Goal: Task Accomplishment & Management: Manage account settings

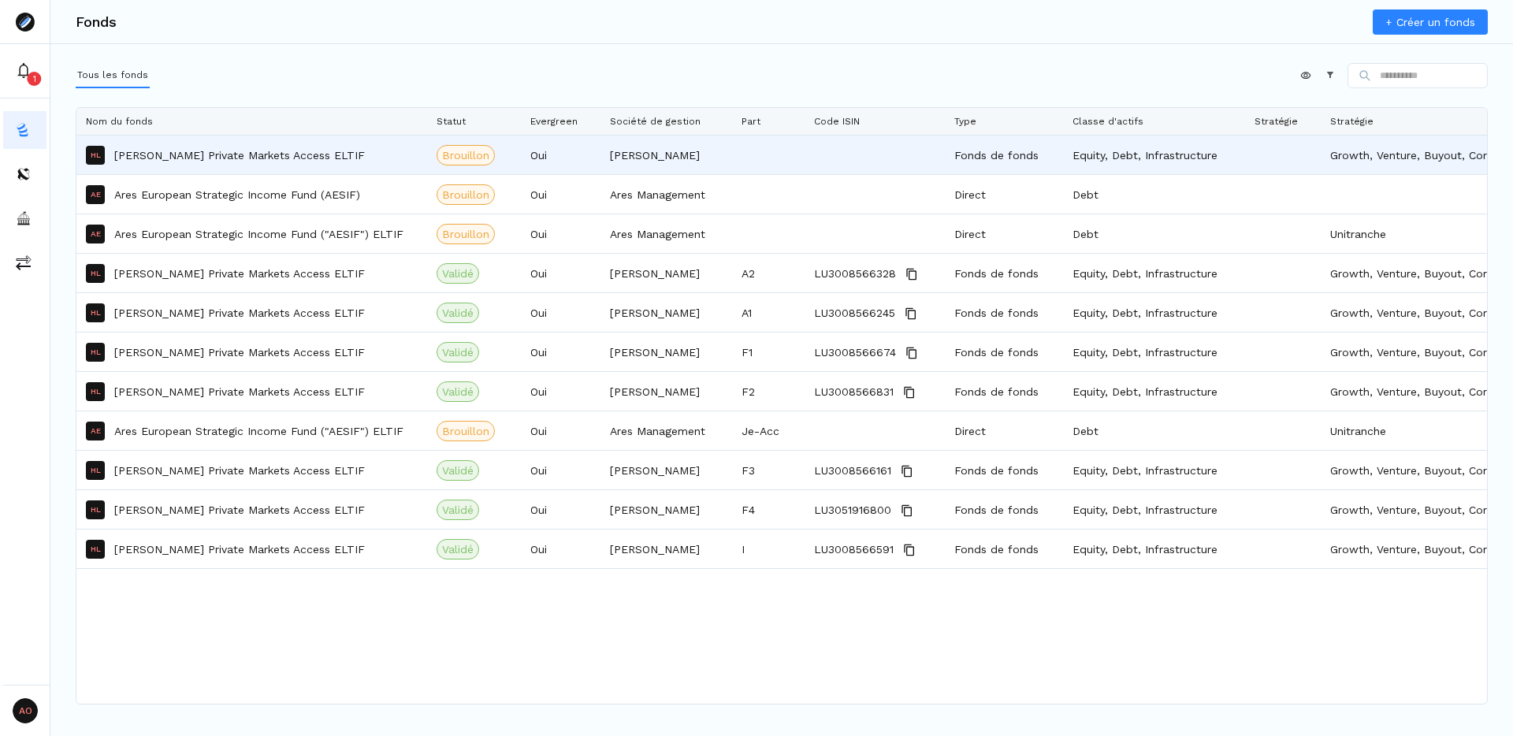
click at [308, 163] on div "[PERSON_NAME] [PERSON_NAME] Private Markets Access ELTIF" at bounding box center [252, 154] width 332 height 37
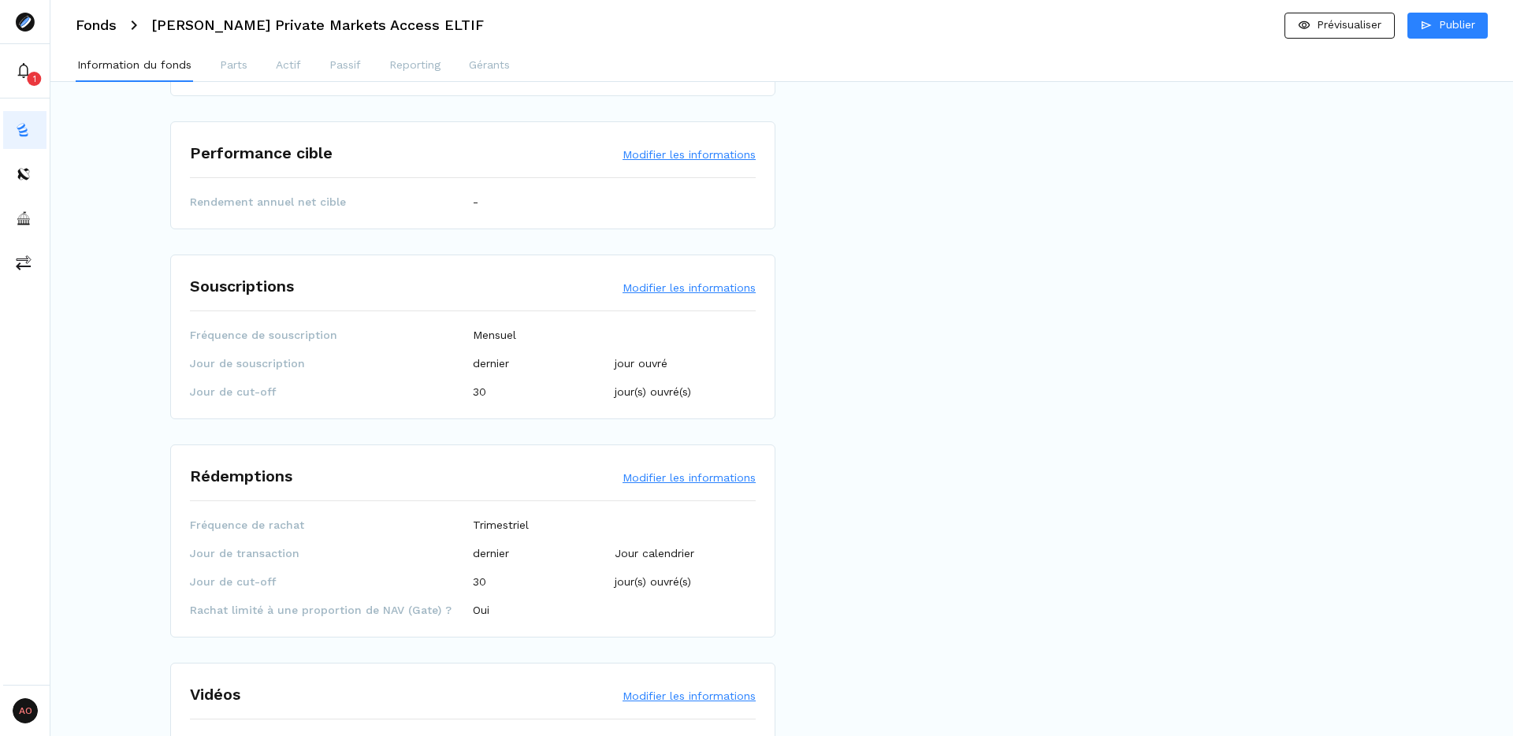
scroll to position [1966, 0]
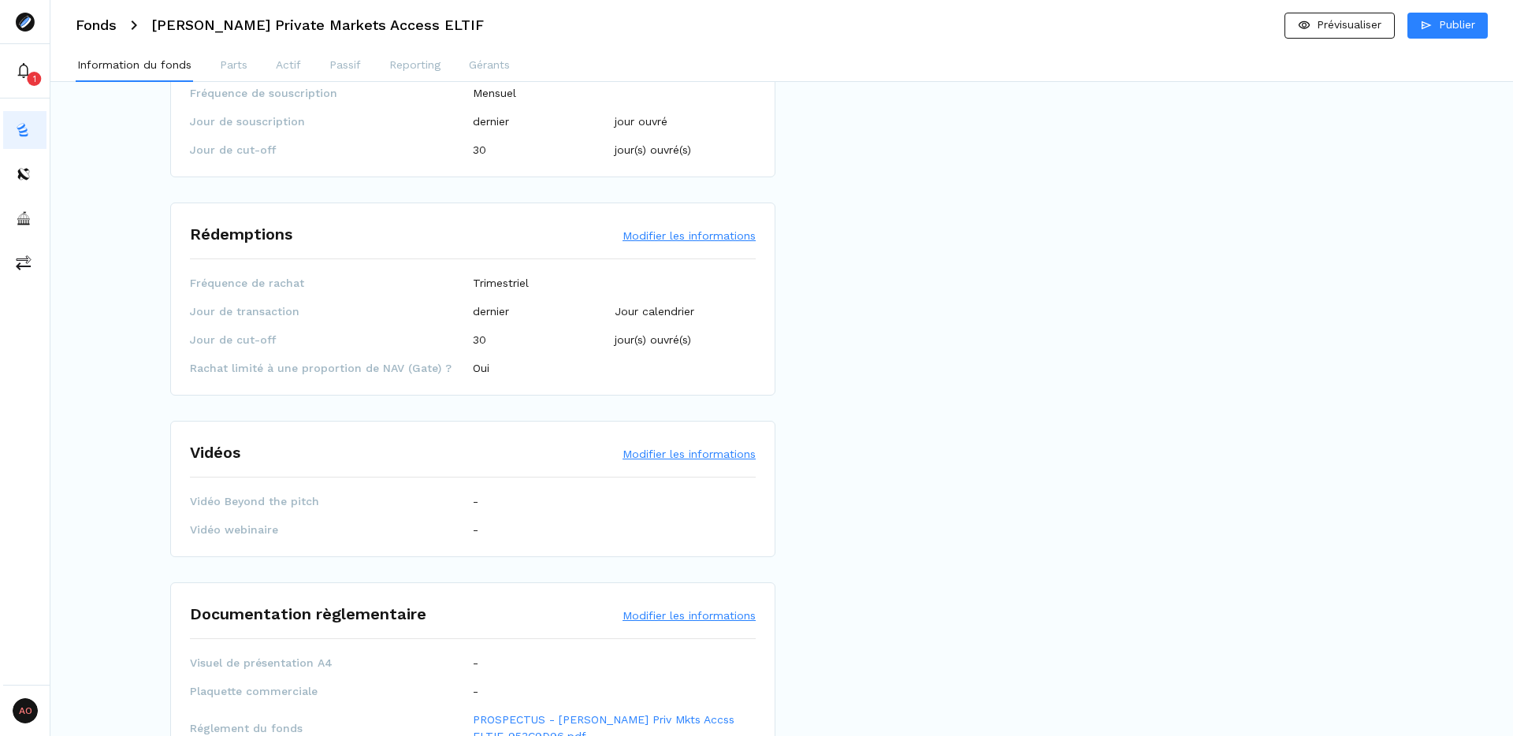
click at [669, 228] on button "Modifier les informations" at bounding box center [689, 236] width 133 height 16
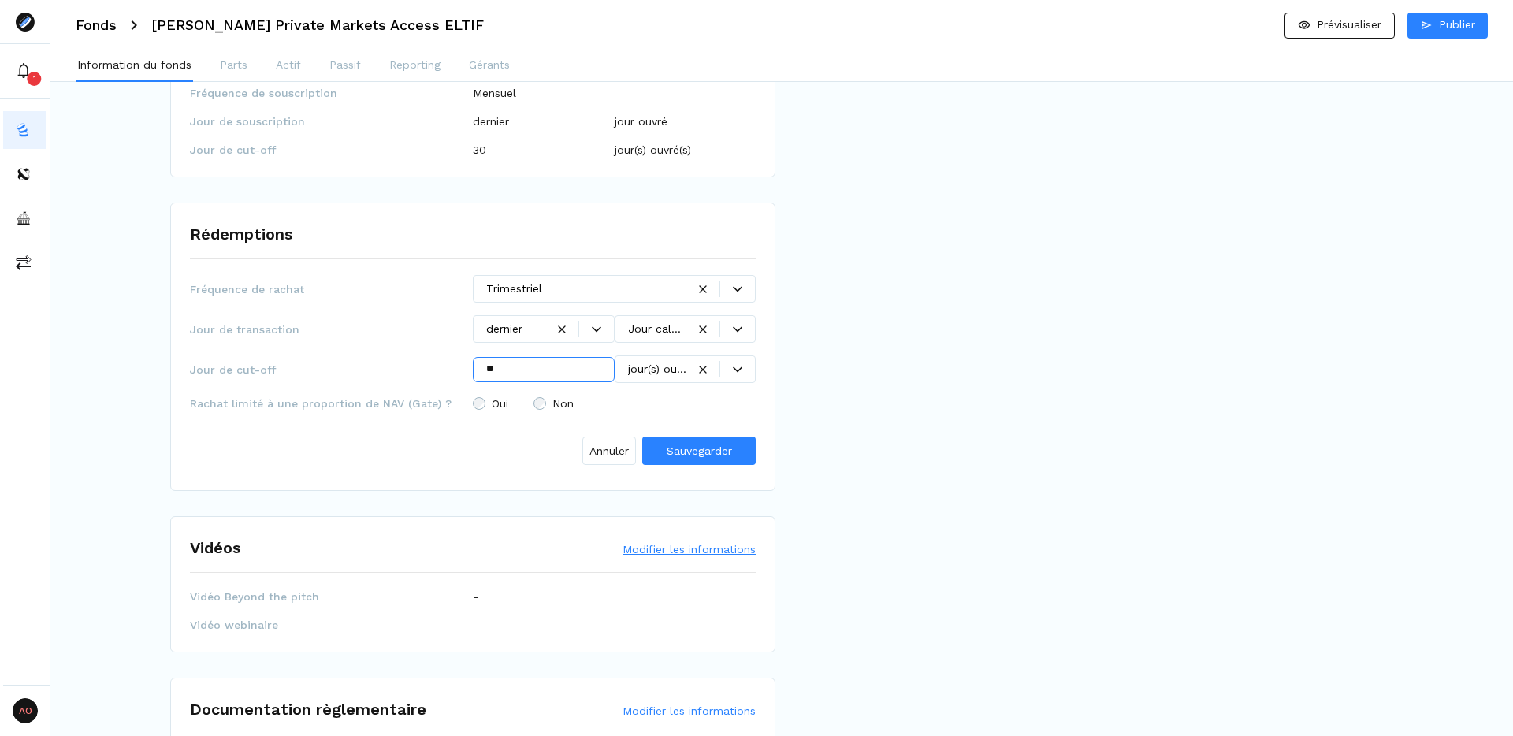
click at [532, 357] on input "**" at bounding box center [544, 369] width 142 height 25
type input "**"
click at [742, 365] on div at bounding box center [737, 369] width 35 height 9
click at [644, 400] on p "jour(s) calendaires(s)" at bounding box center [682, 395] width 102 height 33
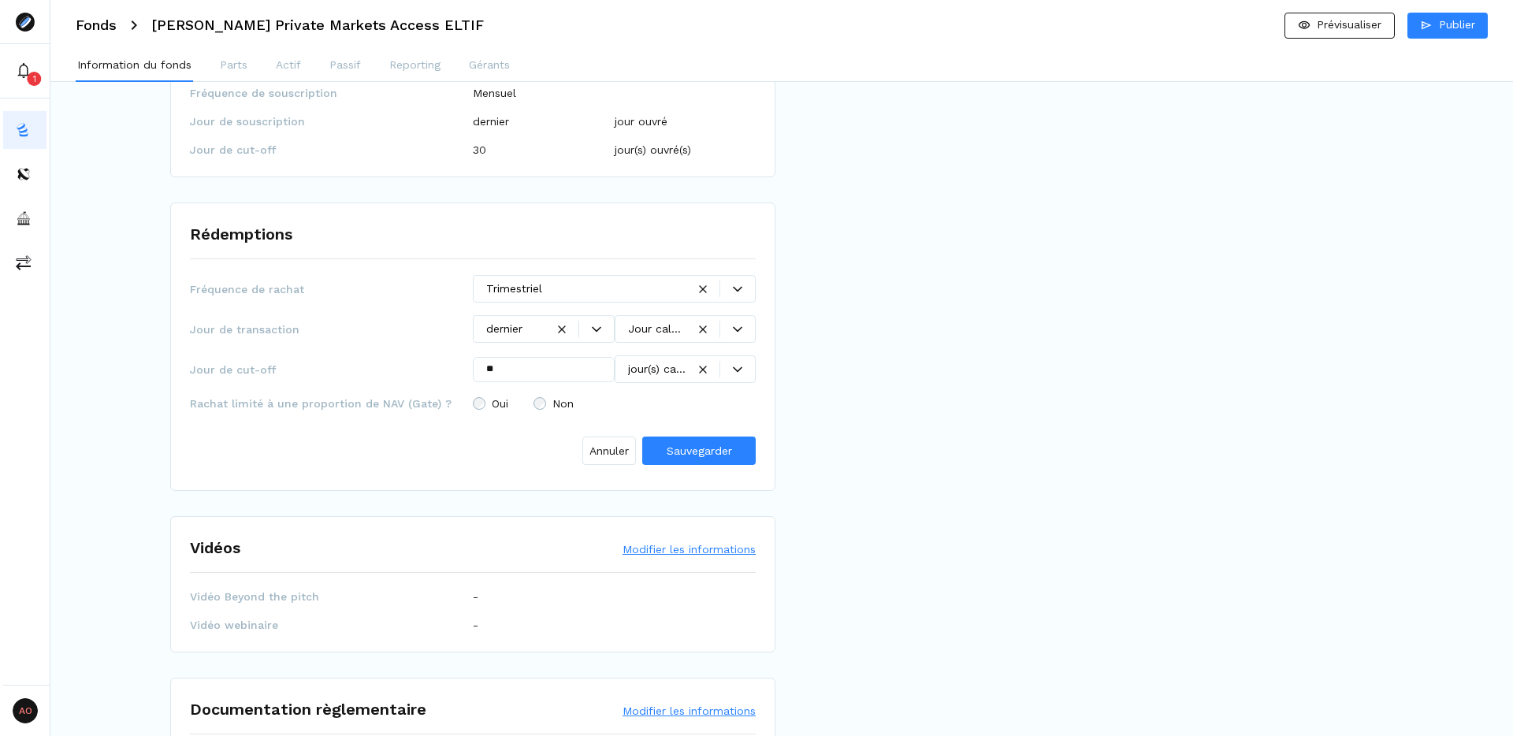
click at [563, 398] on span "Non" at bounding box center [562, 403] width 21 height 11
click at [708, 444] on span "Sauvegarder" at bounding box center [699, 450] width 65 height 13
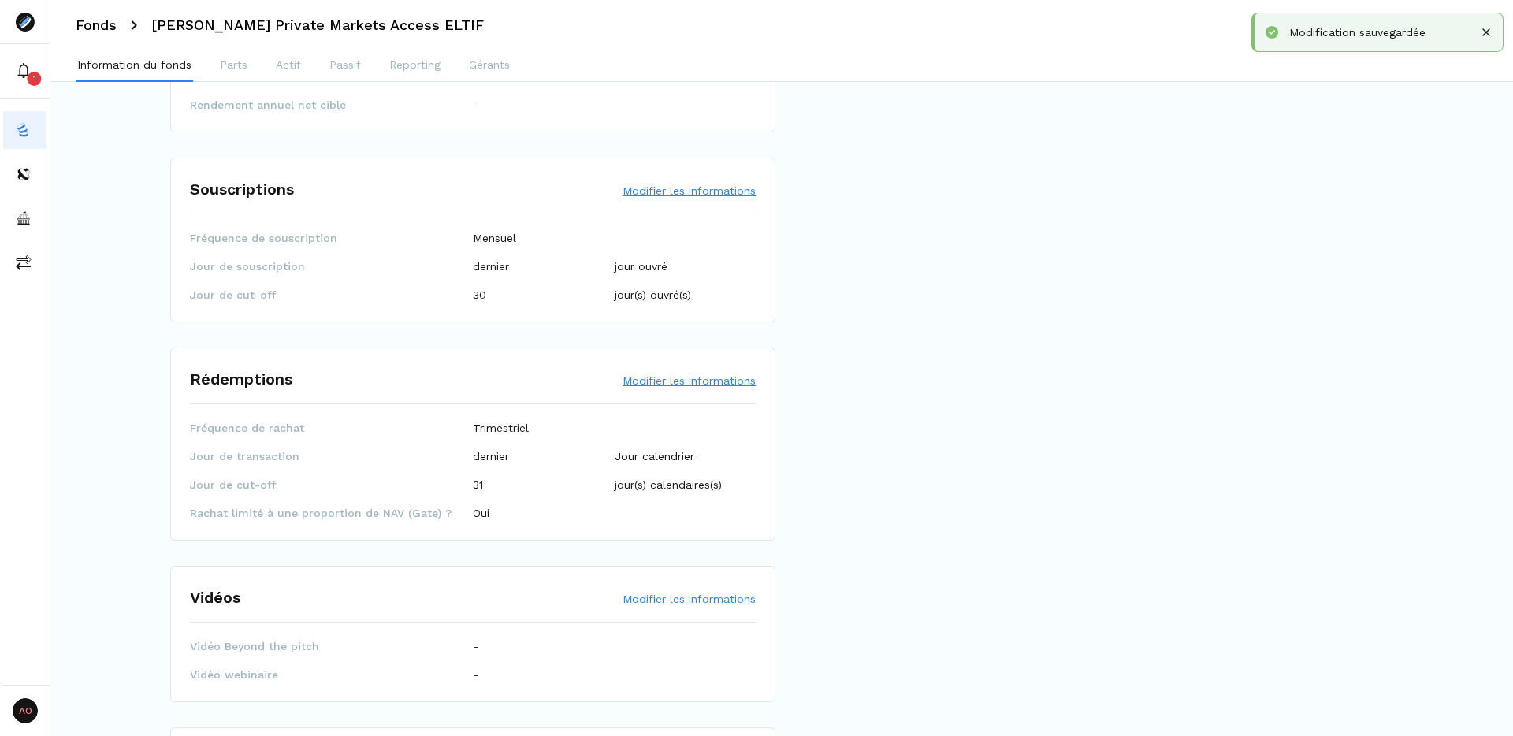
scroll to position [1819, 0]
click at [673, 185] on button "Modifier les informations" at bounding box center [689, 193] width 133 height 16
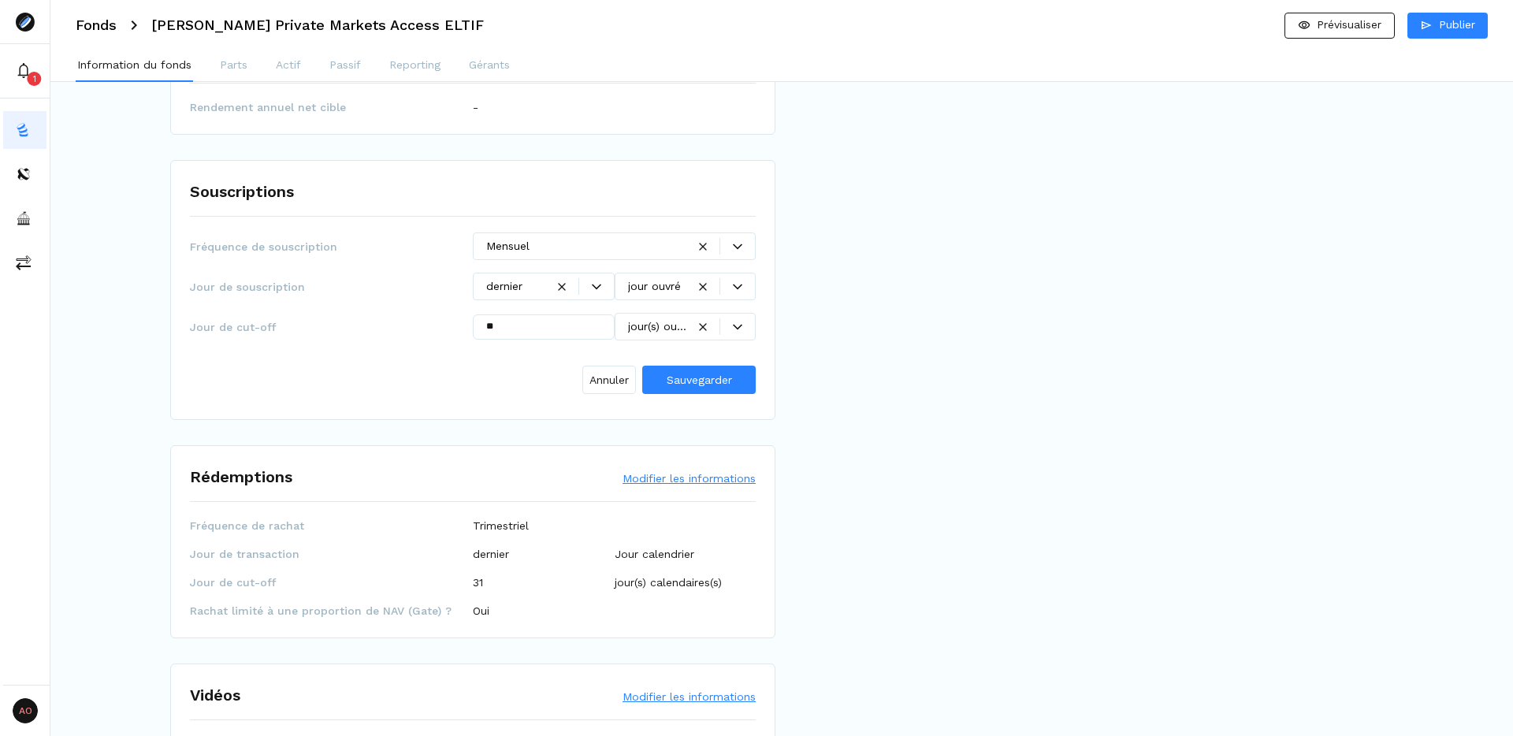
click at [741, 282] on div "jour ouvré" at bounding box center [686, 287] width 142 height 28
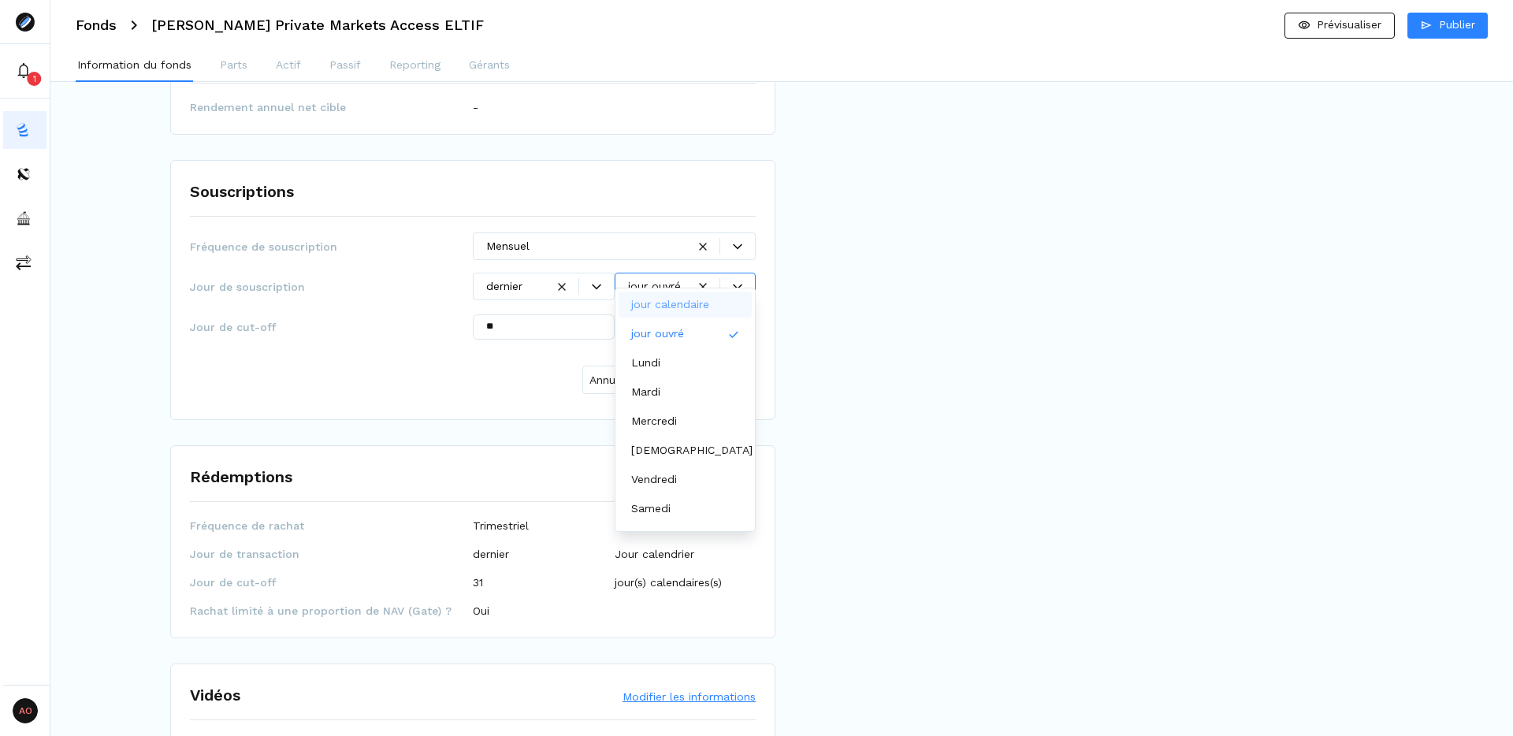
click at [663, 296] on p "jour calendaire" at bounding box center [670, 304] width 78 height 17
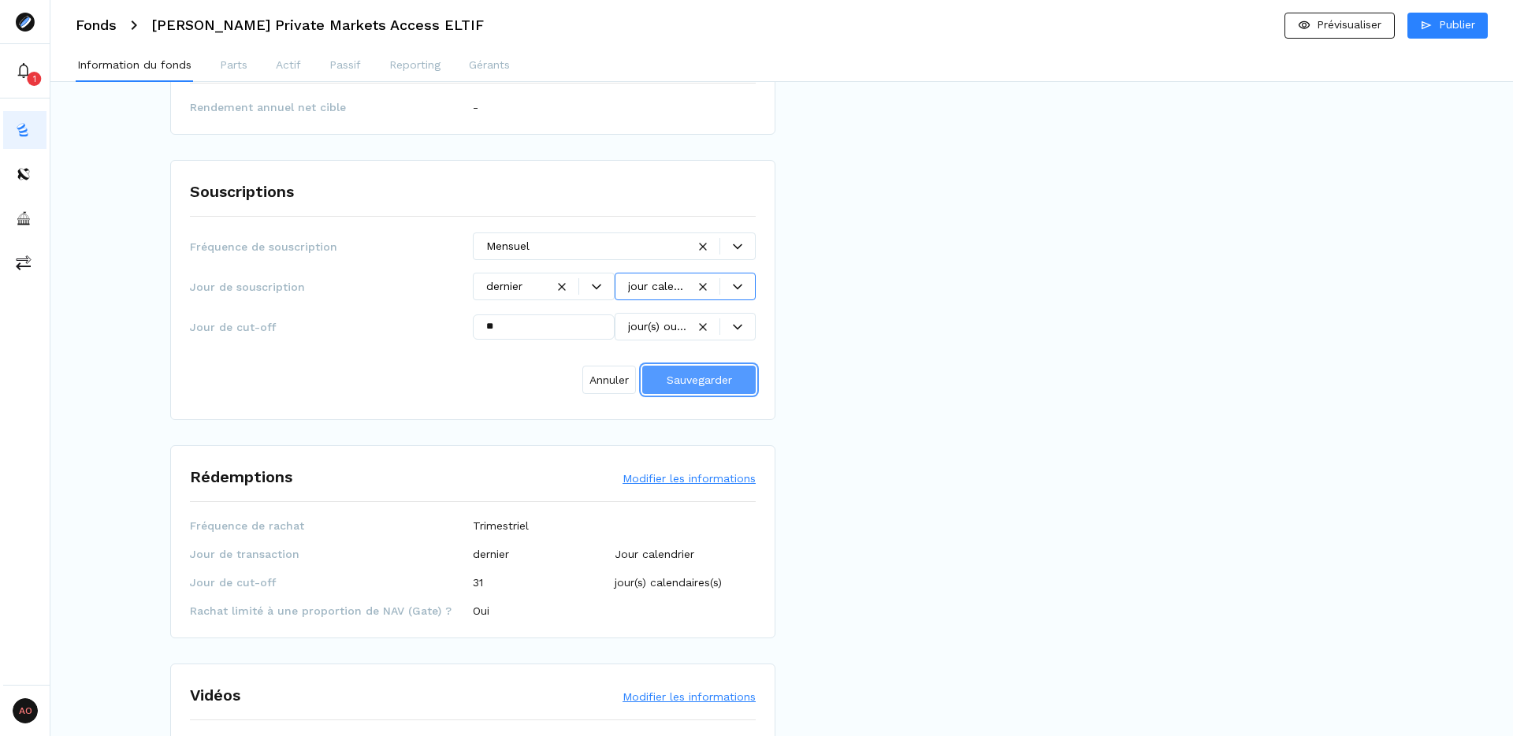
click at [709, 374] on span "Sauvegarder" at bounding box center [699, 380] width 65 height 13
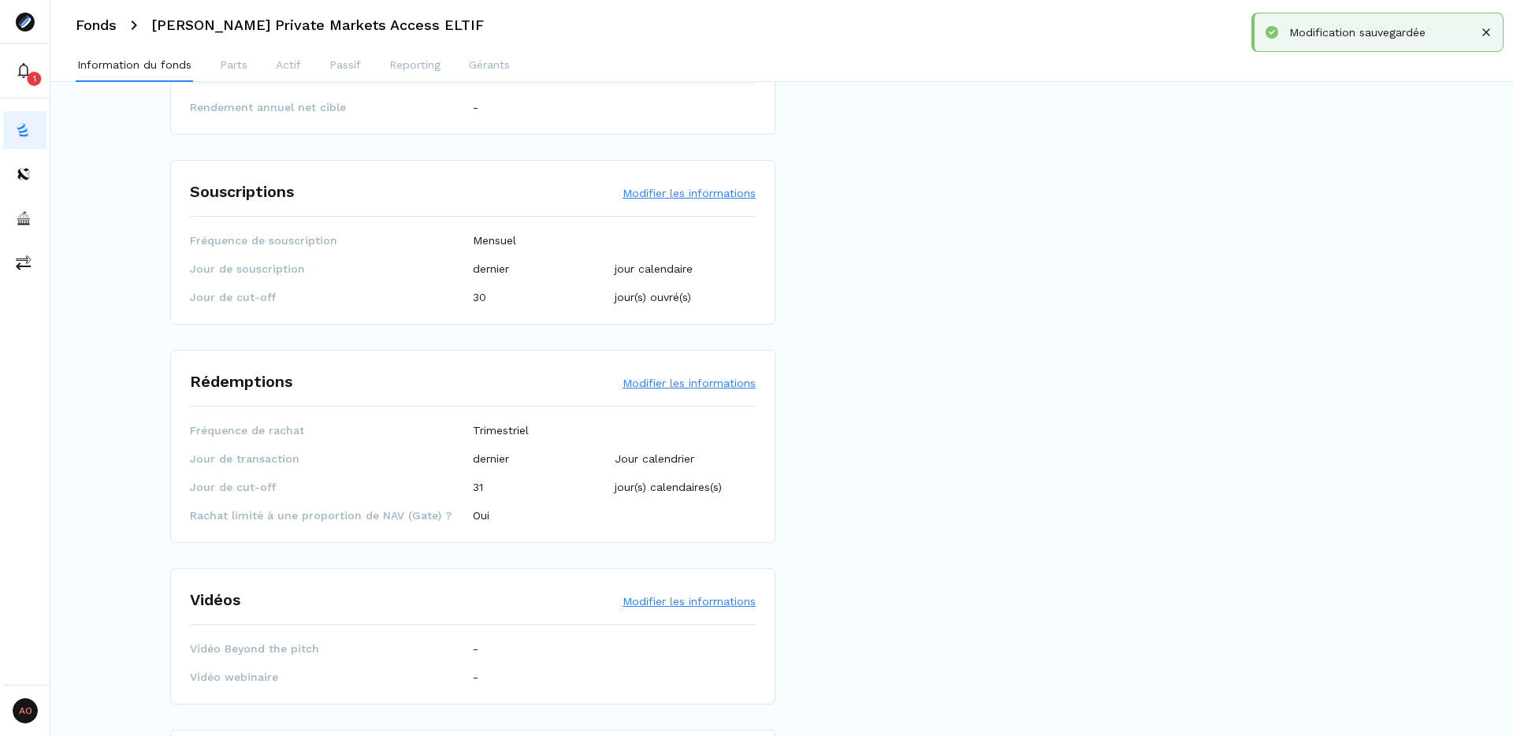
click at [676, 185] on button "Modifier les informations" at bounding box center [689, 193] width 133 height 16
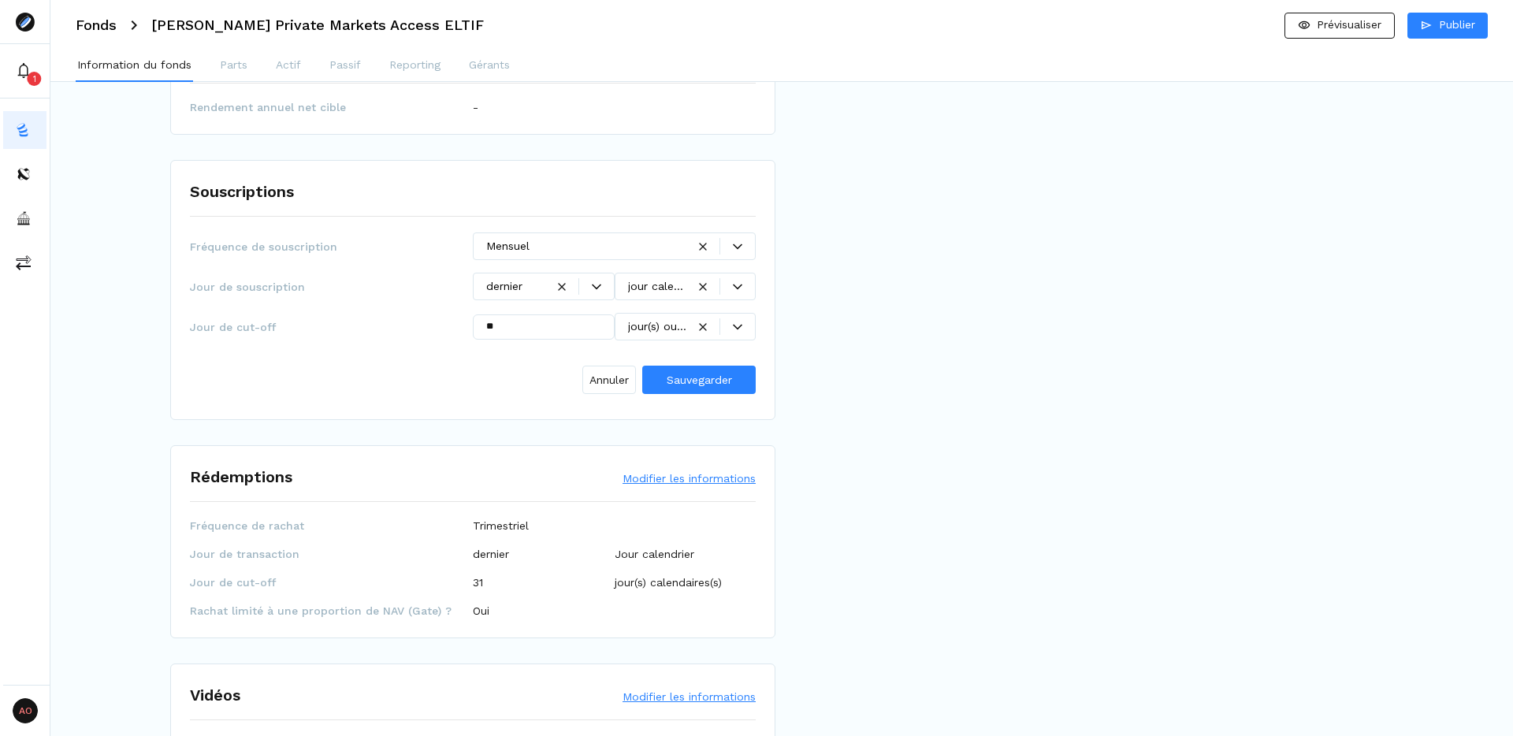
click at [730, 322] on div at bounding box center [737, 326] width 35 height 9
click at [673, 352] on p "jour(s) calendaire(s)" at bounding box center [682, 344] width 102 height 17
click at [686, 374] on span "Sauvegarder" at bounding box center [699, 380] width 65 height 13
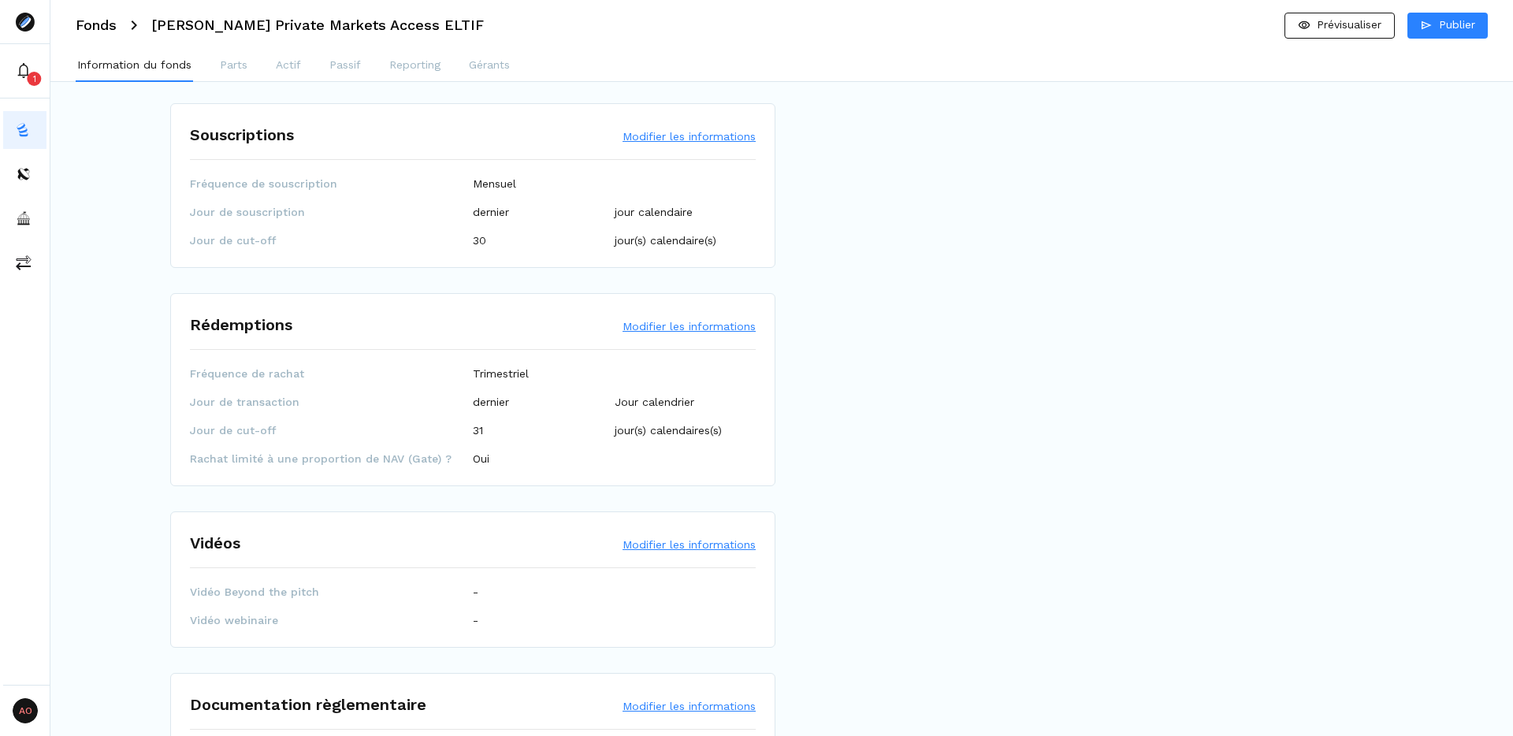
scroll to position [1877, 0]
drag, startPoint x: 195, startPoint y: 222, endPoint x: 326, endPoint y: 219, distance: 130.8
click at [327, 231] on span "Jour de cut-off" at bounding box center [331, 239] width 283 height 16
click at [326, 231] on span "Jour de cut-off" at bounding box center [331, 239] width 283 height 16
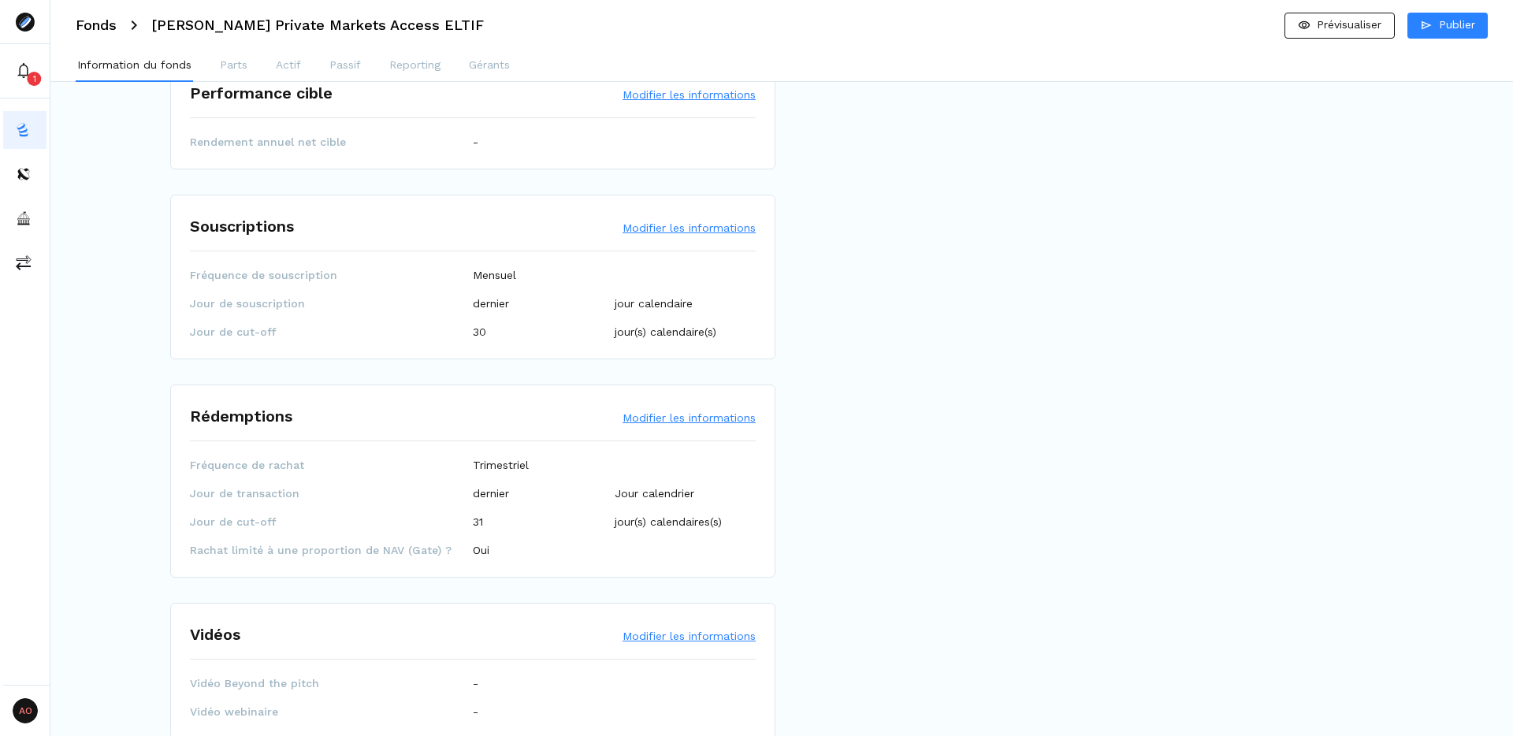
scroll to position [1783, 0]
click at [680, 221] on button "Modifier les informations" at bounding box center [689, 229] width 133 height 16
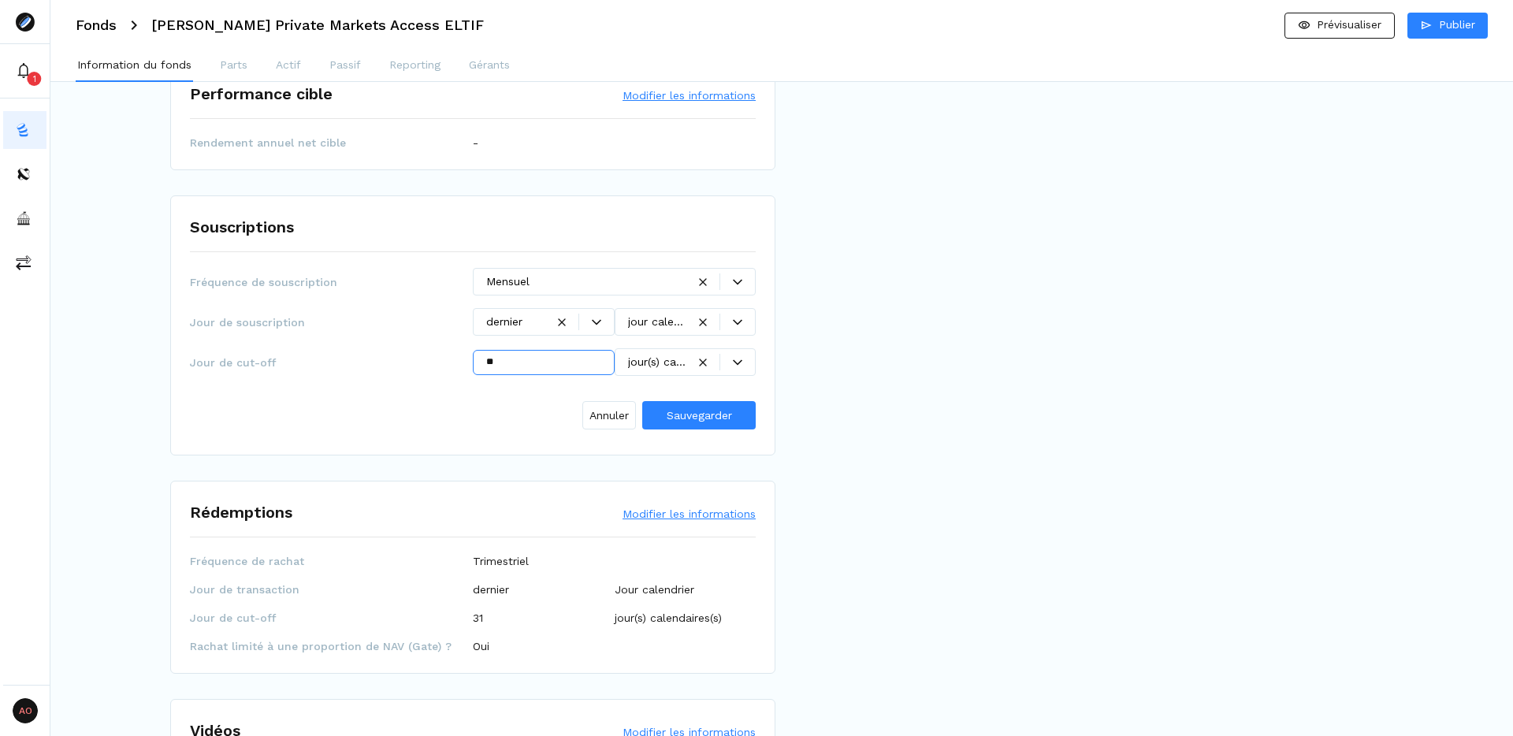
click at [534, 355] on input "**" at bounding box center [544, 362] width 142 height 25
type input "**"
click at [712, 409] on span "Sauvegarder" at bounding box center [699, 415] width 65 height 13
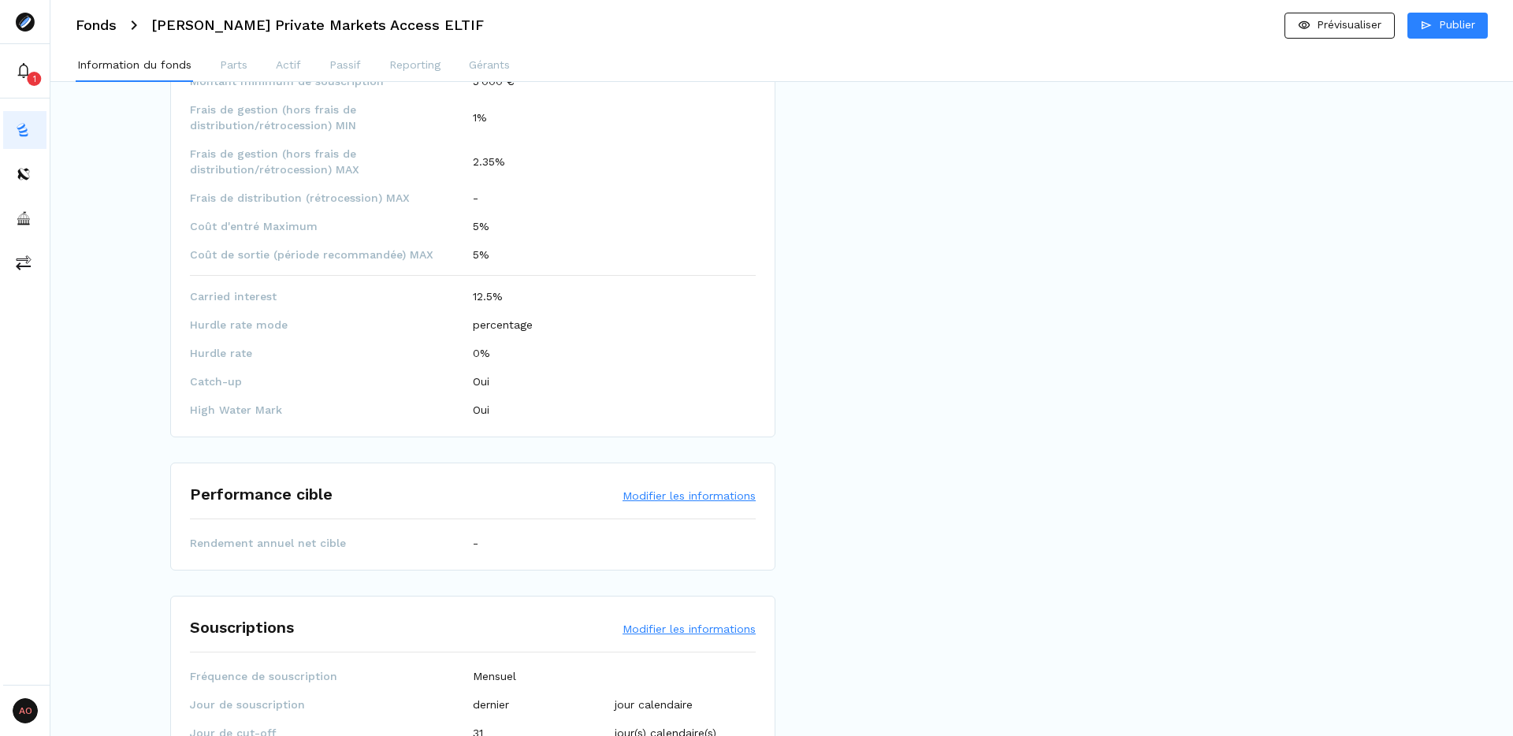
scroll to position [831, 0]
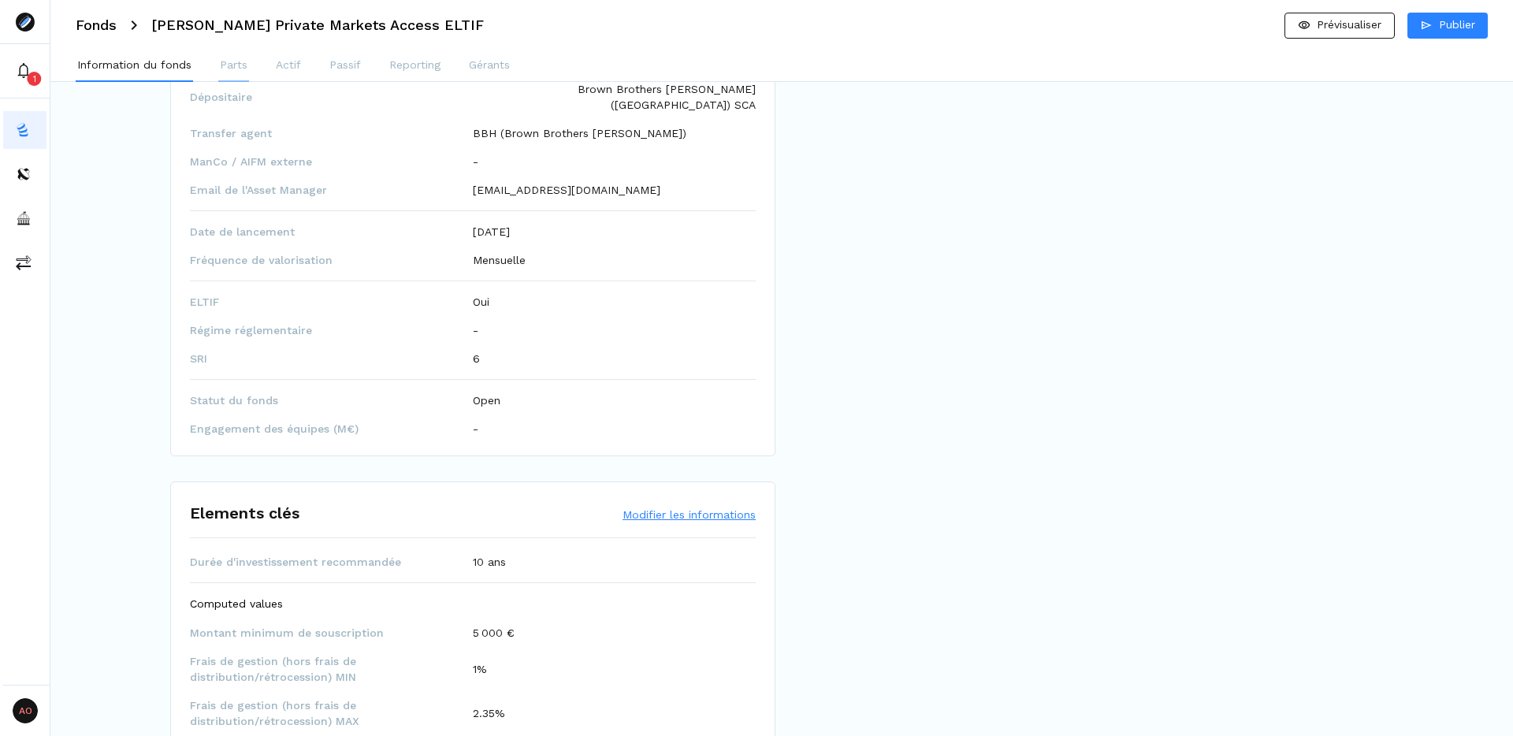
click at [244, 57] on p "Parts" at bounding box center [234, 65] width 28 height 17
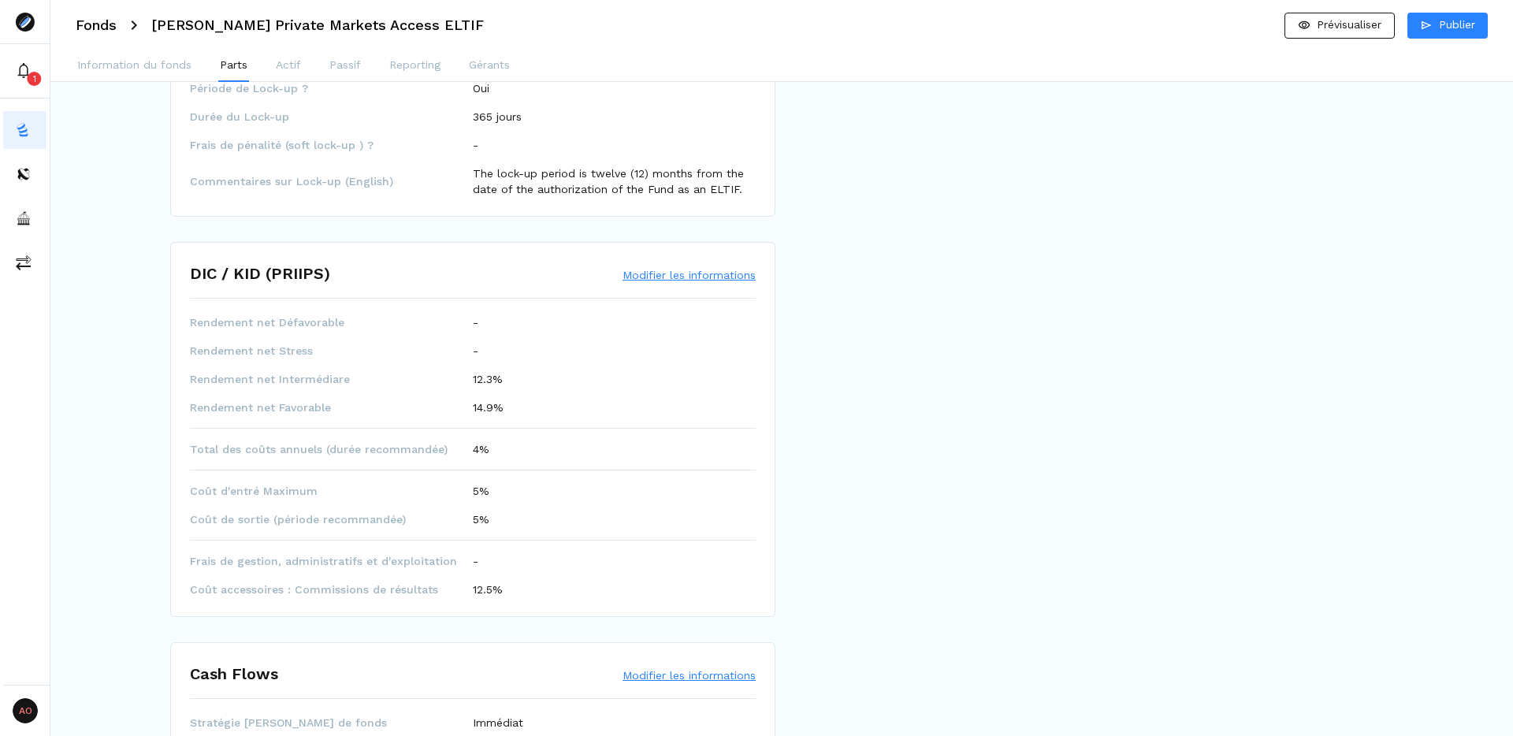
scroll to position [442, 0]
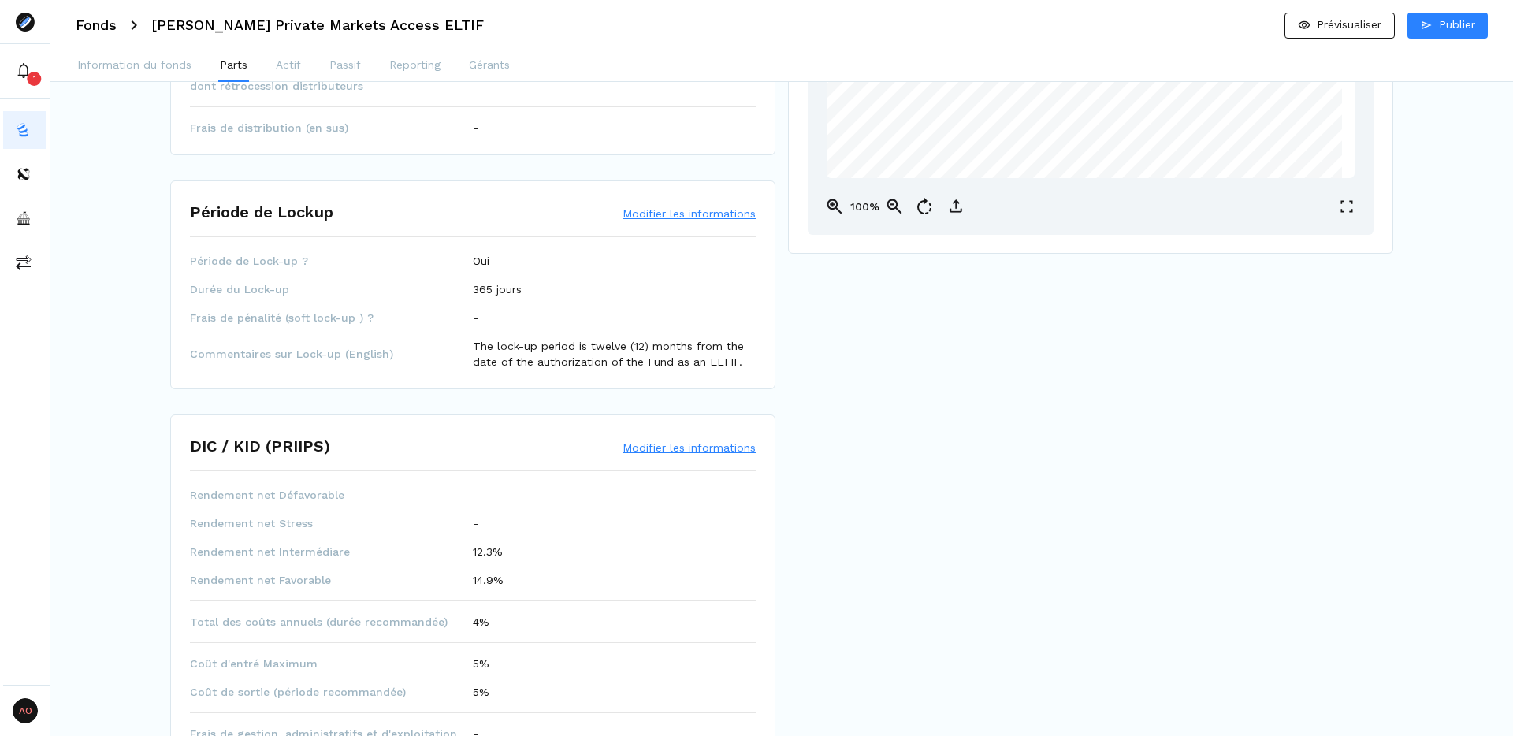
click at [704, 210] on button "Modifier les informations" at bounding box center [689, 214] width 133 height 16
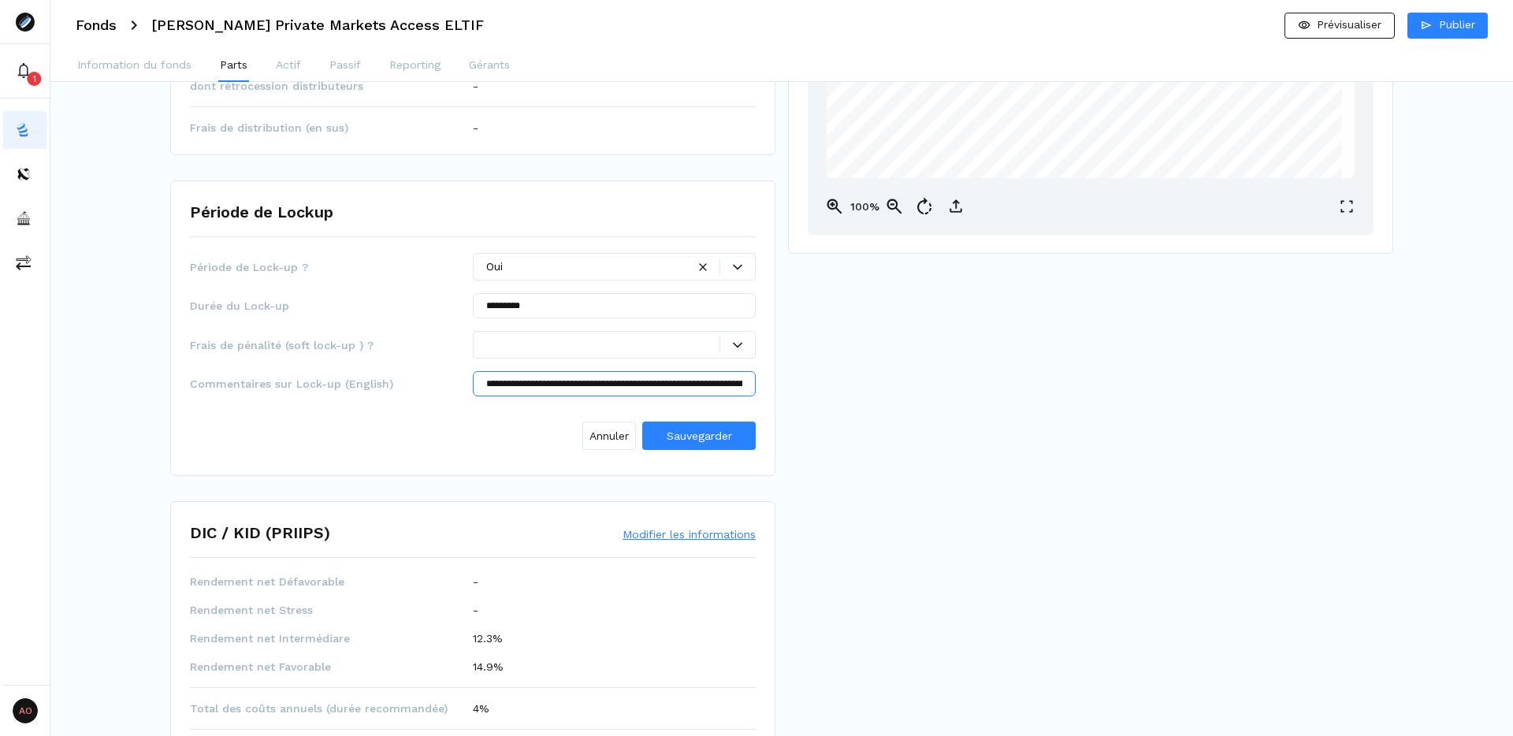
click at [659, 383] on input "**********" at bounding box center [614, 383] width 283 height 25
click at [998, 500] on div "Prévisualisation PROSPECTUS - [PERSON_NAME] Priv Mkts Accss ELTIF-953C9D96.pdf …" at bounding box center [1138, 452] width 700 height 1574
click at [703, 393] on input "**********" at bounding box center [614, 383] width 283 height 25
click at [691, 382] on input "**********" at bounding box center [614, 383] width 283 height 25
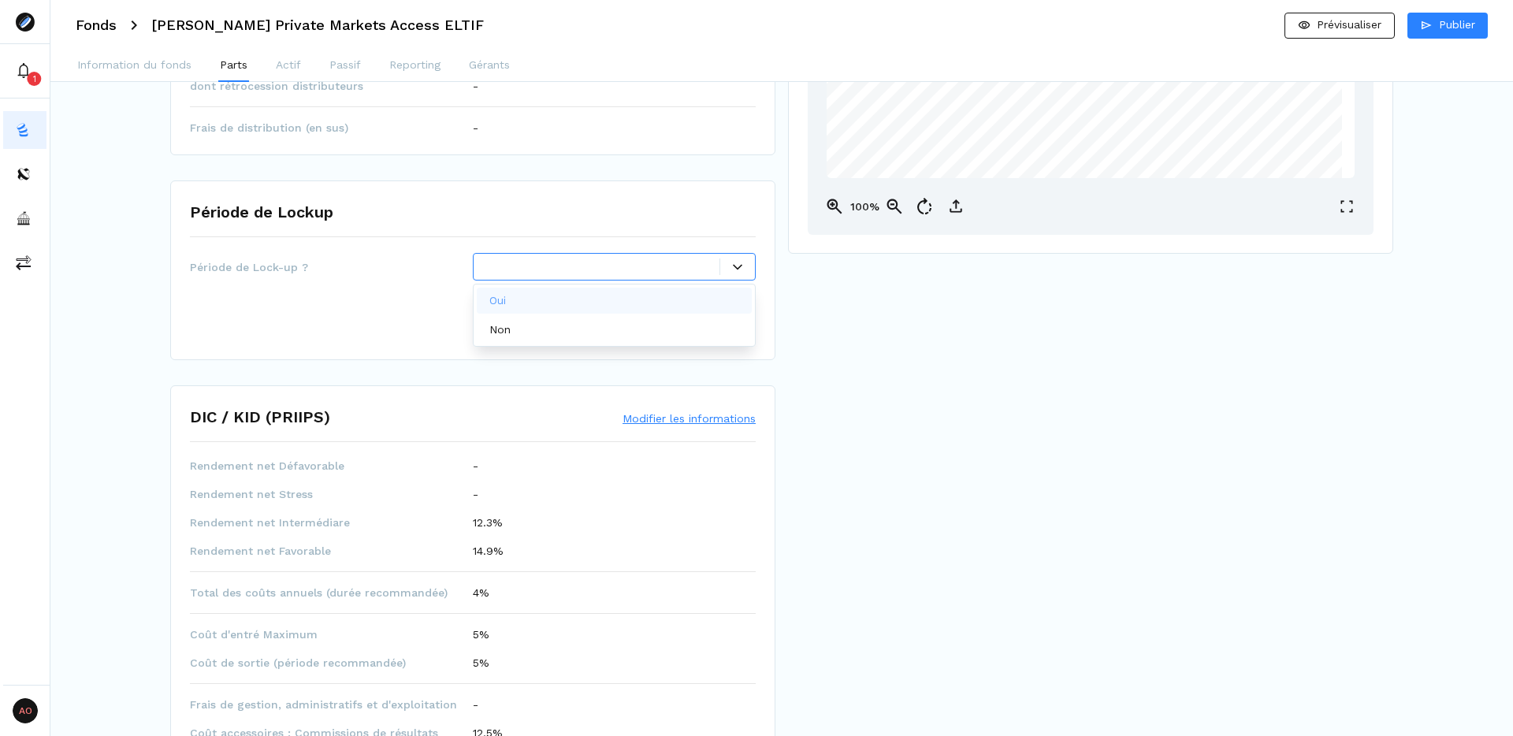
click at [933, 514] on div "Prévisualisation PROSPECTUS - [PERSON_NAME] Priv Mkts Accss ELTIF-953C9D96.pdf …" at bounding box center [1138, 394] width 700 height 1458
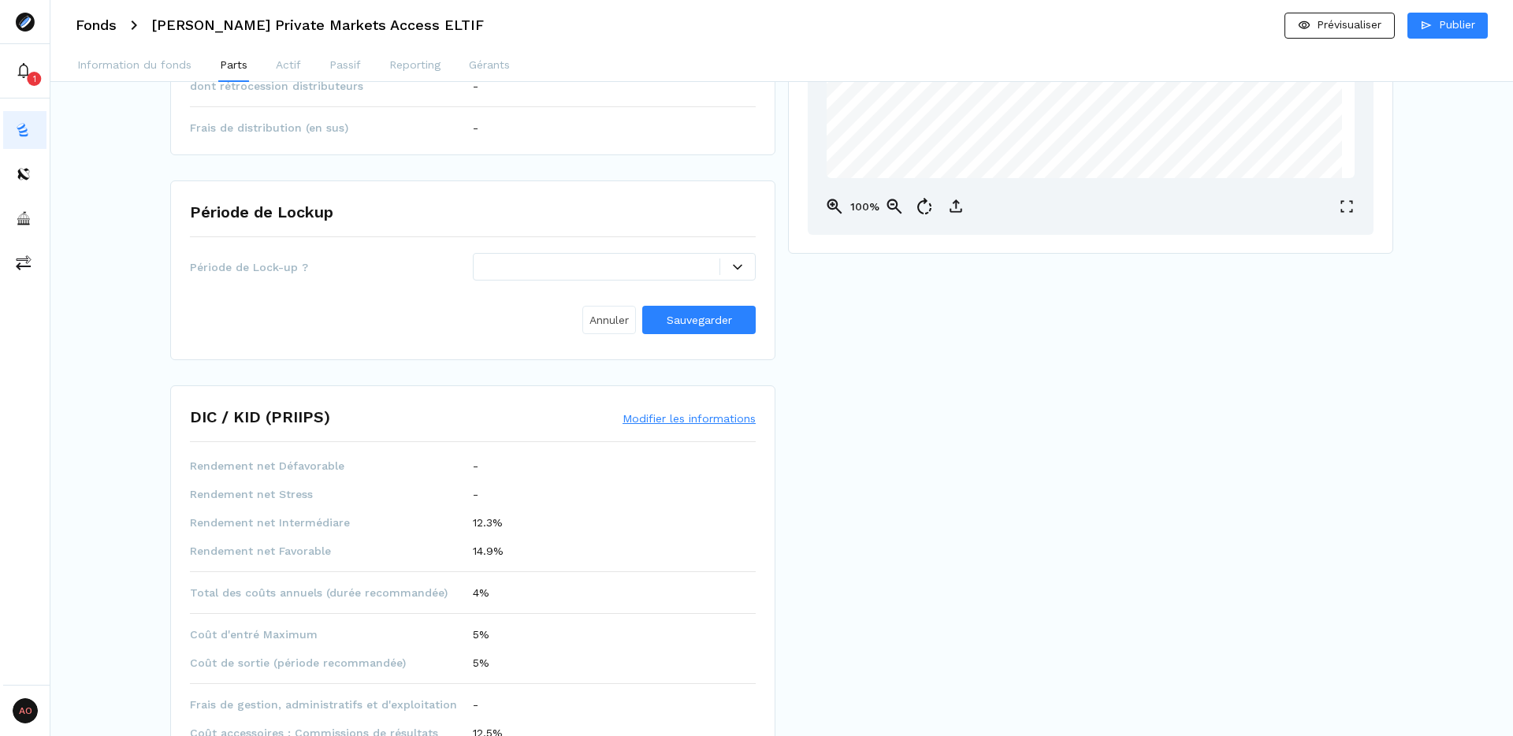
click at [596, 318] on span "Annuler" at bounding box center [608, 320] width 39 height 17
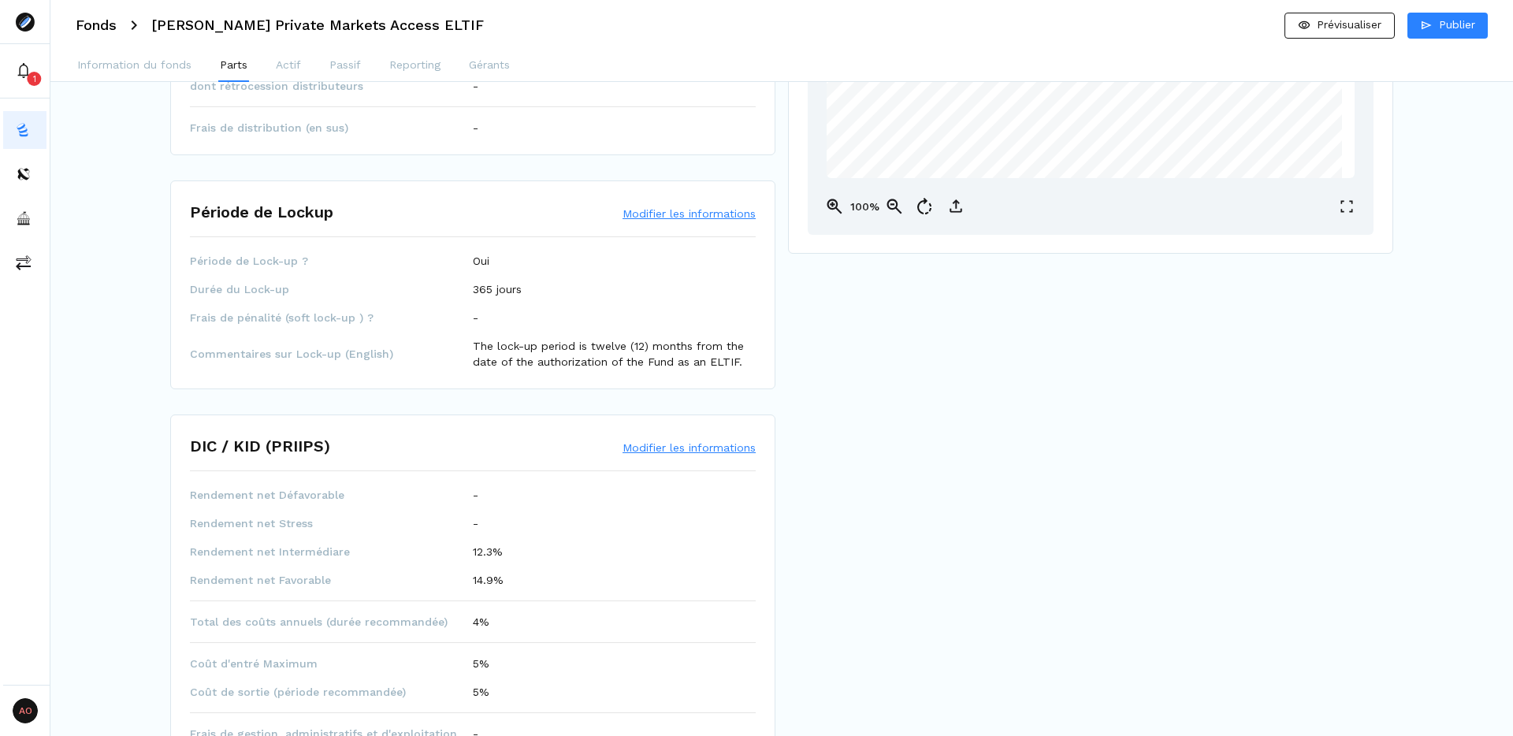
click at [682, 212] on button "Modifier les informations" at bounding box center [689, 214] width 133 height 16
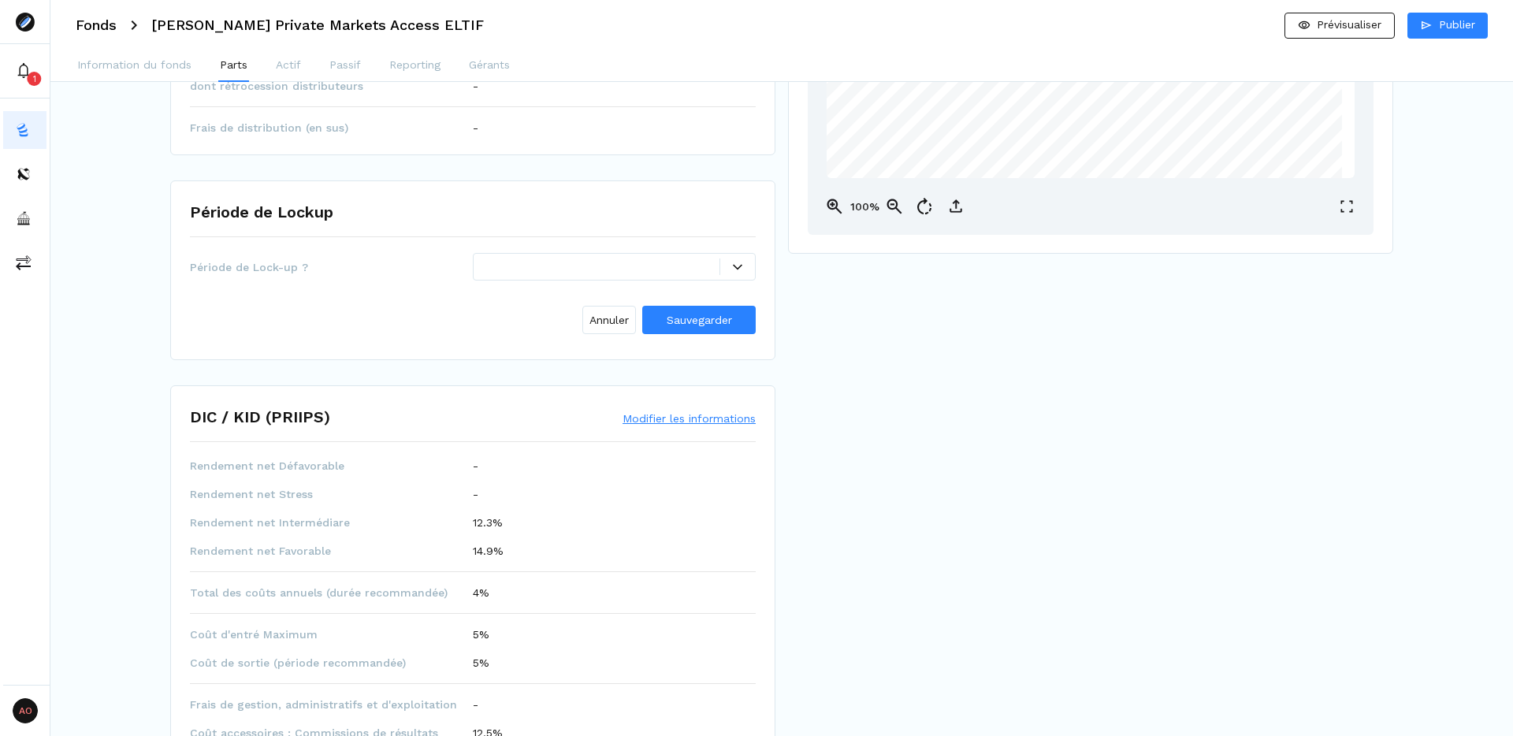
click at [868, 402] on div "Prévisualisation PROSPECTUS - [PERSON_NAME] Priv Mkts Accss ELTIF-953C9D96.pdf …" at bounding box center [1138, 394] width 700 height 1458
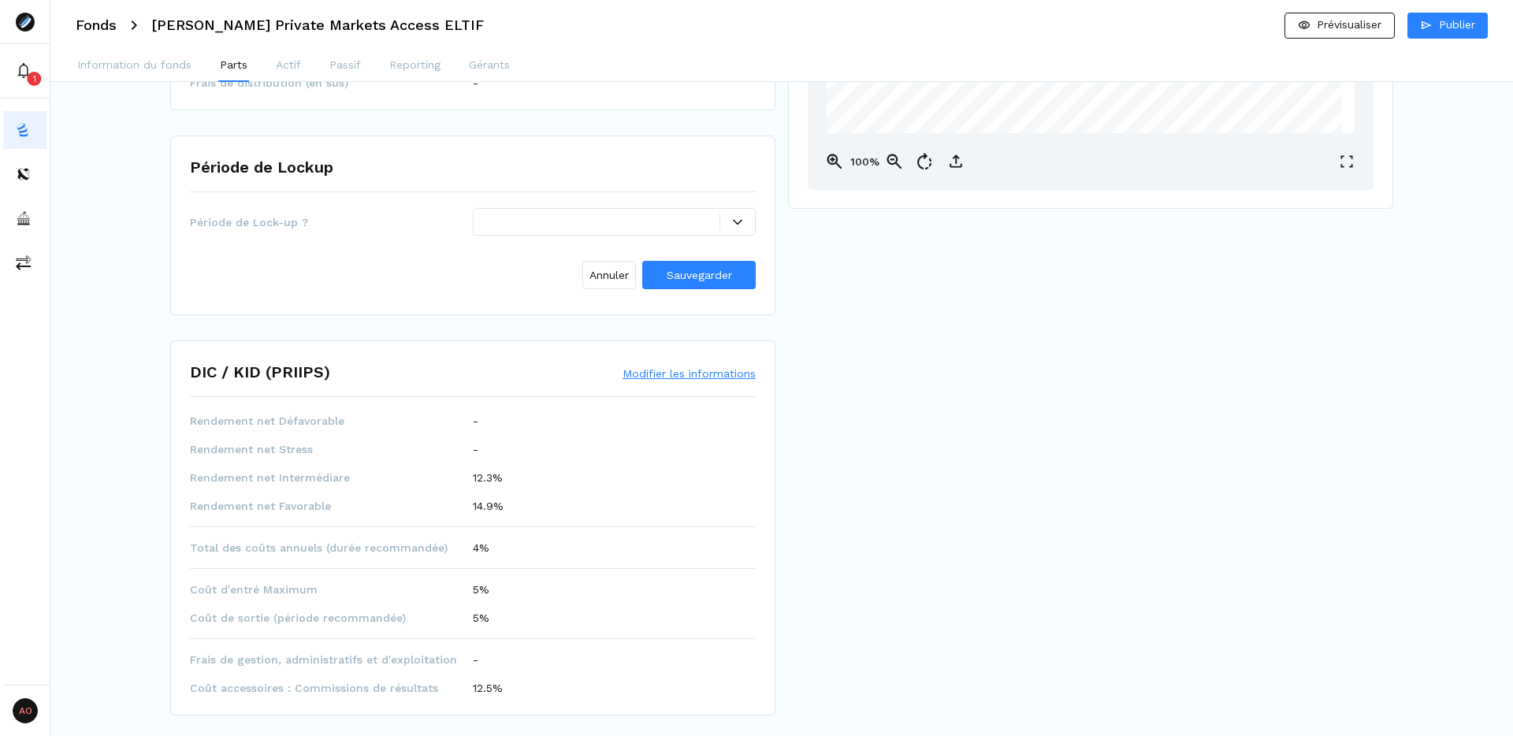
scroll to position [491, 0]
click at [711, 266] on span "Sauvegarder" at bounding box center [699, 271] width 65 height 13
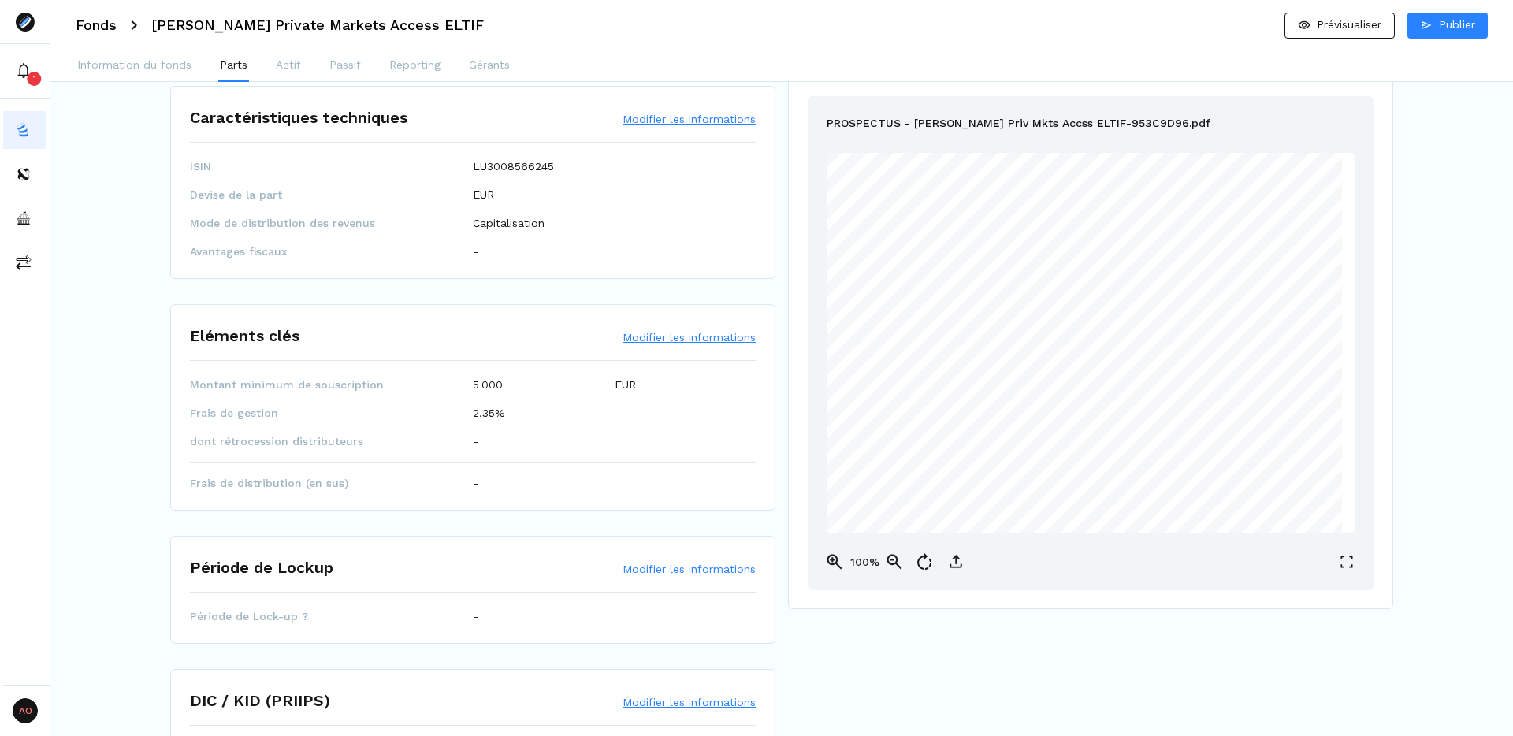
scroll to position [0, 0]
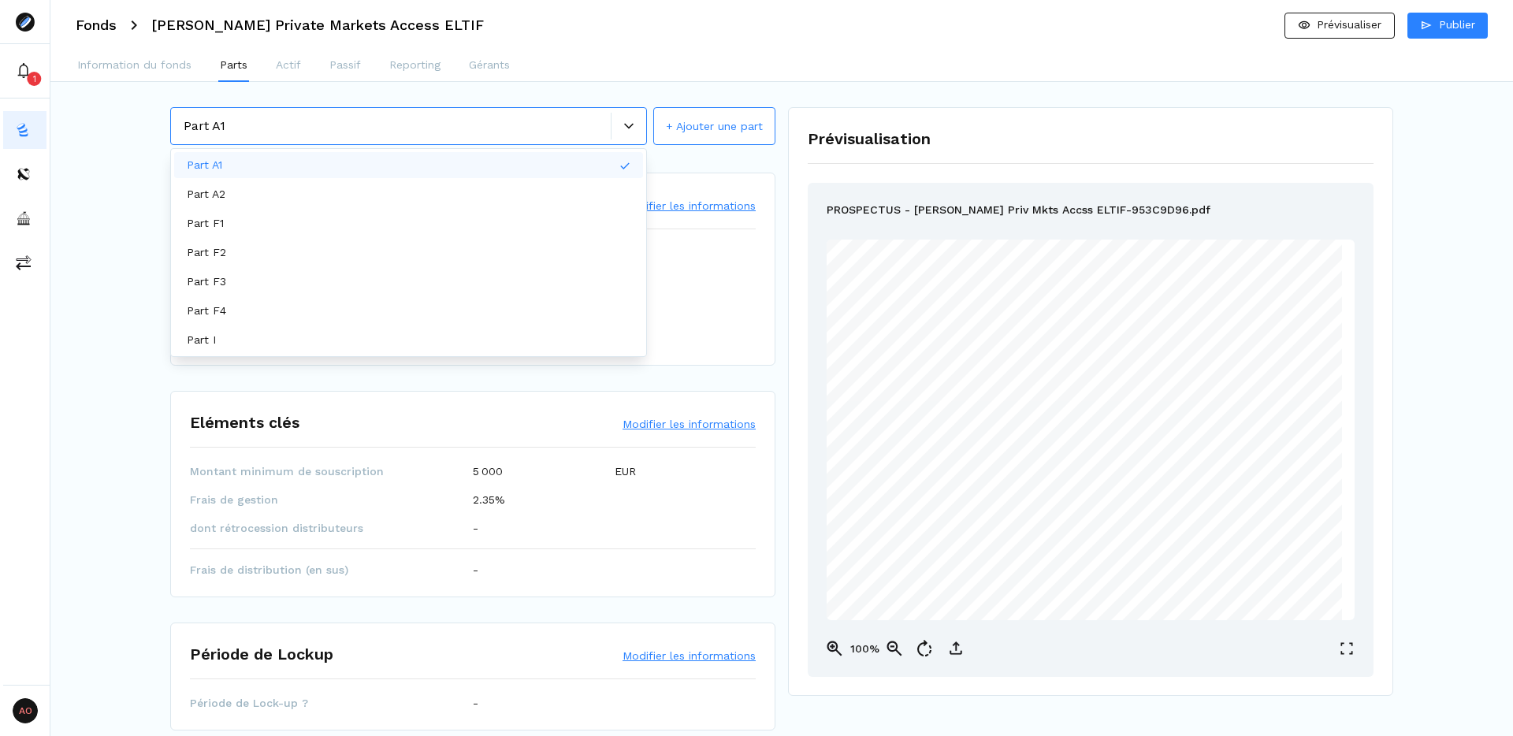
click at [611, 127] on span at bounding box center [611, 126] width 1 height 27
click at [275, 165] on div "Part A1" at bounding box center [408, 165] width 469 height 26
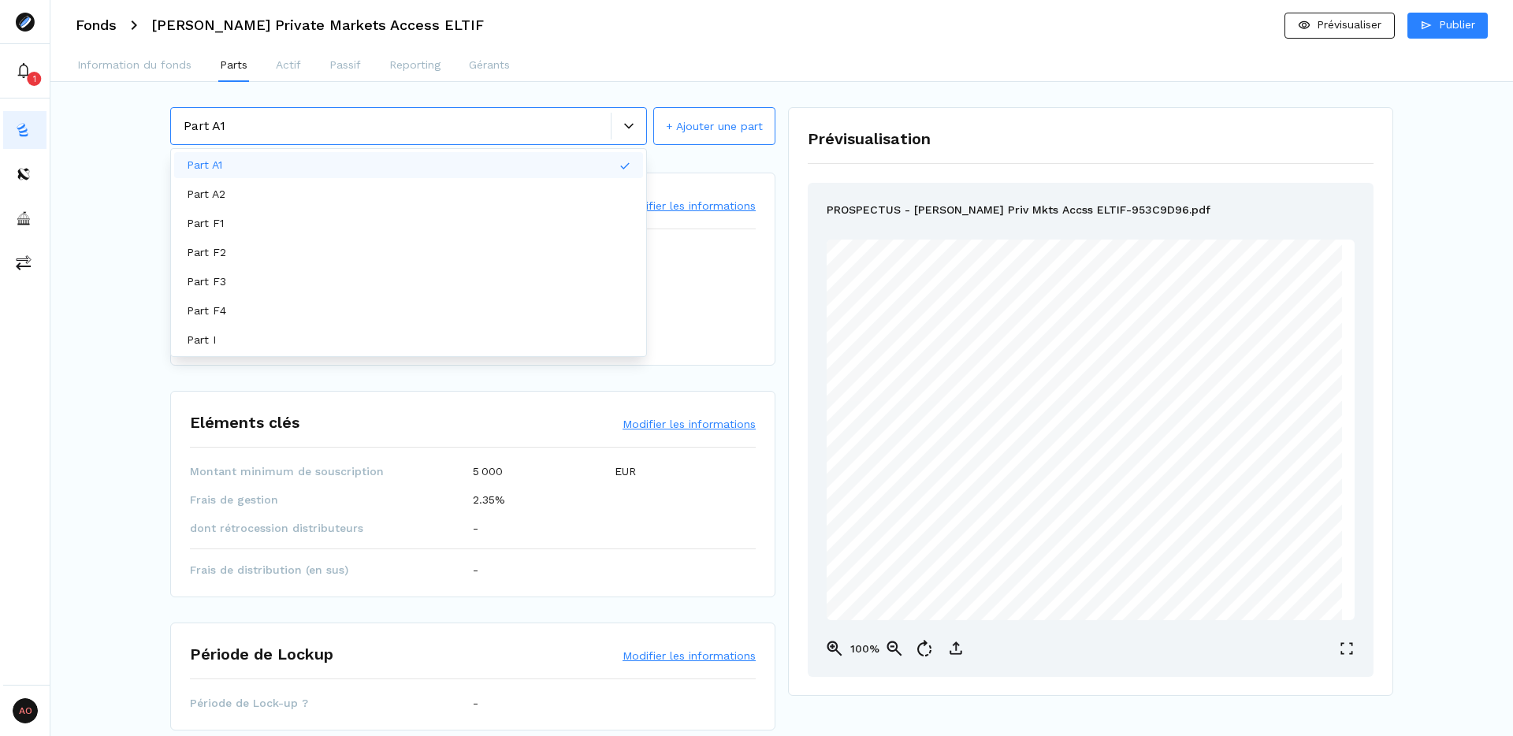
click at [573, 120] on div "Part A1" at bounding box center [397, 126] width 427 height 19
click at [724, 289] on div "ISIN LU3008566245 Devise de la part EUR Mode de distribution des revenus Capita…" at bounding box center [473, 295] width 566 height 101
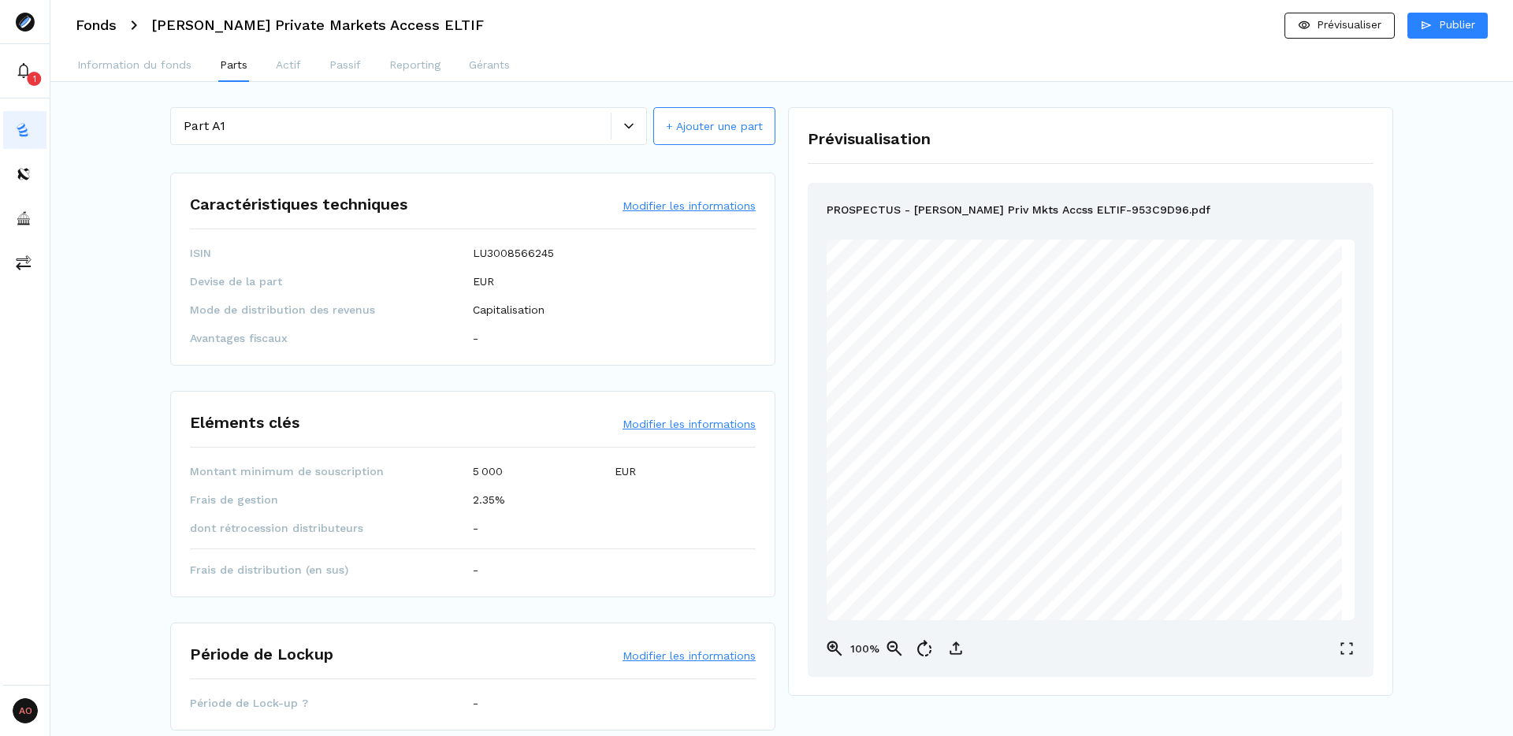
click at [635, 123] on div at bounding box center [628, 125] width 35 height 9
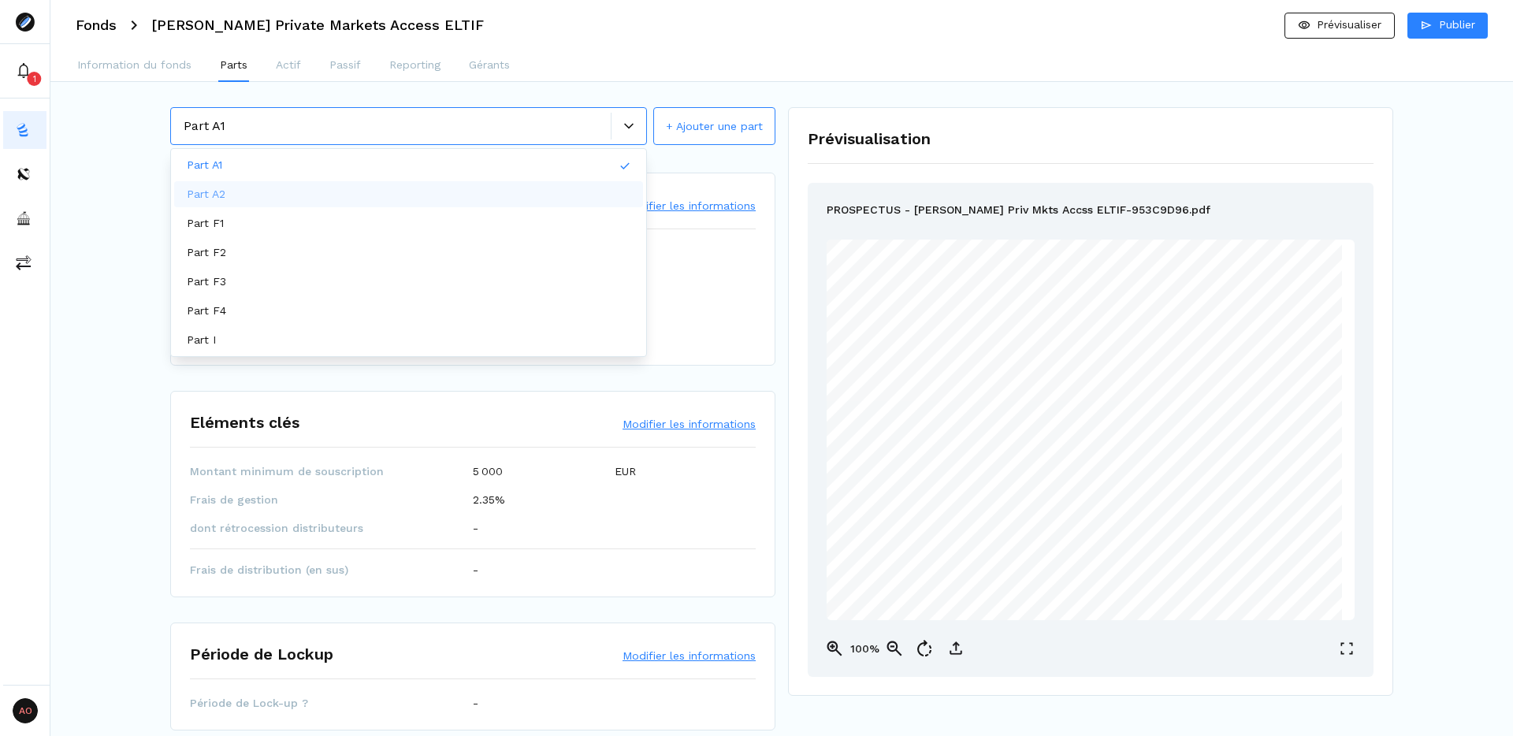
click at [316, 194] on div "Part A2" at bounding box center [408, 194] width 469 height 26
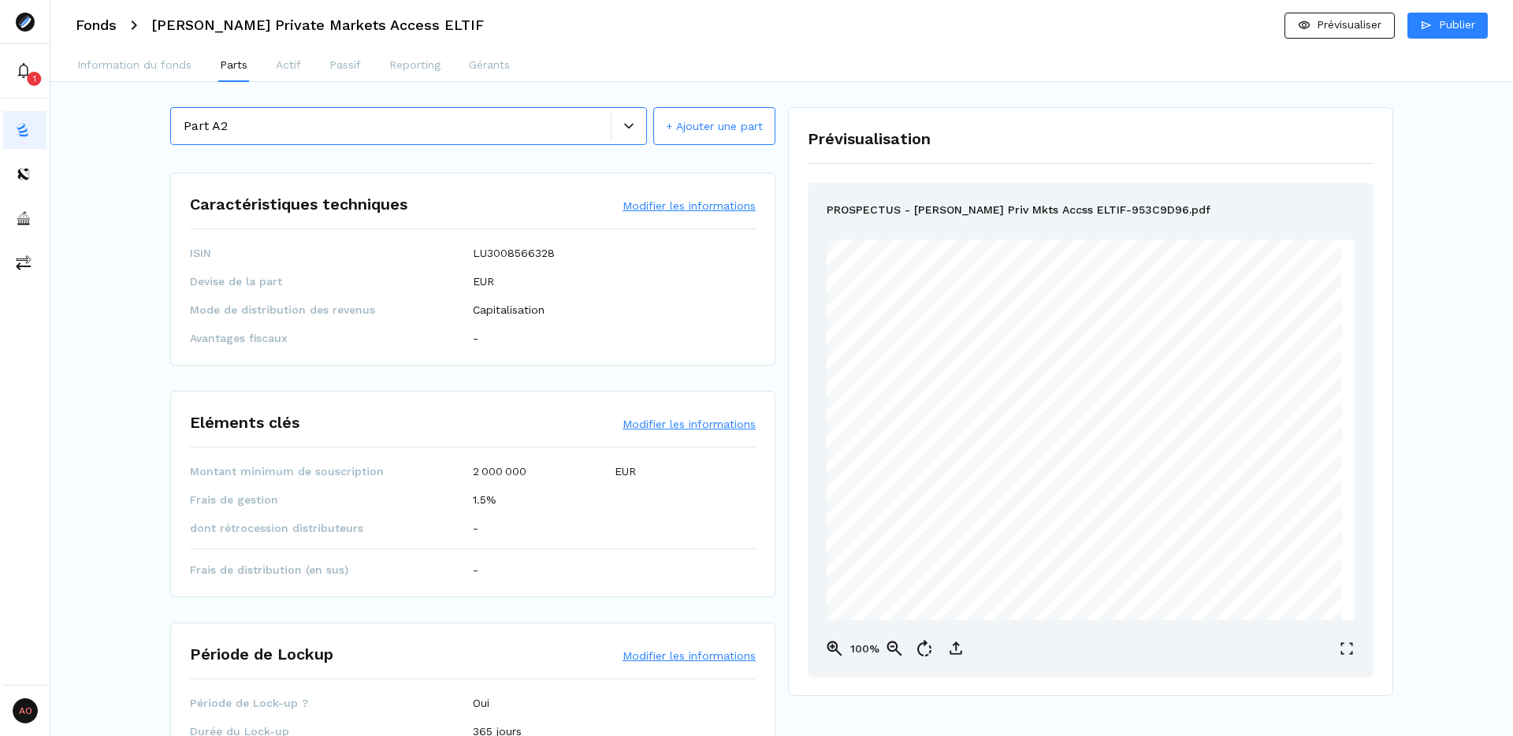
click at [630, 120] on div at bounding box center [628, 126] width 35 height 27
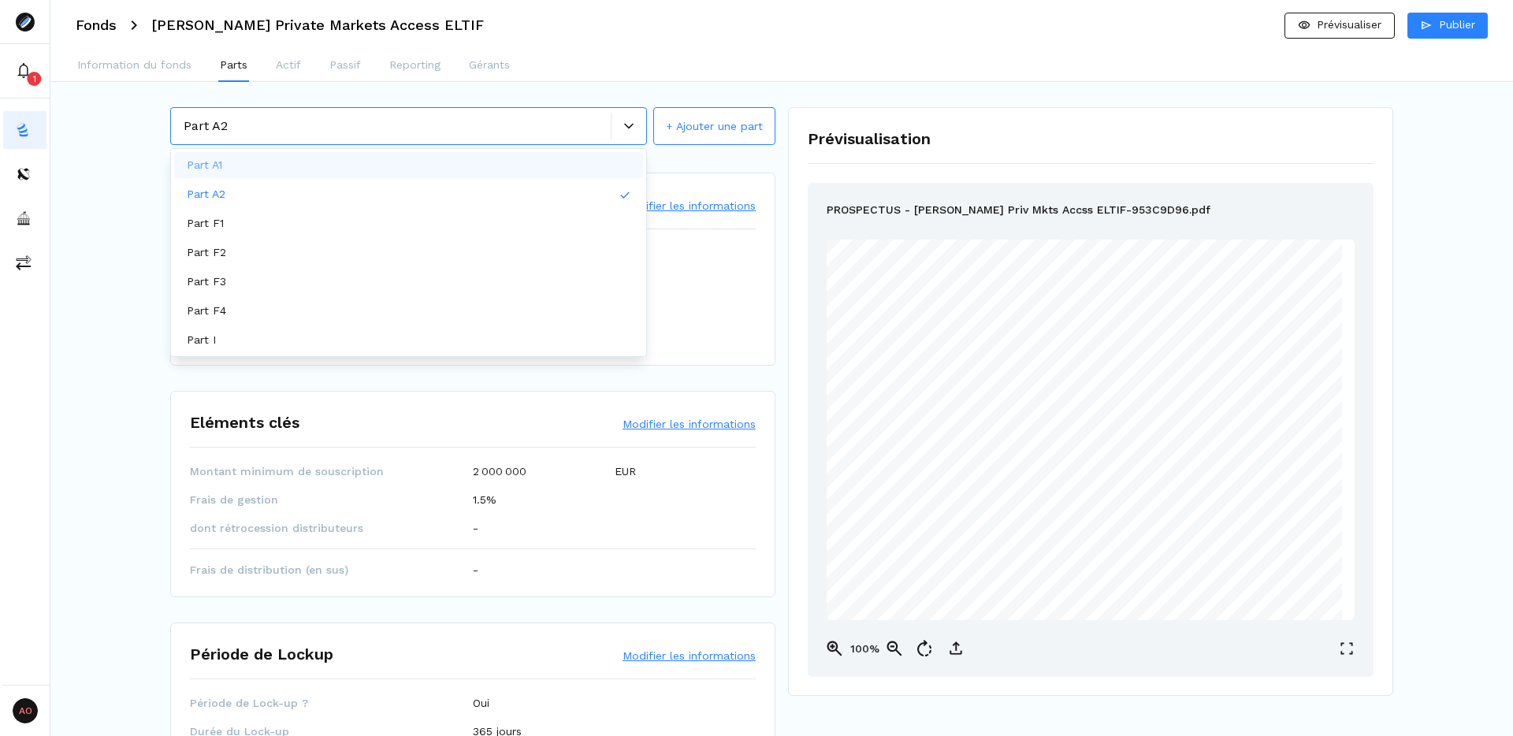
click at [362, 159] on div "Part A1" at bounding box center [408, 165] width 469 height 26
click at [634, 126] on div at bounding box center [628, 125] width 35 height 9
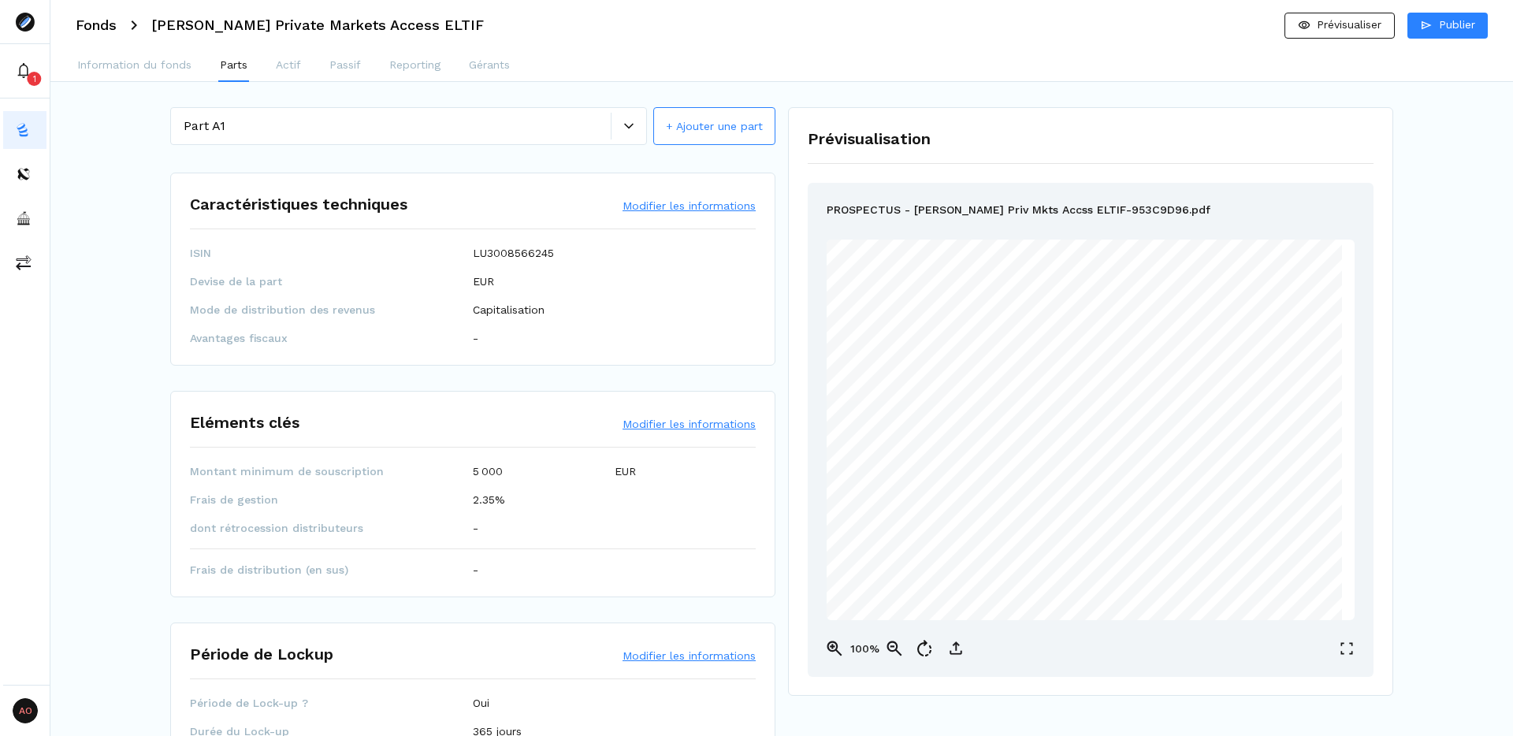
click at [670, 424] on button "Modifier les informations" at bounding box center [689, 424] width 133 height 16
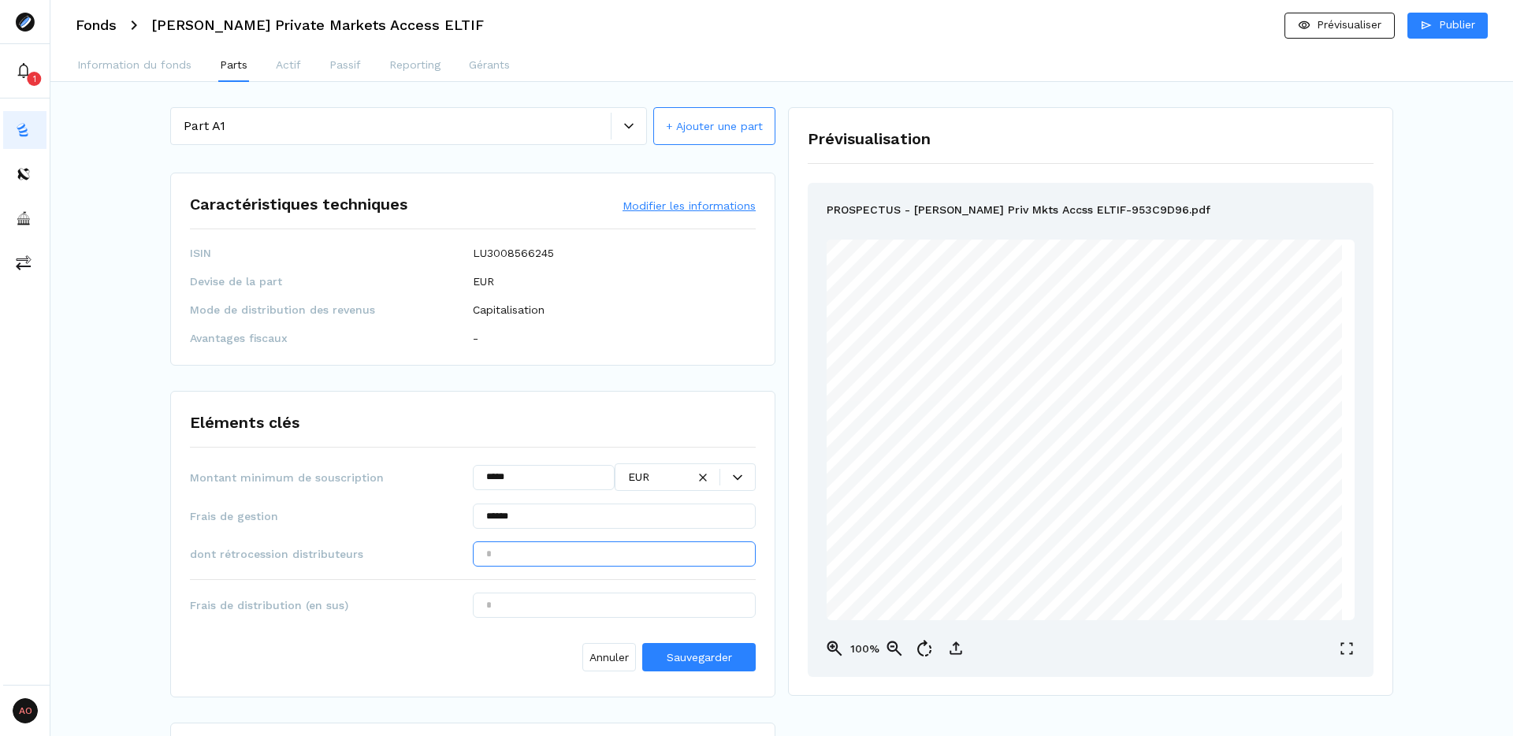
click at [533, 556] on input "text" at bounding box center [614, 553] width 283 height 25
type input "******"
click at [381, 660] on div "Annuler Sauvegarder" at bounding box center [473, 653] width 566 height 47
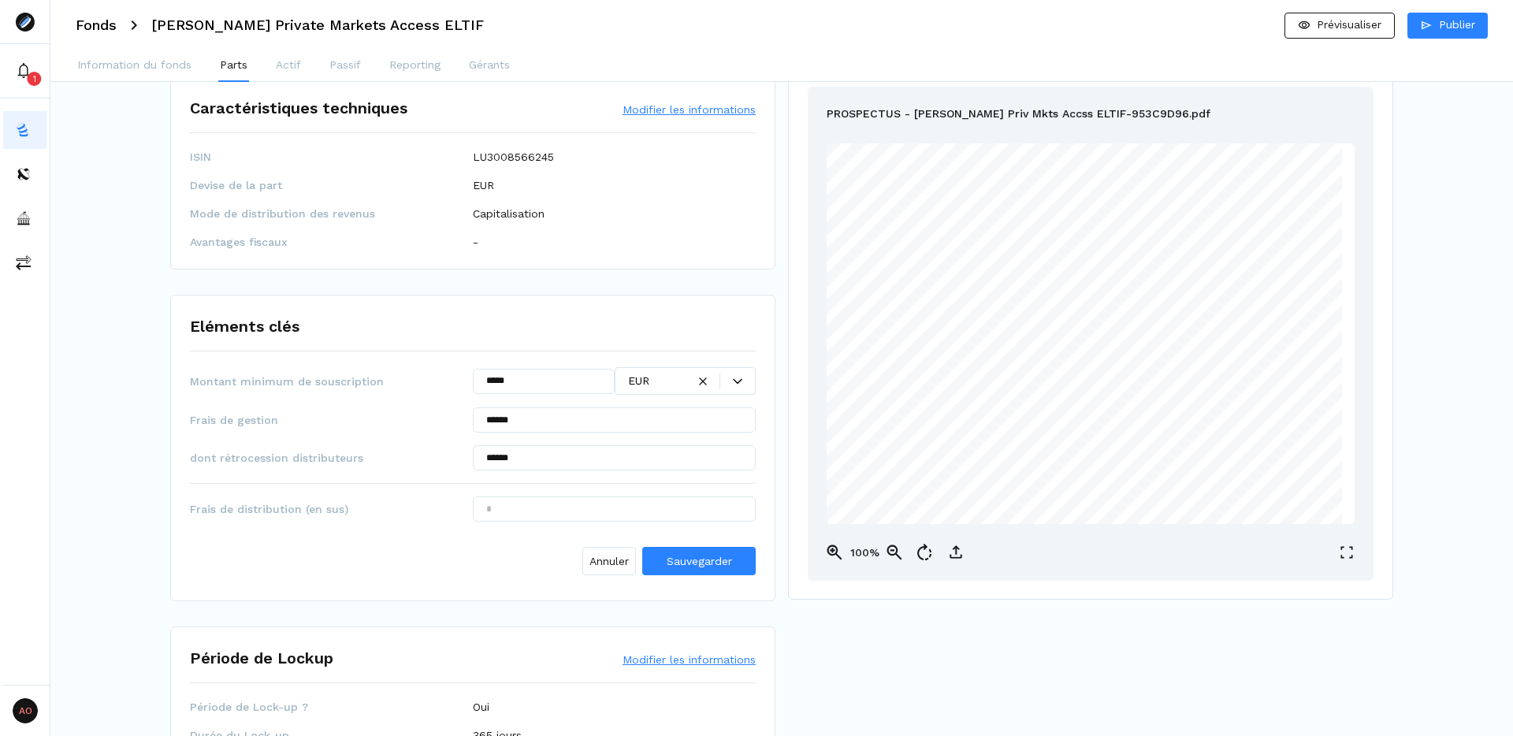
scroll to position [108, 0]
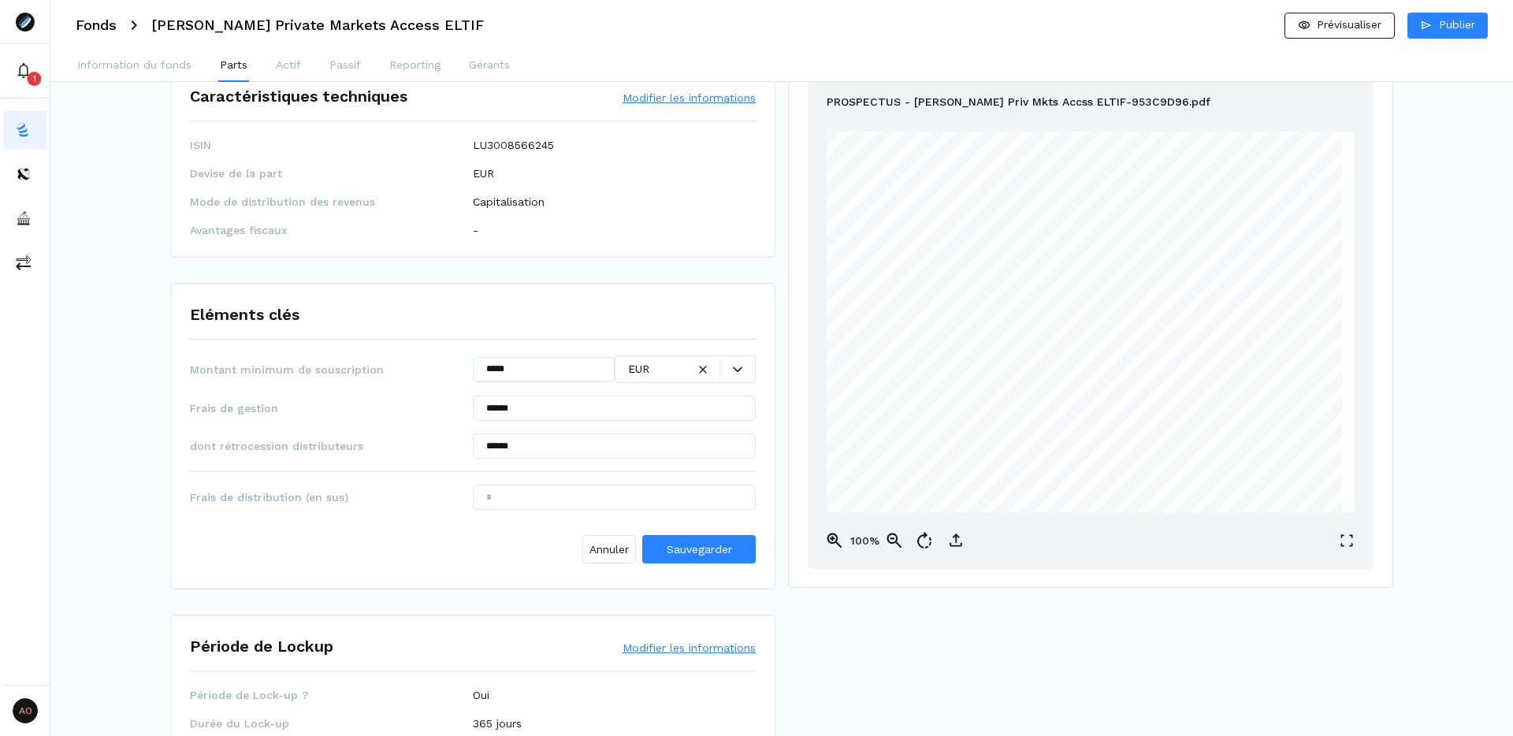
click at [573, 511] on div "Montant minimum de souscription ***** EUR Frais de gestion ****** dont rétroces…" at bounding box center [473, 462] width 566 height 214
click at [573, 494] on input "text" at bounding box center [614, 497] width 283 height 25
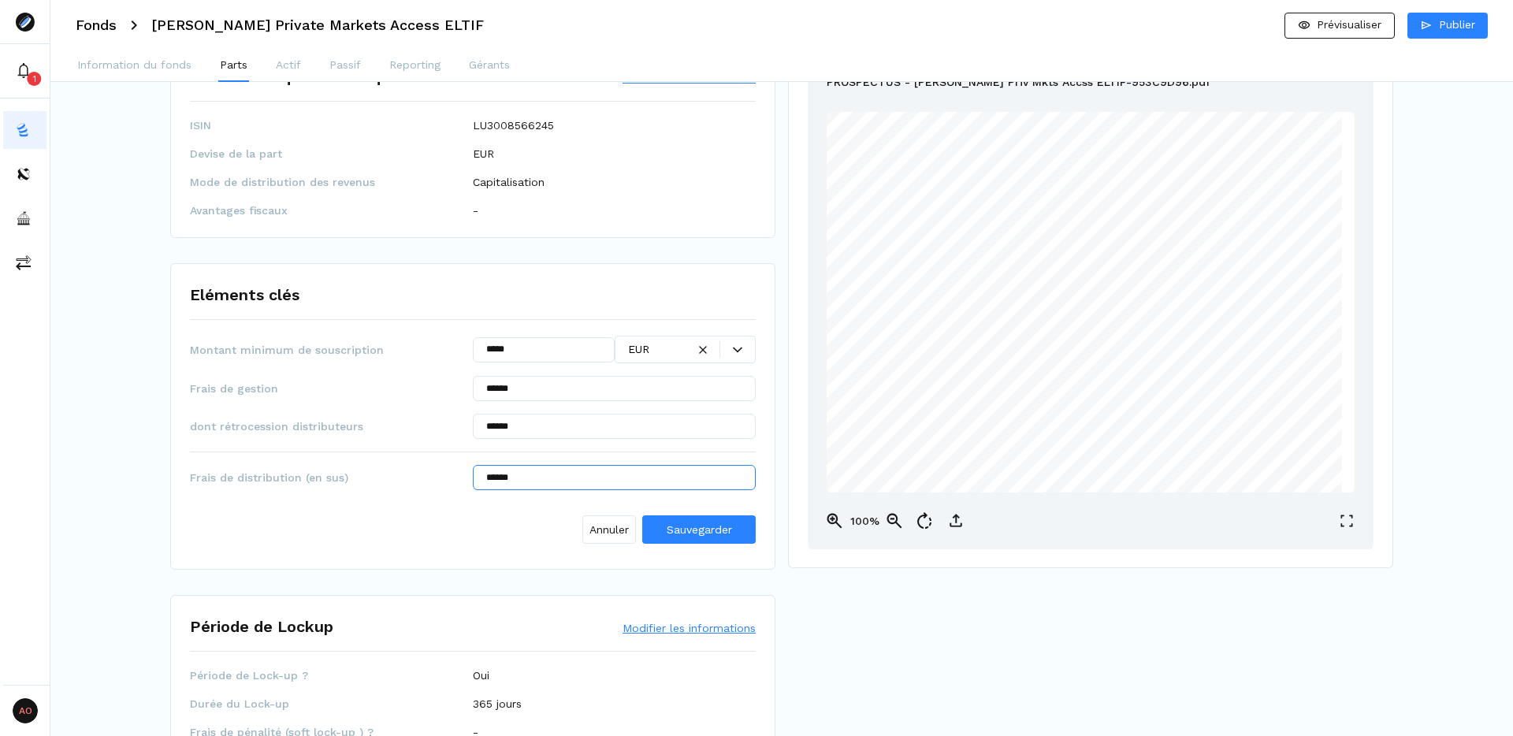
scroll to position [130, 0]
type input "******"
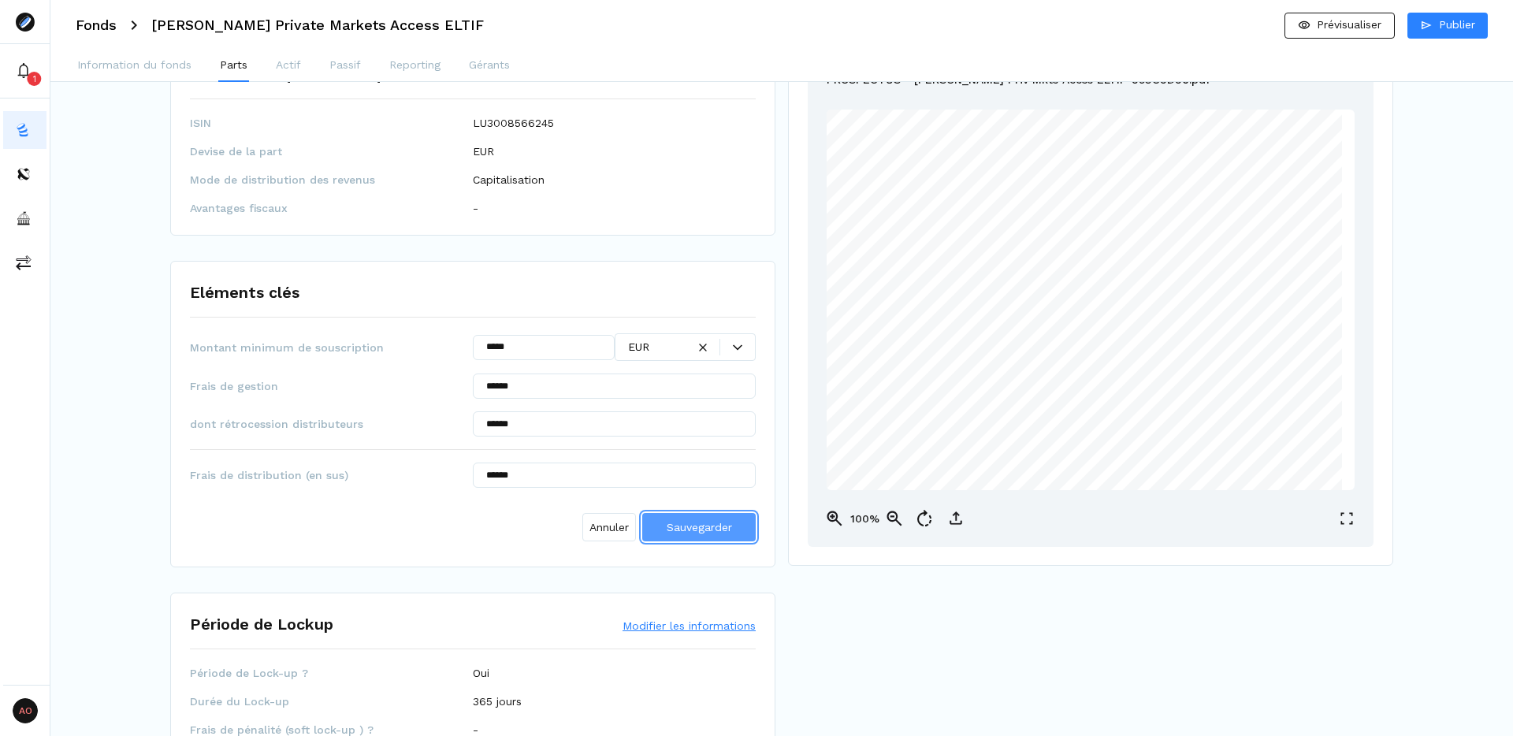
click at [710, 533] on span "Sauvegarder" at bounding box center [699, 527] width 65 height 13
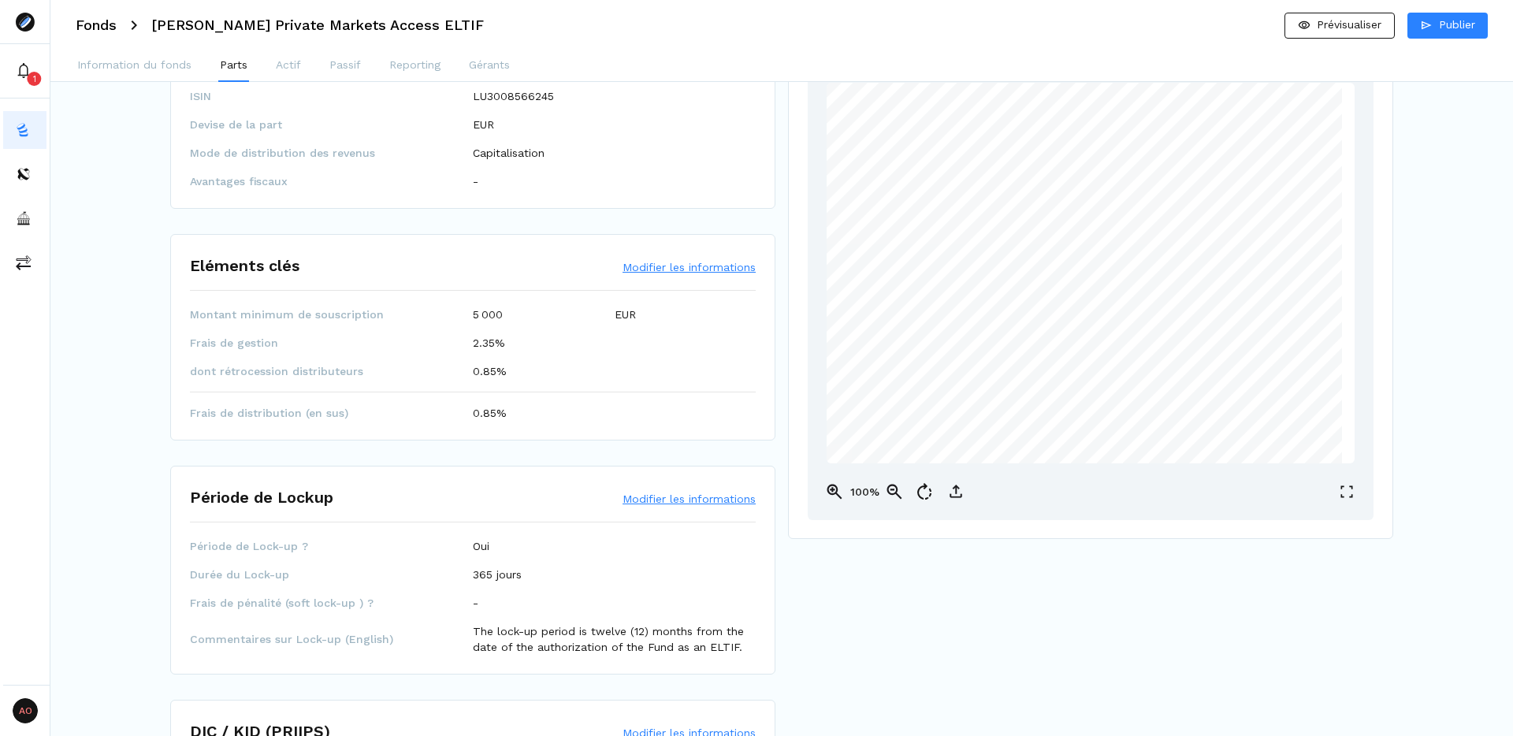
scroll to position [0, 0]
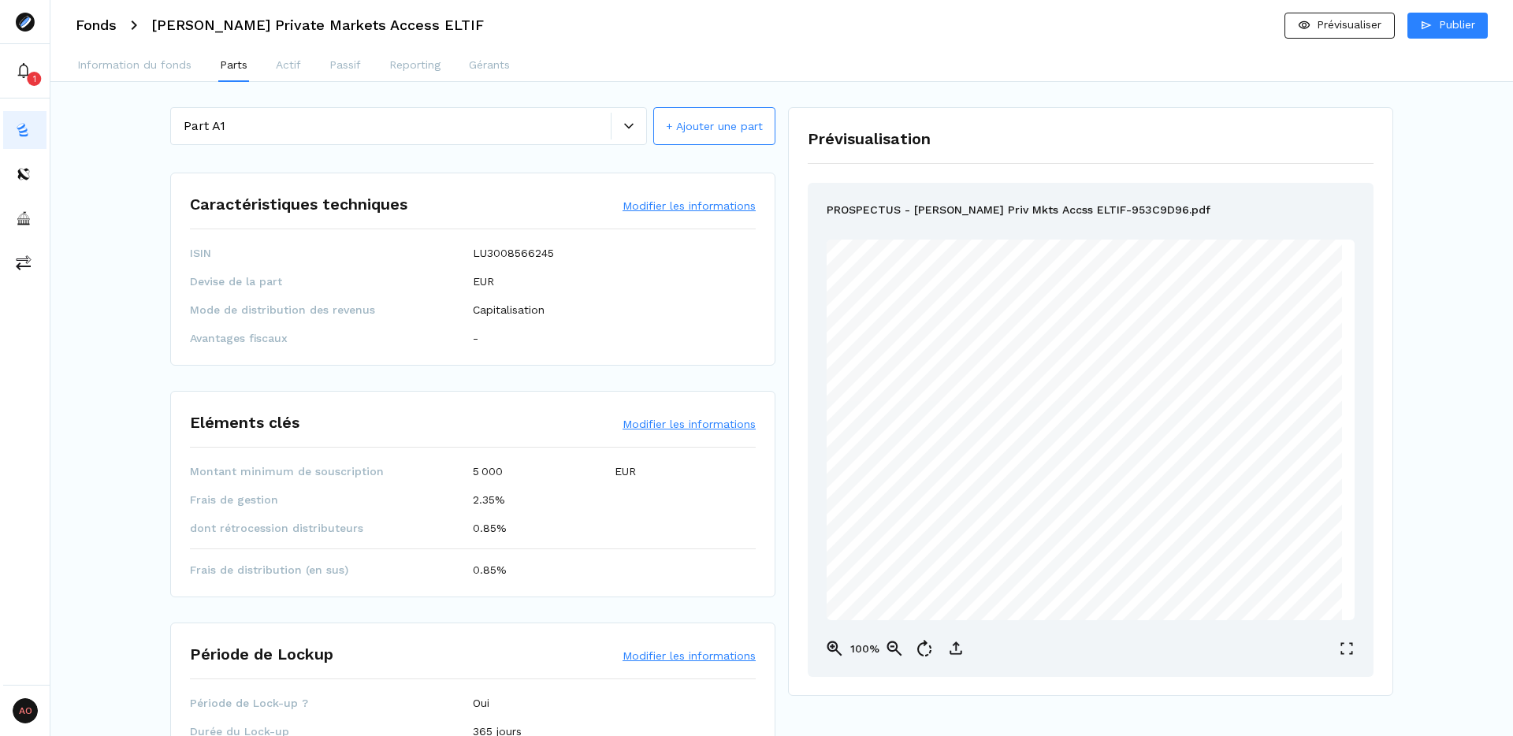
click at [1135, 448] on span "Luxembourg Investment Company with Variable Capital (" at bounding box center [1028, 448] width 254 height 10
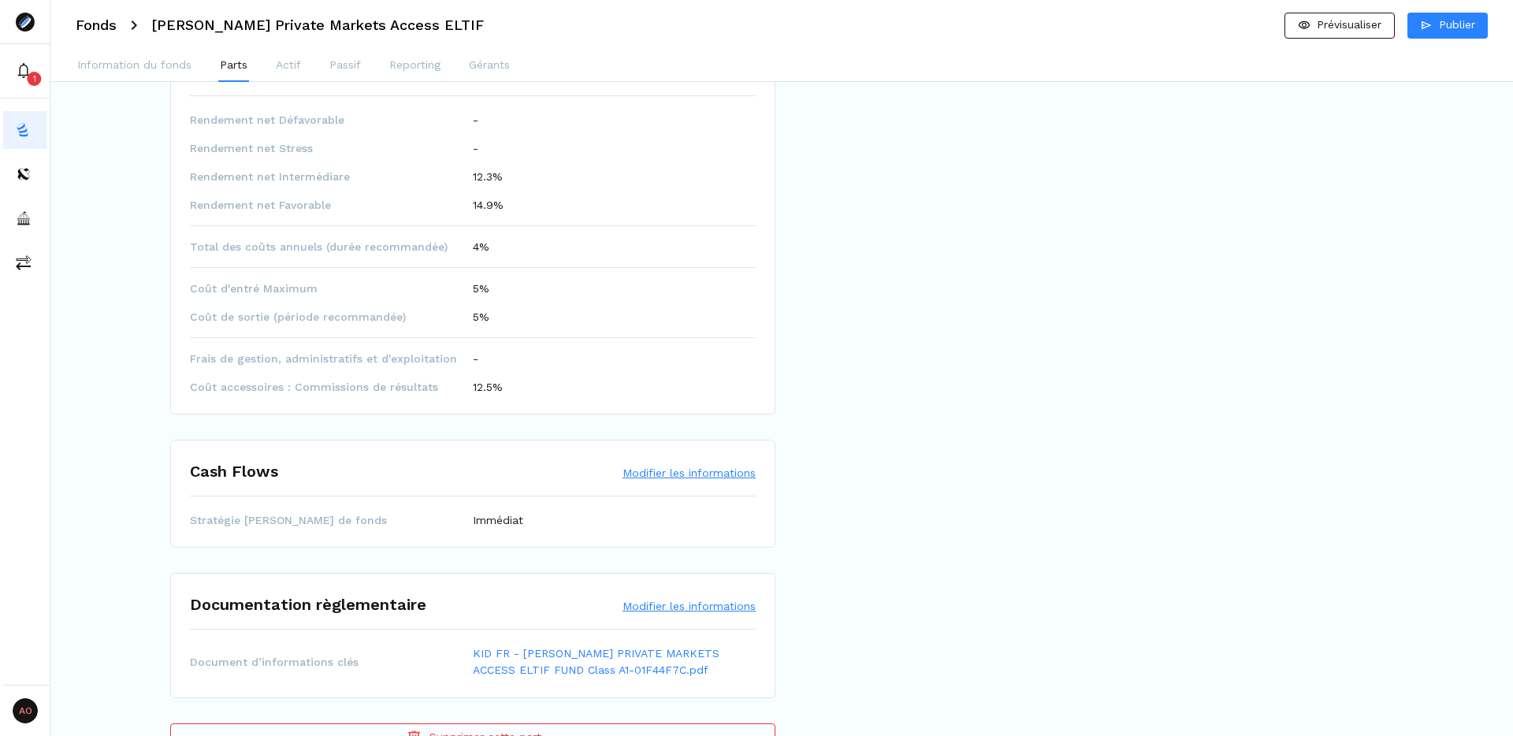
scroll to position [803, 0]
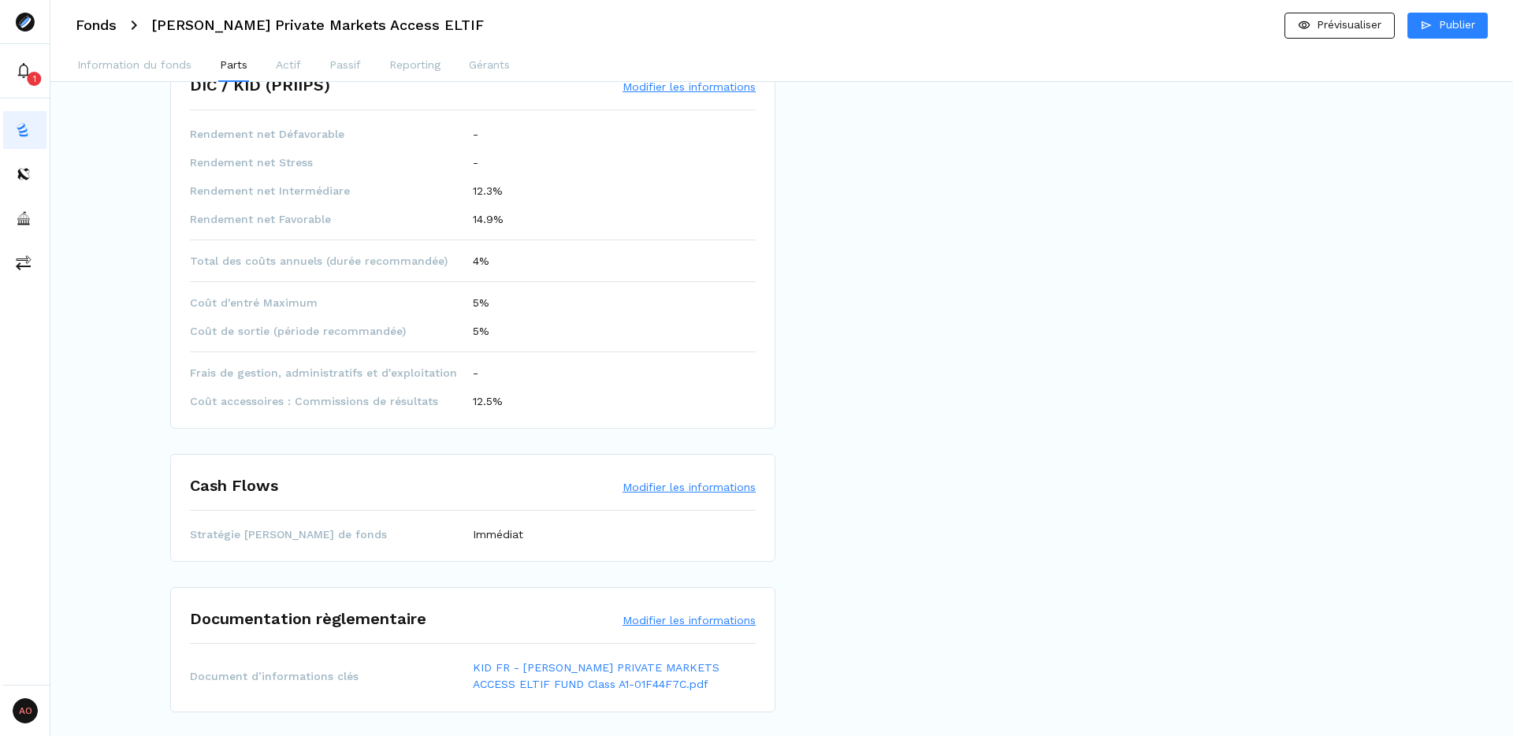
click at [706, 90] on button "Modifier les informations" at bounding box center [689, 87] width 133 height 16
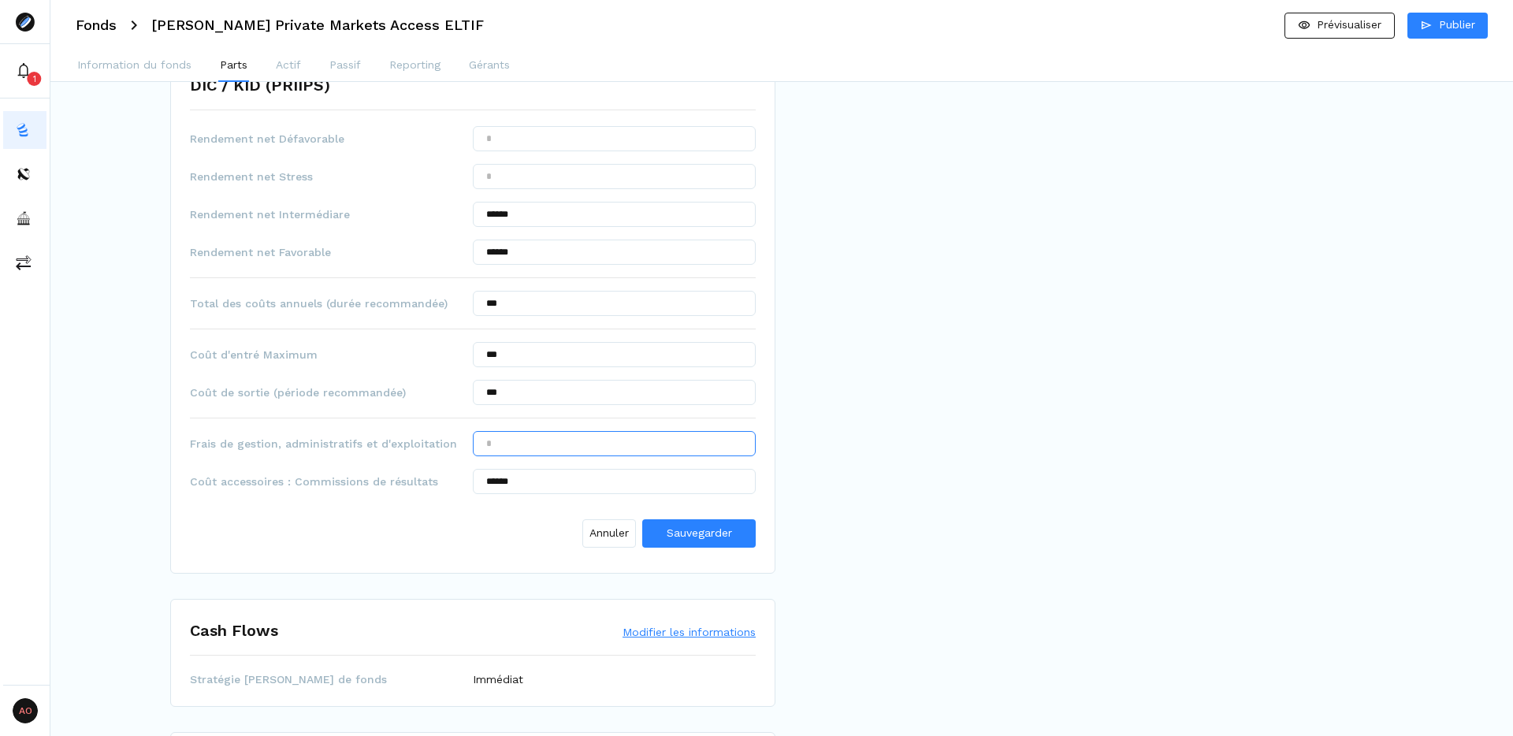
click at [578, 446] on input "text" at bounding box center [614, 443] width 283 height 25
type input "******"
click at [493, 534] on div "Annuler Sauvegarder" at bounding box center [473, 530] width 566 height 47
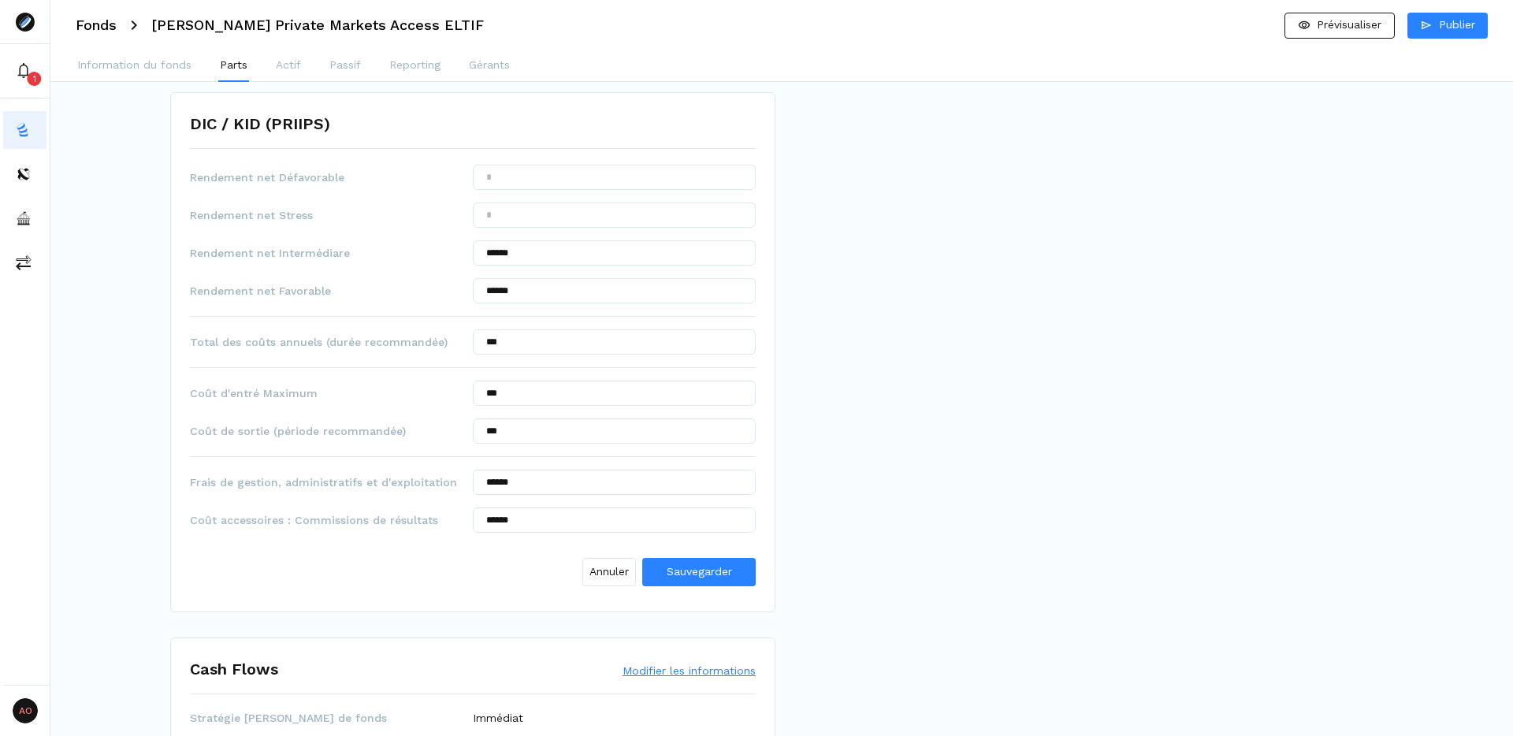
scroll to position [739, 0]
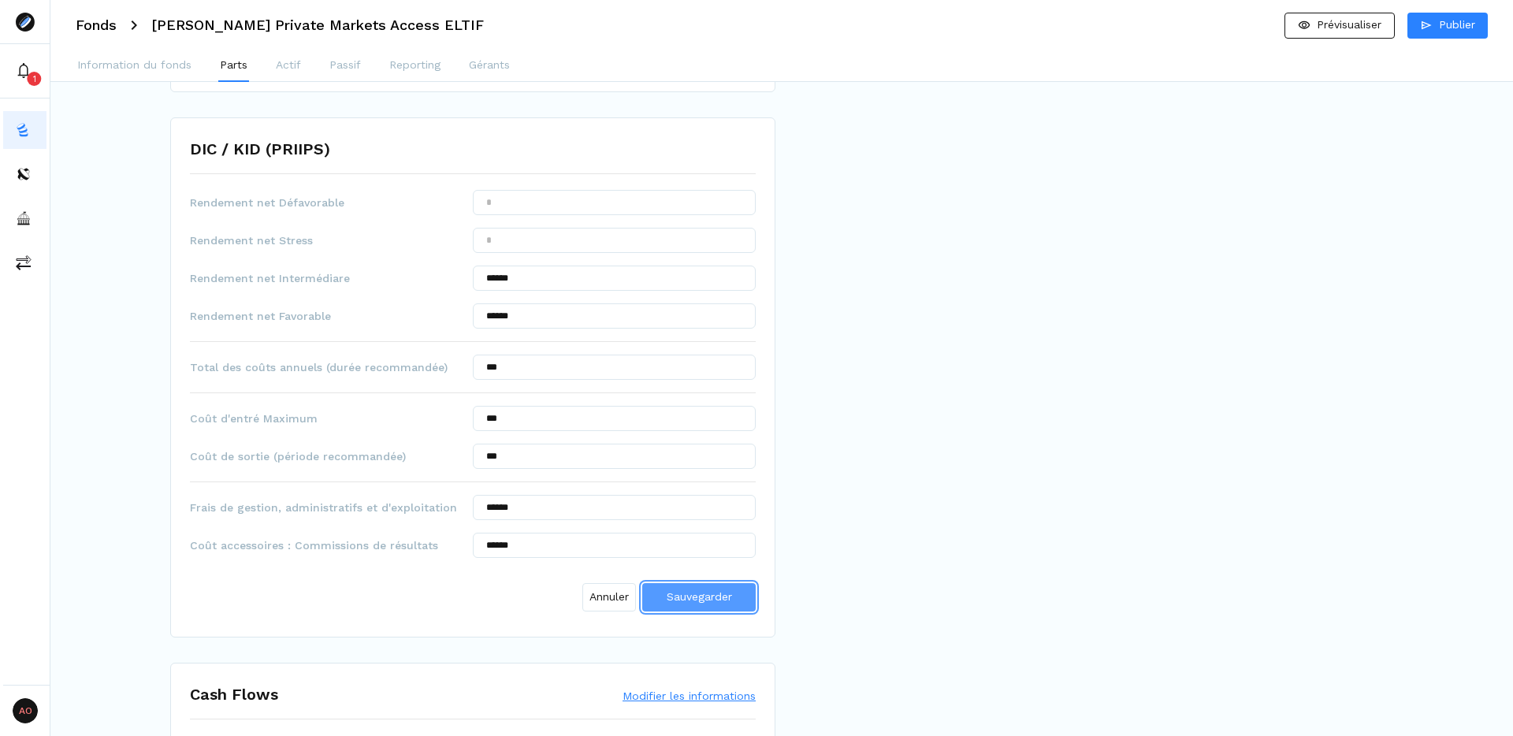
click at [694, 596] on span "Sauvegarder" at bounding box center [699, 596] width 65 height 13
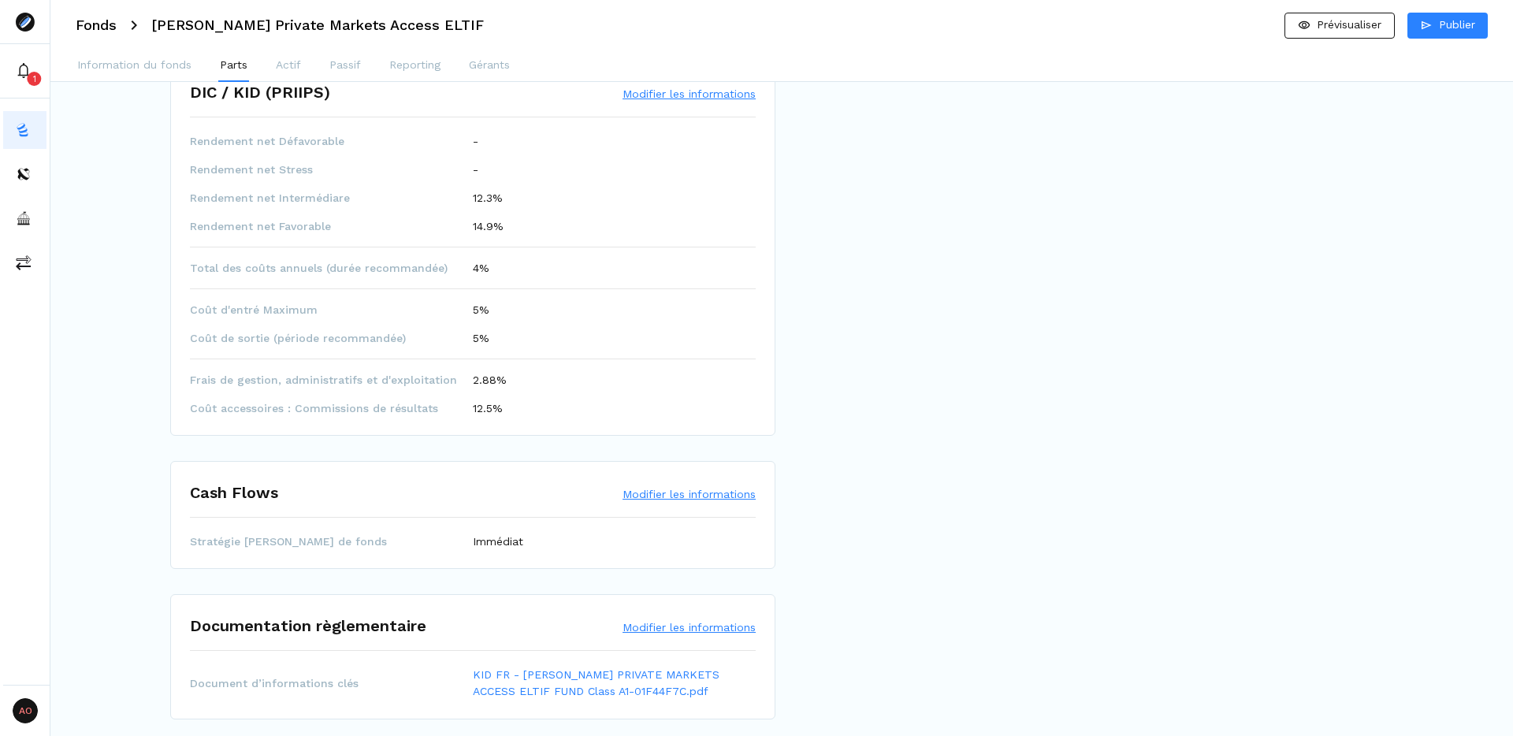
scroll to position [805, 0]
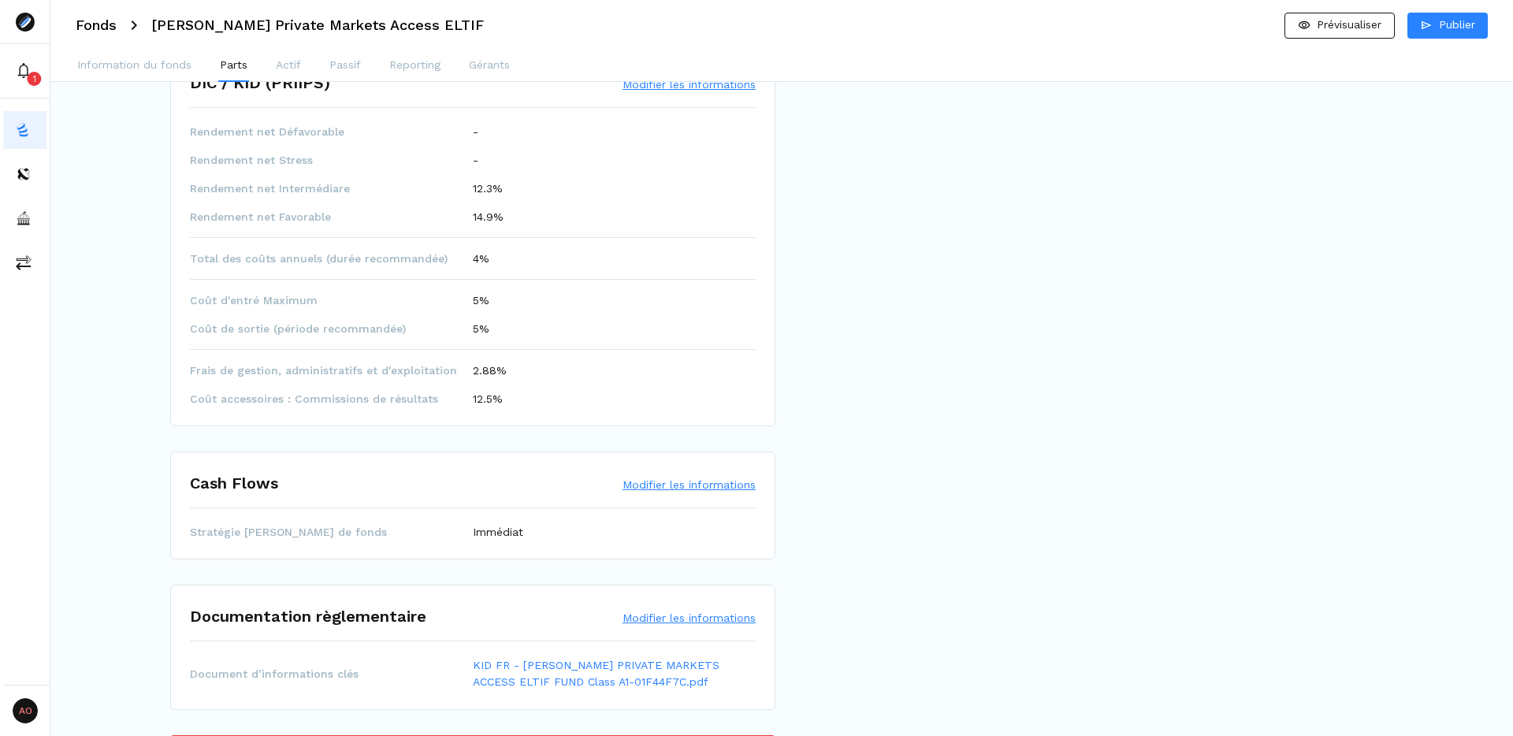
click at [450, 362] on span "Frais de gestion, administratifs et d'exploitation" at bounding box center [331, 370] width 283 height 16
click at [701, 87] on button "Modifier les informations" at bounding box center [689, 84] width 133 height 16
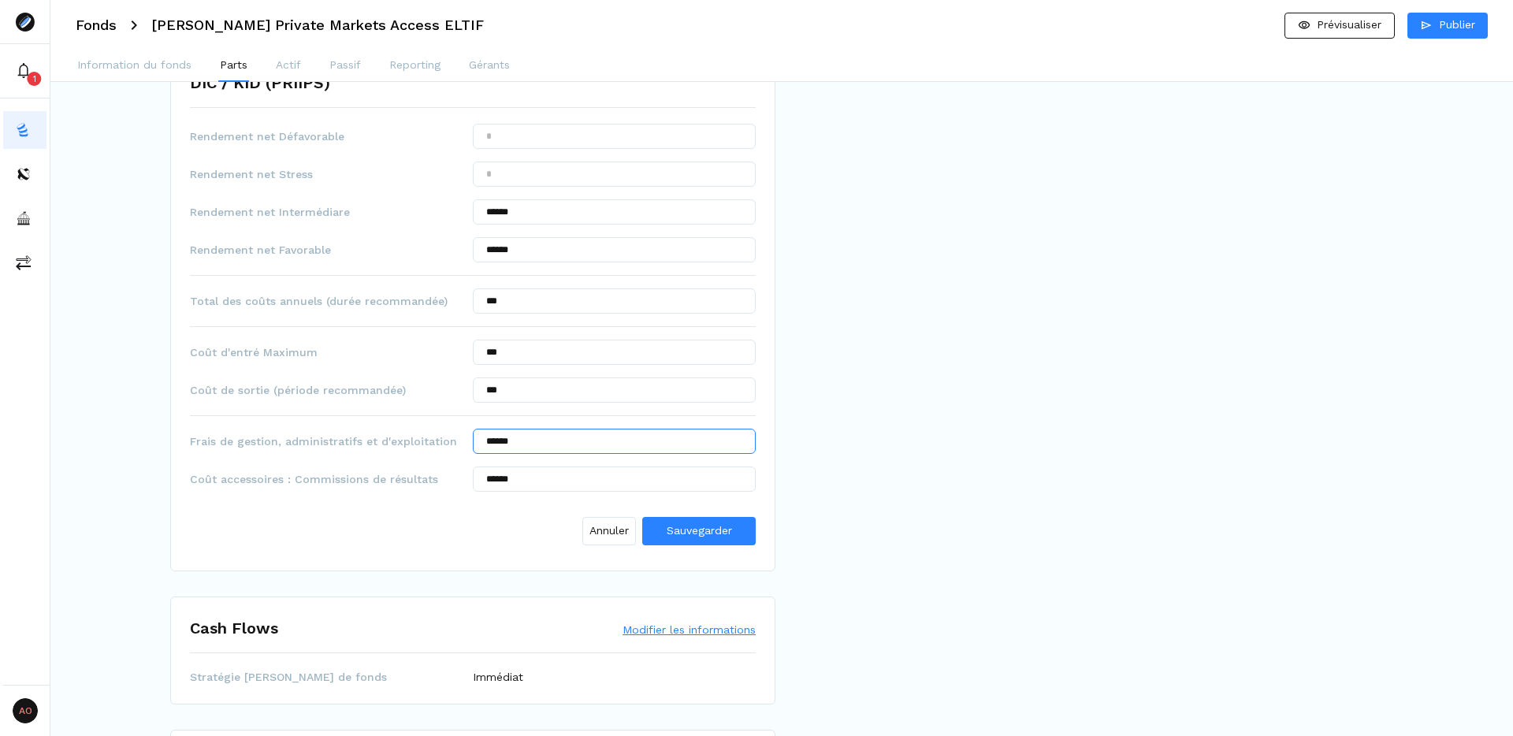
click at [576, 444] on input "******" at bounding box center [614, 441] width 283 height 25
click at [690, 533] on span "Sauvegarder" at bounding box center [699, 530] width 65 height 13
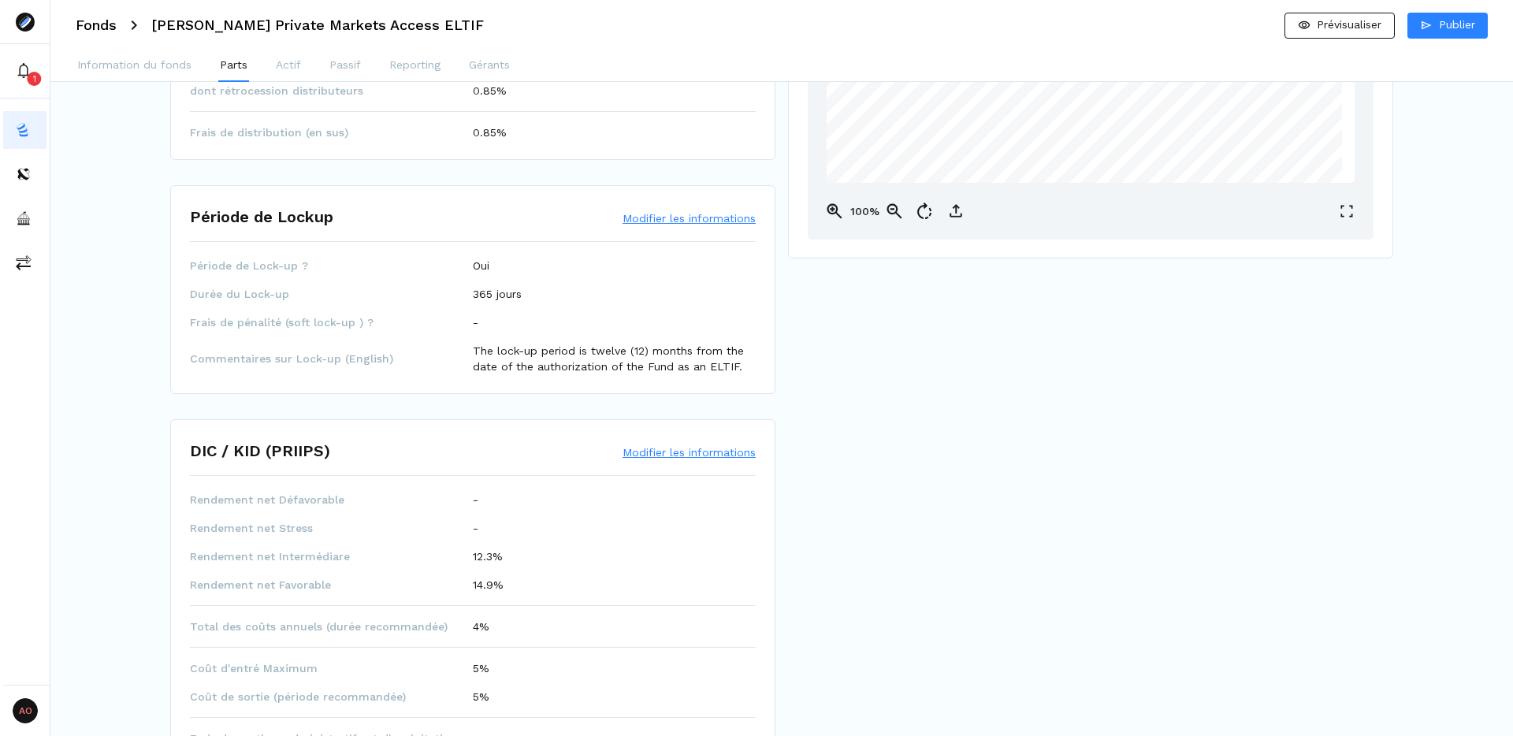
scroll to position [469, 0]
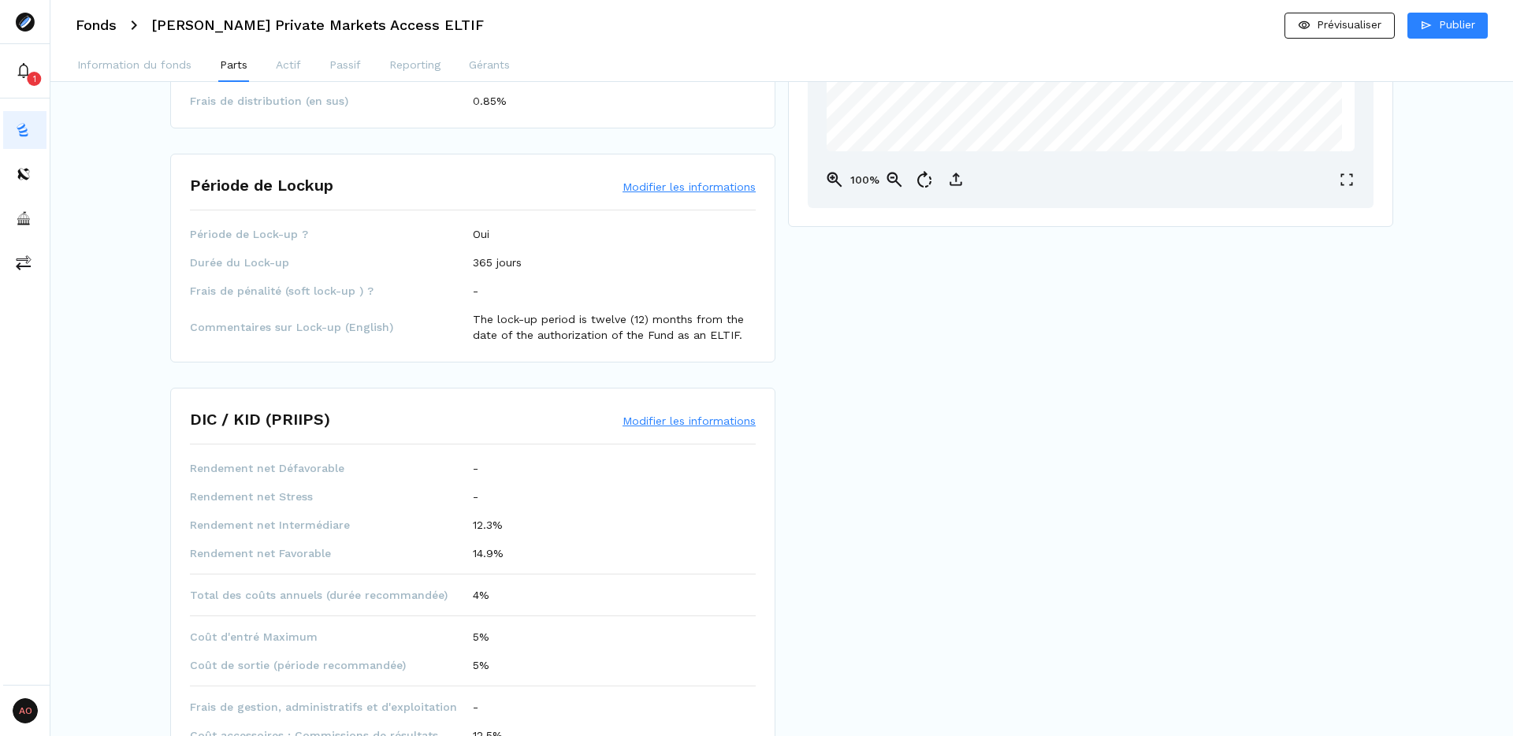
click at [700, 186] on button "Modifier les informations" at bounding box center [689, 187] width 133 height 16
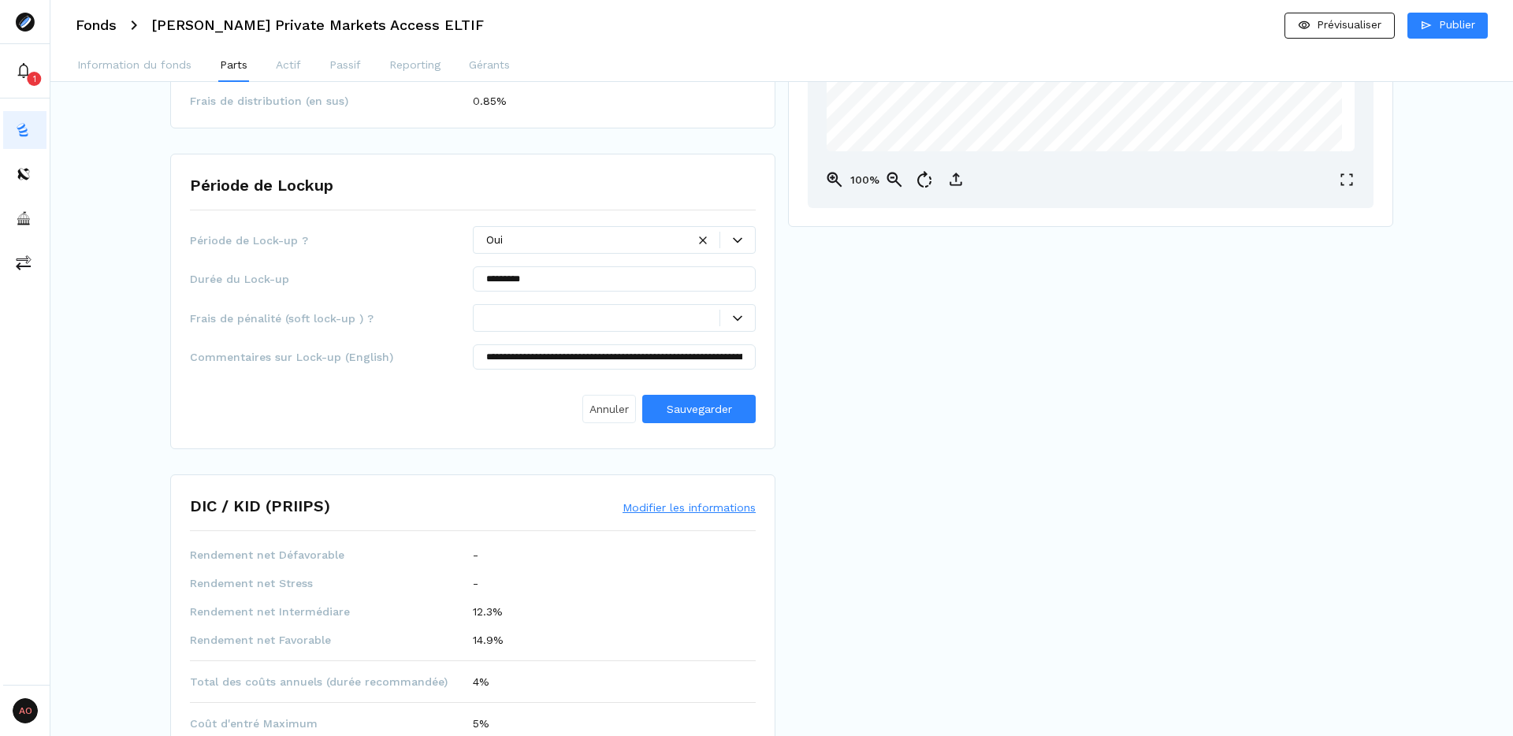
click at [607, 404] on span "Annuler" at bounding box center [608, 409] width 39 height 17
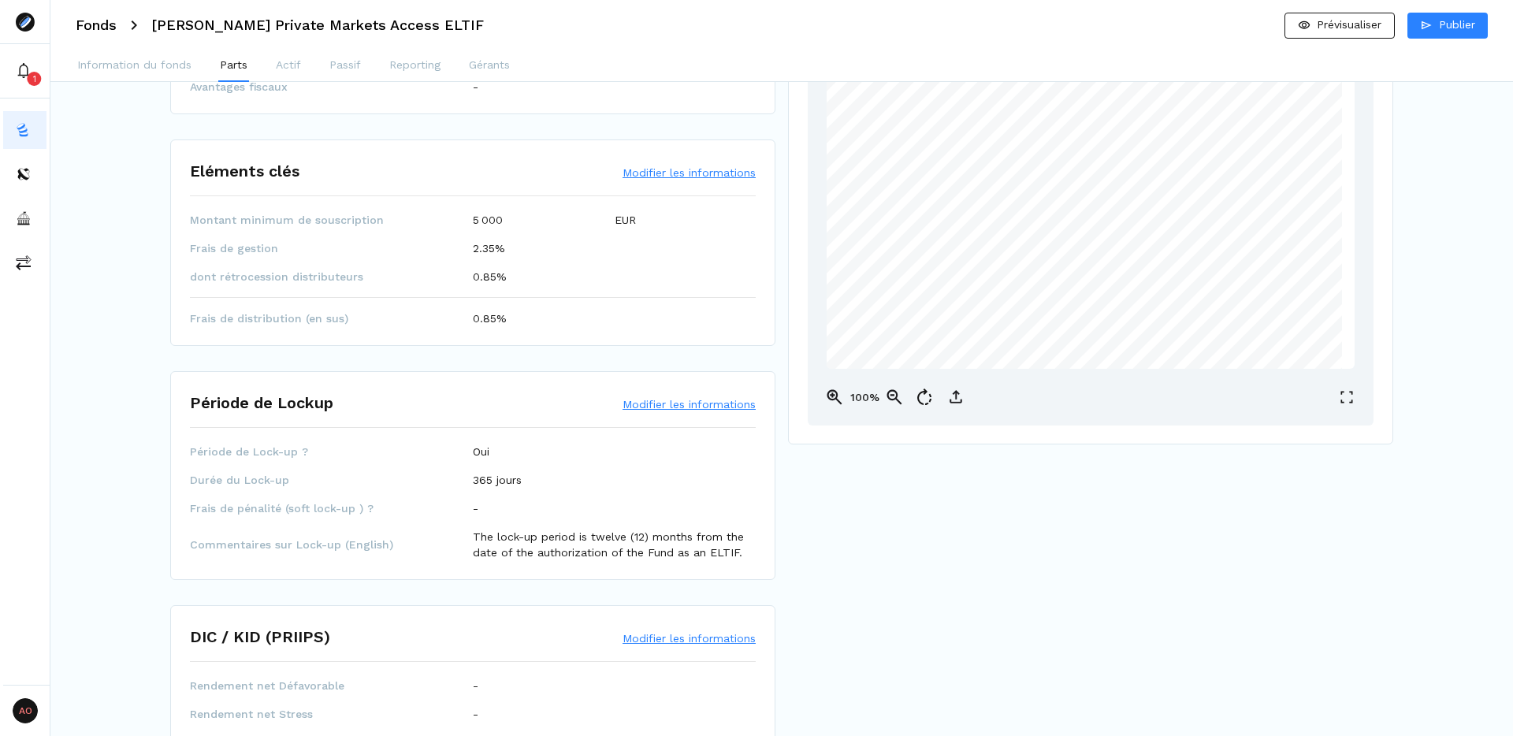
scroll to position [0, 0]
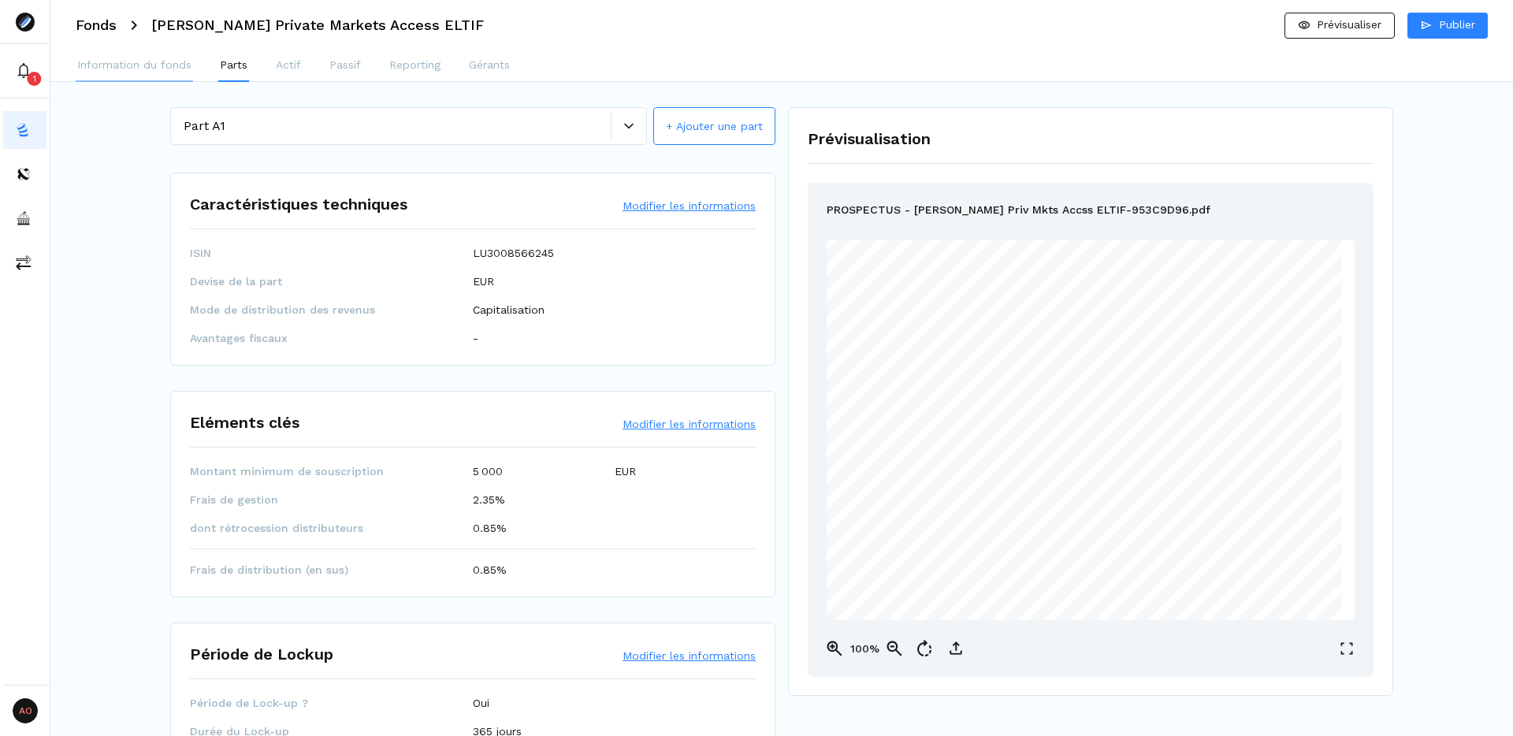
click at [125, 65] on p "Information du fonds" at bounding box center [134, 65] width 114 height 17
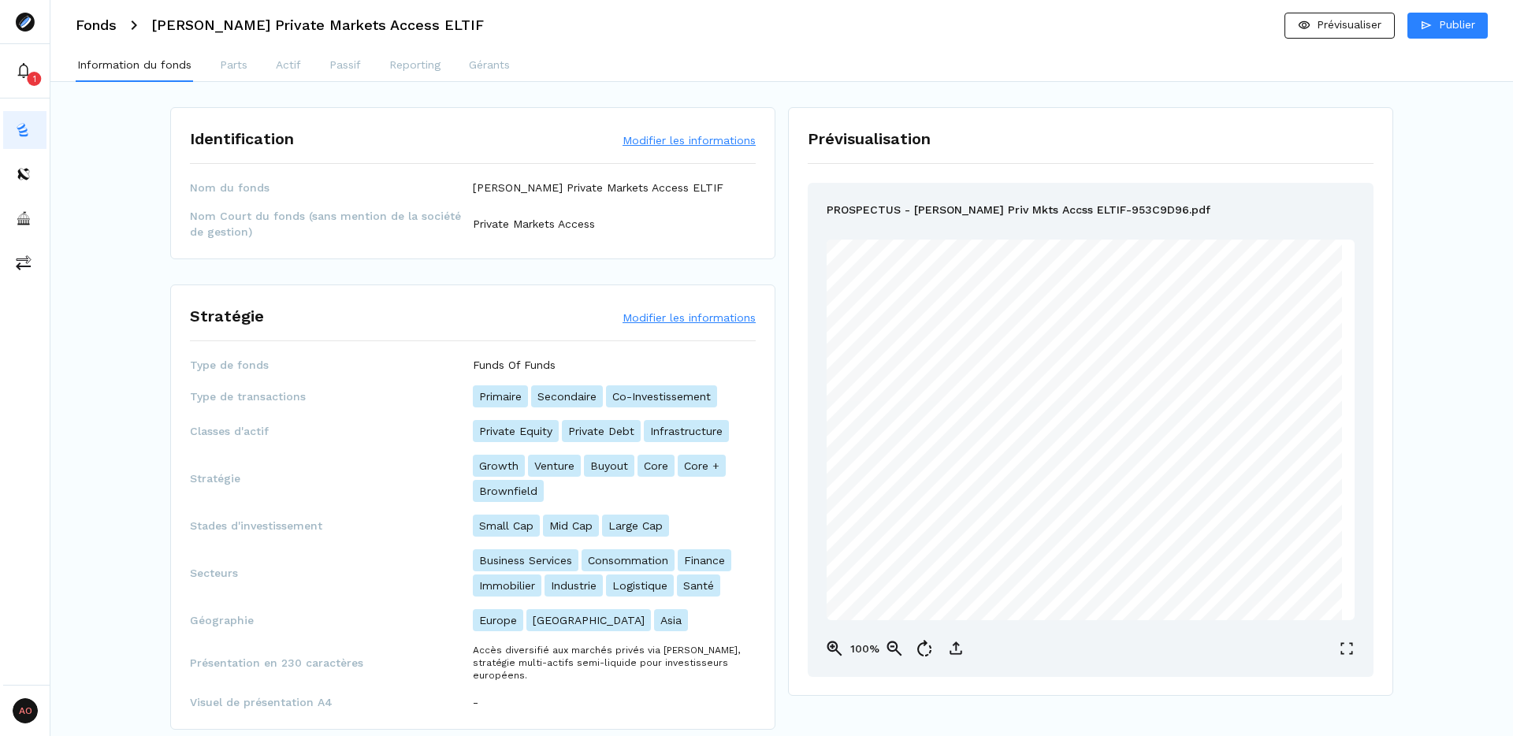
scroll to position [116, 0]
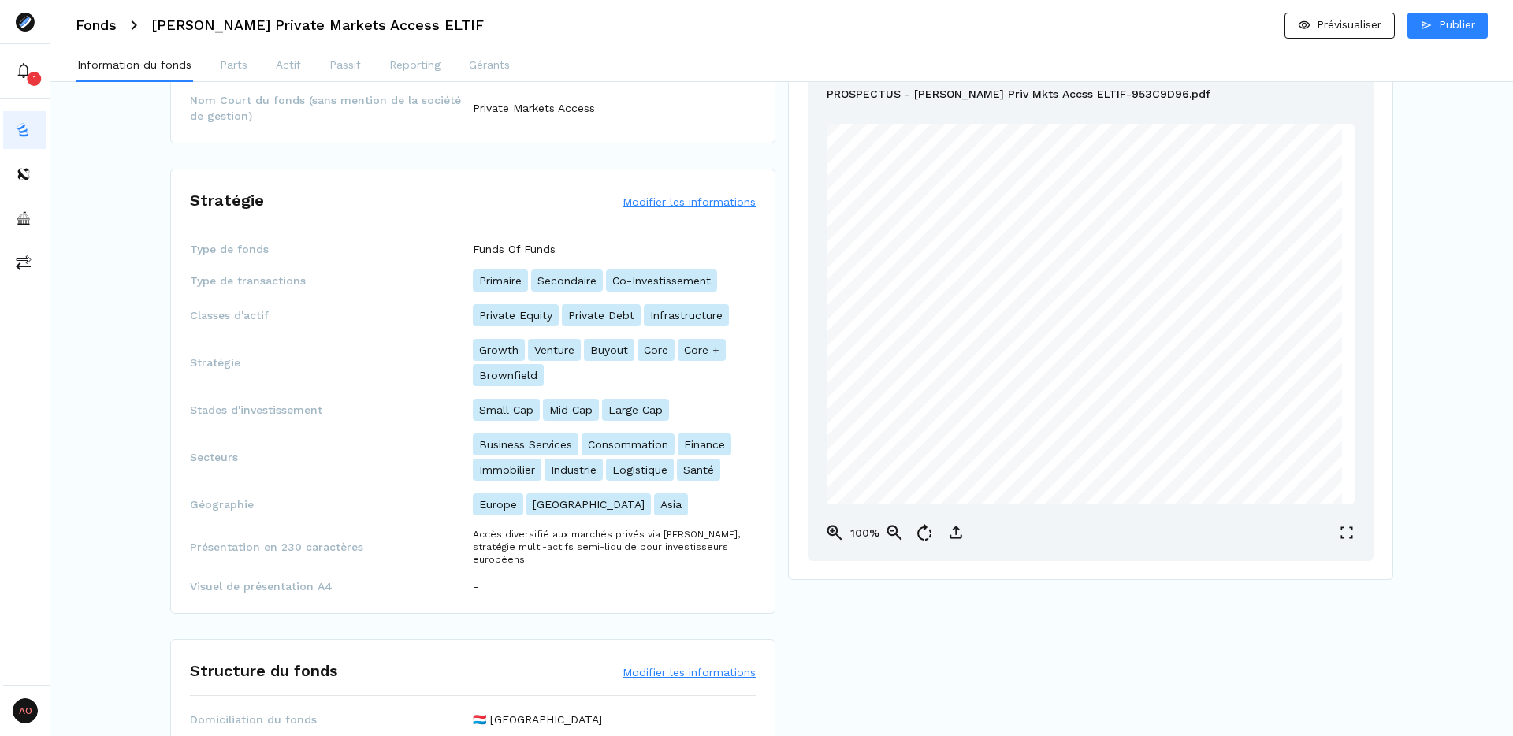
click at [686, 203] on button "Modifier les informations" at bounding box center [689, 202] width 133 height 16
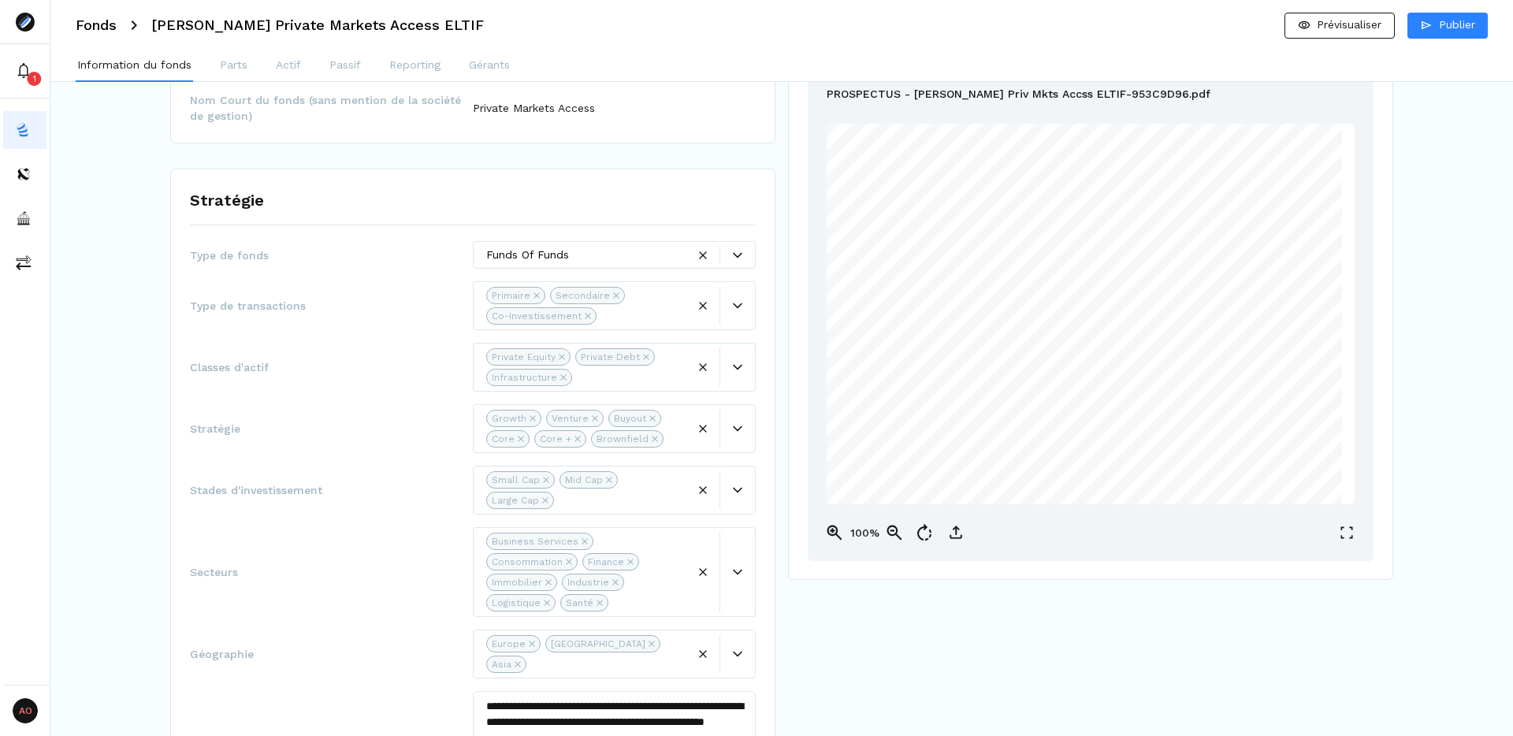
click at [643, 354] on icon "Remove Private Debt" at bounding box center [646, 357] width 6 height 6
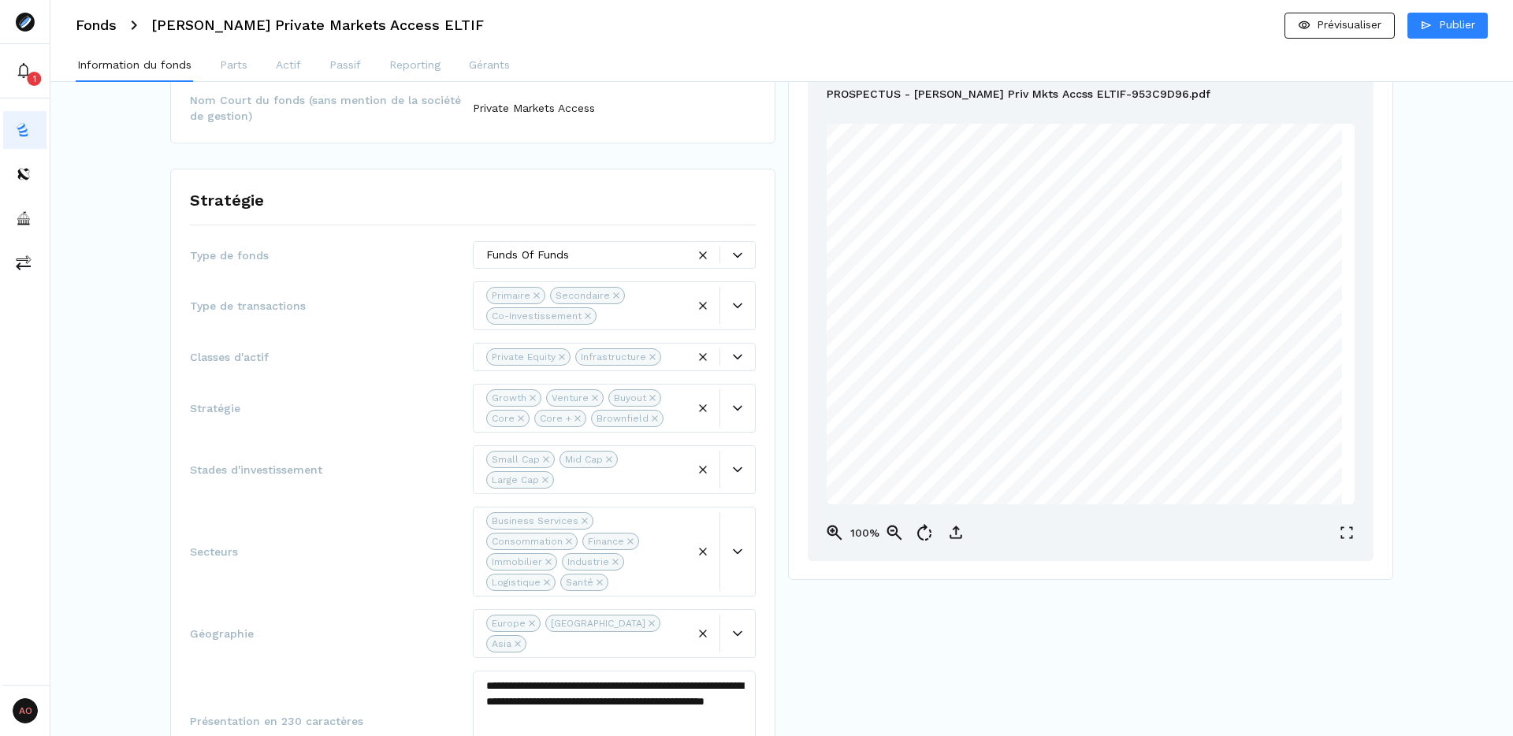
click at [380, 355] on span "Classes d'actif" at bounding box center [331, 357] width 283 height 16
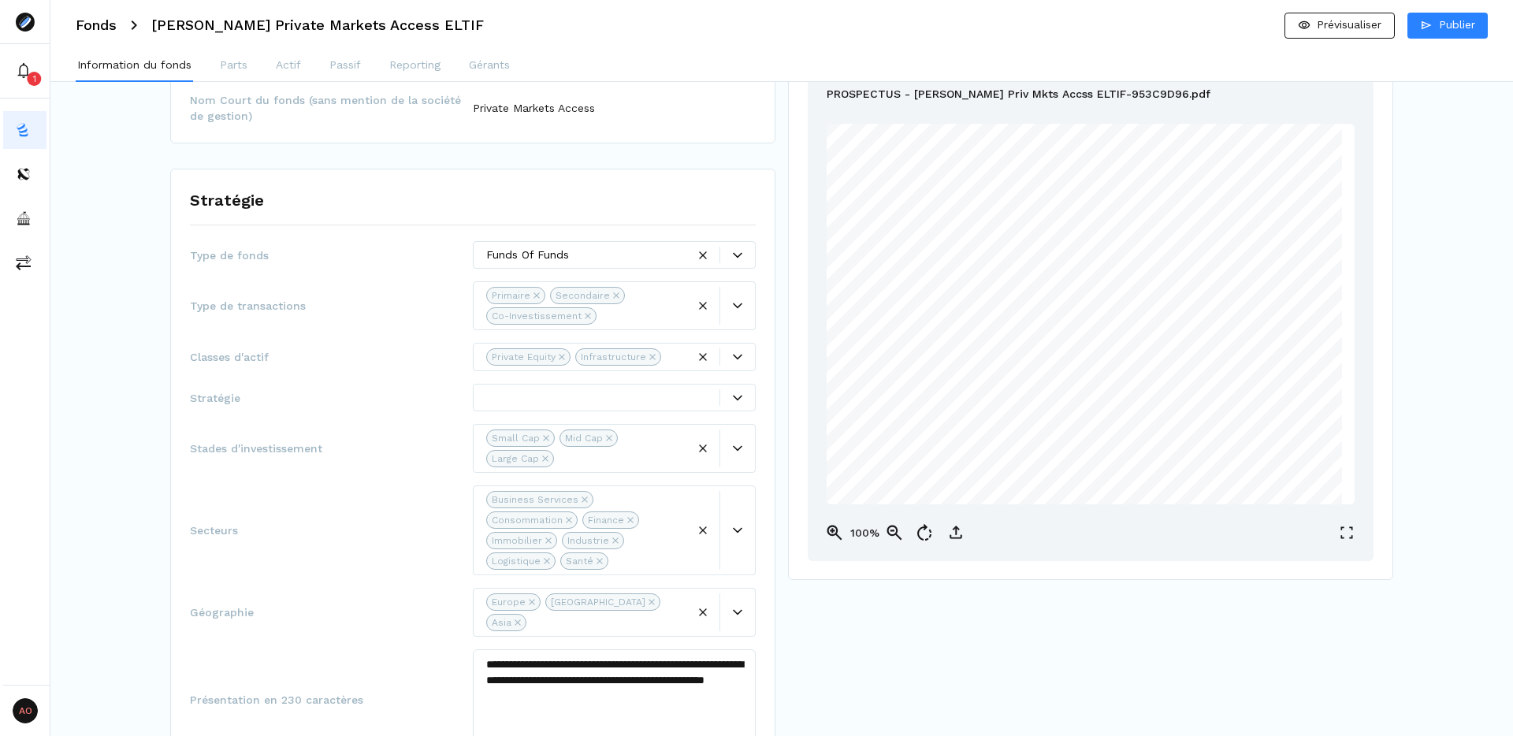
click at [406, 395] on span "Stratégie" at bounding box center [331, 398] width 283 height 16
click at [745, 400] on div at bounding box center [737, 397] width 35 height 9
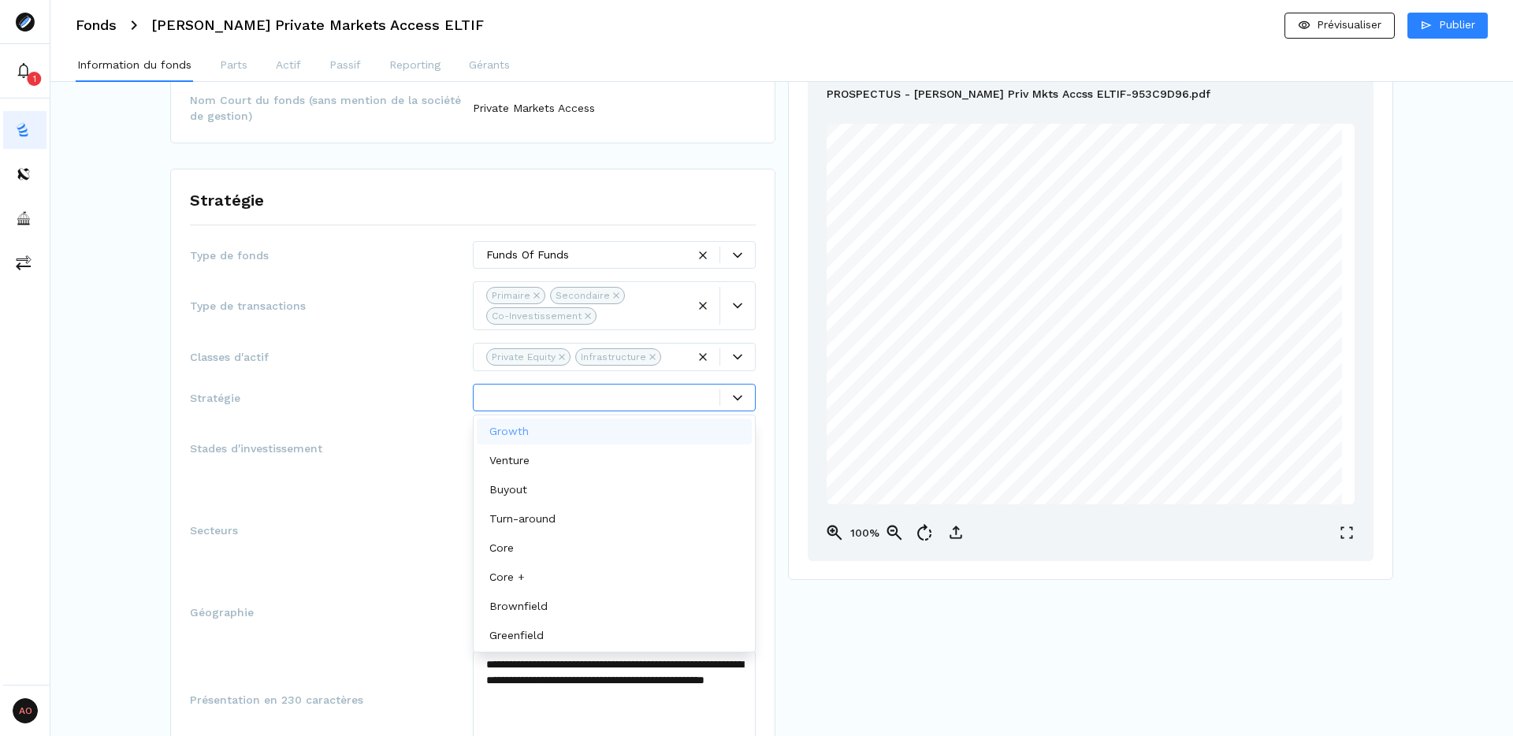
click at [541, 439] on div "Growth" at bounding box center [614, 431] width 275 height 26
click at [539, 435] on div "Venture" at bounding box center [614, 432] width 275 height 26
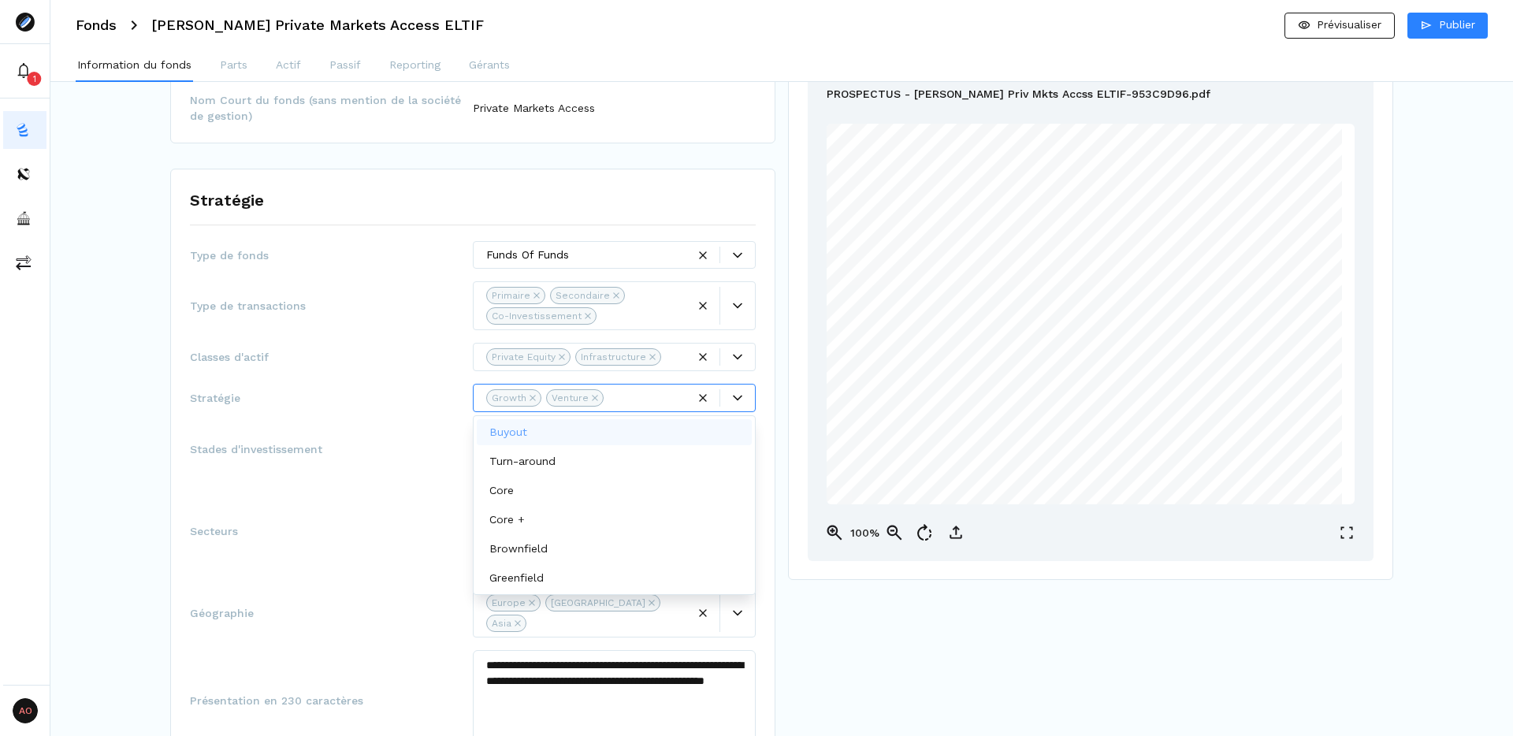
click at [539, 435] on div "Buyout" at bounding box center [614, 432] width 275 height 26
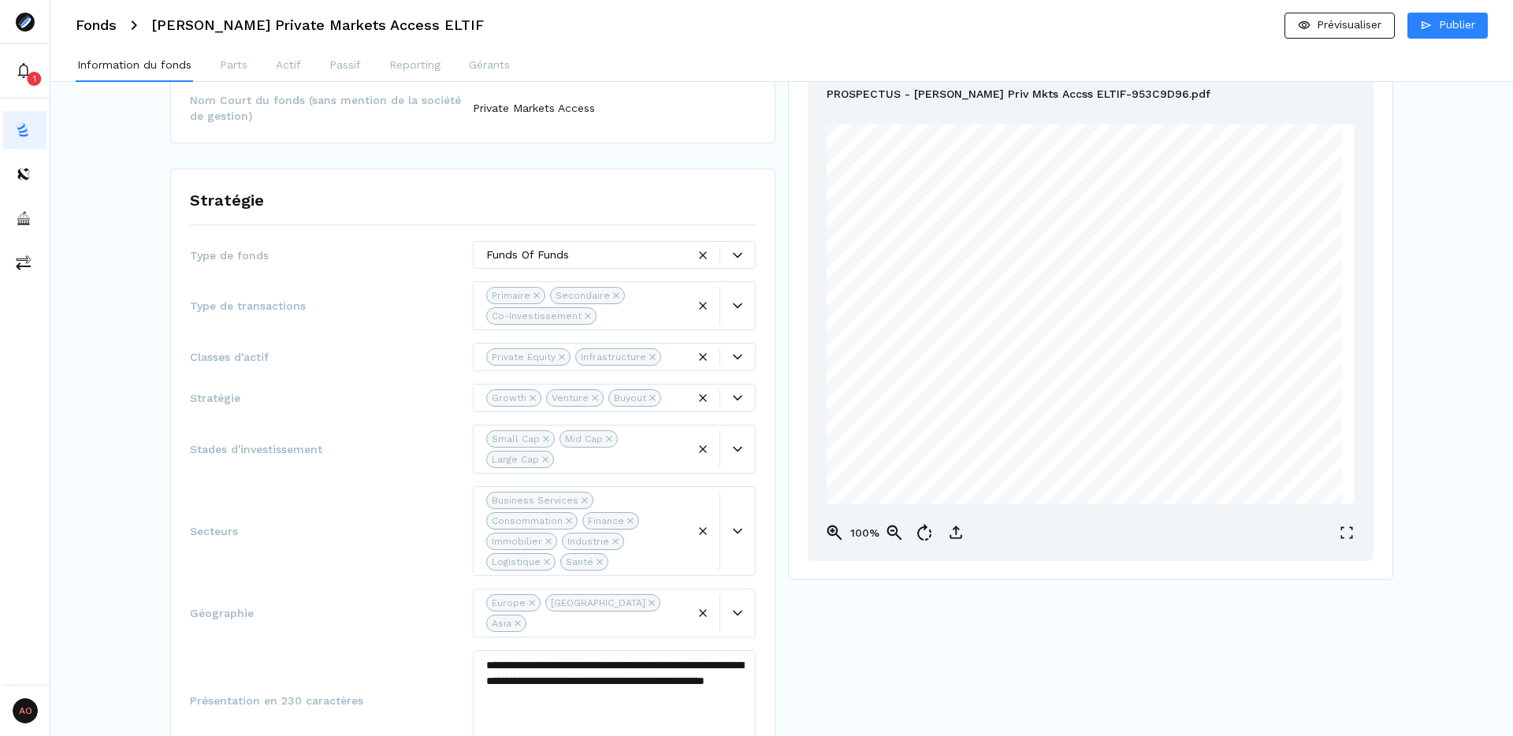
click at [414, 380] on div "**********" at bounding box center [473, 557] width 566 height 633
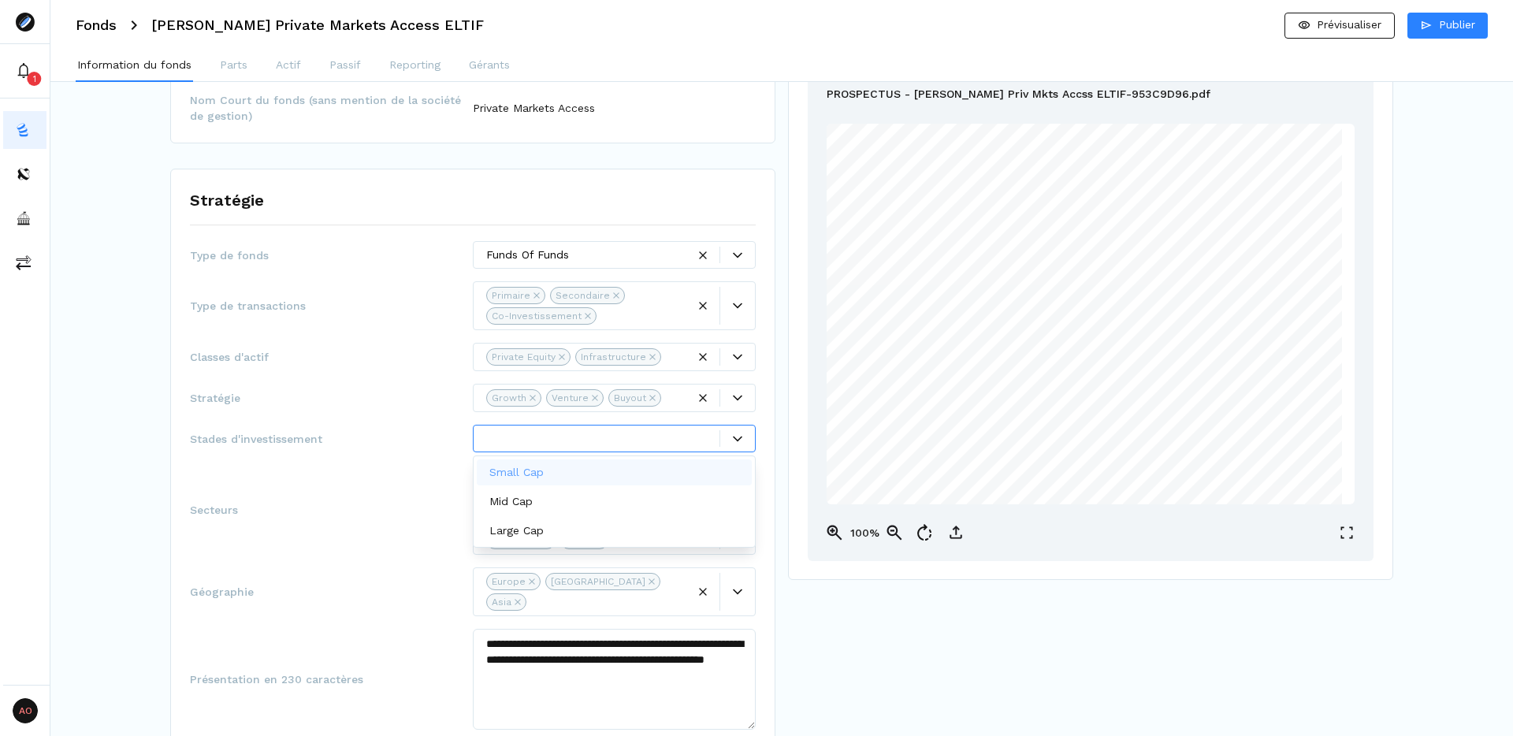
click at [417, 443] on span "Stades d'investissement" at bounding box center [331, 439] width 283 height 16
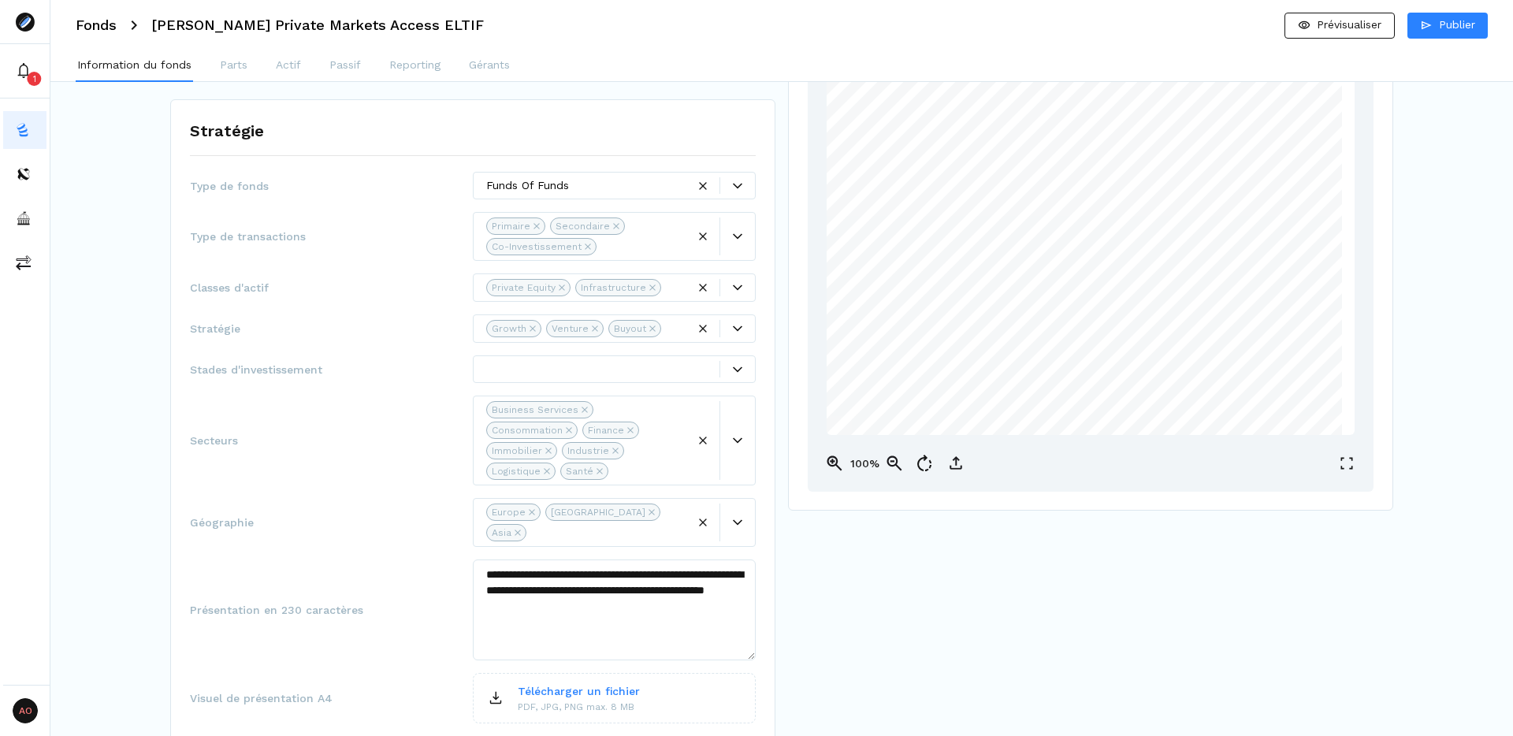
scroll to position [186, 0]
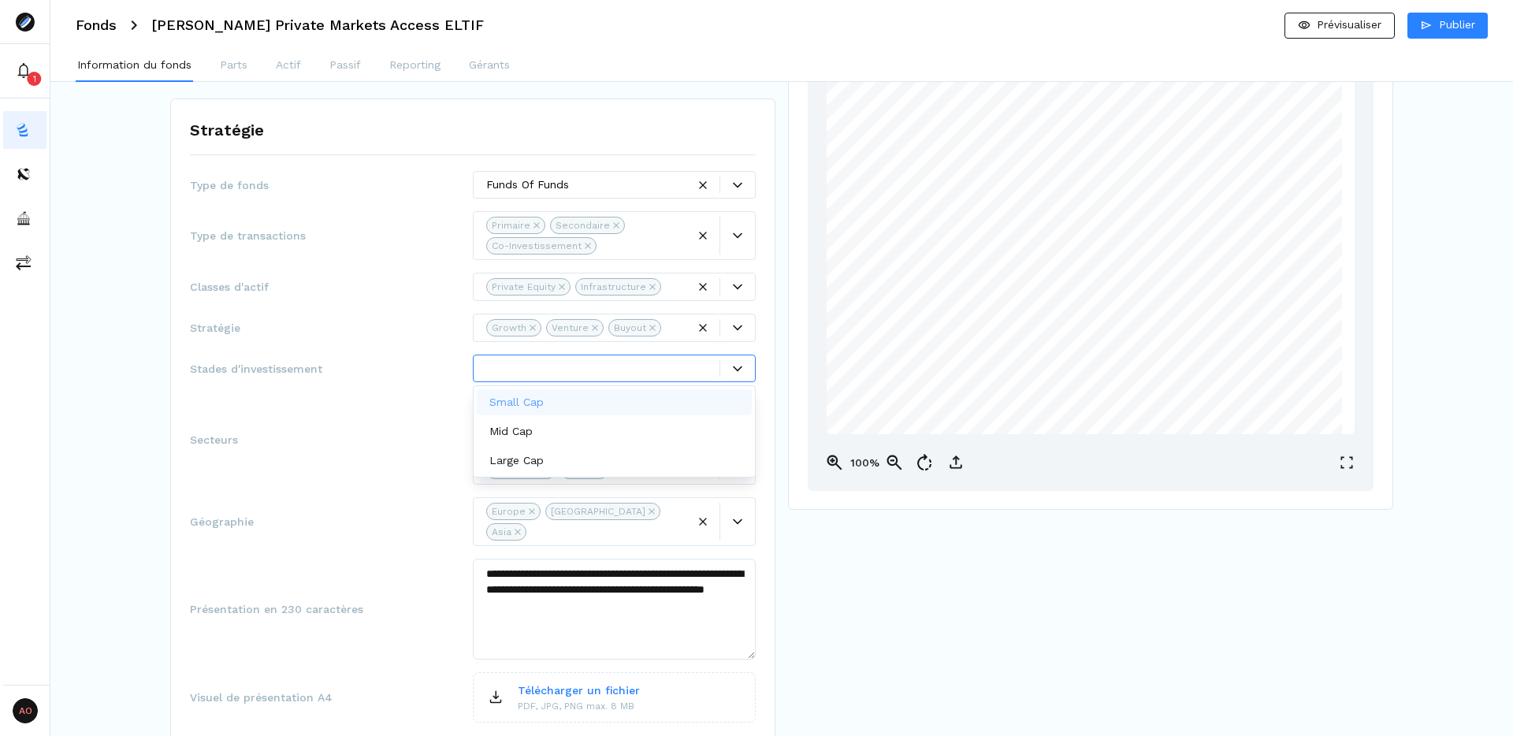
click at [596, 361] on div at bounding box center [602, 368] width 233 height 17
click at [416, 398] on div "Secteurs Business Services Consommation Finance Immobilier Industrie Logistique…" at bounding box center [473, 440] width 566 height 90
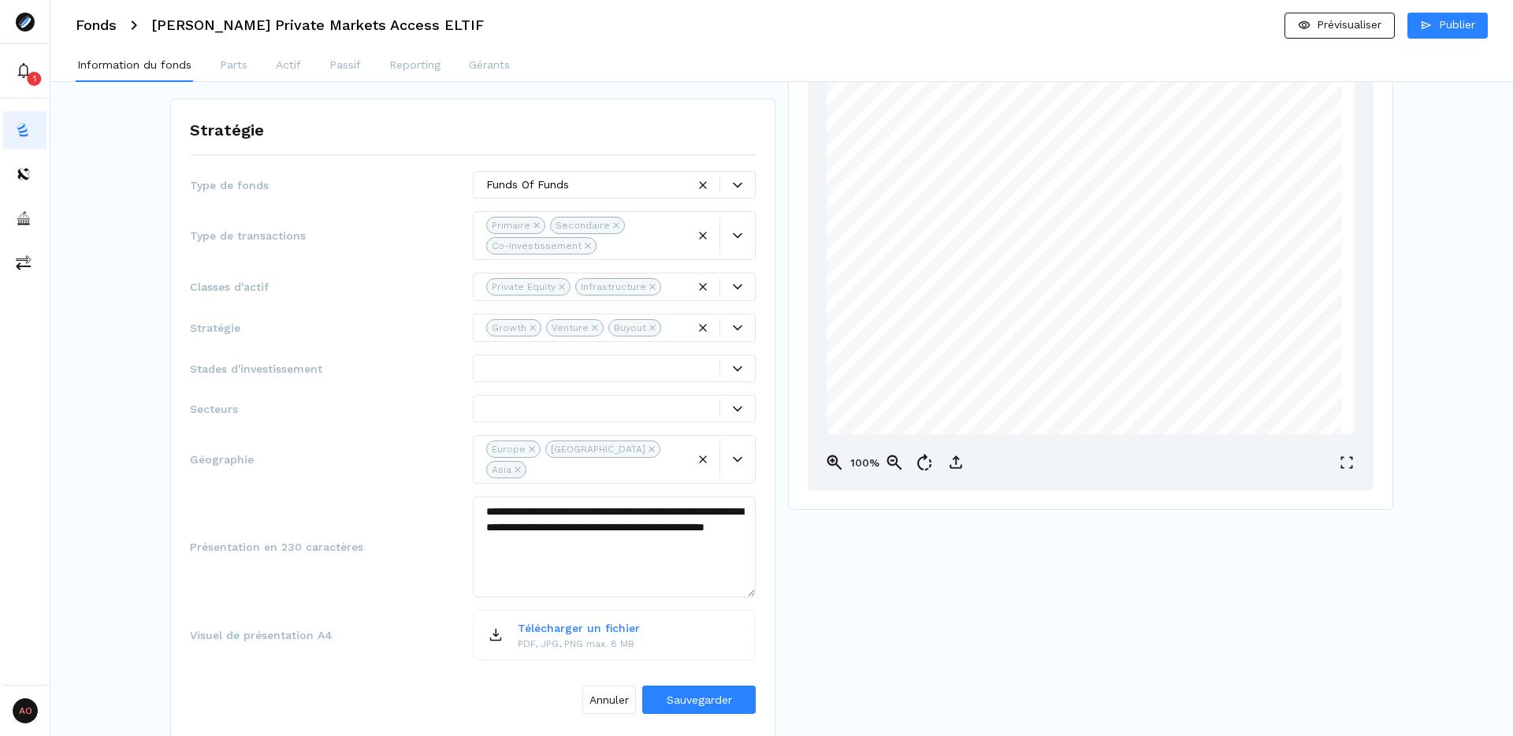
click at [399, 395] on div "Secteurs" at bounding box center [473, 409] width 566 height 28
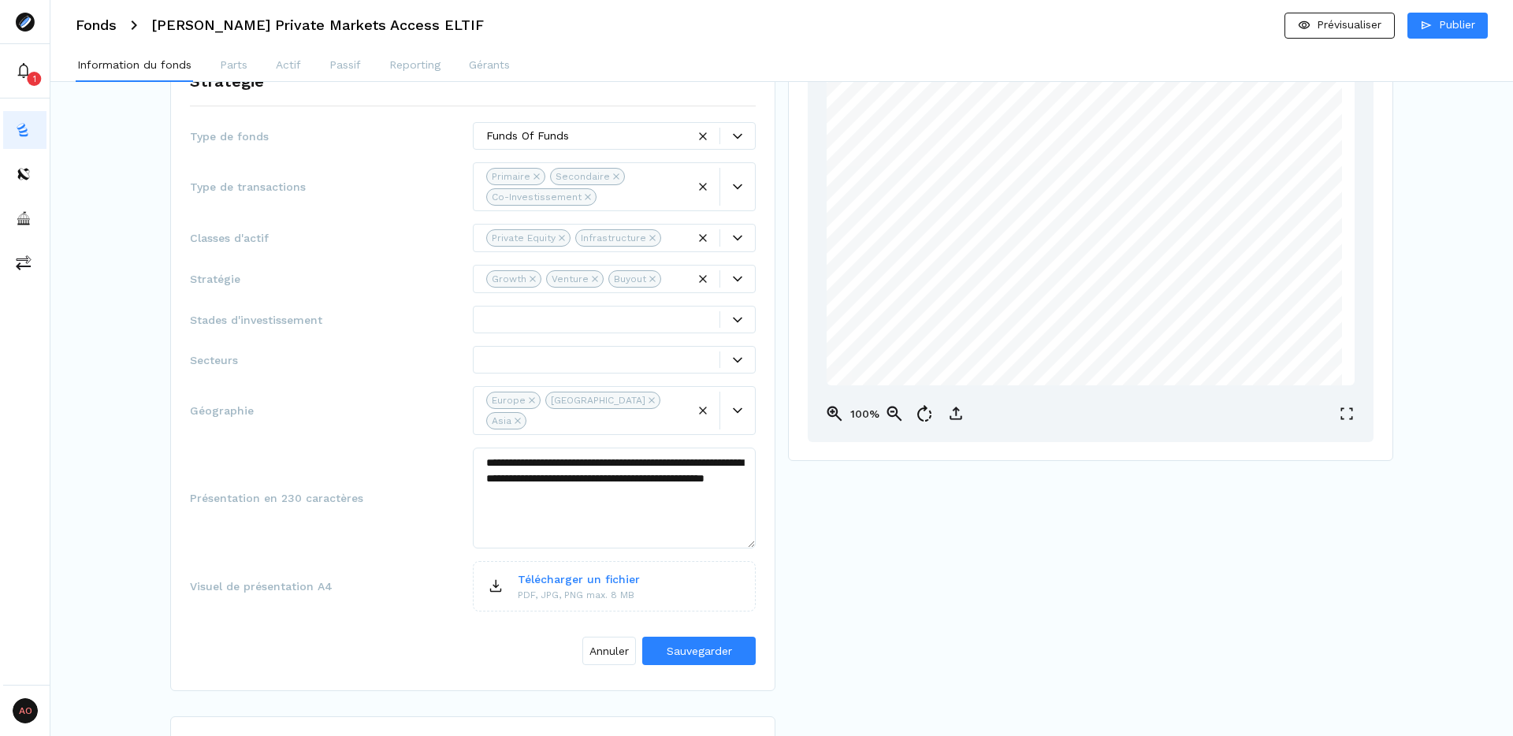
scroll to position [245, 0]
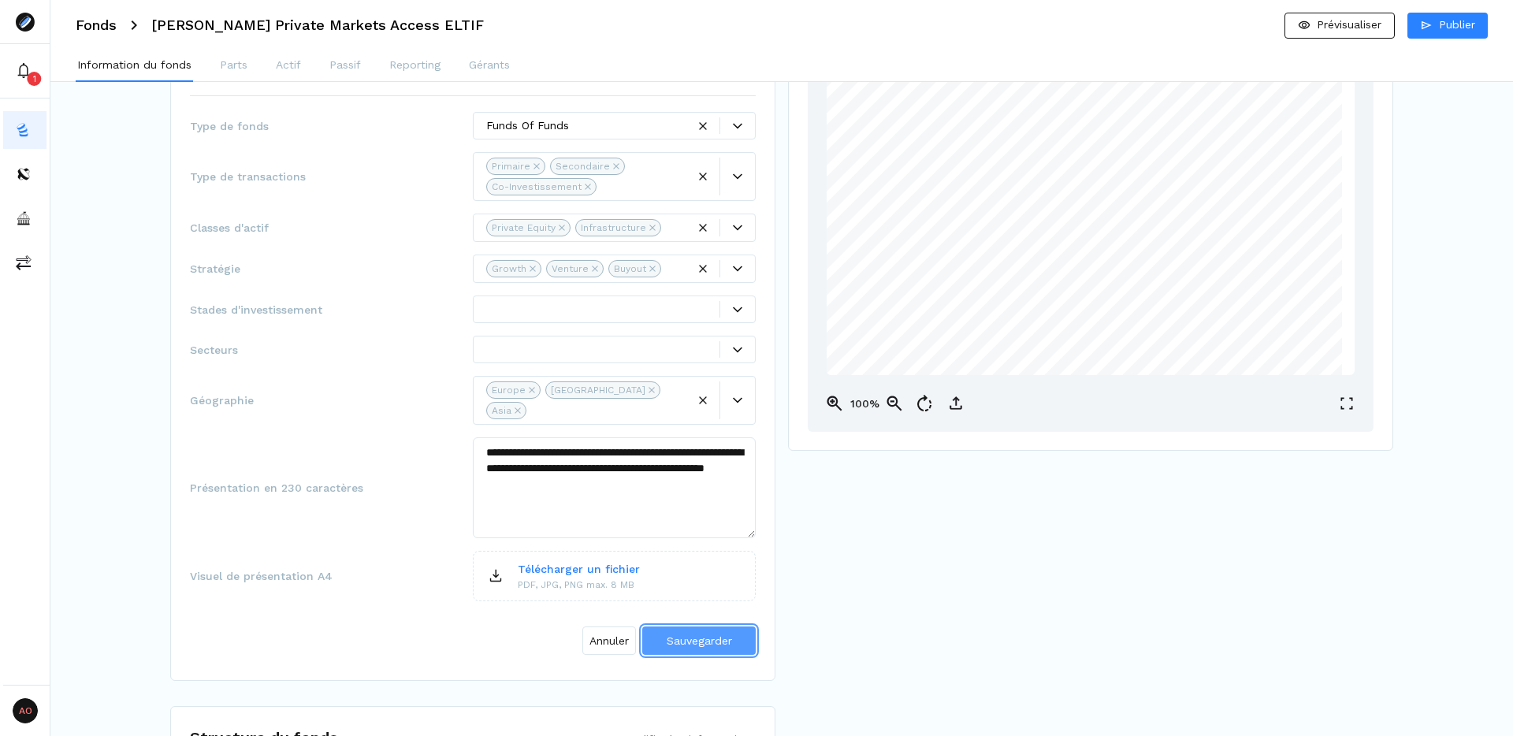
click at [718, 633] on span "Sauvegarder" at bounding box center [699, 641] width 65 height 17
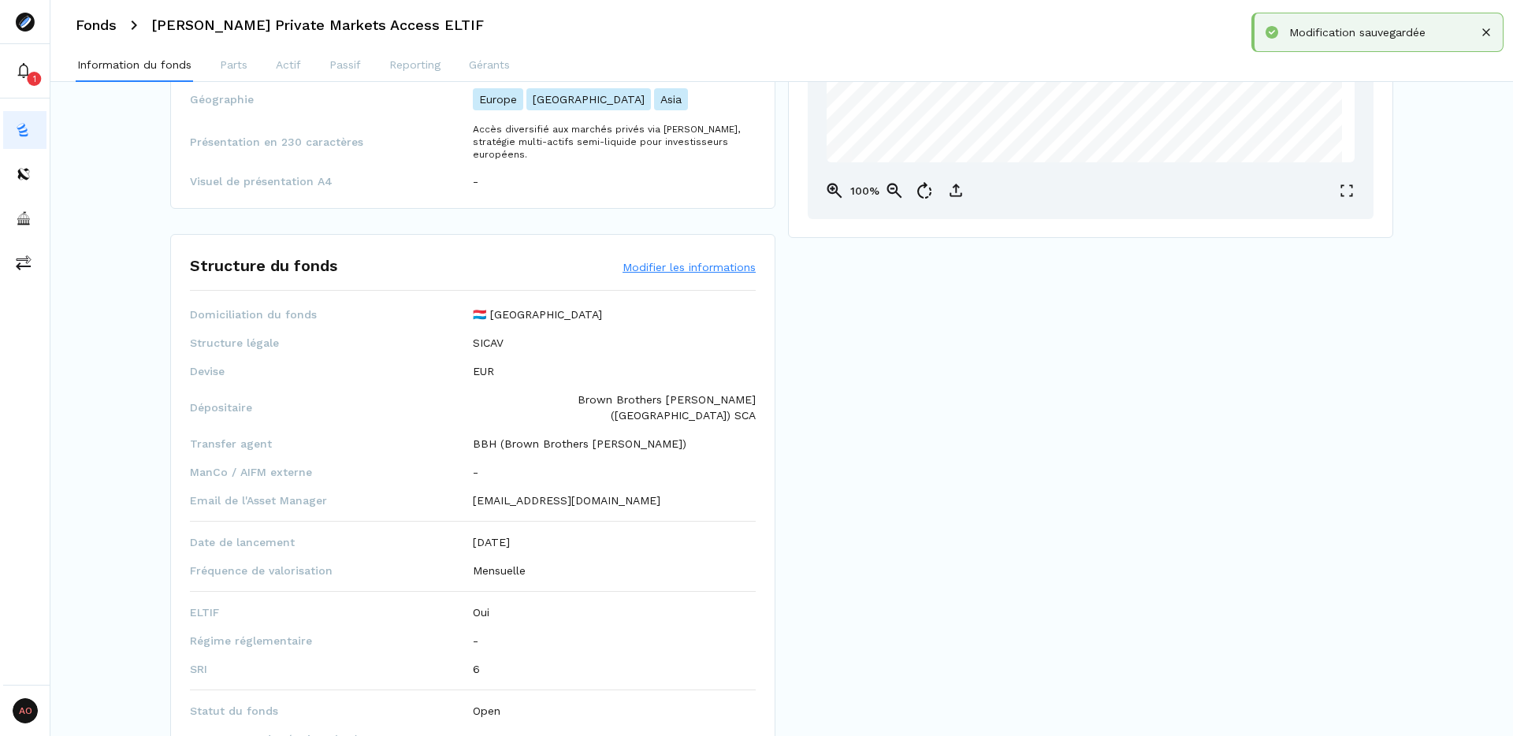
scroll to position [459, 0]
click at [670, 262] on button "Modifier les informations" at bounding box center [689, 266] width 133 height 16
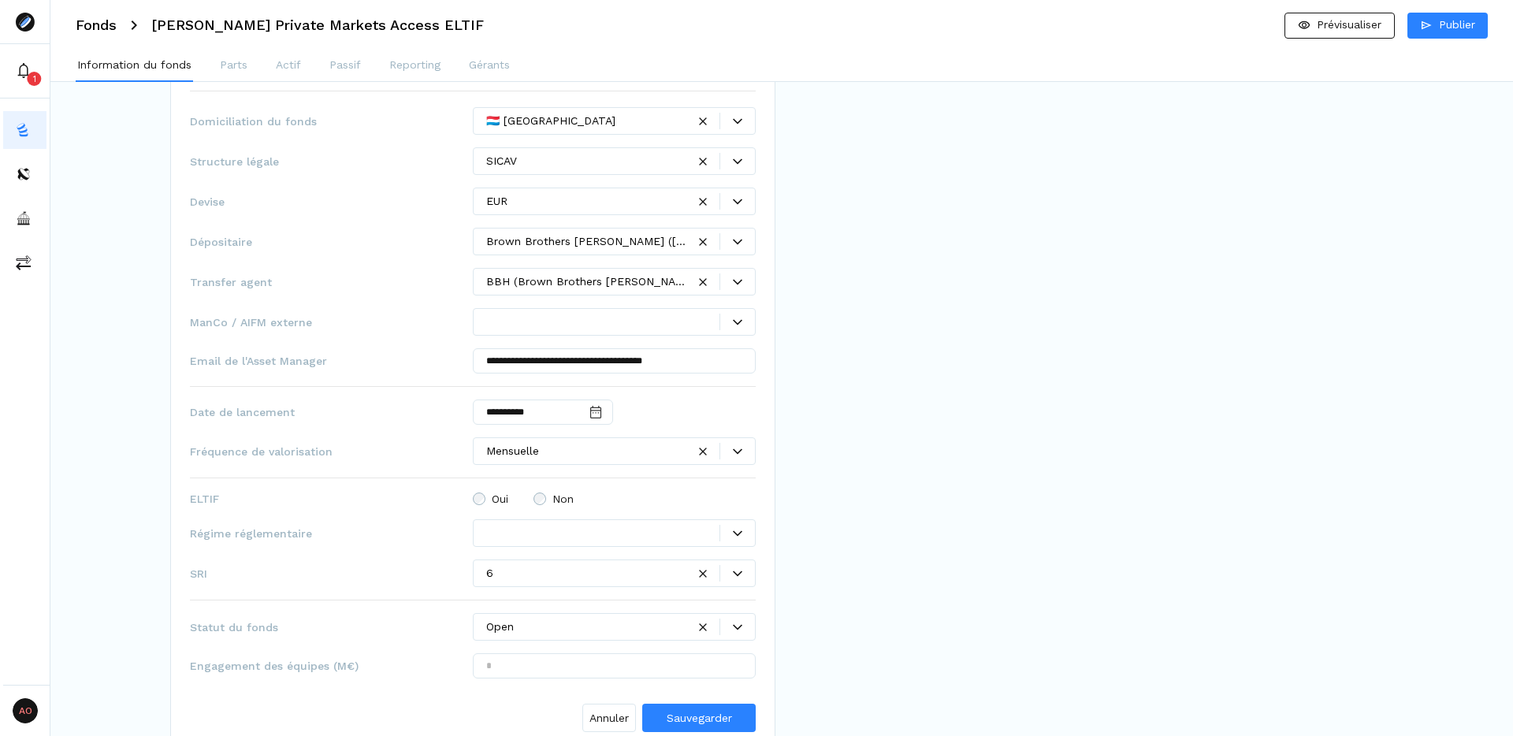
scroll to position [667, 0]
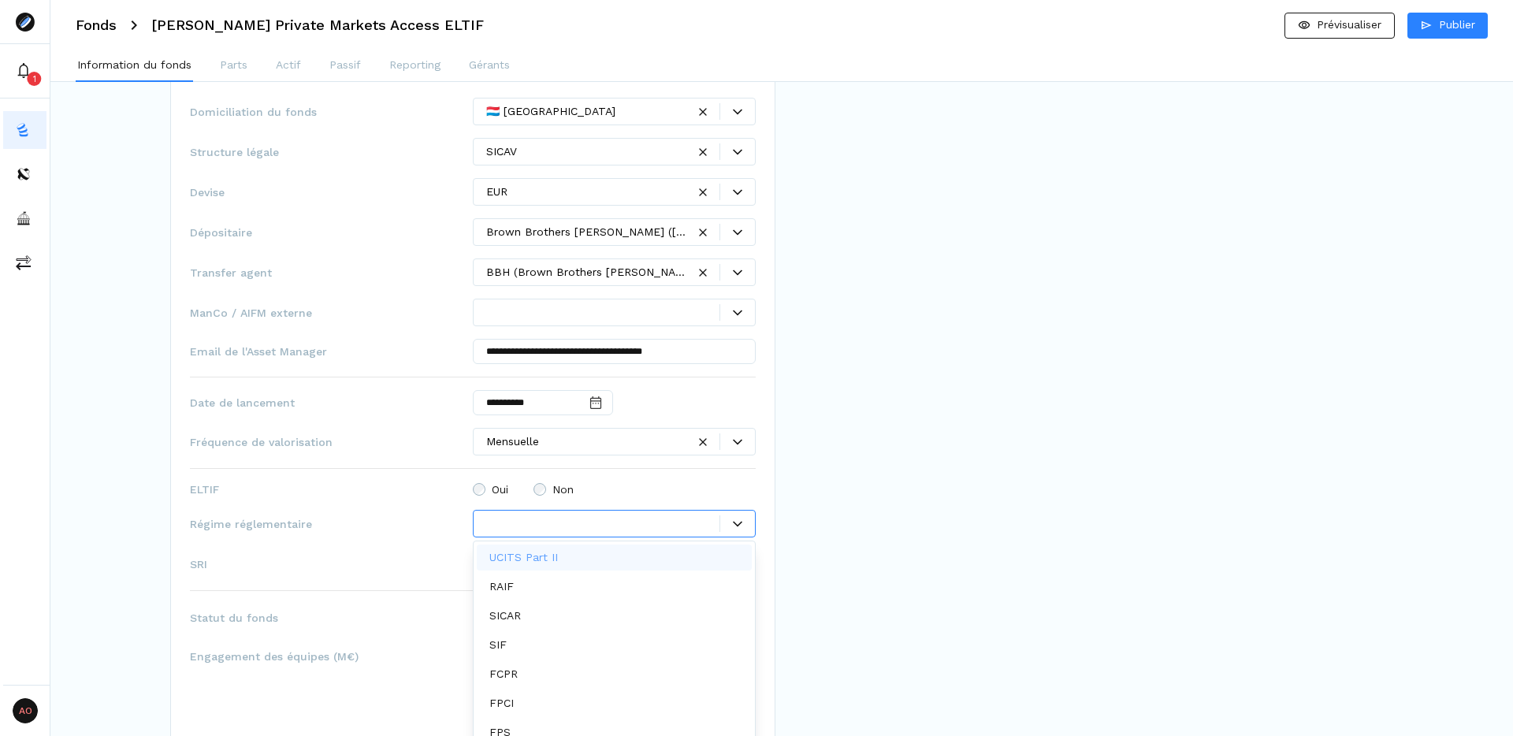
click at [742, 530] on div at bounding box center [736, 523] width 35 height 17
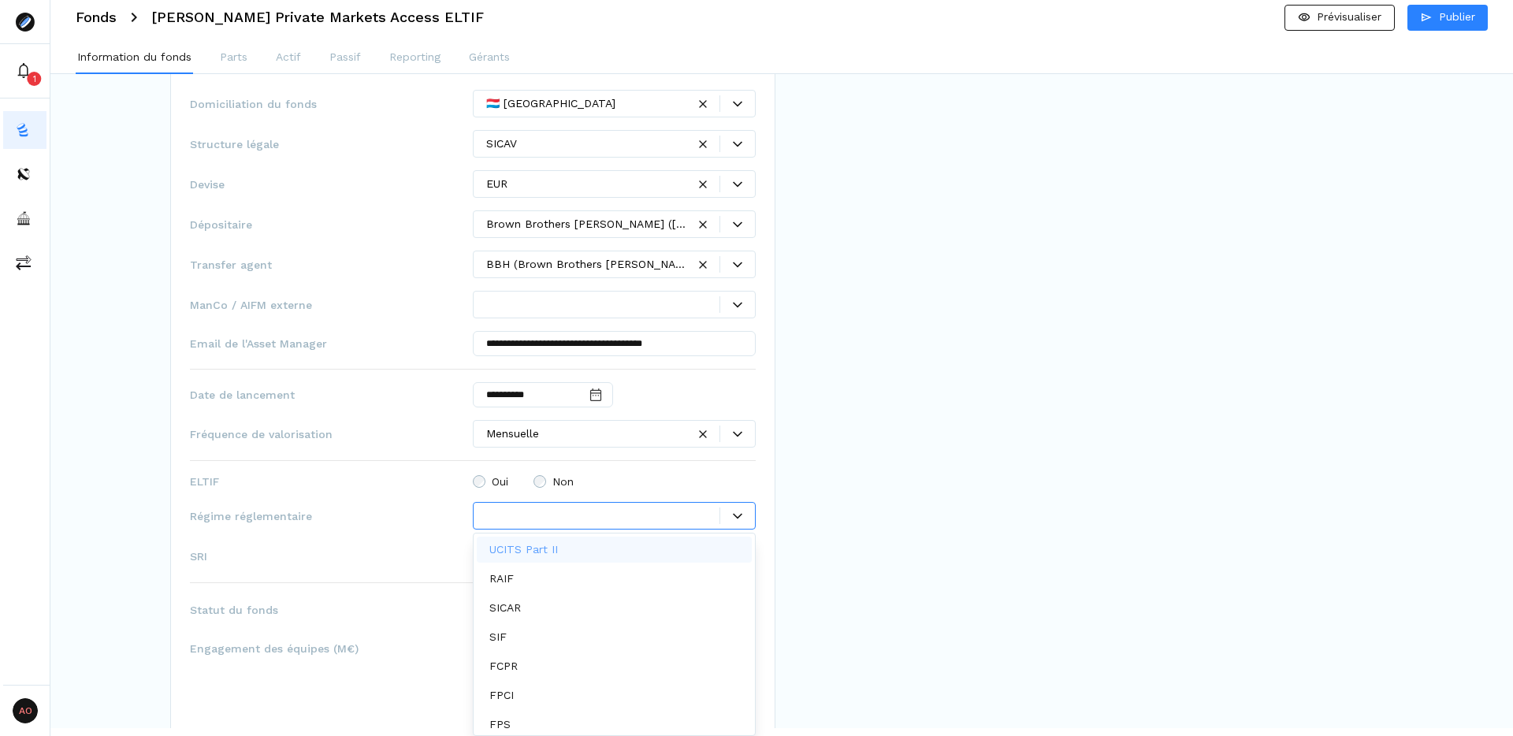
click at [617, 549] on div "UCITS Part II" at bounding box center [614, 550] width 275 height 26
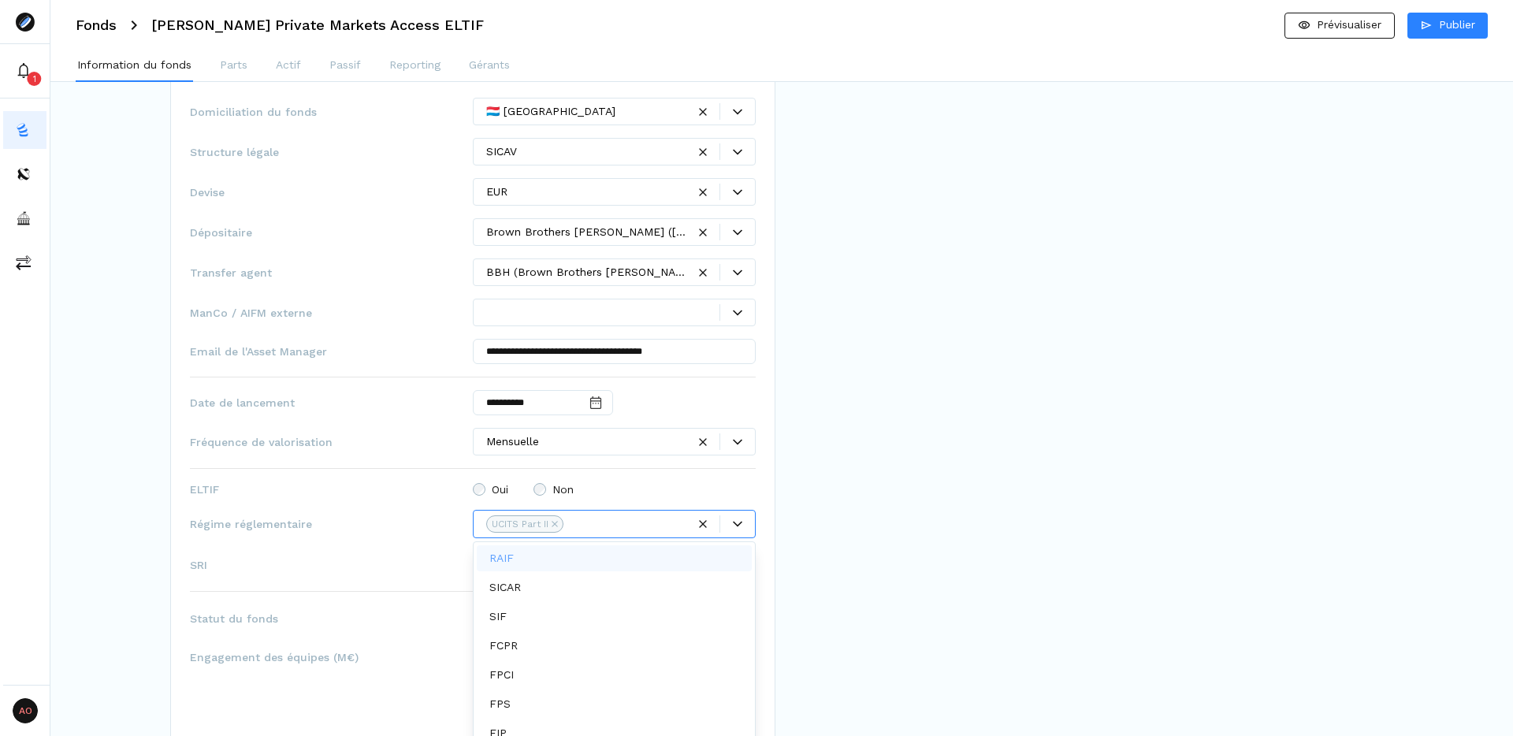
click at [404, 481] on span "ELTIF" at bounding box center [331, 489] width 283 height 16
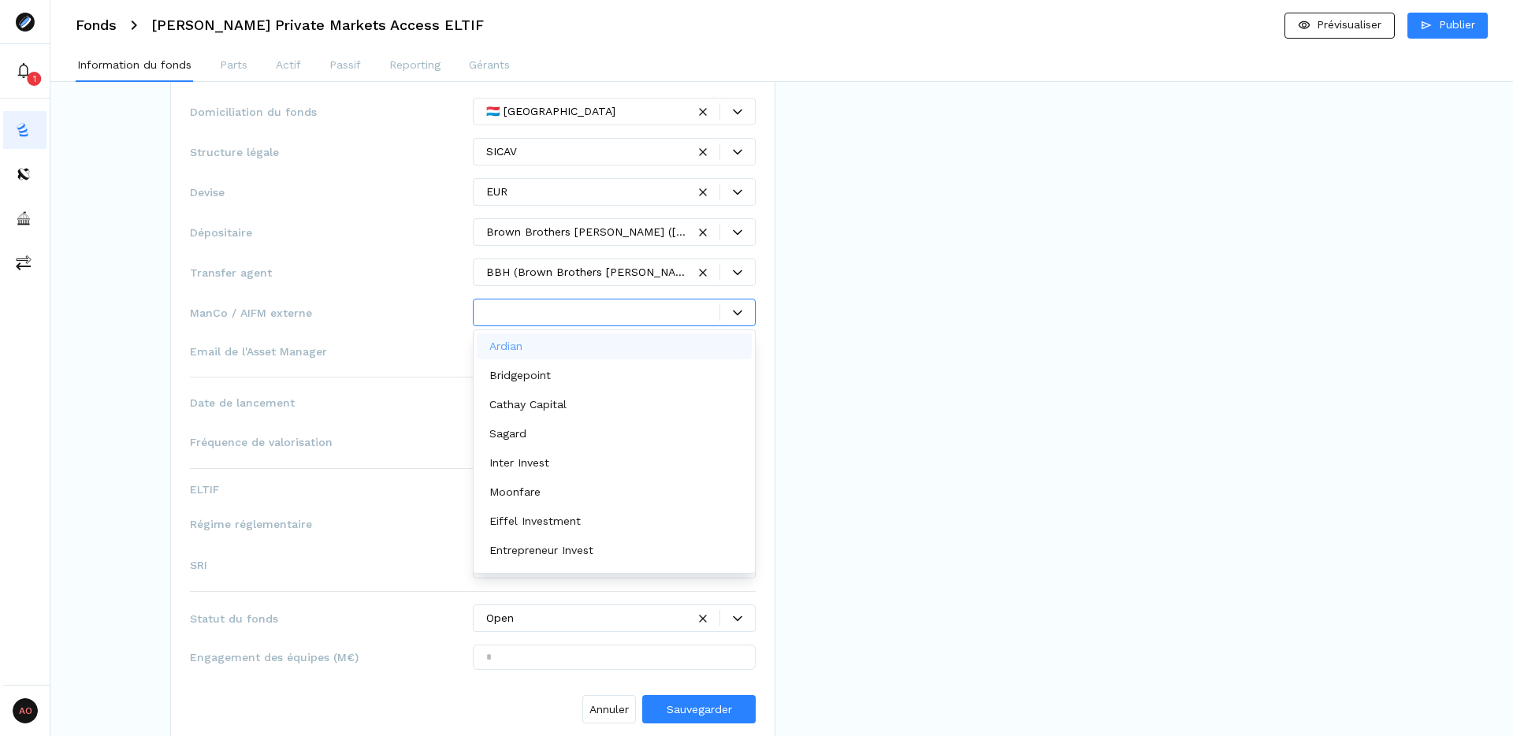
click at [740, 311] on icon at bounding box center [737, 313] width 9 height 6
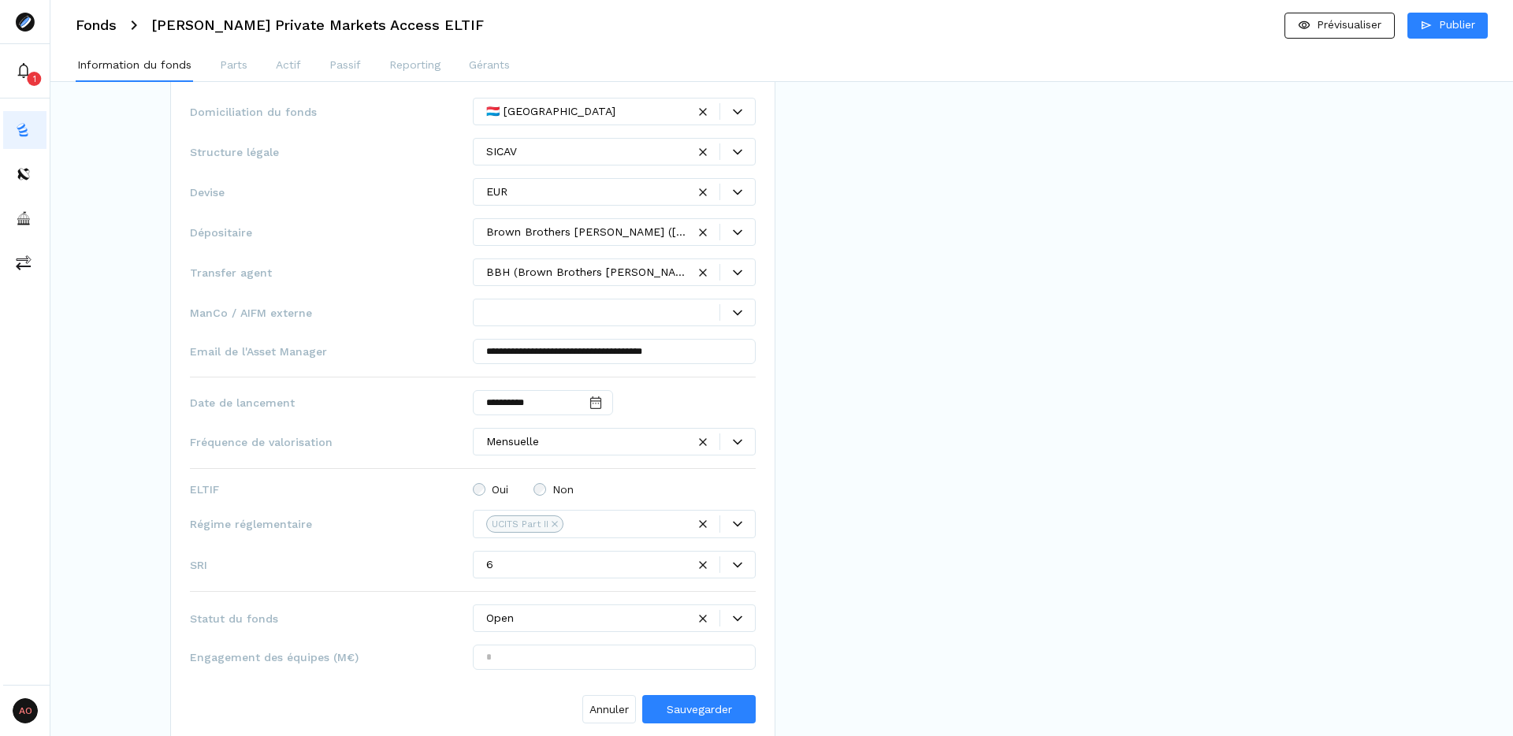
click at [738, 313] on icon at bounding box center [737, 312] width 9 height 9
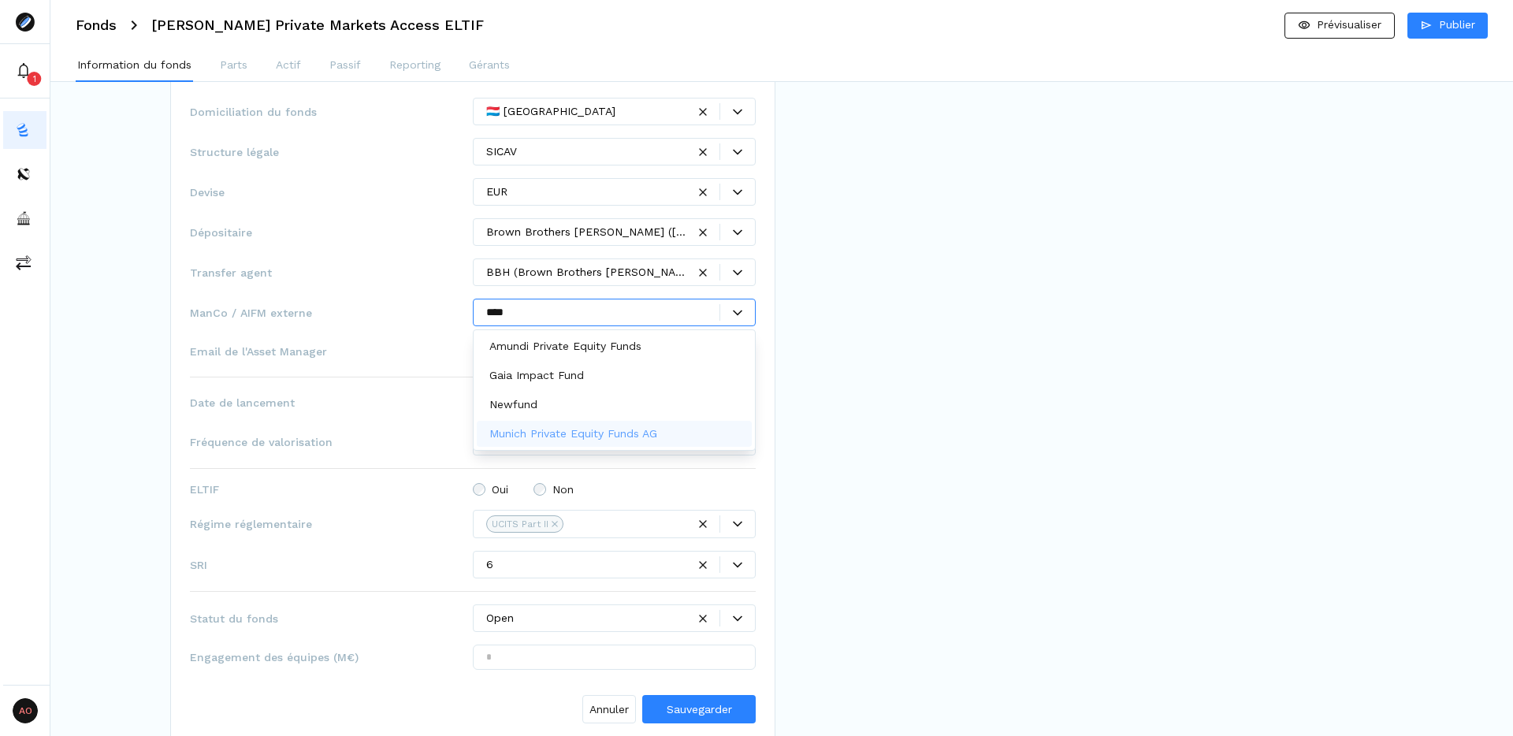
type input "****"
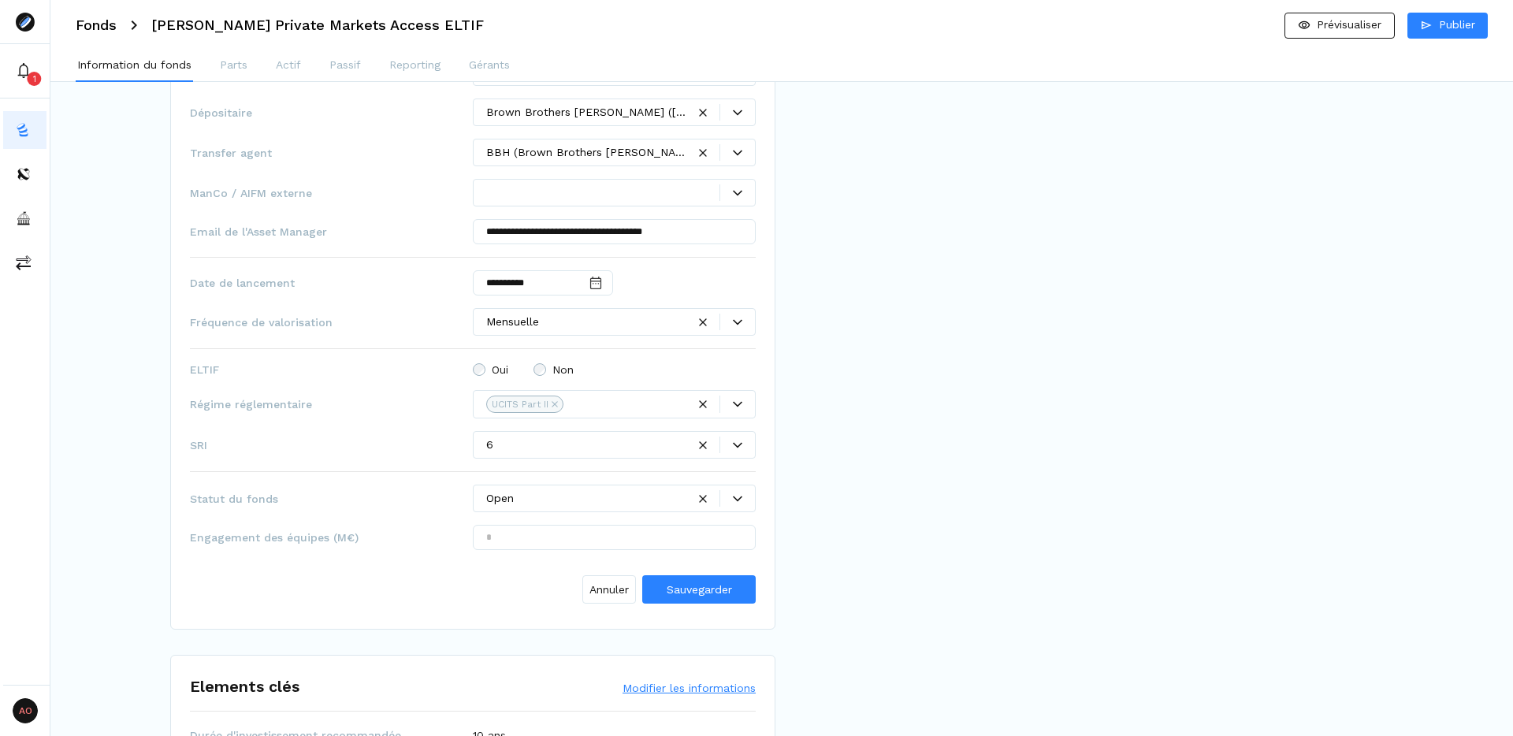
scroll to position [792, 0]
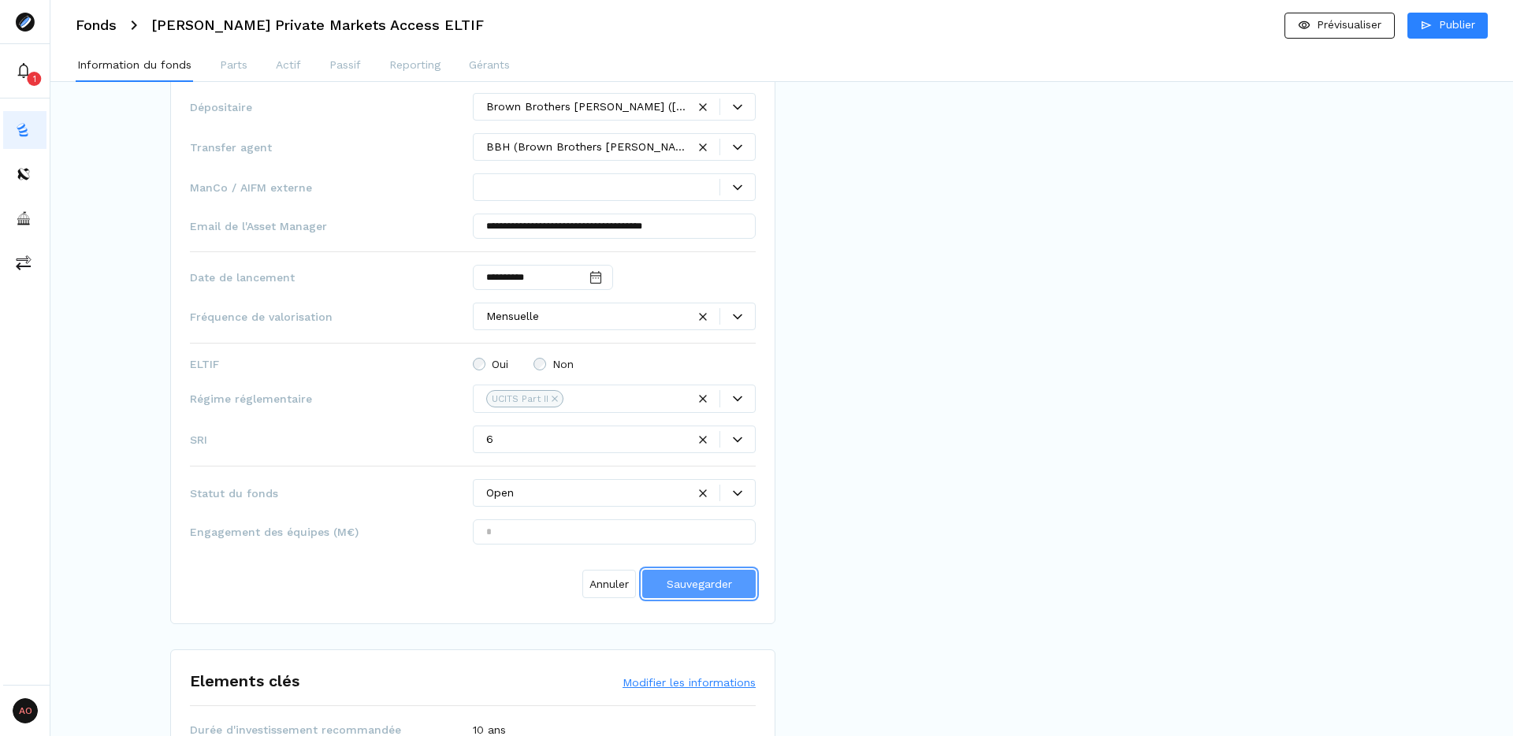
click at [720, 591] on span "Sauvegarder" at bounding box center [699, 584] width 65 height 17
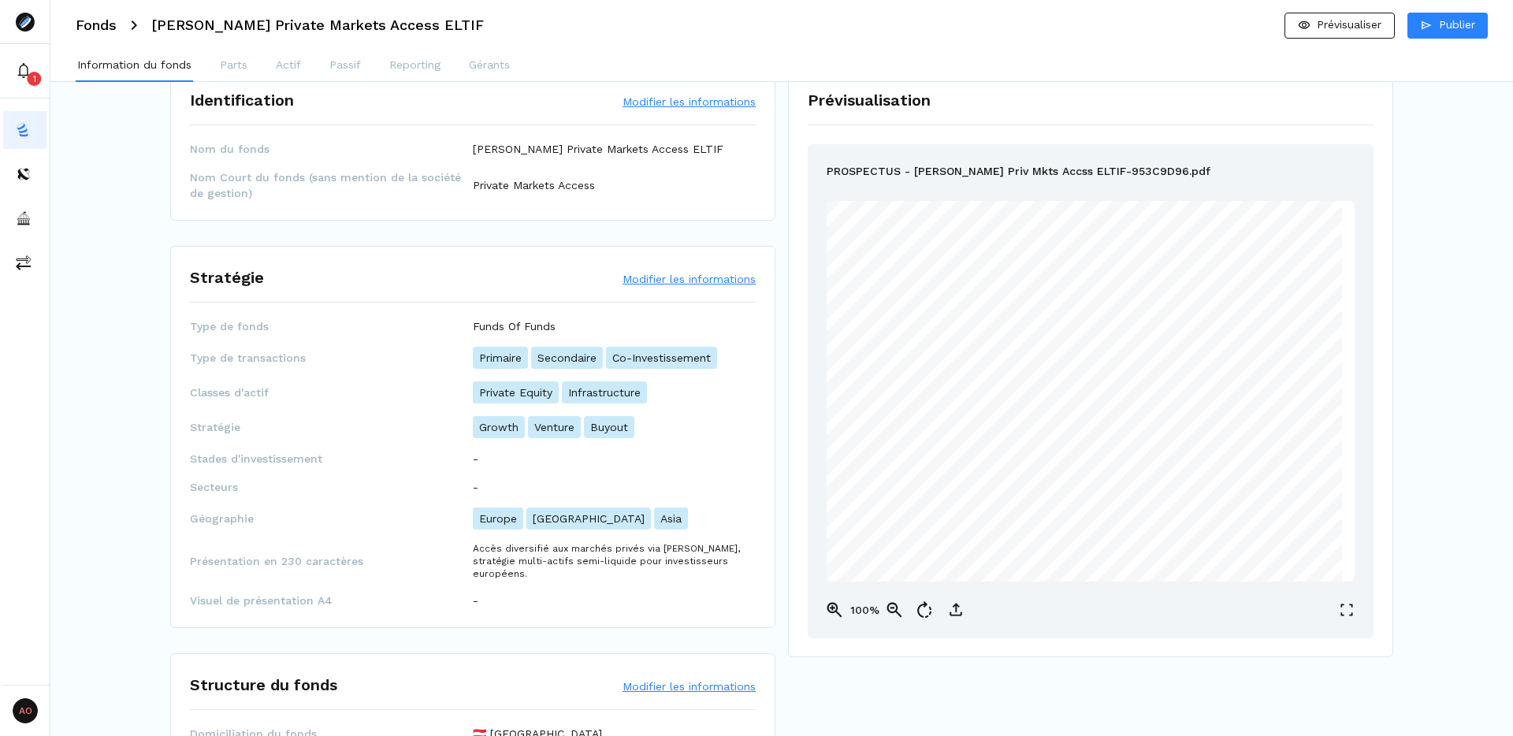
scroll to position [0, 0]
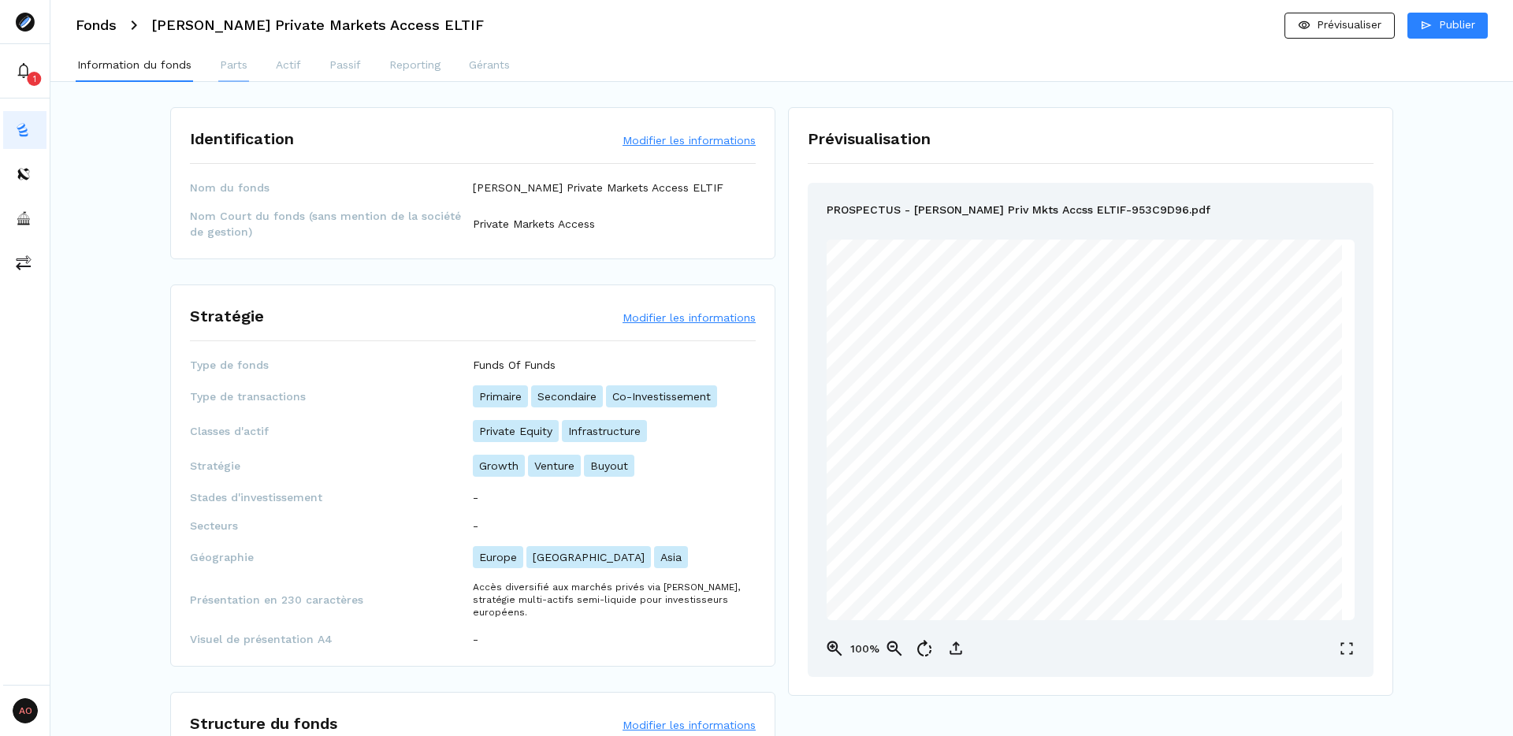
click at [229, 60] on p "Parts" at bounding box center [234, 65] width 28 height 17
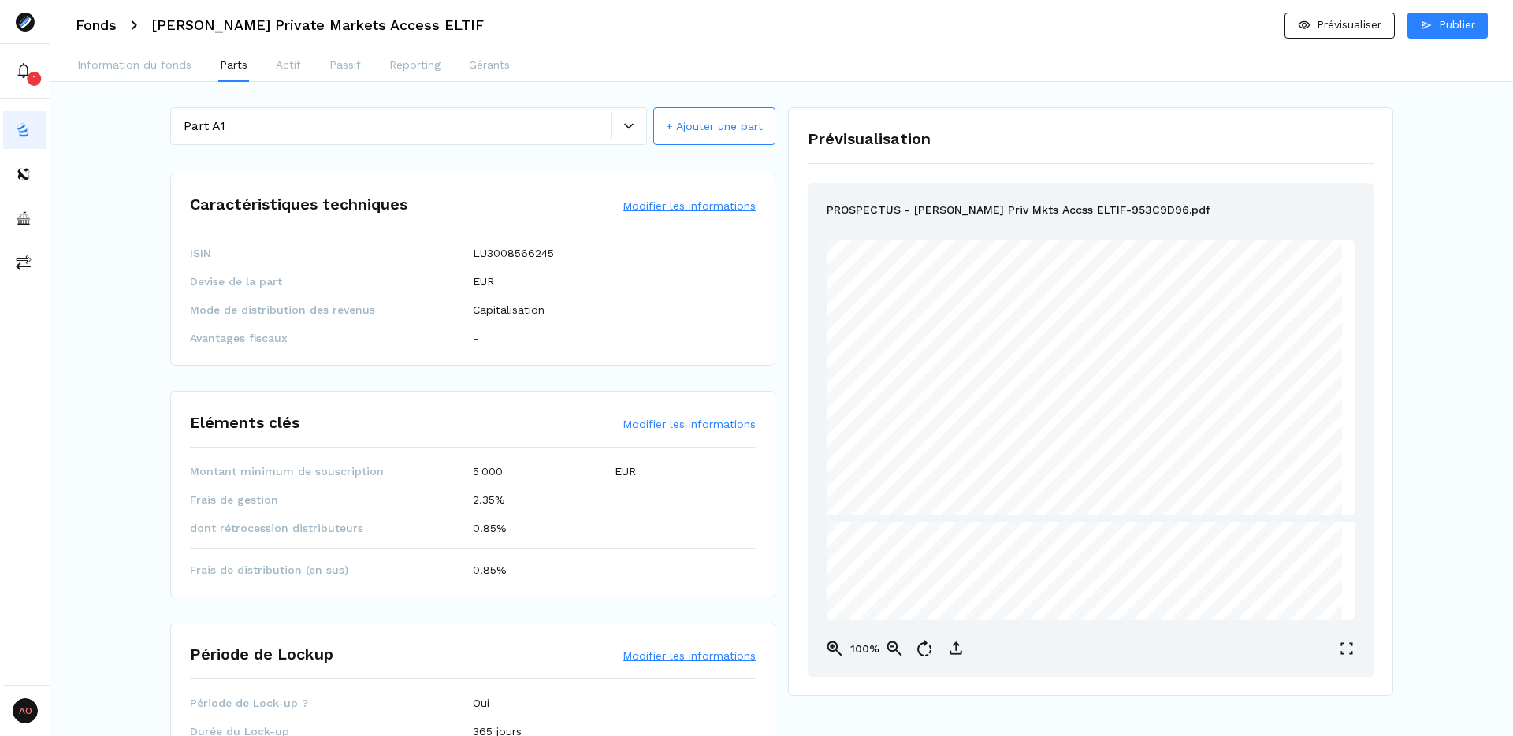
scroll to position [17287, 0]
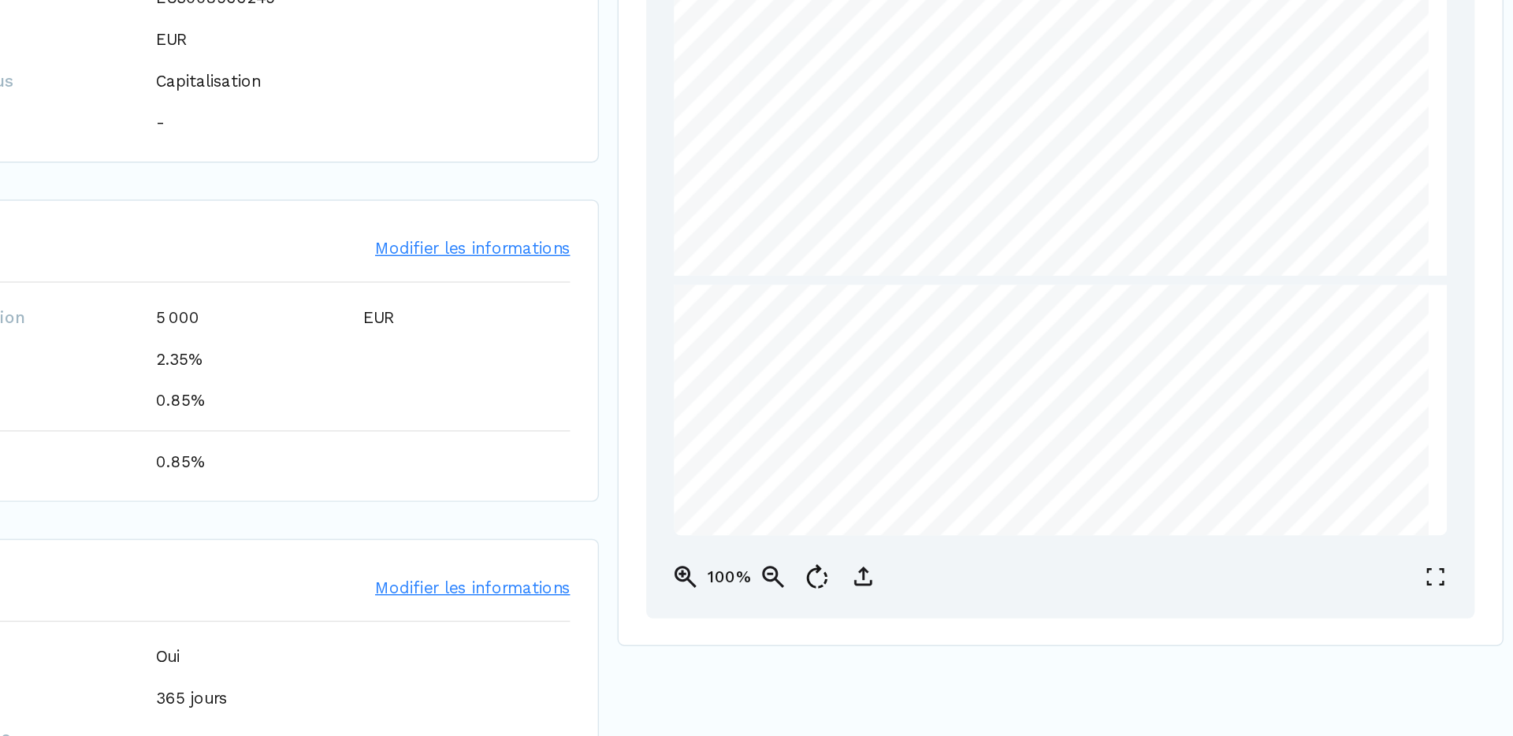
click at [1101, 429] on span "“Net Asset Value” below, all pending subscription, redemption and conversion re…" at bounding box center [1127, 433] width 319 height 9
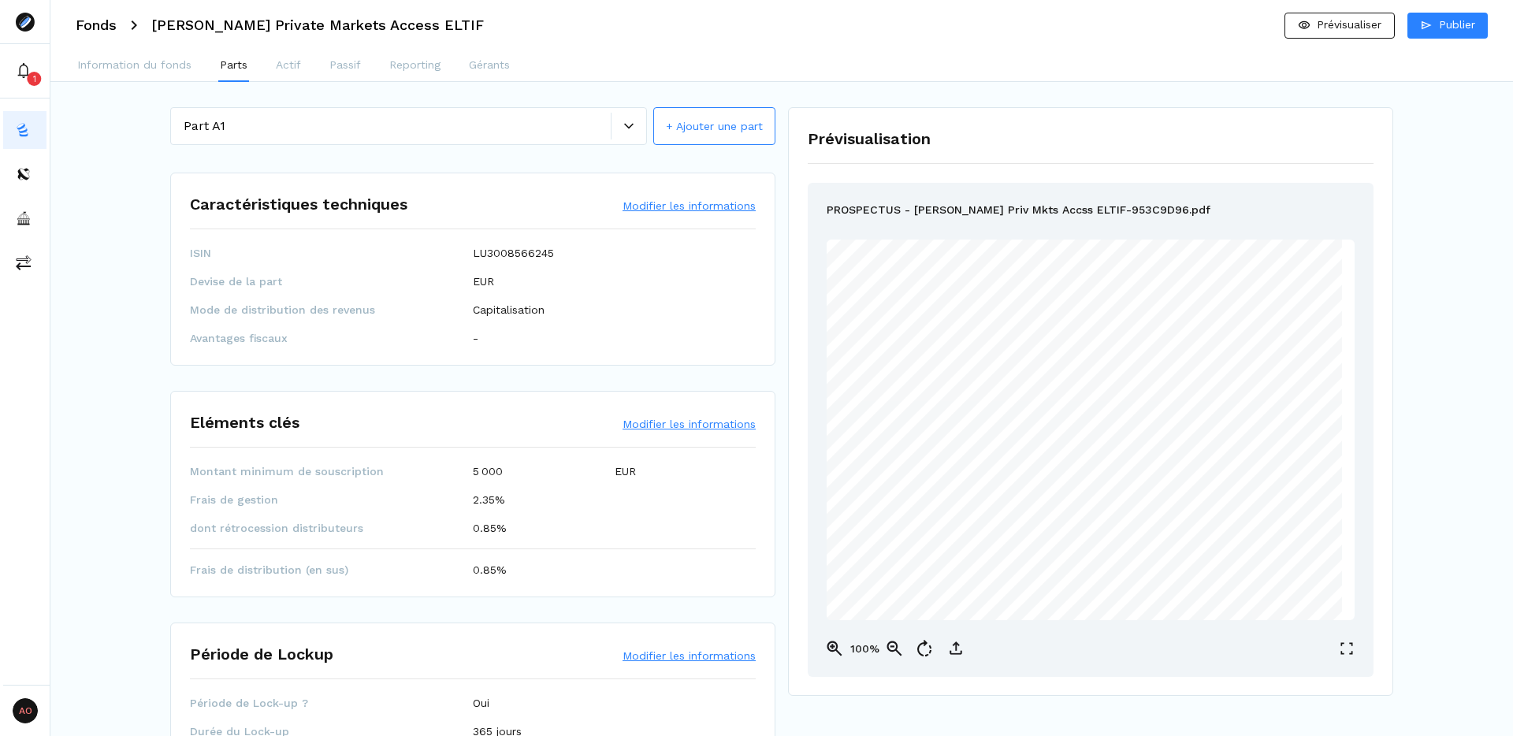
scroll to position [15728, 0]
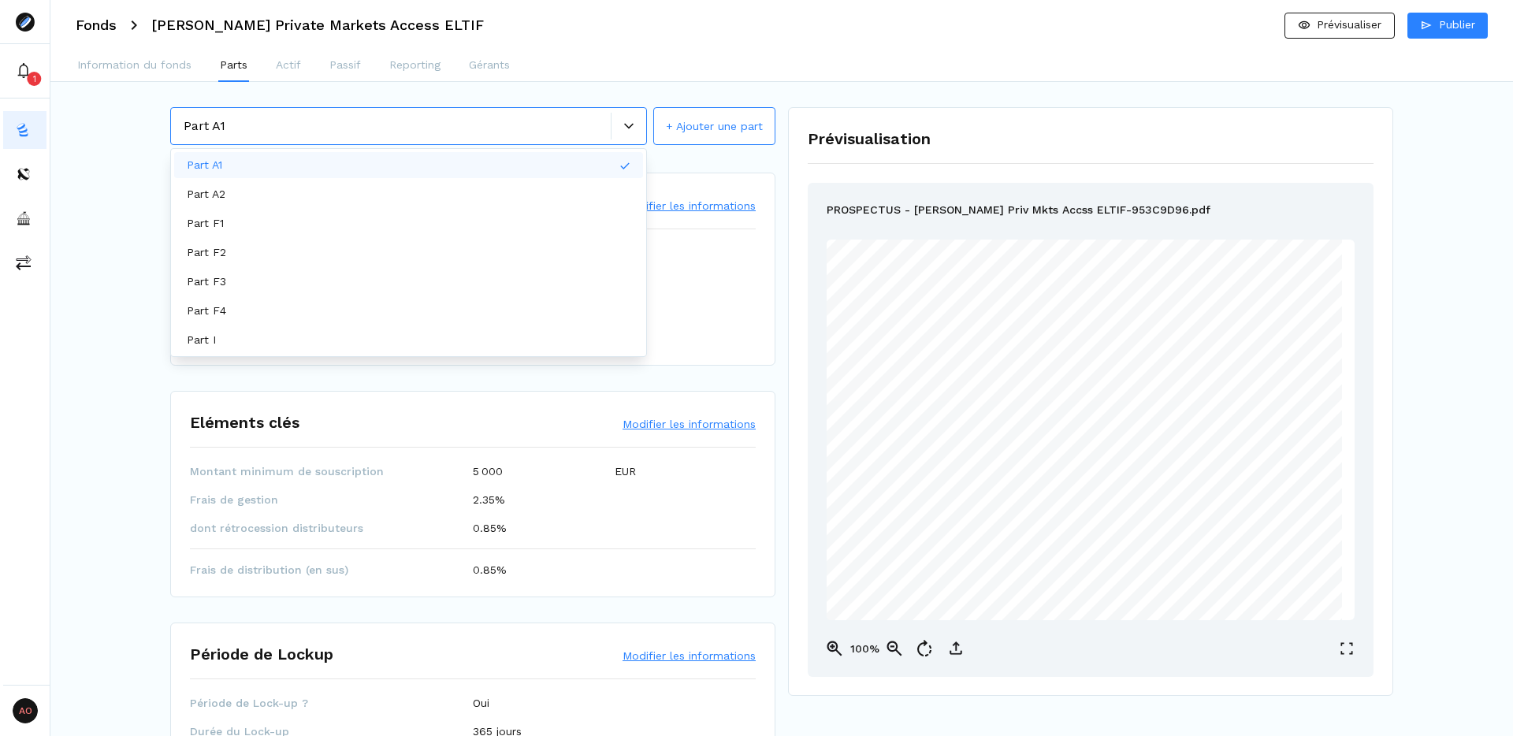
click at [623, 127] on div at bounding box center [628, 125] width 35 height 9
click at [378, 286] on div "Part F3" at bounding box center [408, 282] width 469 height 26
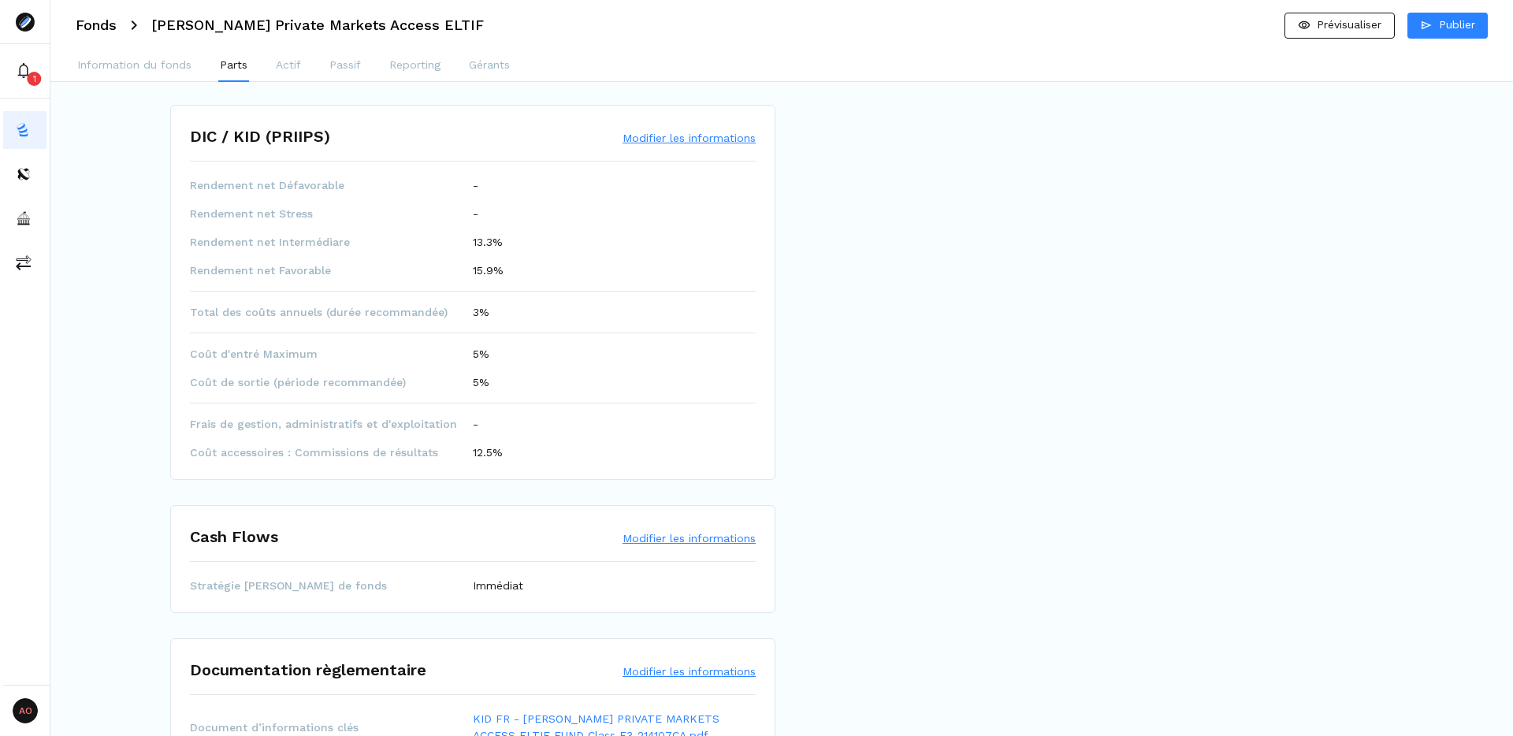
scroll to position [858, 0]
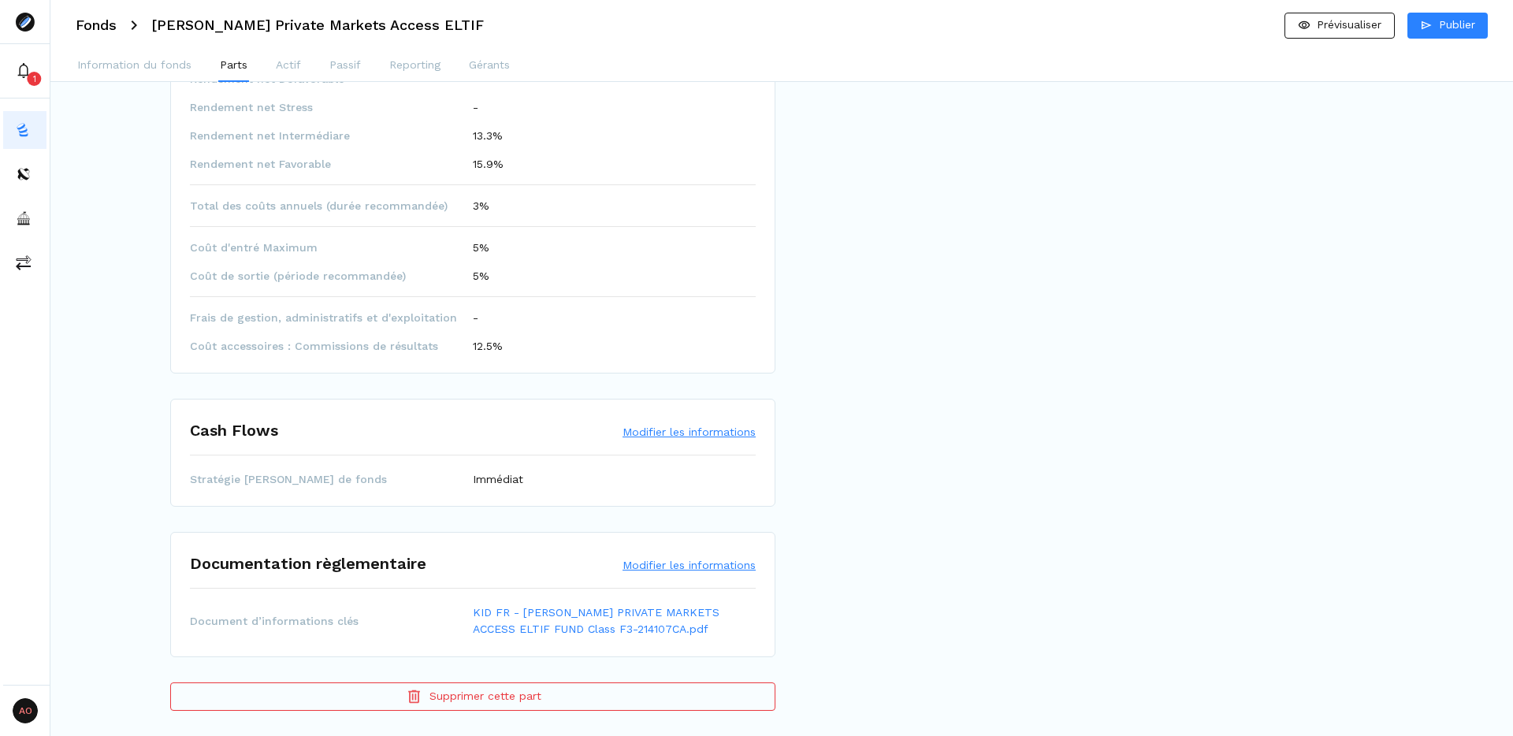
click at [518, 702] on button "Supprimer cette part" at bounding box center [472, 696] width 605 height 28
click at [447, 697] on button "Supprimer cette part" at bounding box center [472, 696] width 605 height 28
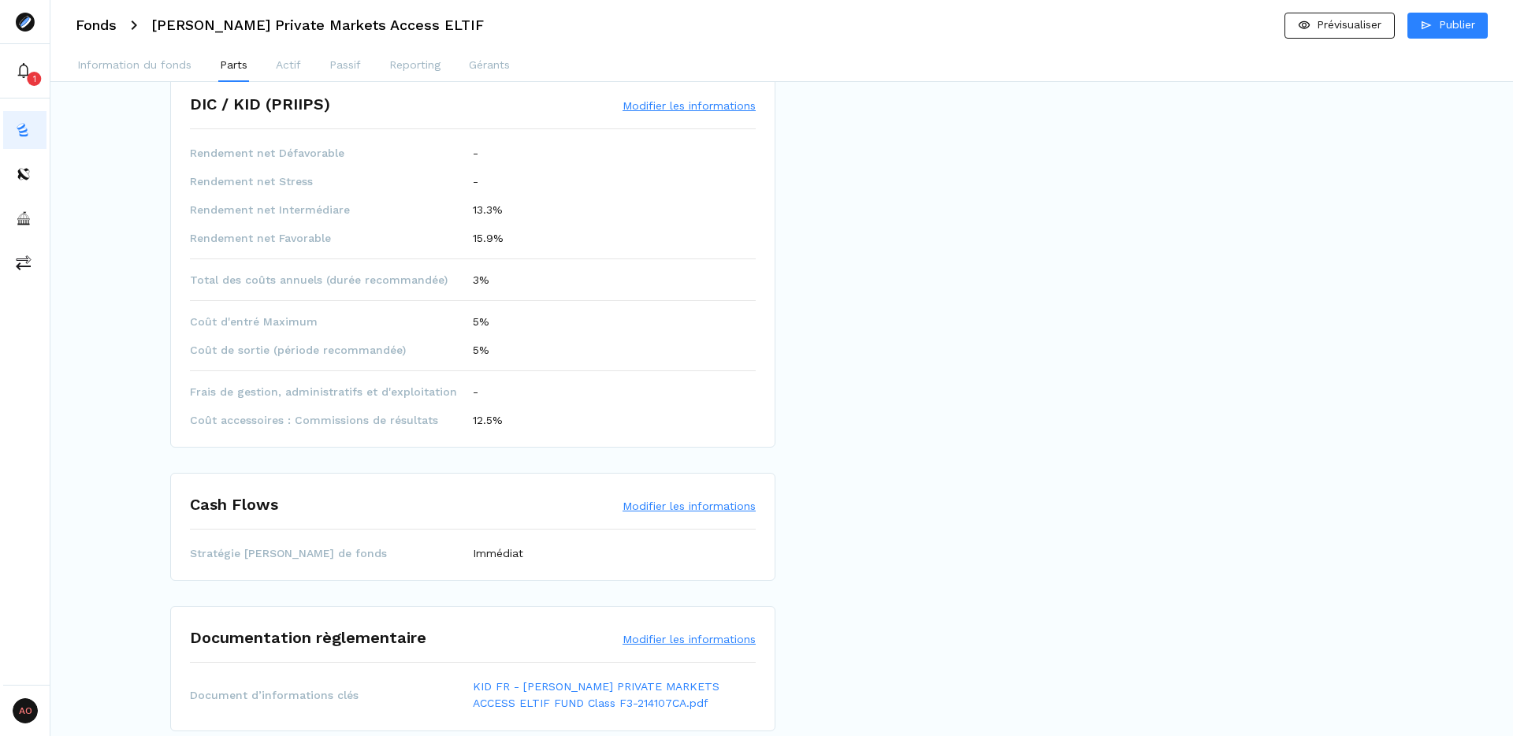
scroll to position [857, 0]
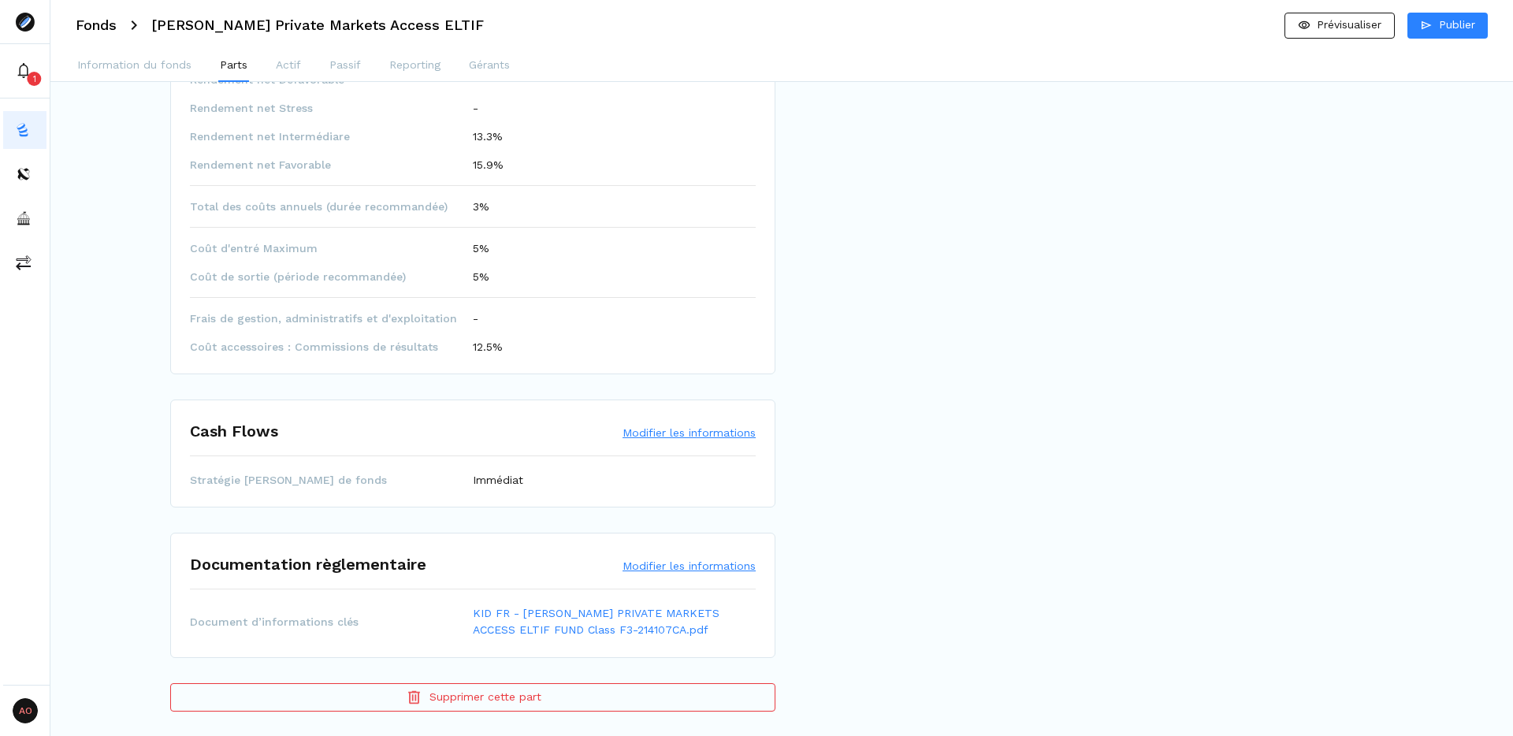
click at [459, 702] on button "Supprimer cette part" at bounding box center [472, 697] width 605 height 28
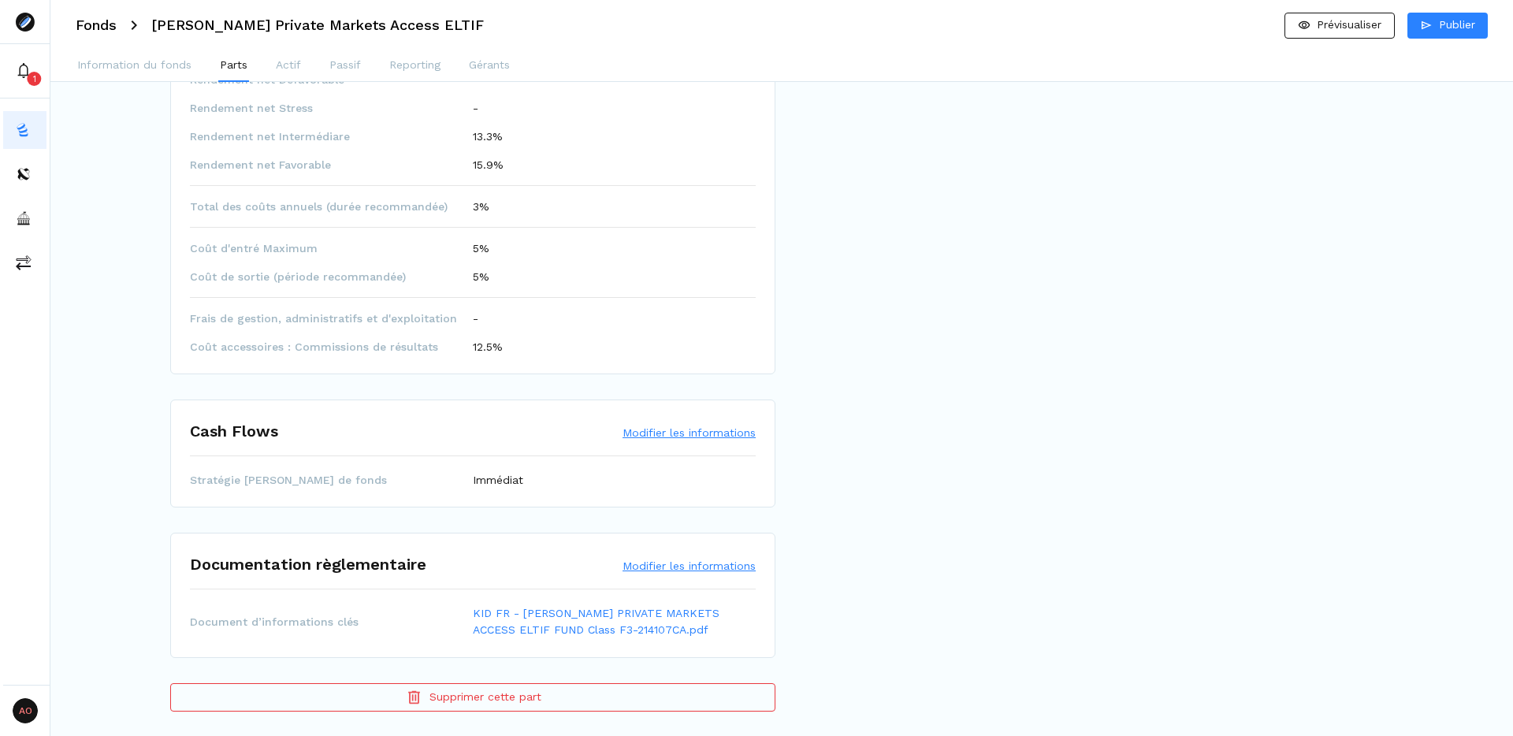
click at [459, 702] on button "Supprimer cette part" at bounding box center [472, 697] width 605 height 28
click at [547, 699] on button "Supprimer cette part" at bounding box center [472, 697] width 605 height 28
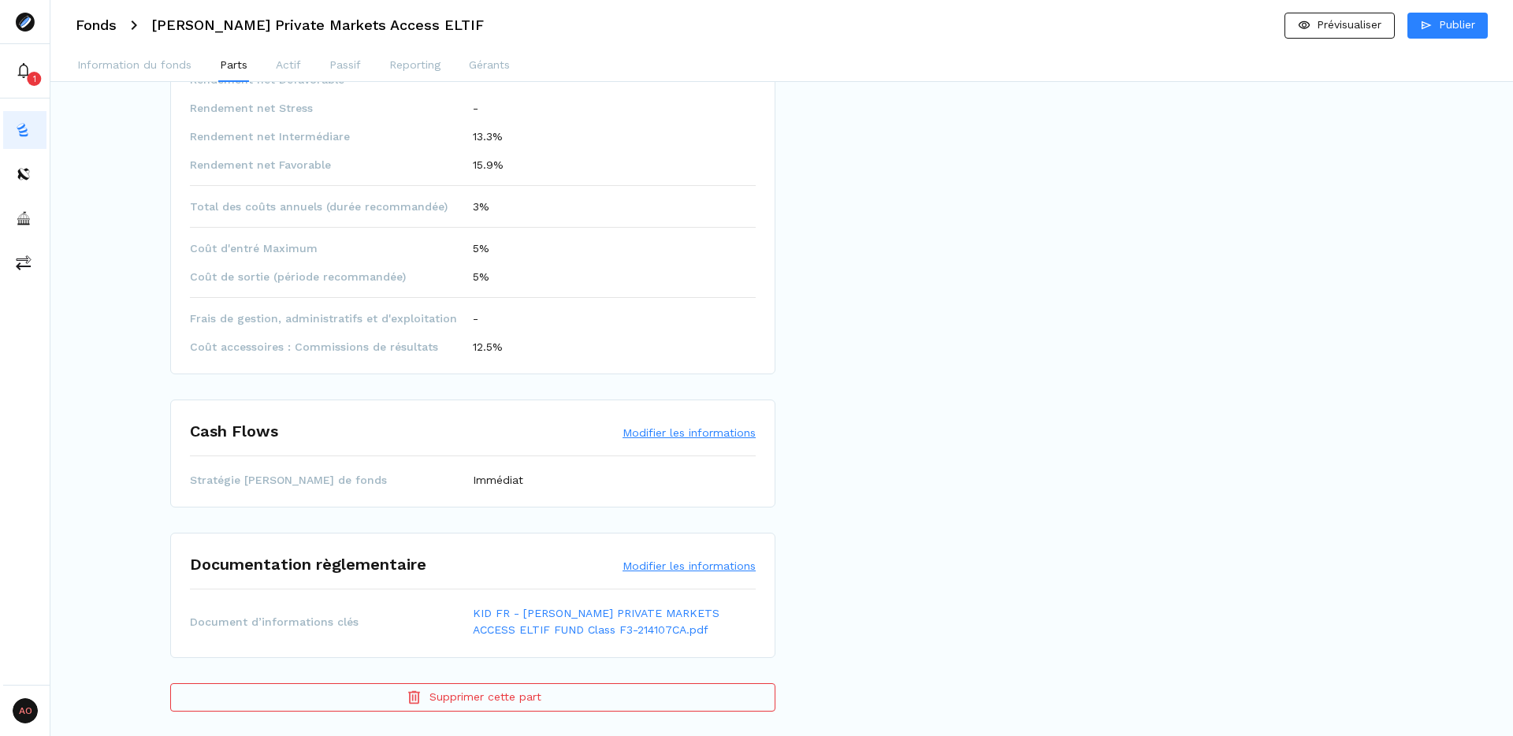
click at [547, 699] on button "Supprimer cette part" at bounding box center [472, 697] width 605 height 28
click at [547, 699] on button "Supprimer cette part" at bounding box center [472, 696] width 605 height 28
click at [474, 698] on button "Supprimer cette part" at bounding box center [472, 696] width 605 height 28
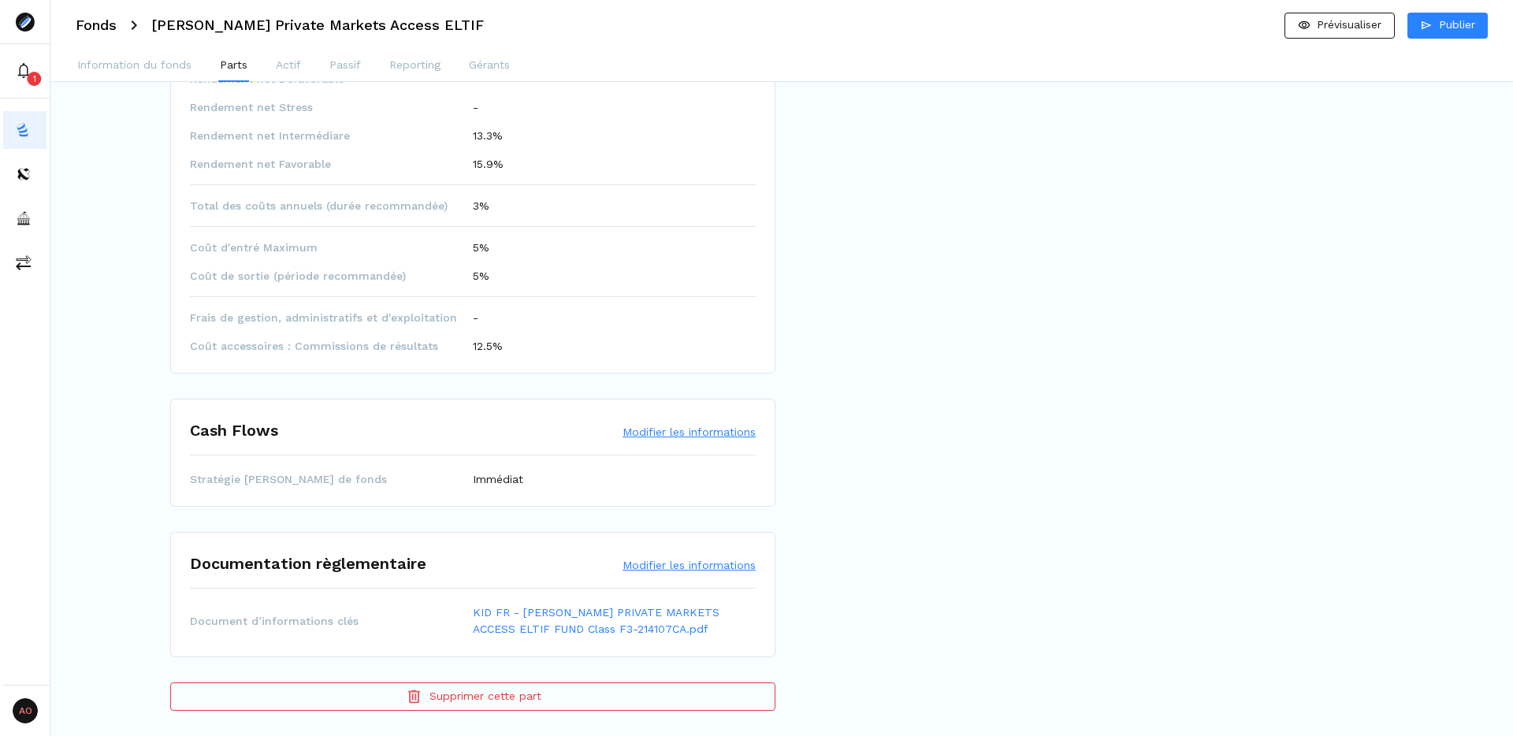
click at [474, 698] on button "Supprimer cette part" at bounding box center [472, 696] width 605 height 28
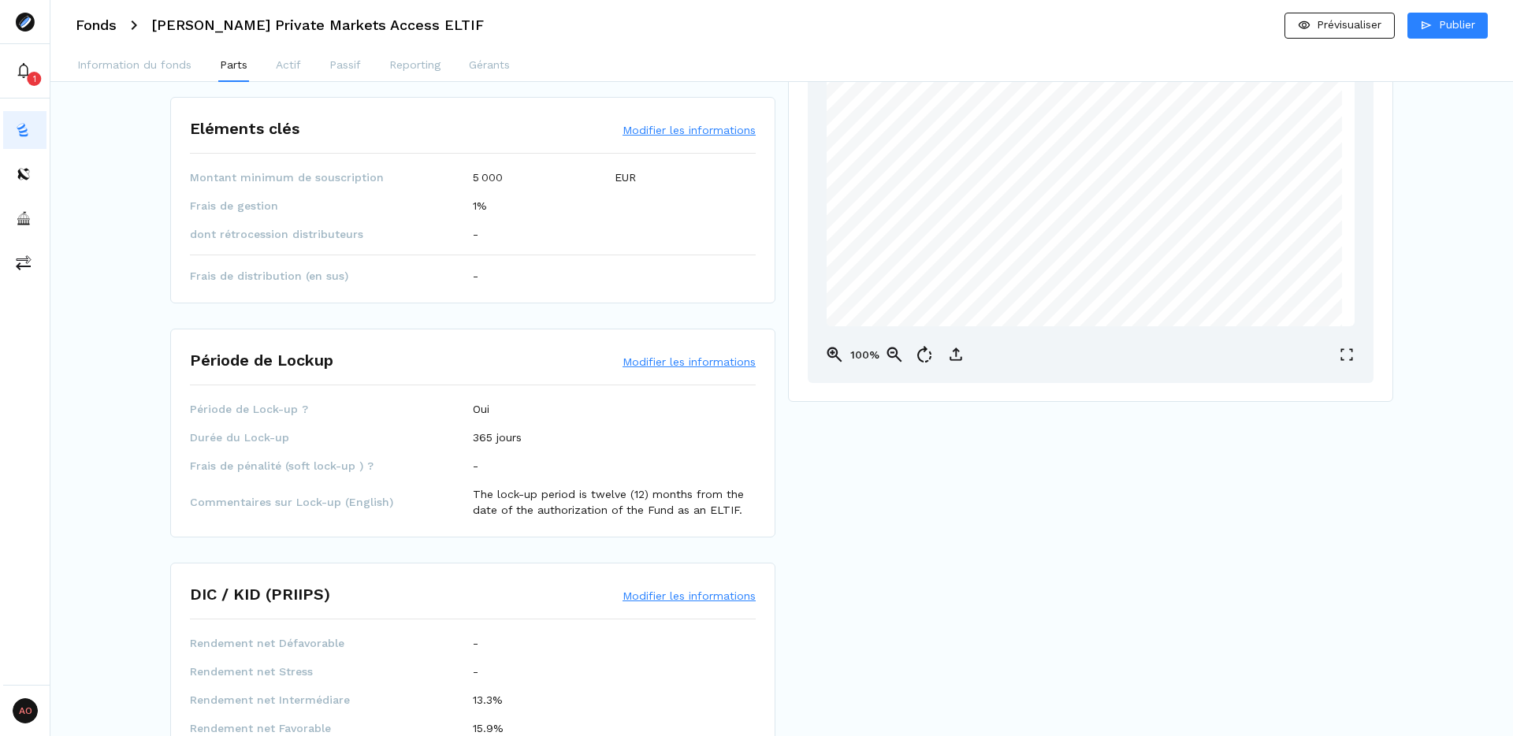
scroll to position [0, 0]
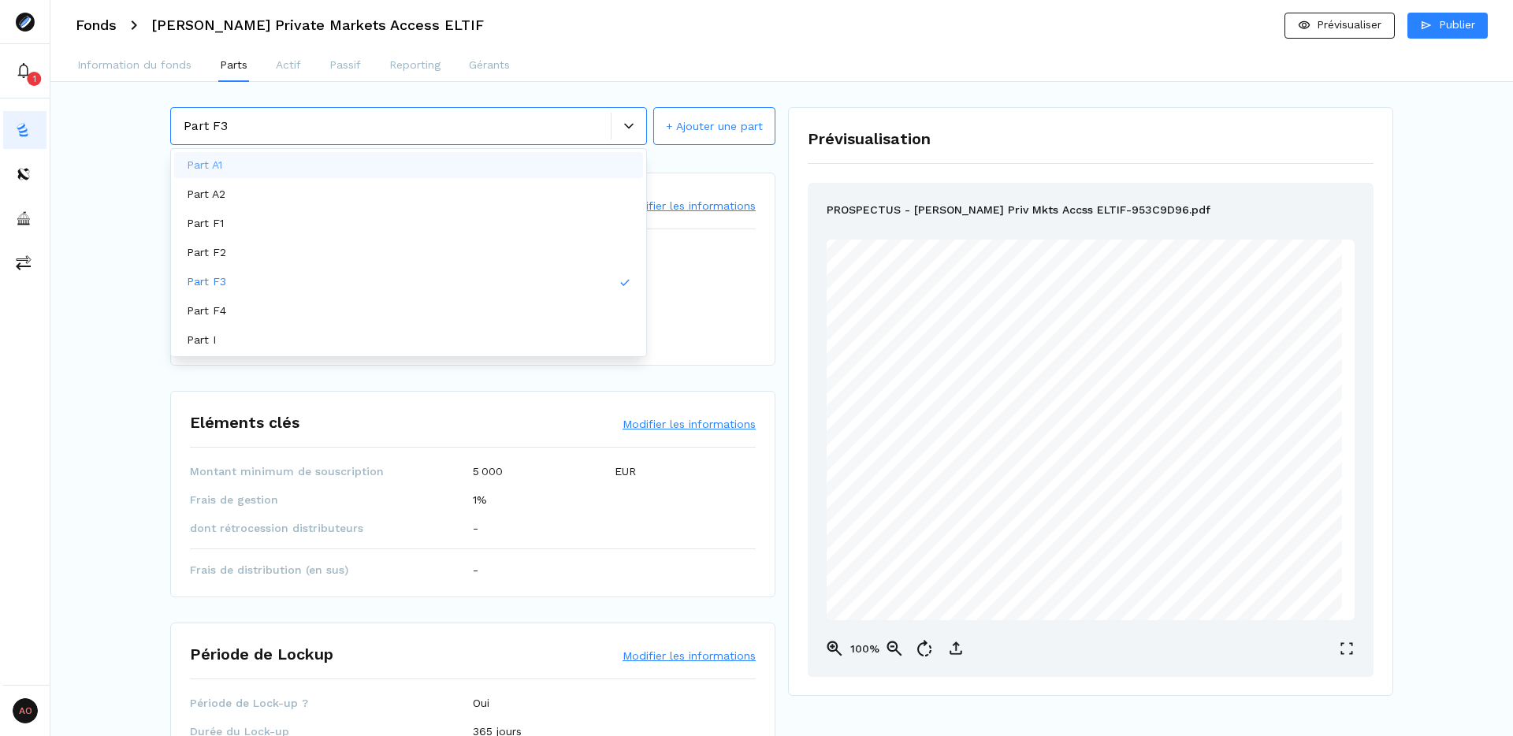
click at [626, 122] on icon at bounding box center [628, 125] width 9 height 9
click at [351, 164] on div "Part A1" at bounding box center [408, 165] width 469 height 26
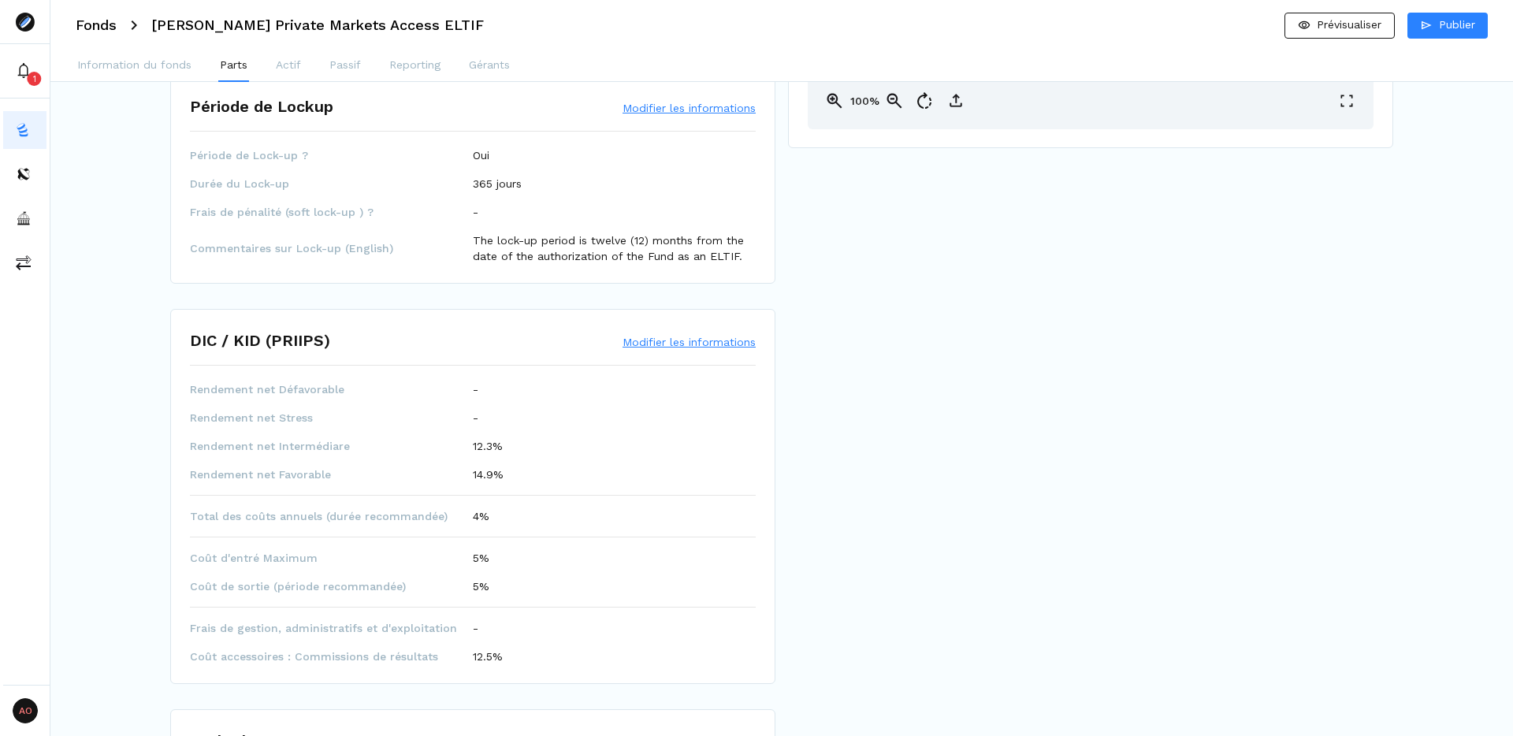
scroll to position [553, 0]
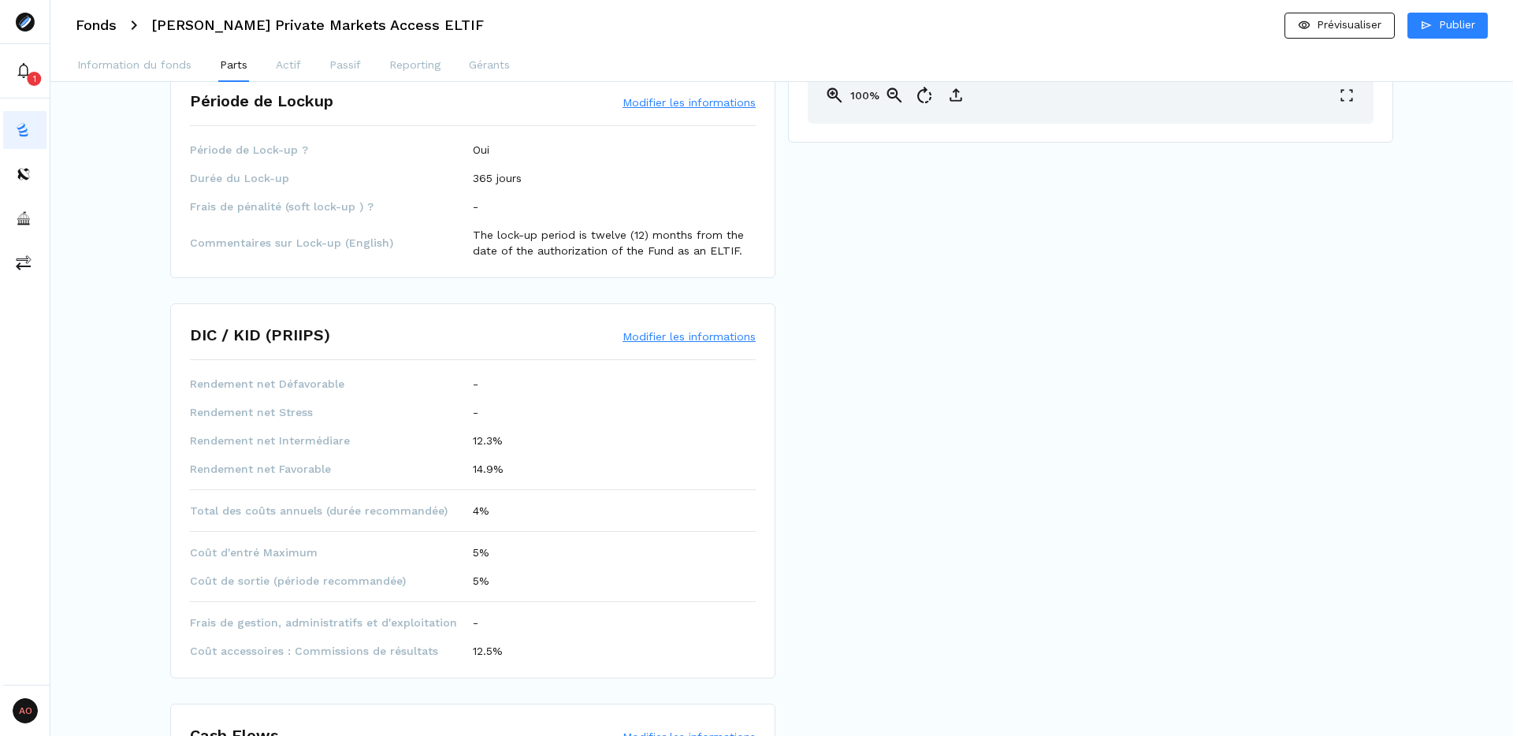
click at [678, 333] on button "Modifier les informations" at bounding box center [689, 337] width 133 height 16
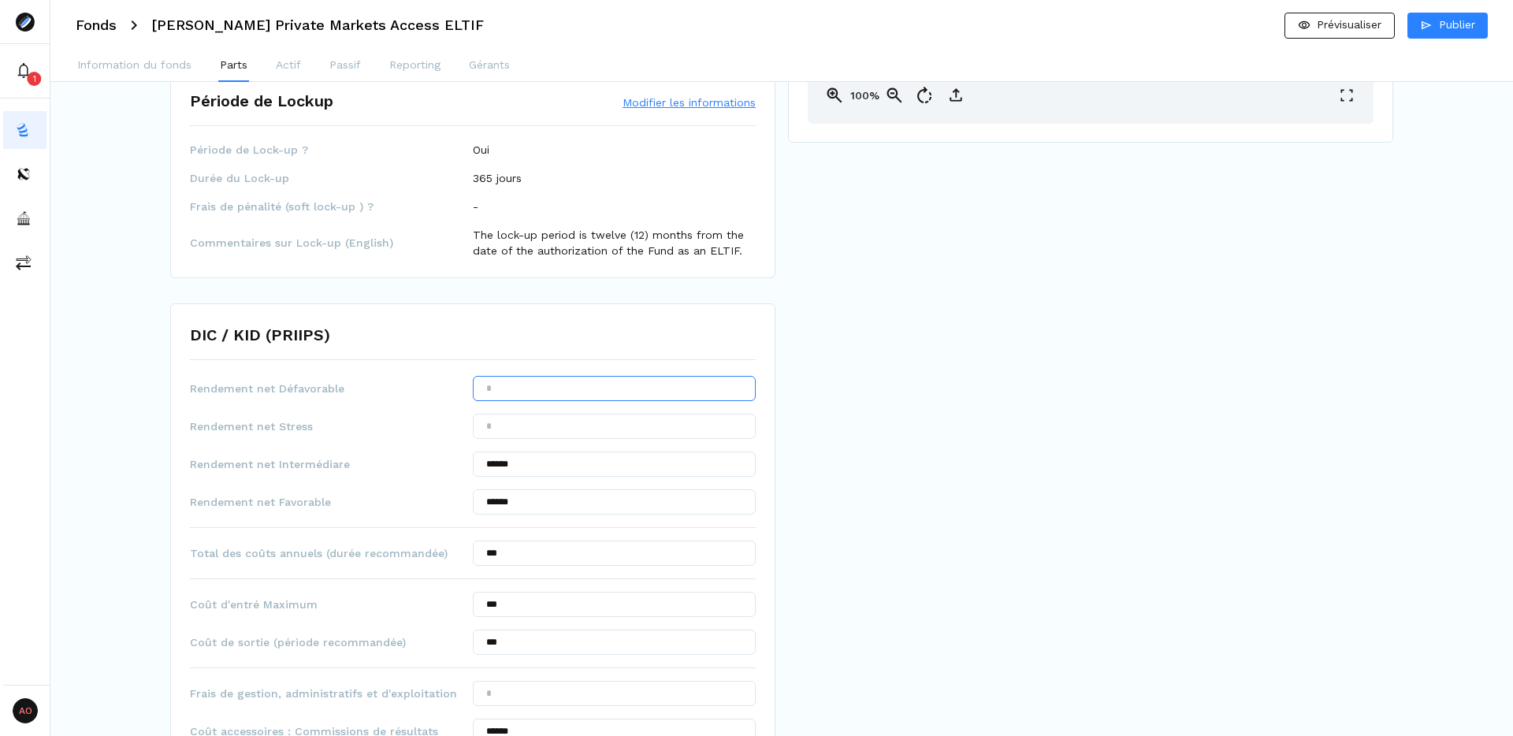
click at [568, 391] on input "text" at bounding box center [614, 388] width 283 height 25
click at [350, 422] on span "Rendement net Stress" at bounding box center [331, 426] width 283 height 16
click at [553, 398] on input "text" at bounding box center [614, 388] width 283 height 25
type input "*****"
click at [595, 435] on input "text" at bounding box center [614, 426] width 283 height 25
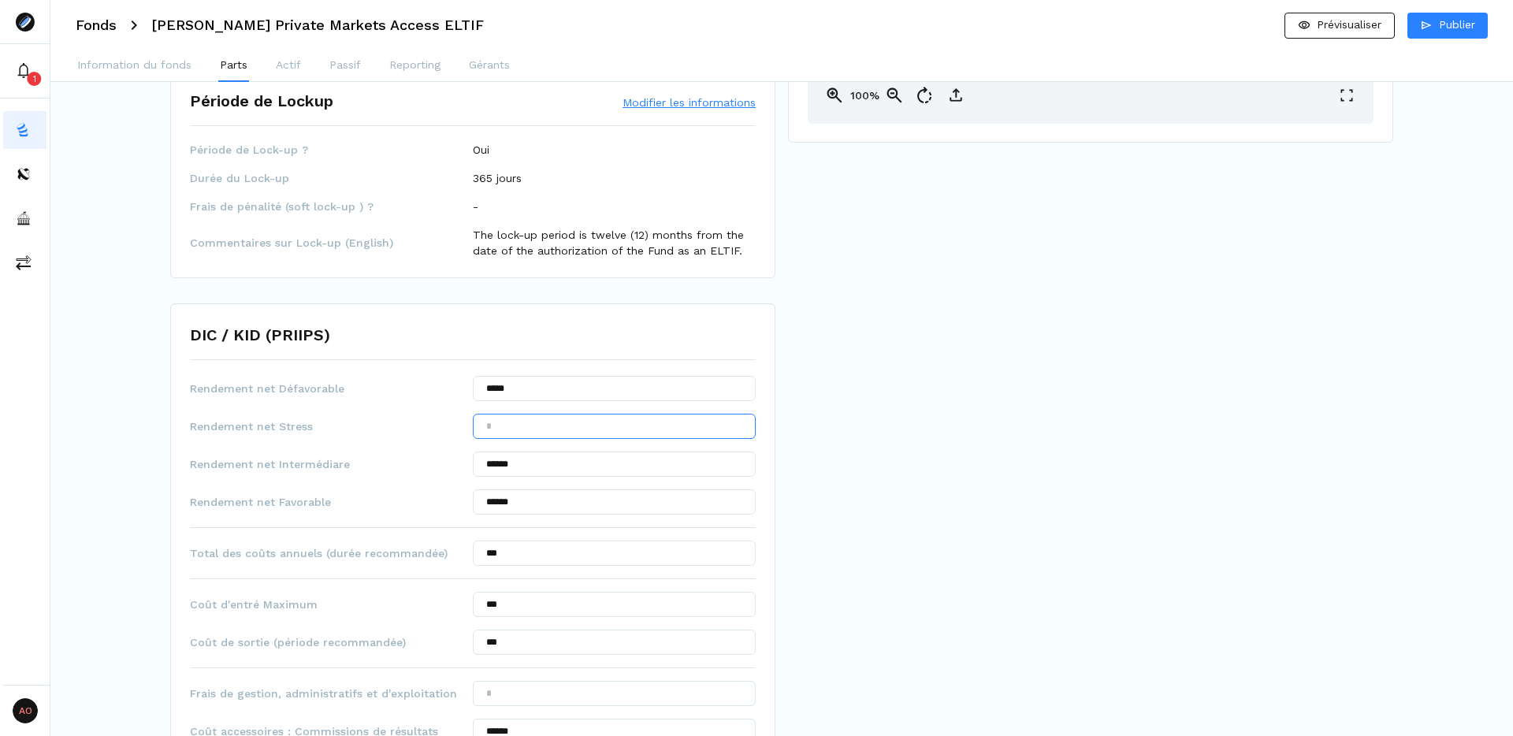
type input "***"
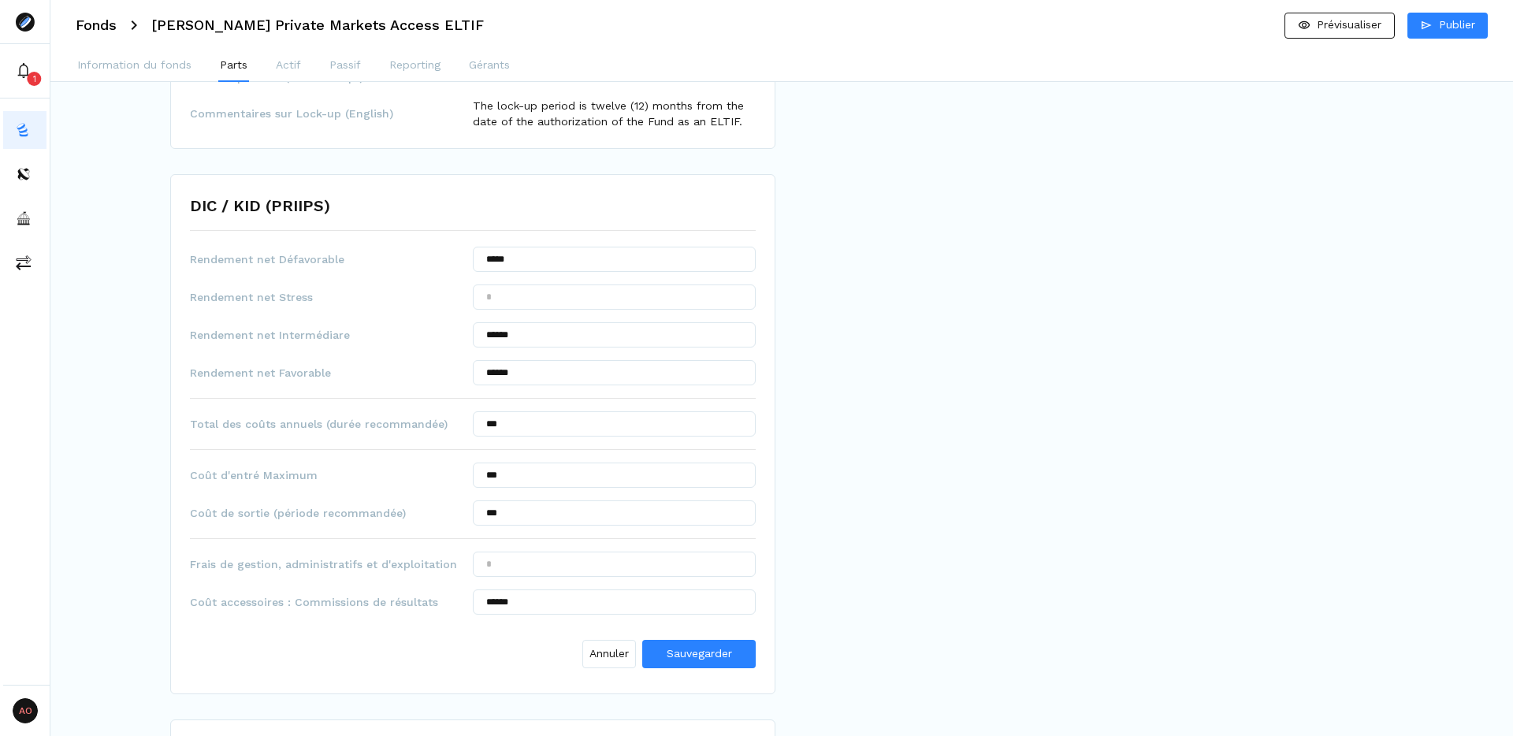
scroll to position [689, 0]
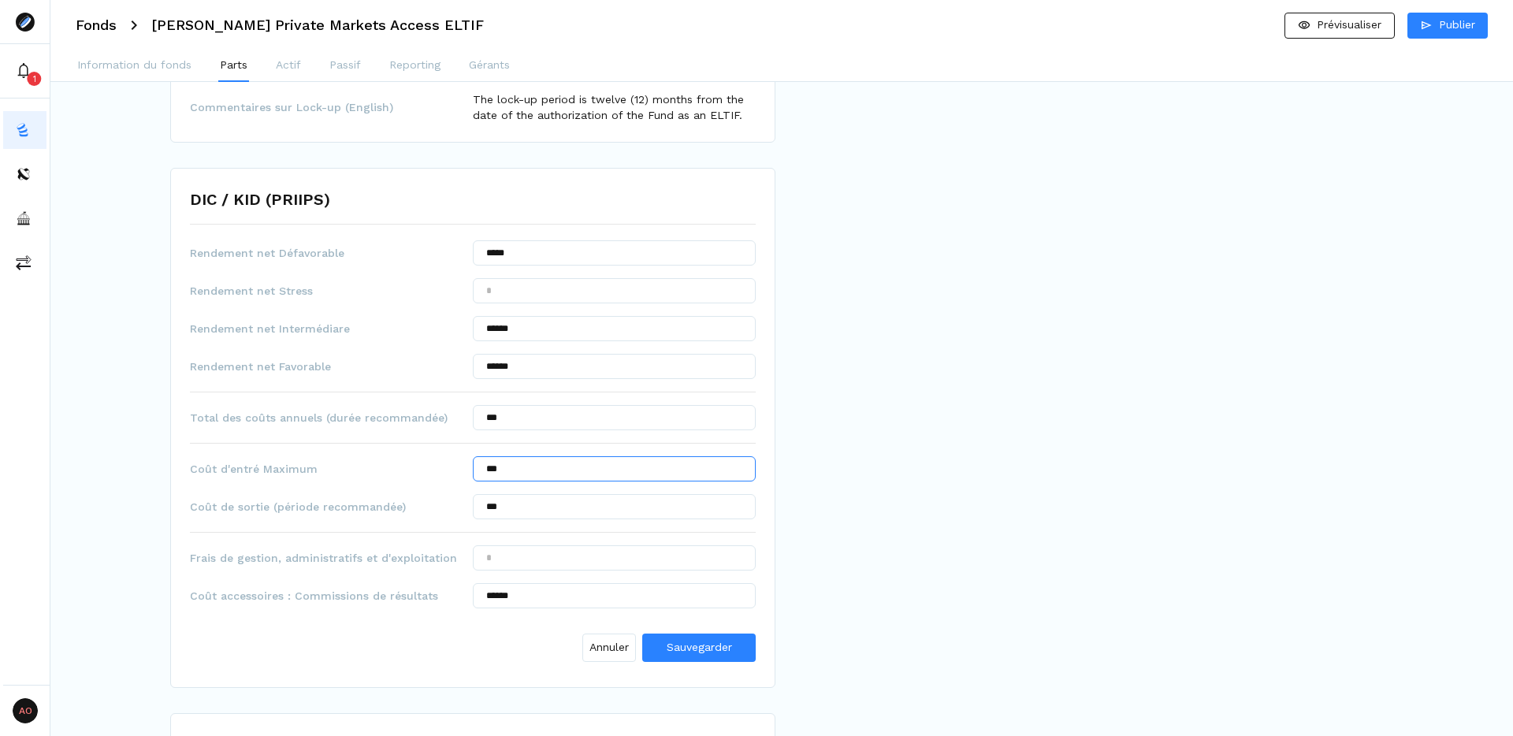
click at [551, 479] on input "***" at bounding box center [614, 468] width 283 height 25
click at [520, 511] on input "***" at bounding box center [614, 506] width 283 height 25
click at [1008, 559] on div "Prévisualisation PROSPECTUS - [PERSON_NAME] Priv Mkts Accss ELTIF-953C9D96.pdf …" at bounding box center [1138, 234] width 700 height 1632
click at [596, 569] on input "text" at bounding box center [614, 557] width 283 height 25
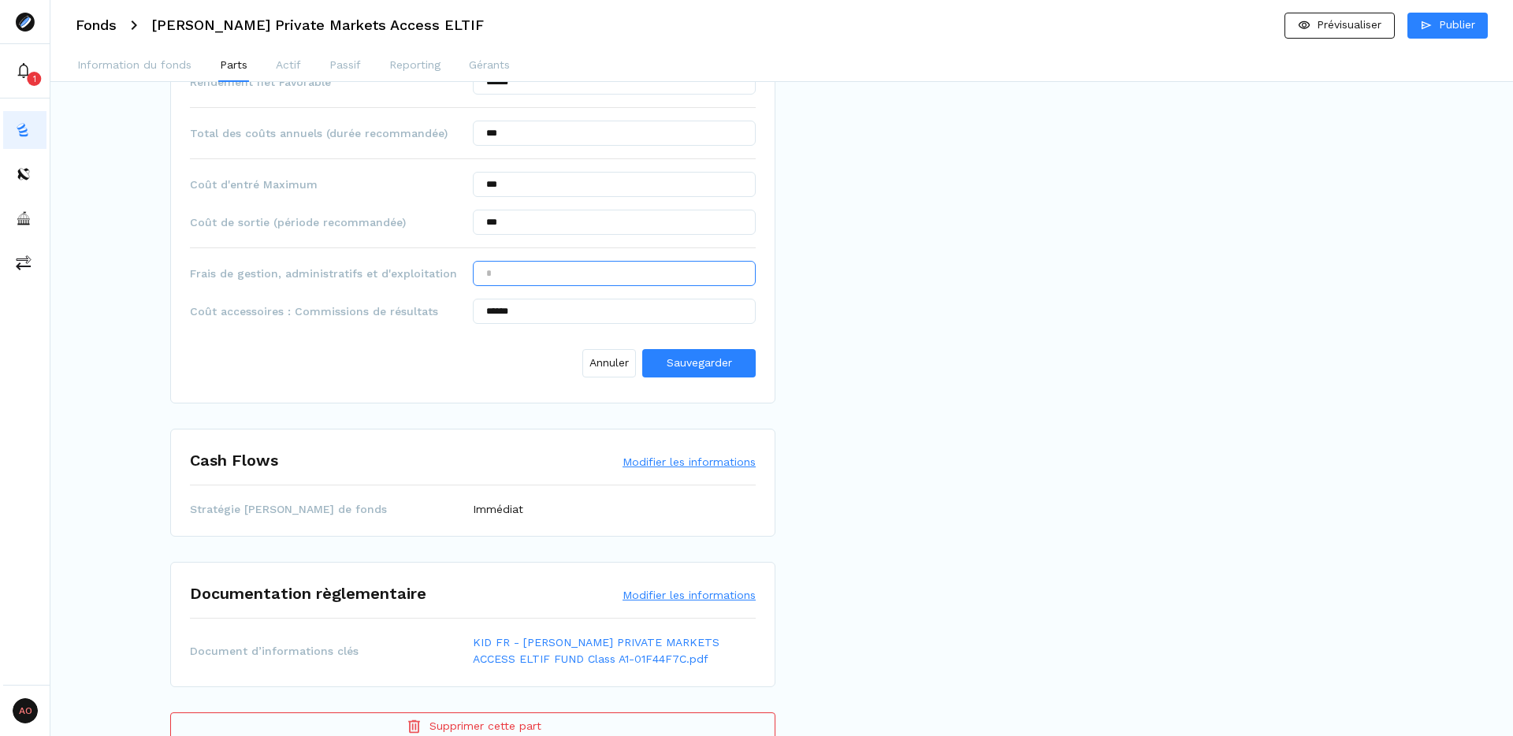
scroll to position [1003, 0]
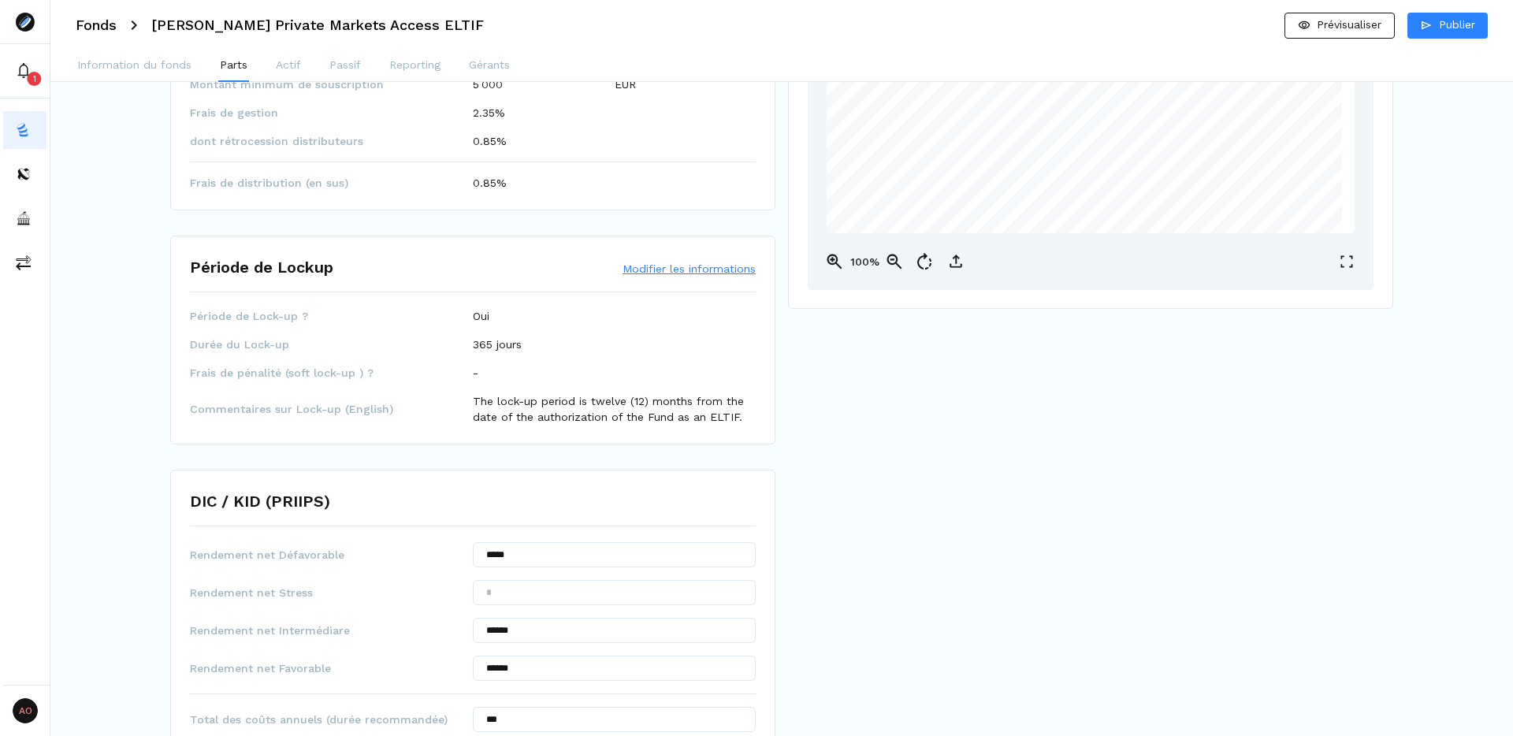
click at [793, 498] on div "Prévisualisation PROSPECTUS - [PERSON_NAME] Priv Mkts Accss ELTIF-953C9D96.pdf …" at bounding box center [1138, 536] width 700 height 1632
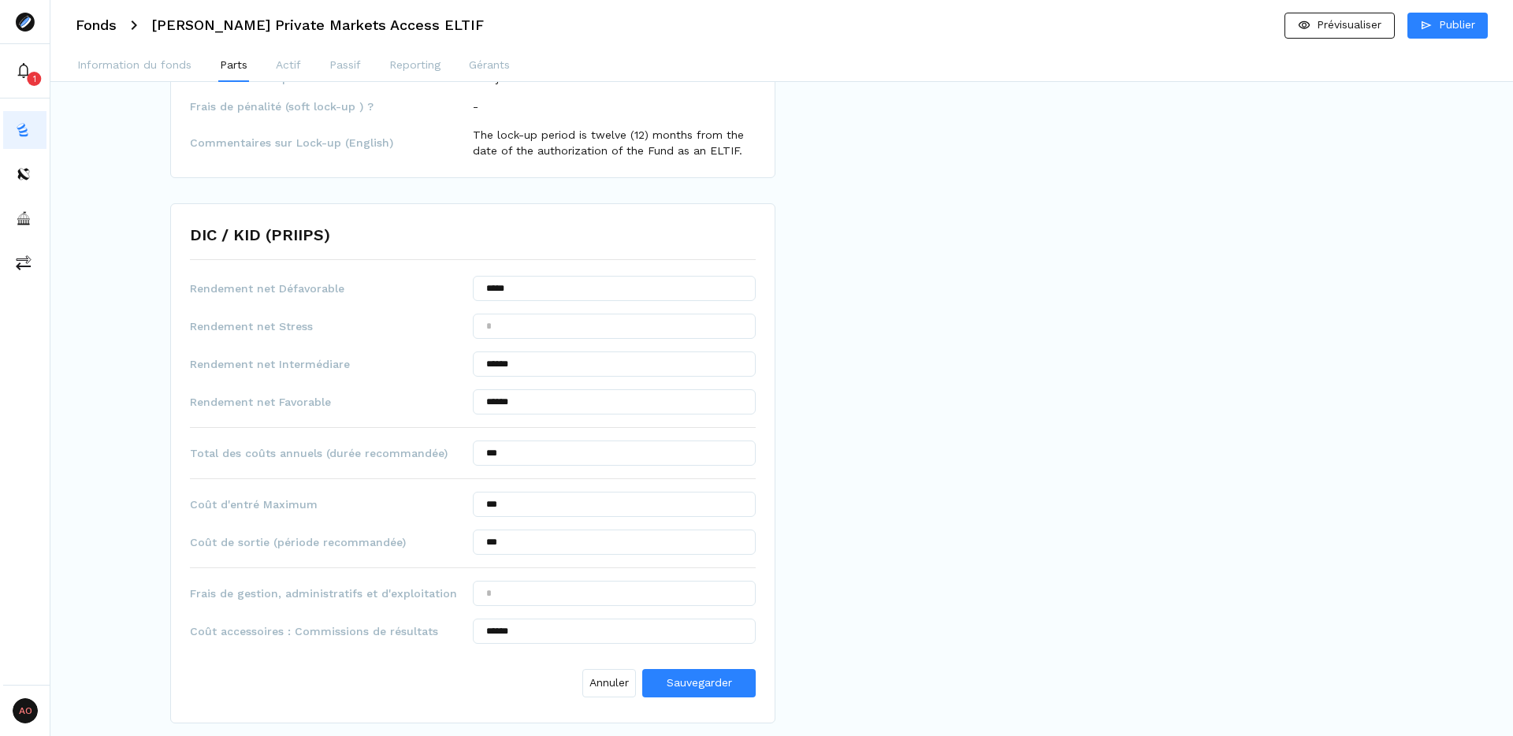
scroll to position [855, 0]
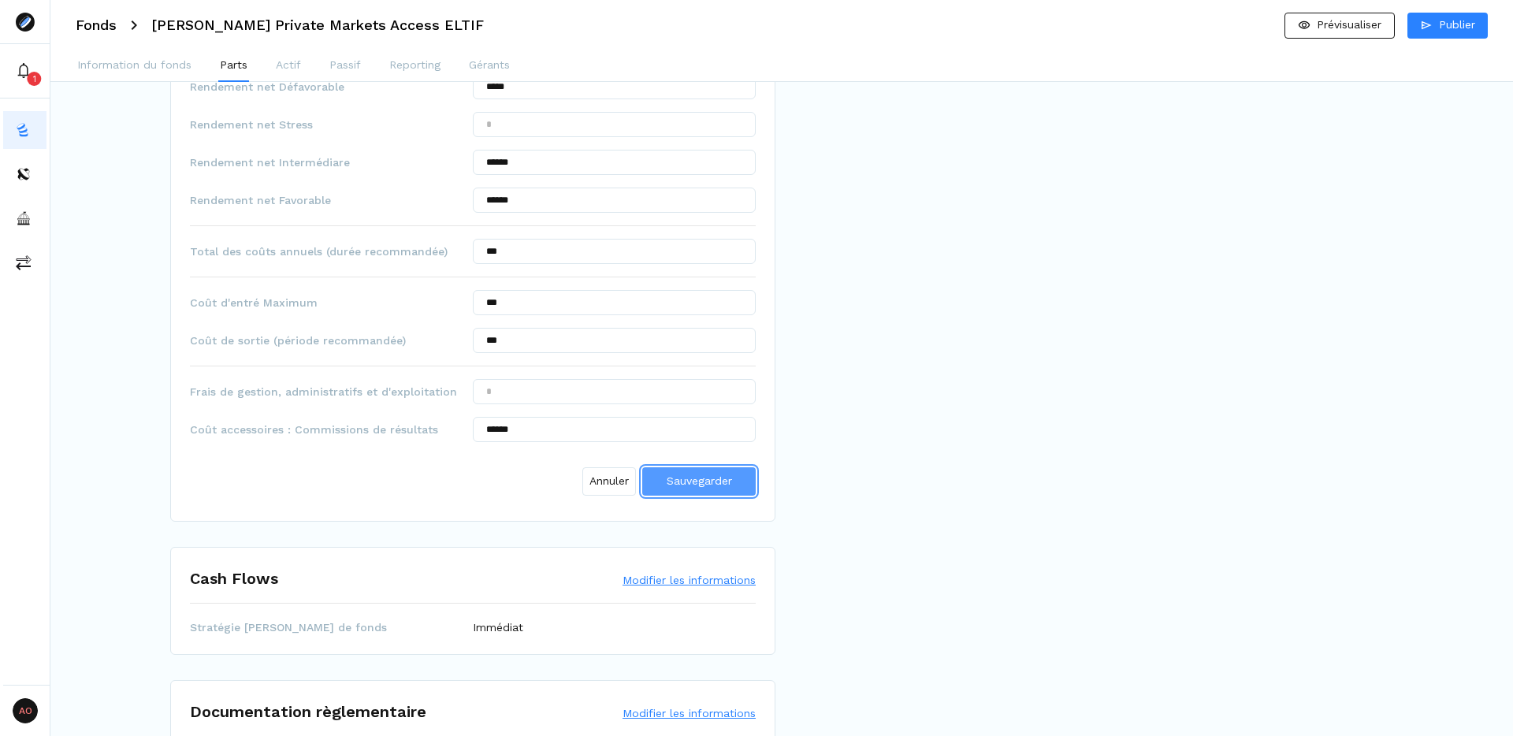
click at [690, 490] on button "Sauvegarder" at bounding box center [698, 481] width 113 height 28
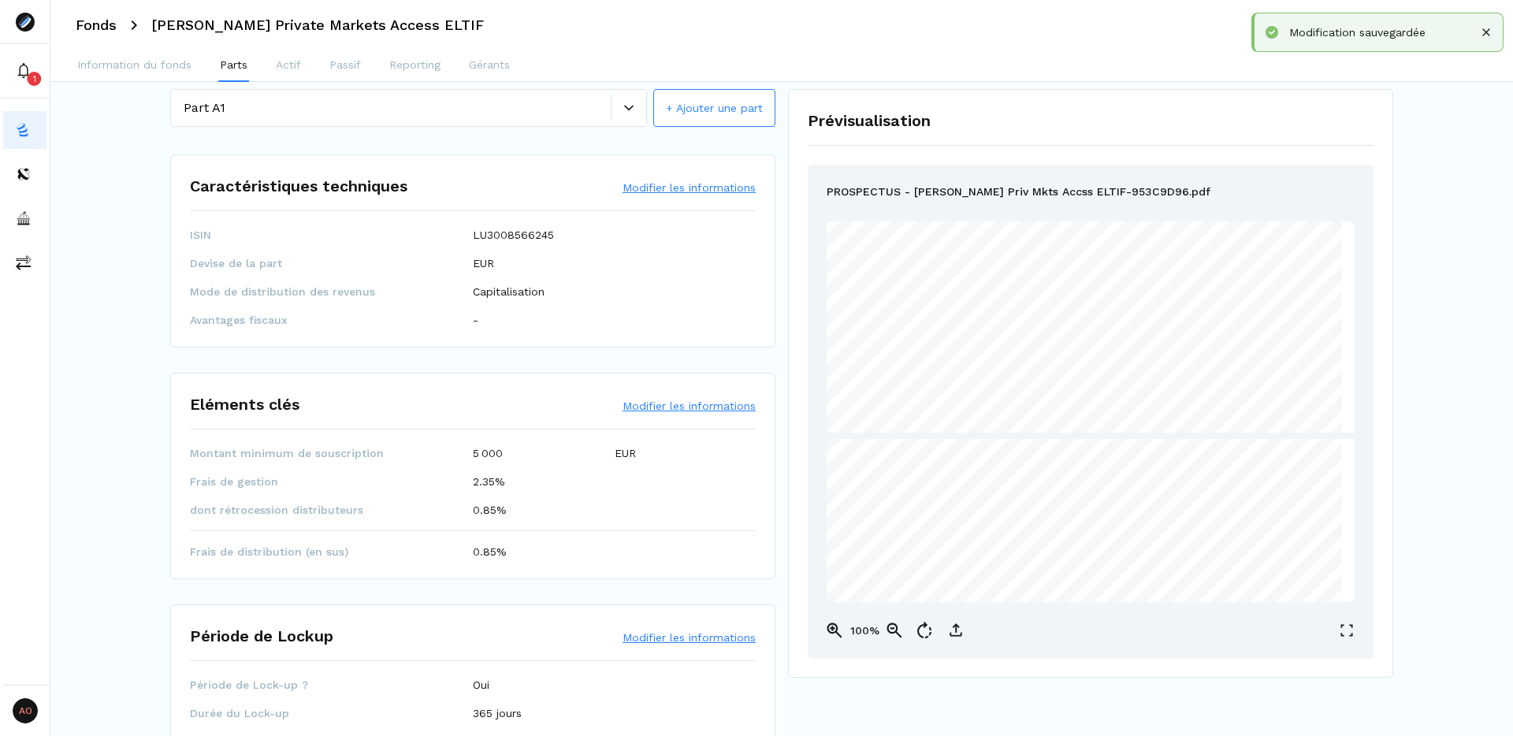
scroll to position [0, 0]
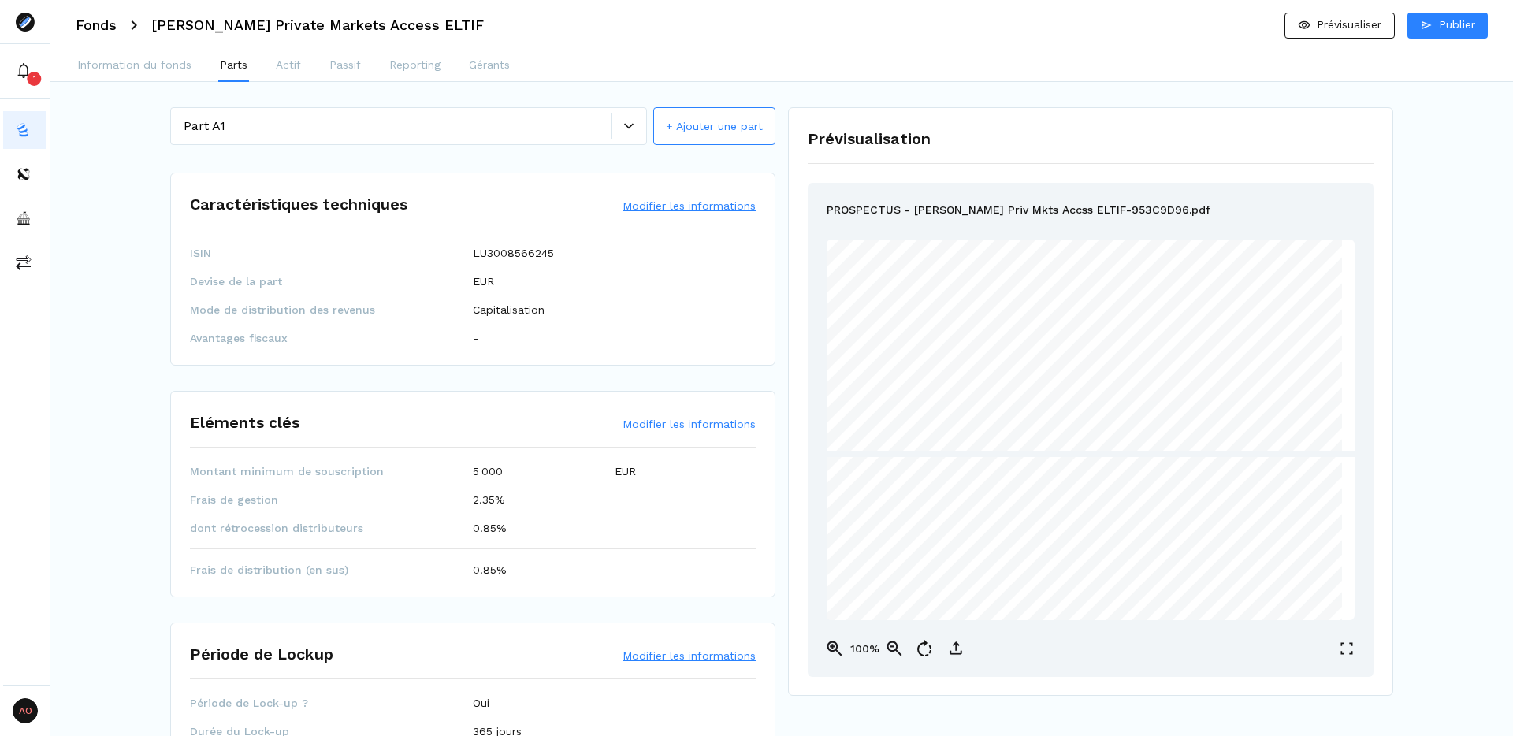
click at [623, 120] on div at bounding box center [628, 126] width 35 height 27
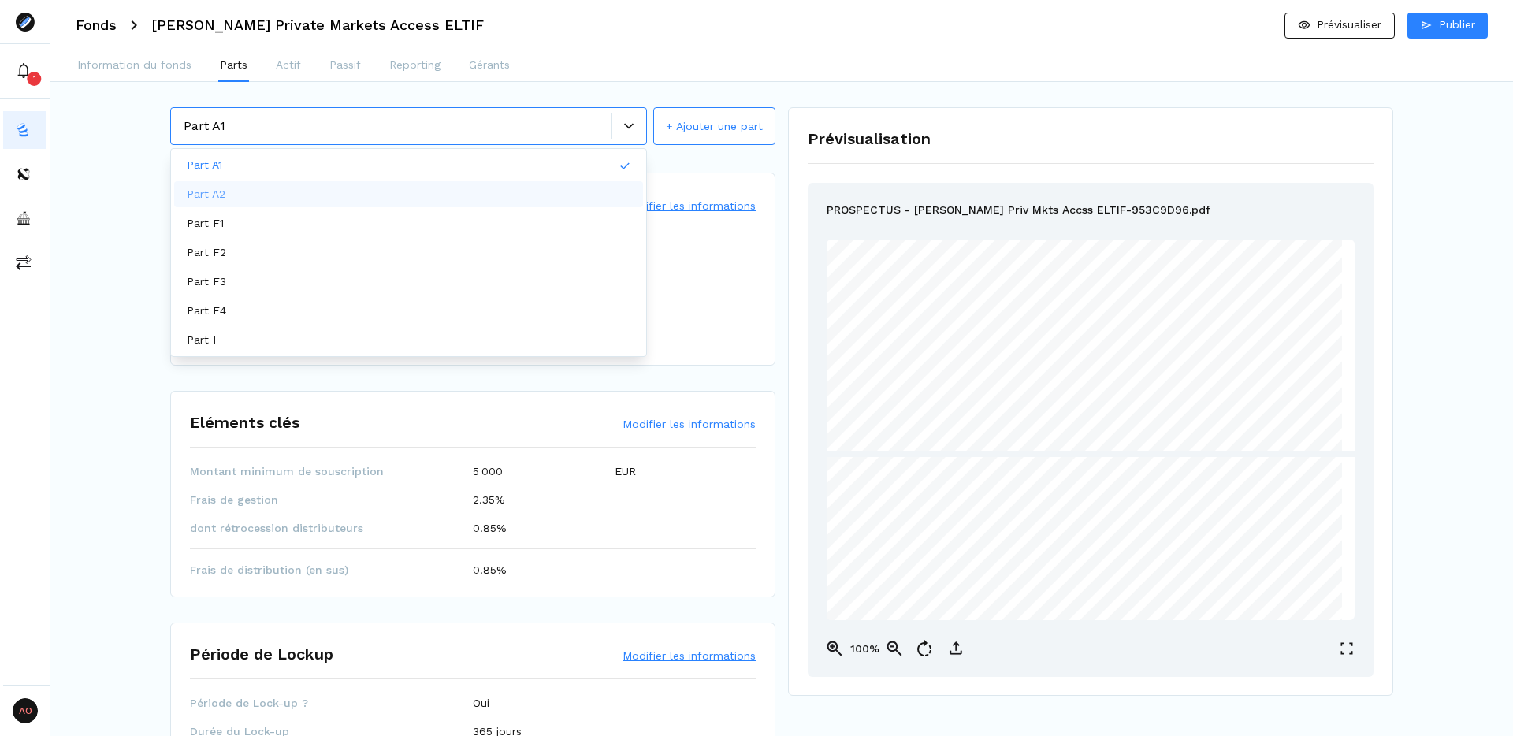
click at [400, 197] on div "Part A2" at bounding box center [408, 194] width 469 height 26
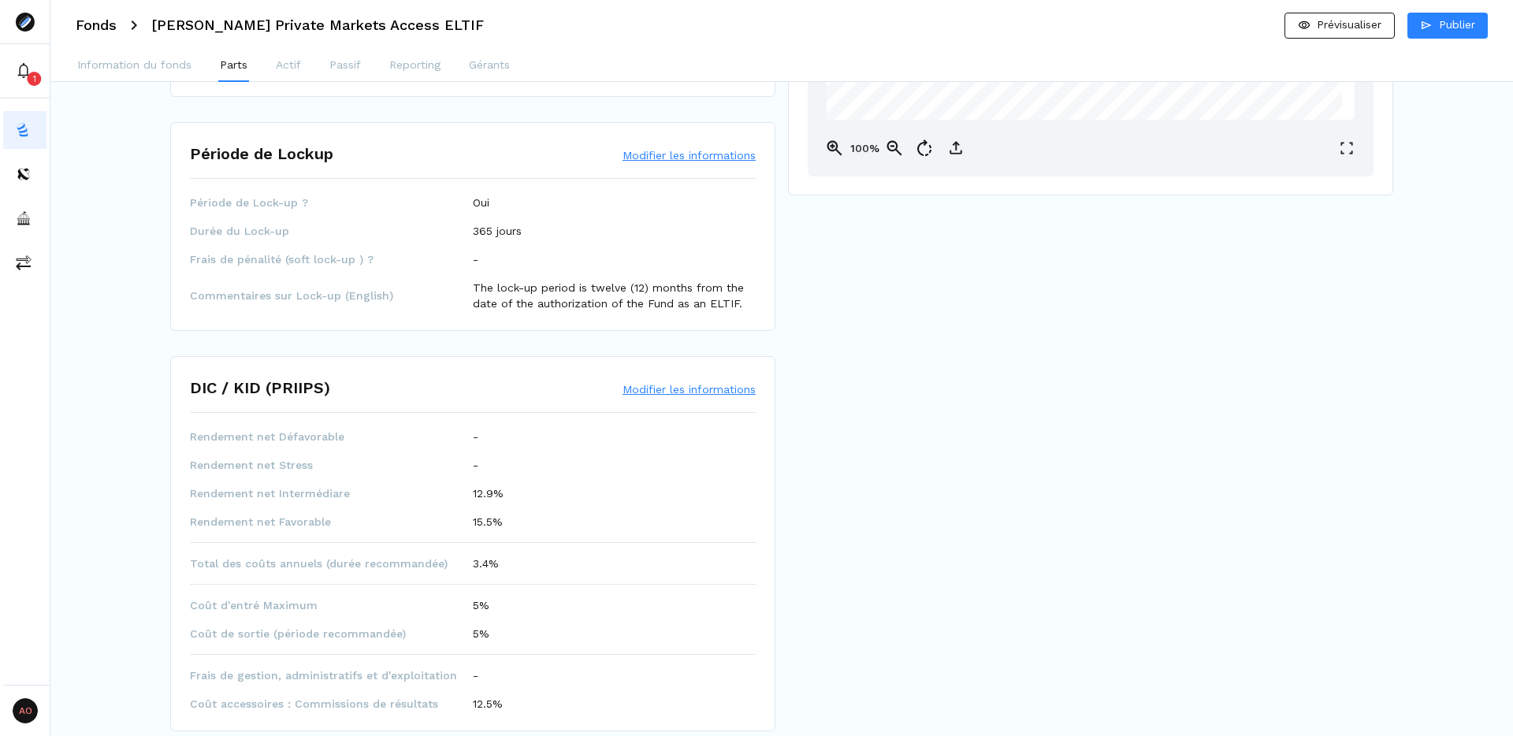
scroll to position [520, 0]
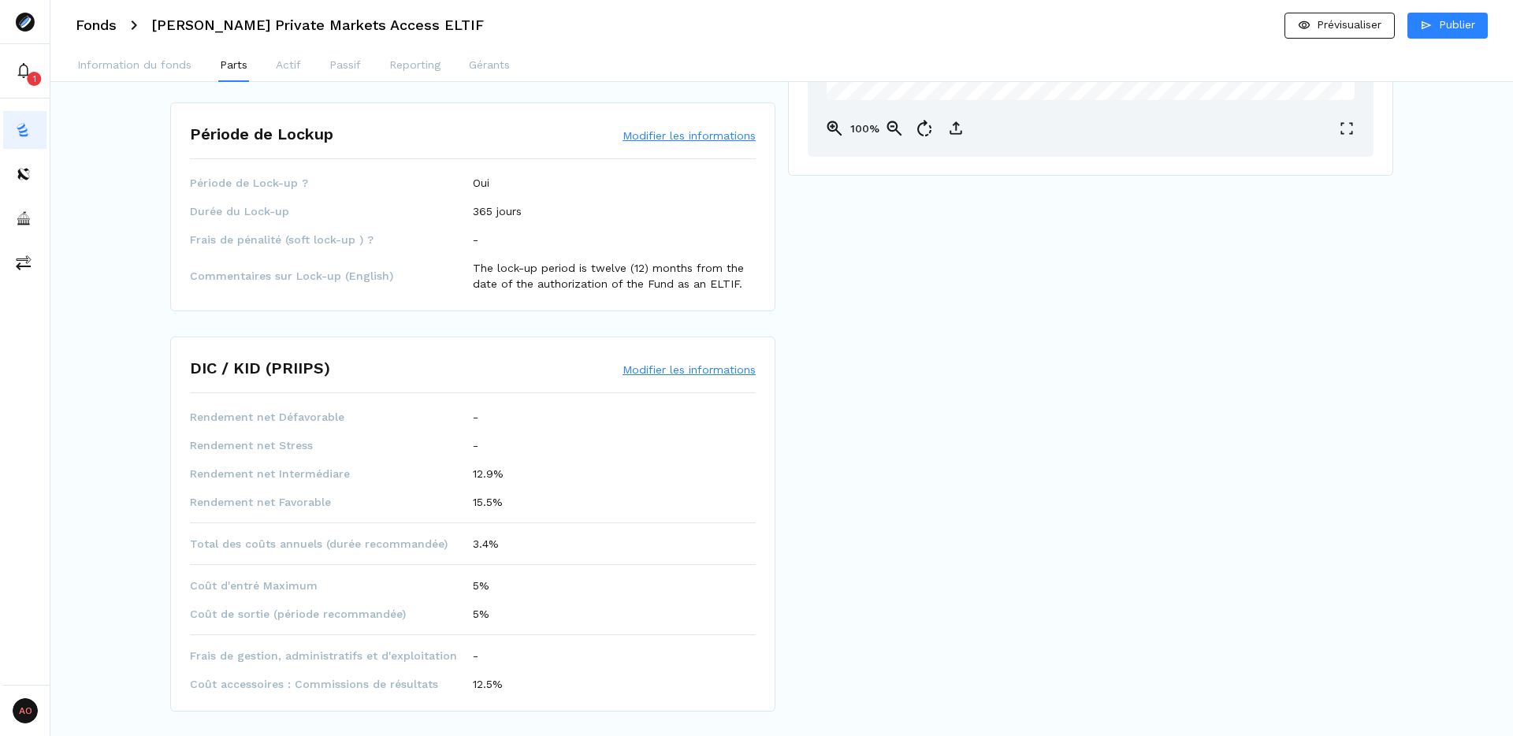
click at [695, 375] on button "Modifier les informations" at bounding box center [689, 370] width 133 height 16
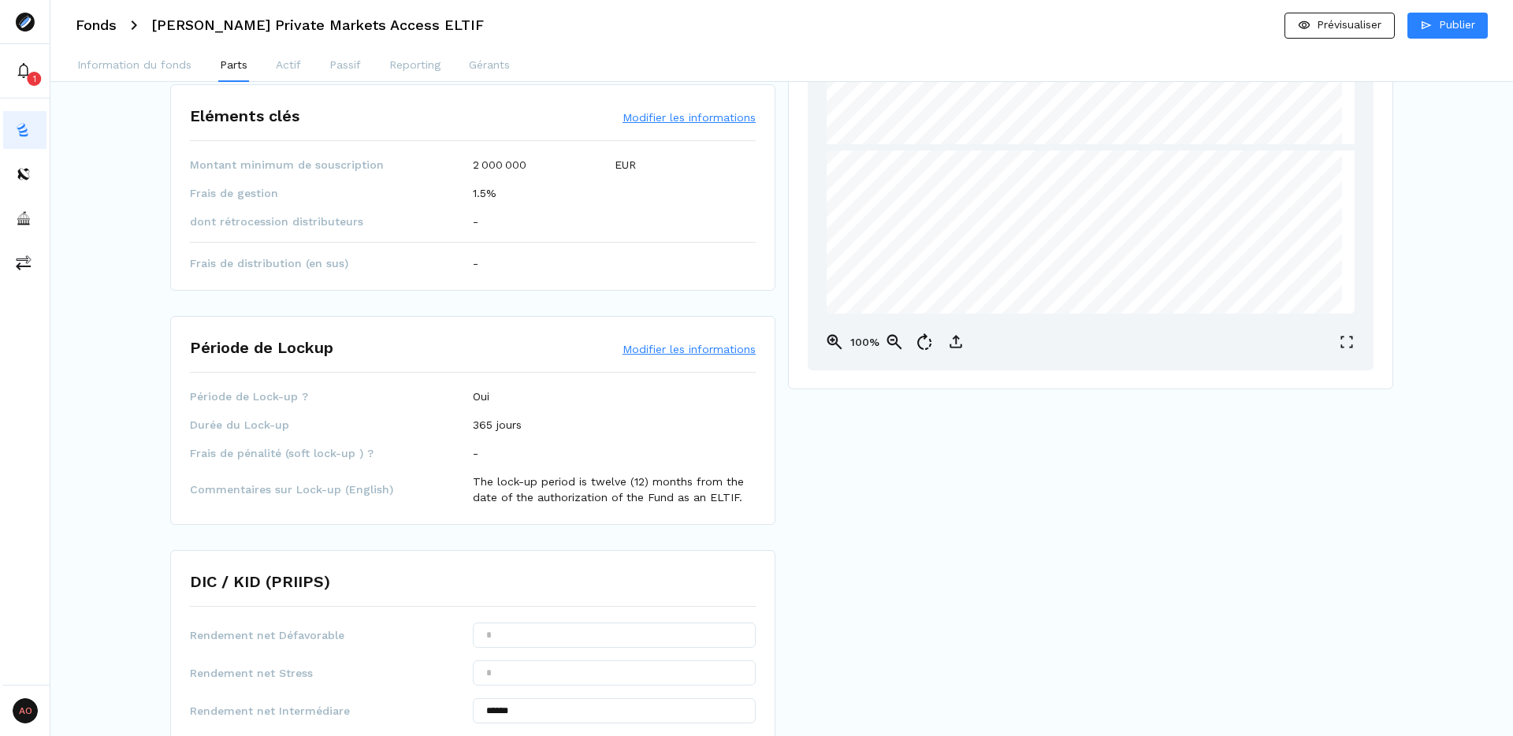
scroll to position [303, 0]
click at [599, 639] on input "text" at bounding box center [614, 638] width 283 height 25
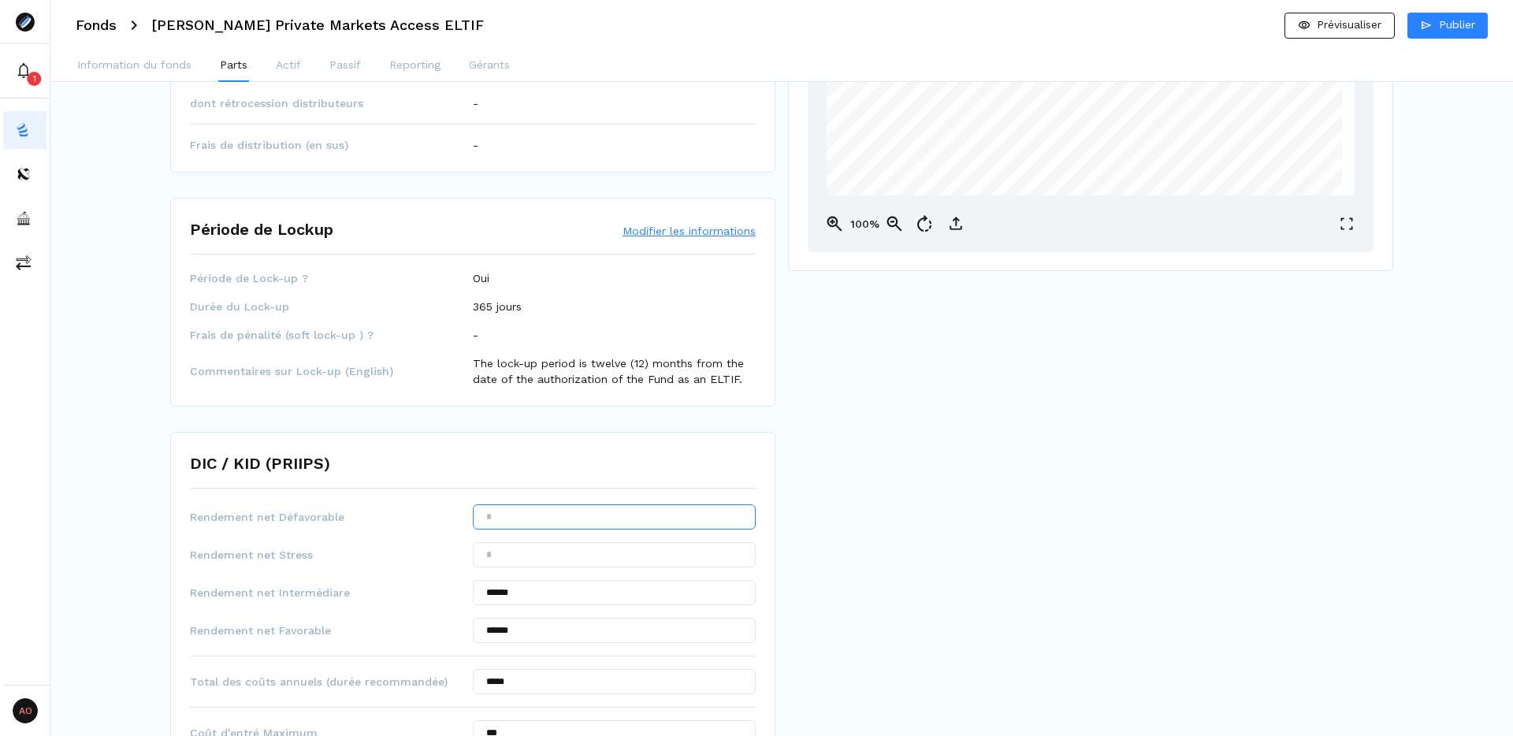
scroll to position [436, 0]
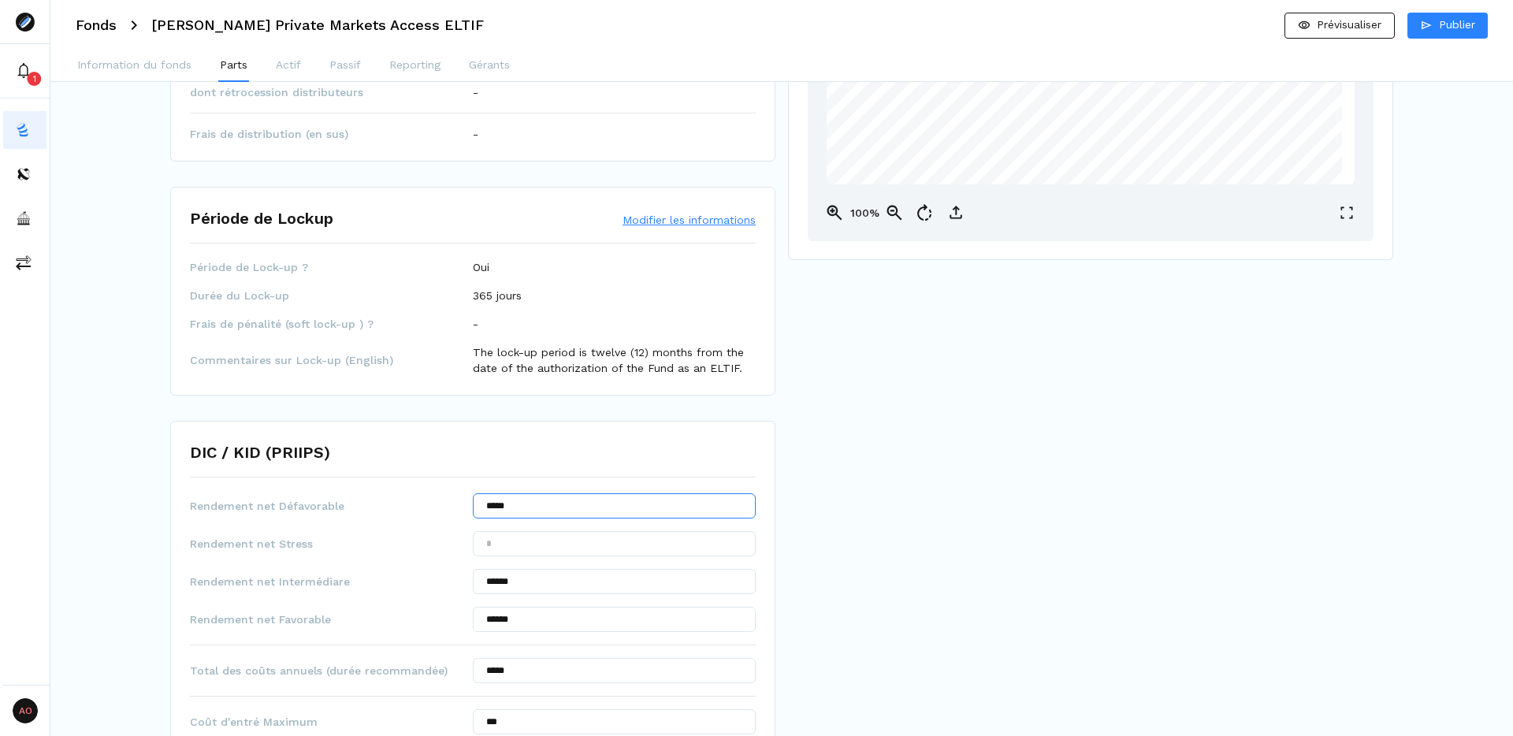
type input "*****"
click at [963, 562] on div "Prévisualisation PROSPECTUS - [PERSON_NAME] Priv Mkts Accss ELTIF-953C9D96.pdf …" at bounding box center [1138, 487] width 700 height 1632
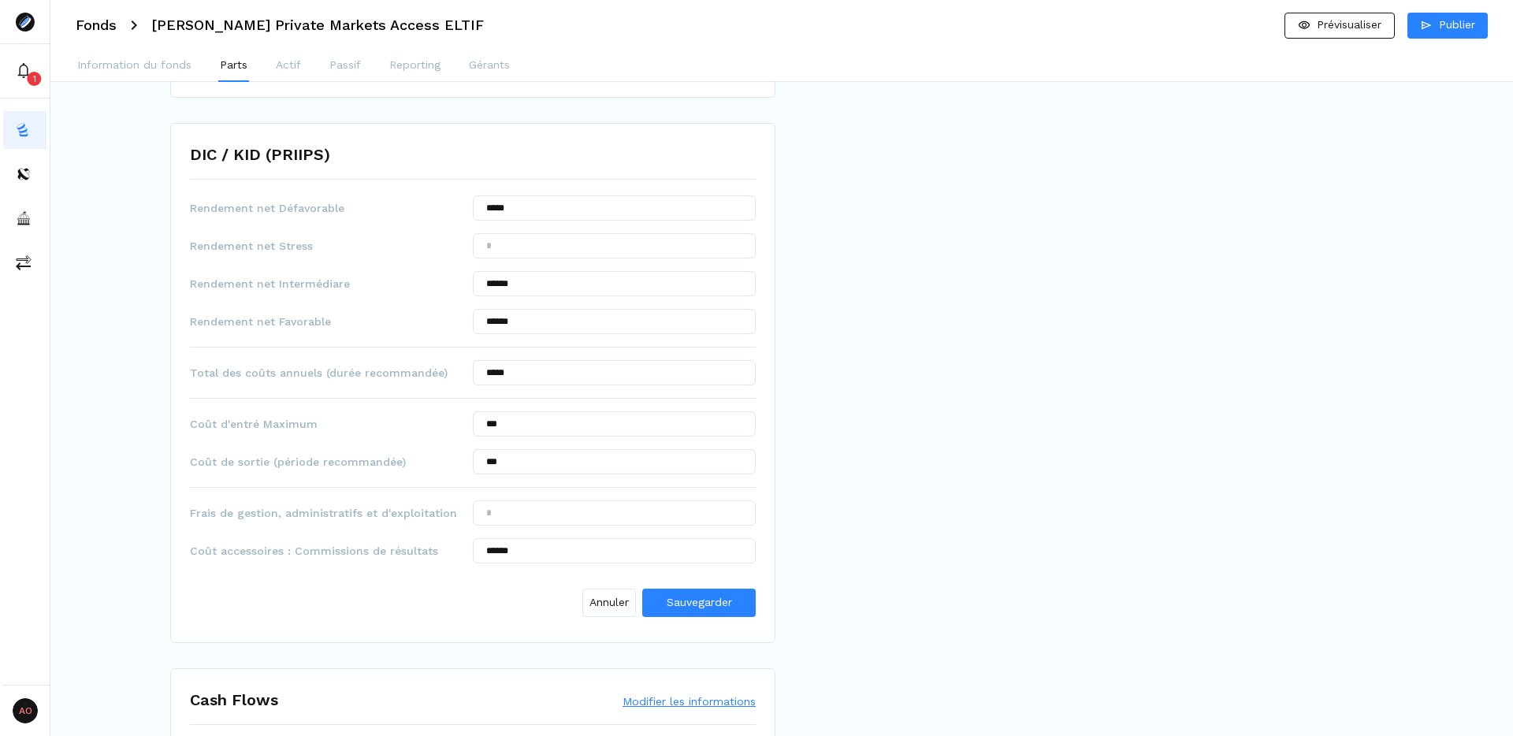
scroll to position [763, 0]
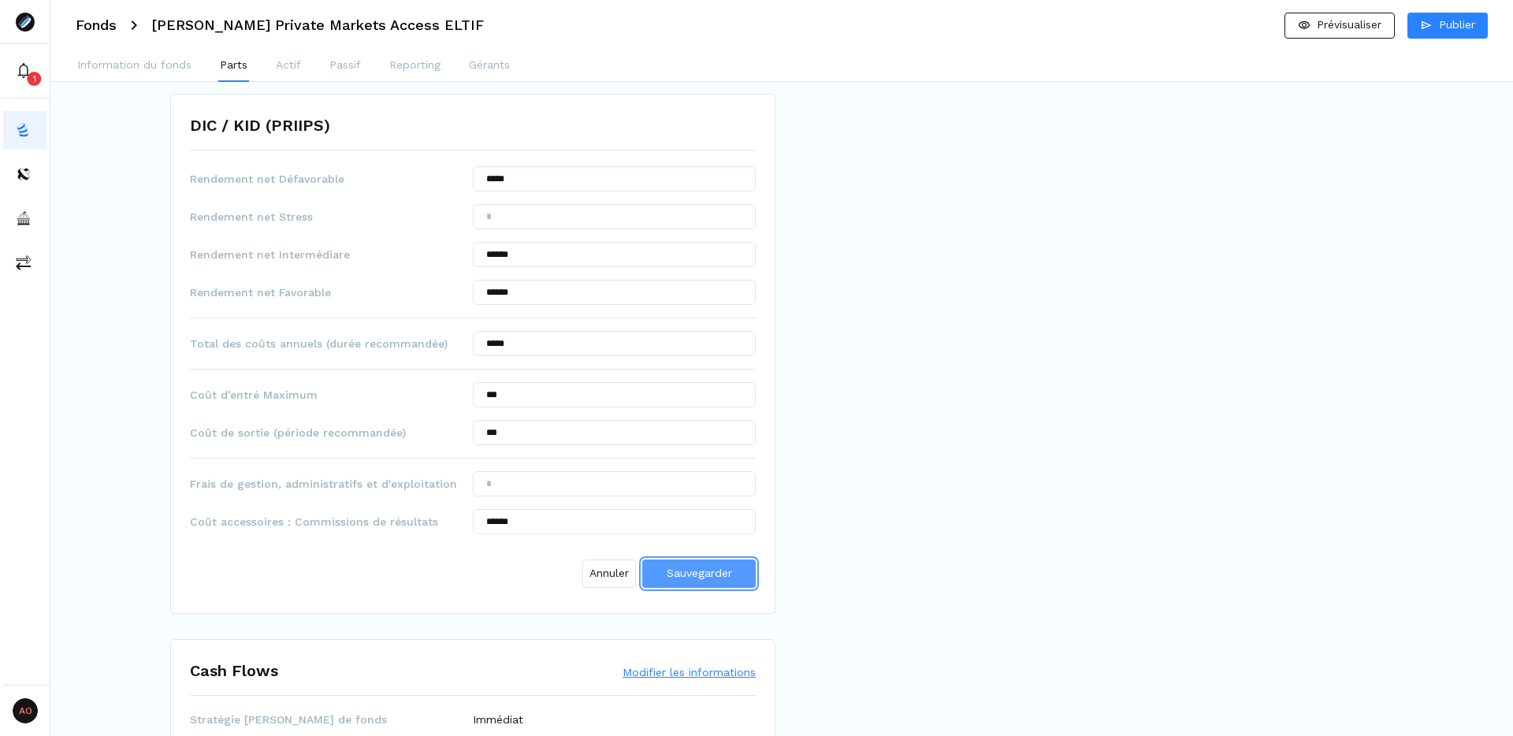
click at [696, 578] on span "Sauvegarder" at bounding box center [699, 573] width 65 height 13
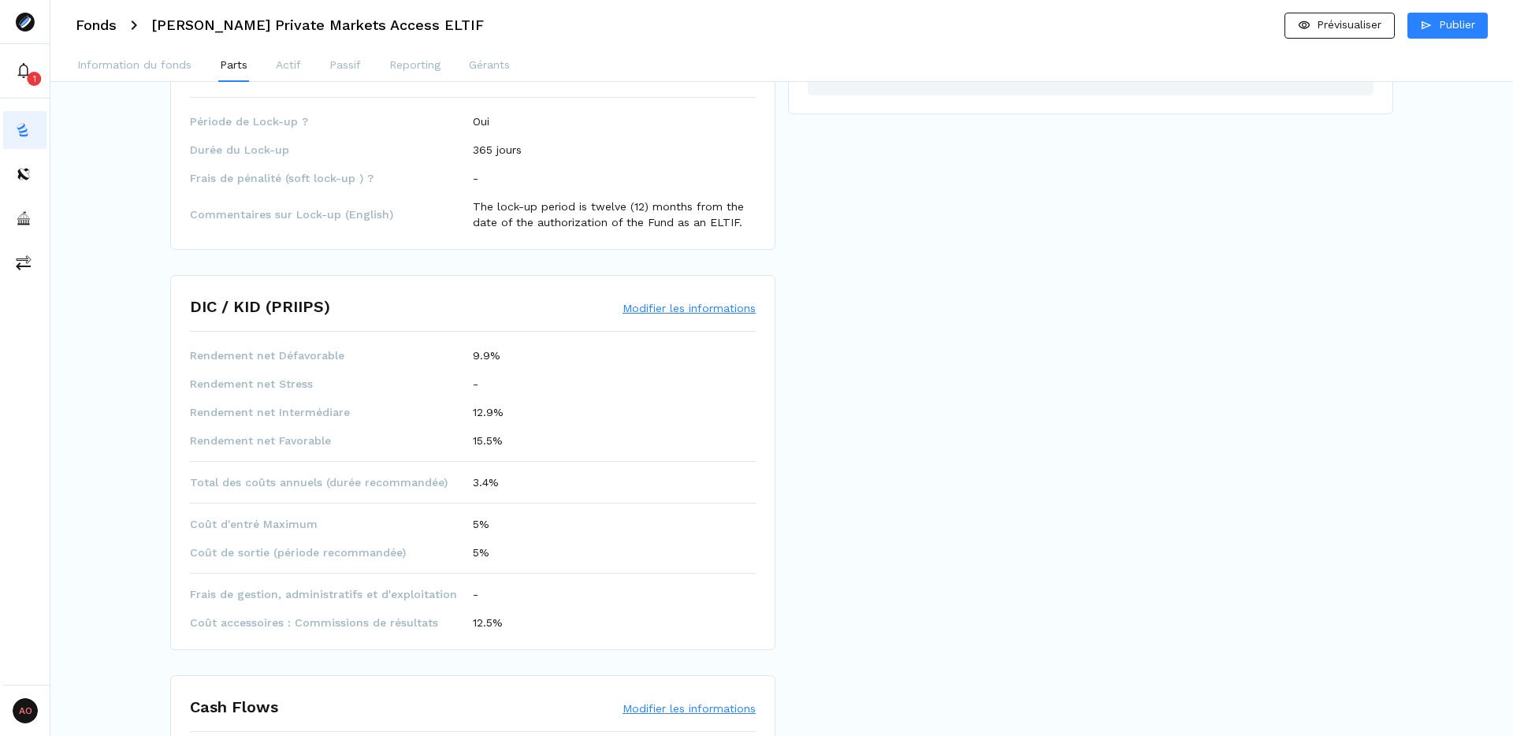
scroll to position [0, 0]
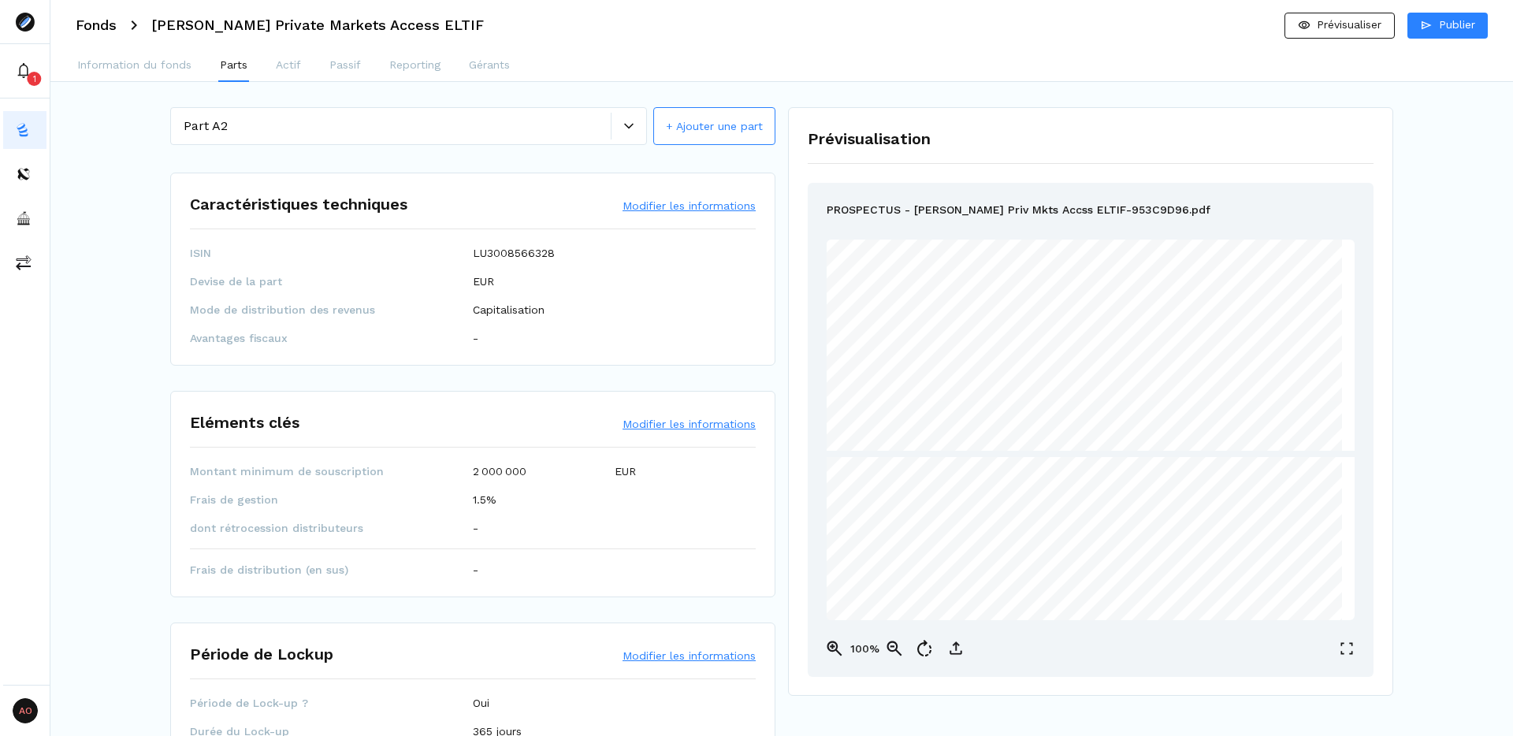
click at [631, 125] on icon at bounding box center [628, 126] width 9 height 6
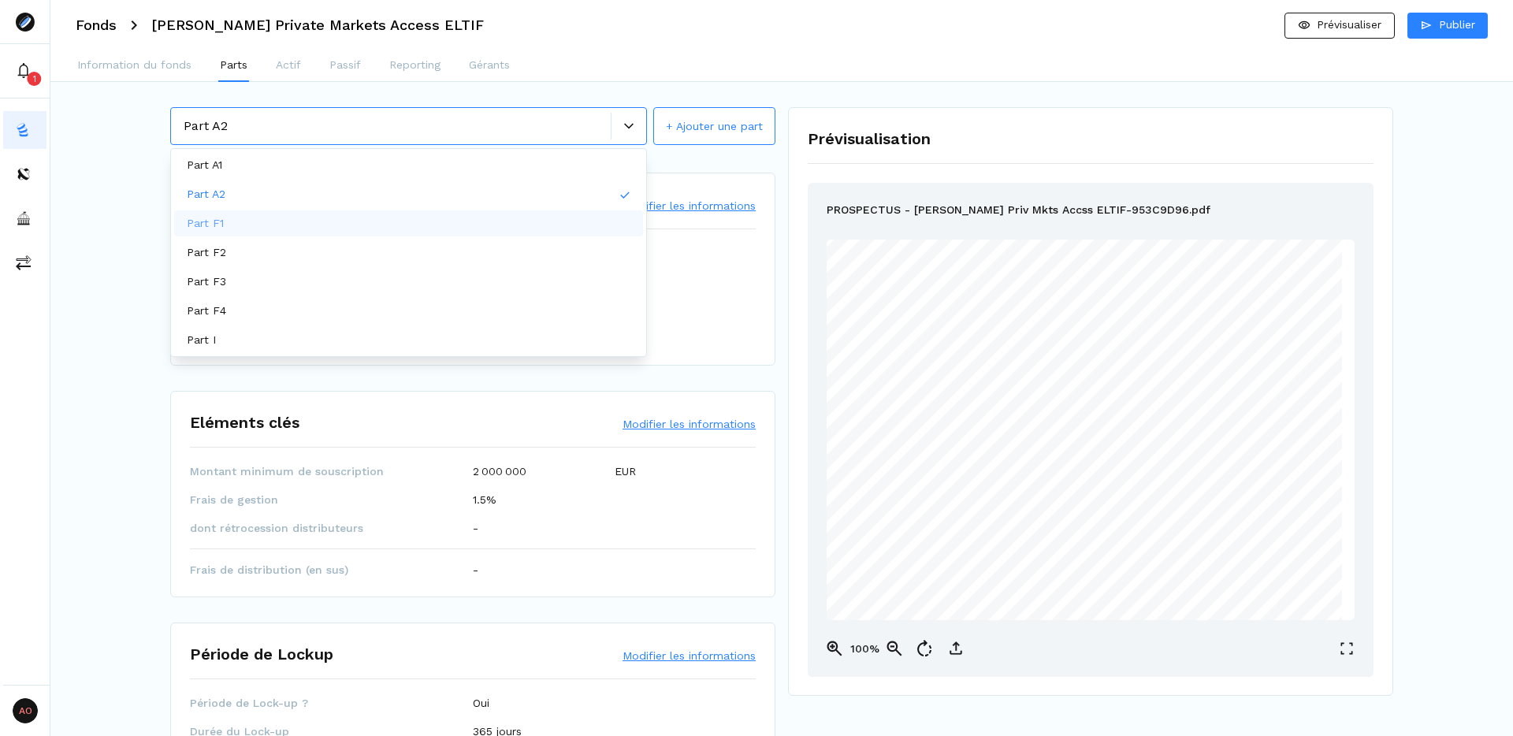
scroll to position [21194, 0]
click at [410, 228] on div "Part F1" at bounding box center [408, 223] width 469 height 26
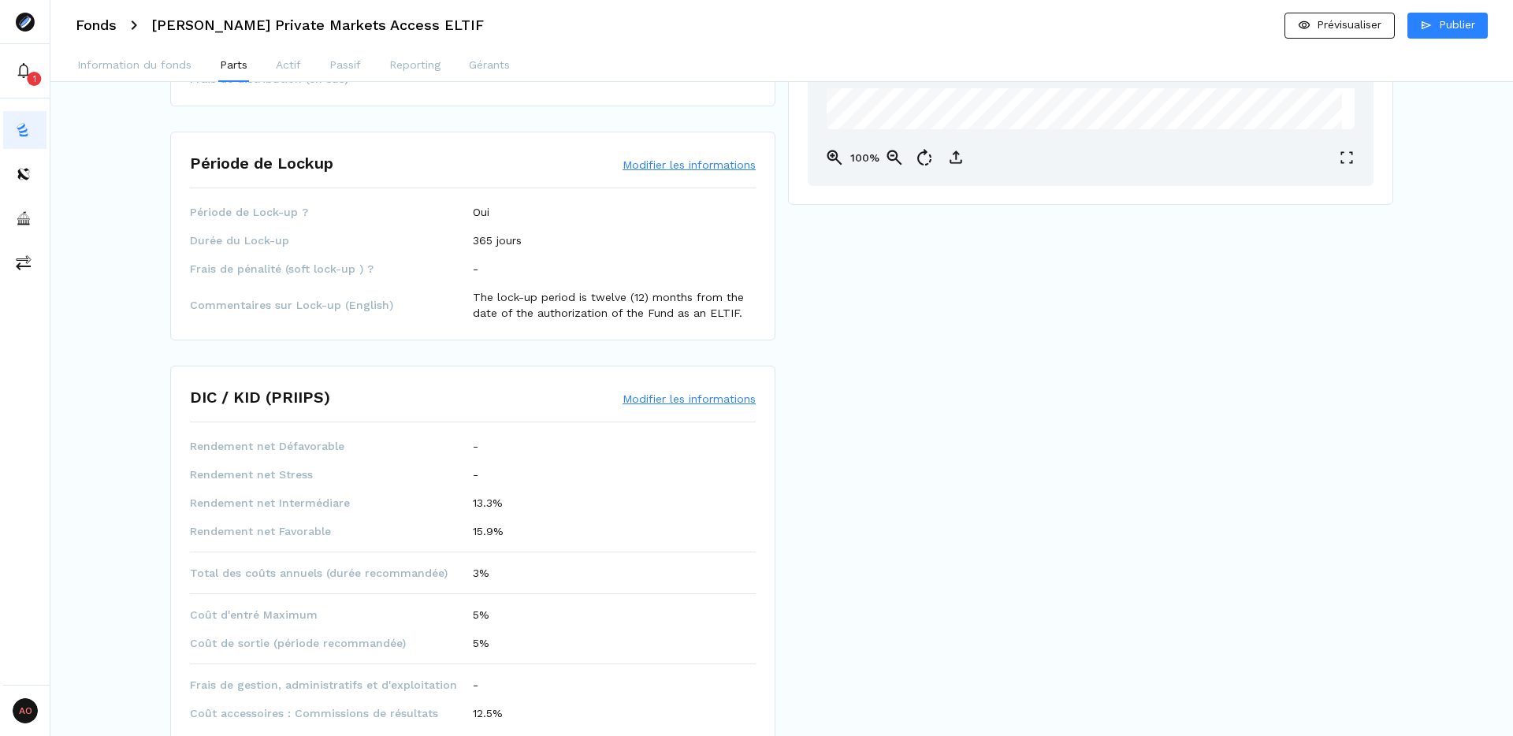
scroll to position [492, 0]
click at [705, 405] on button "Modifier les informations" at bounding box center [689, 398] width 133 height 16
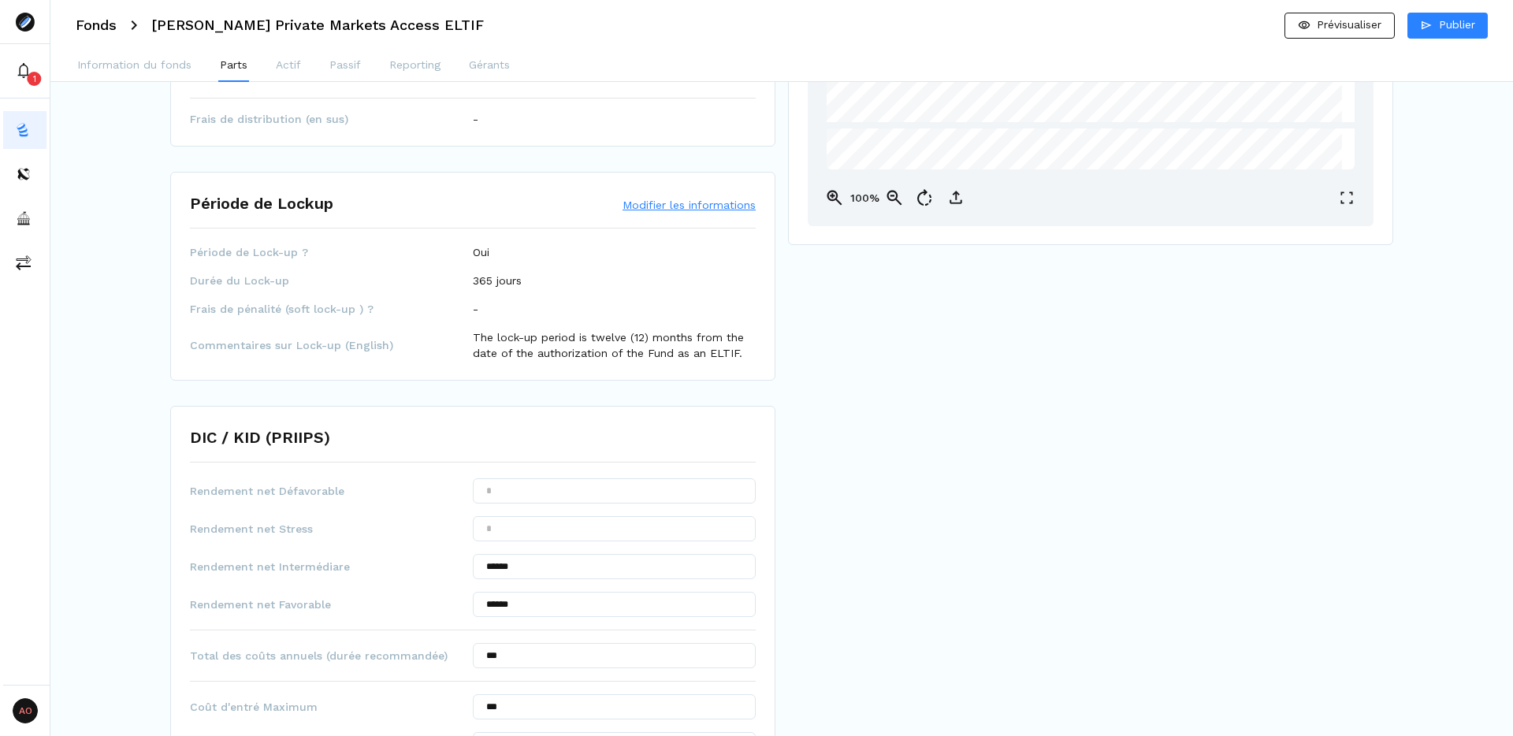
scroll to position [519, 0]
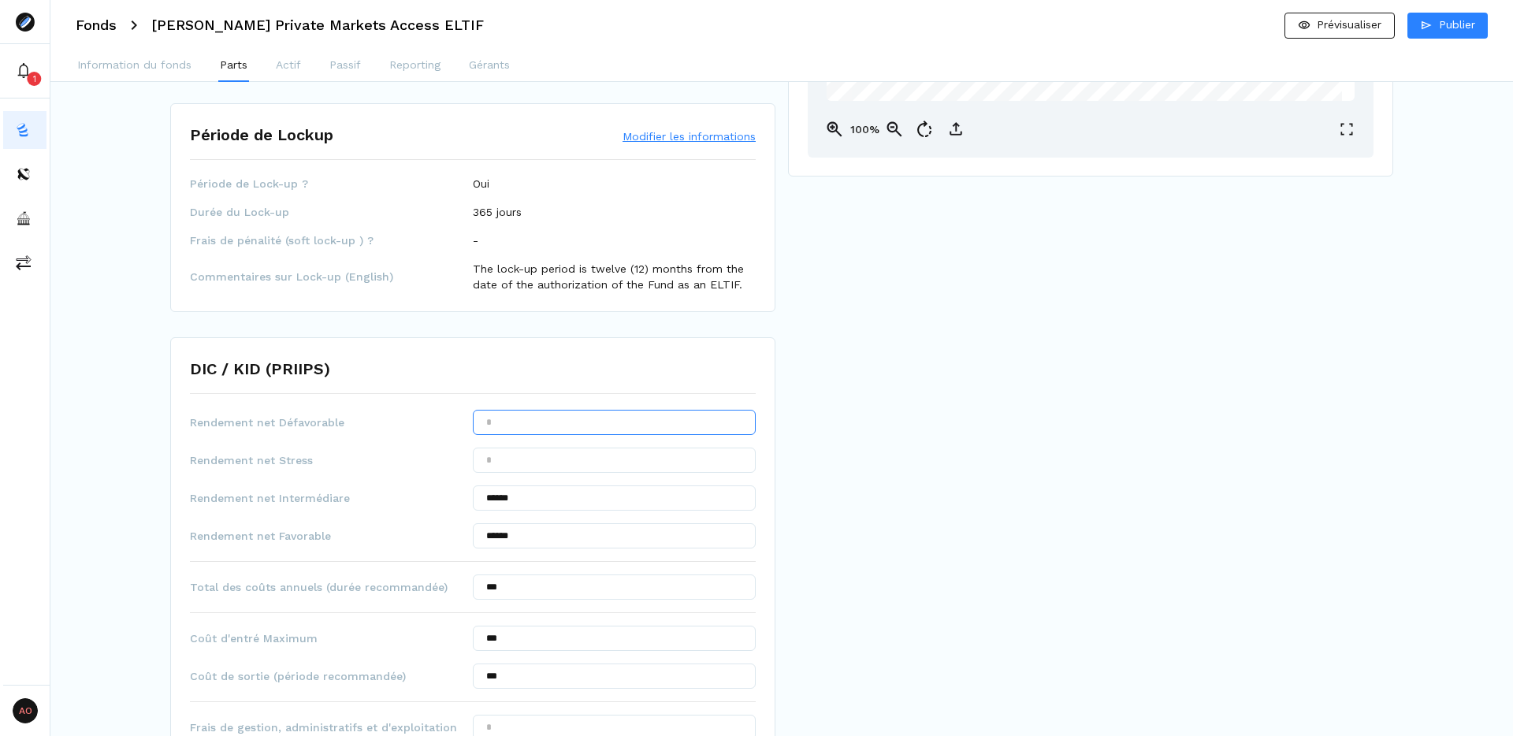
click at [593, 425] on input "text" at bounding box center [614, 422] width 283 height 25
type input "******"
click at [824, 496] on div "Prévisualisation PROSPECTUS - [PERSON_NAME] Priv Mkts Accss ELTIF-953C9D96.pdf …" at bounding box center [1138, 404] width 700 height 1632
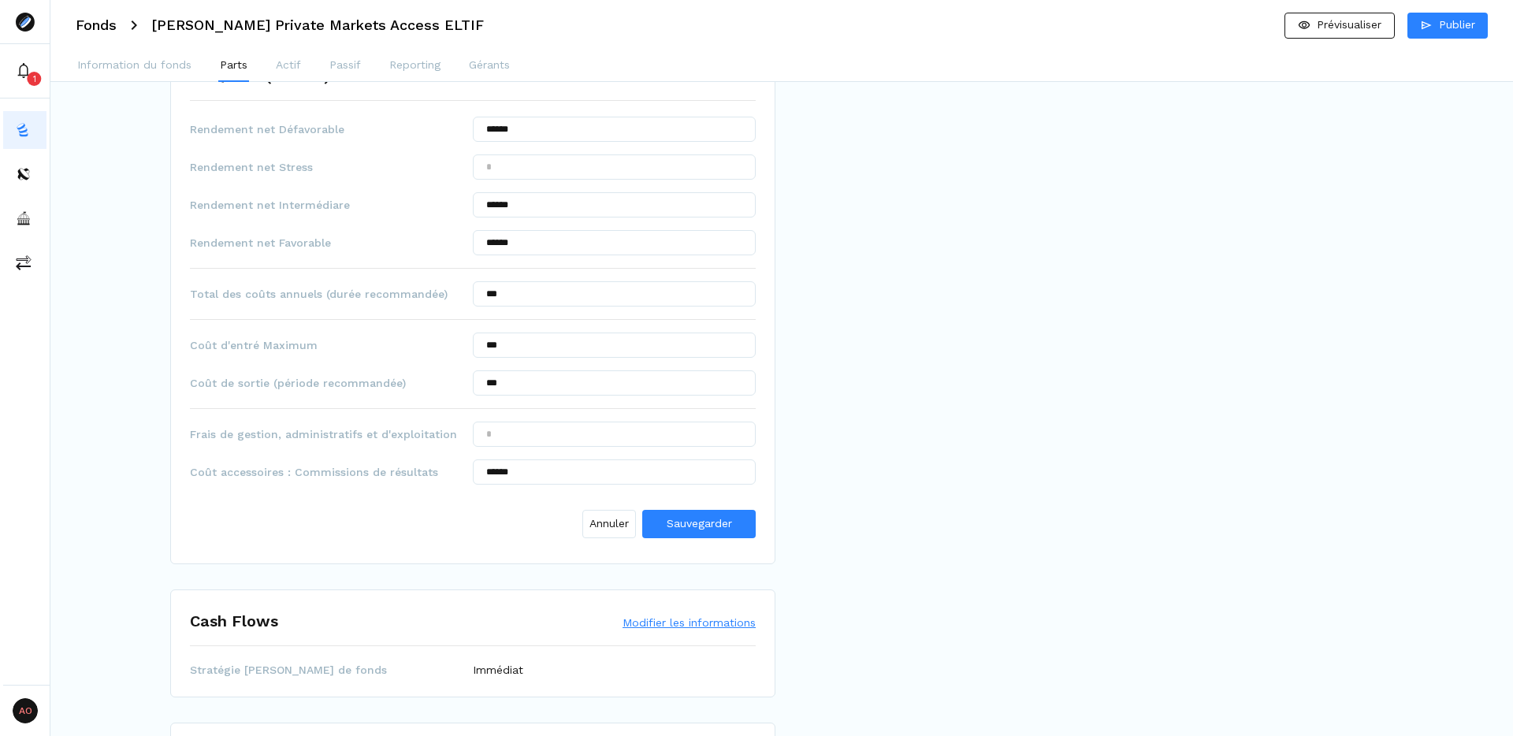
scroll to position [826, 0]
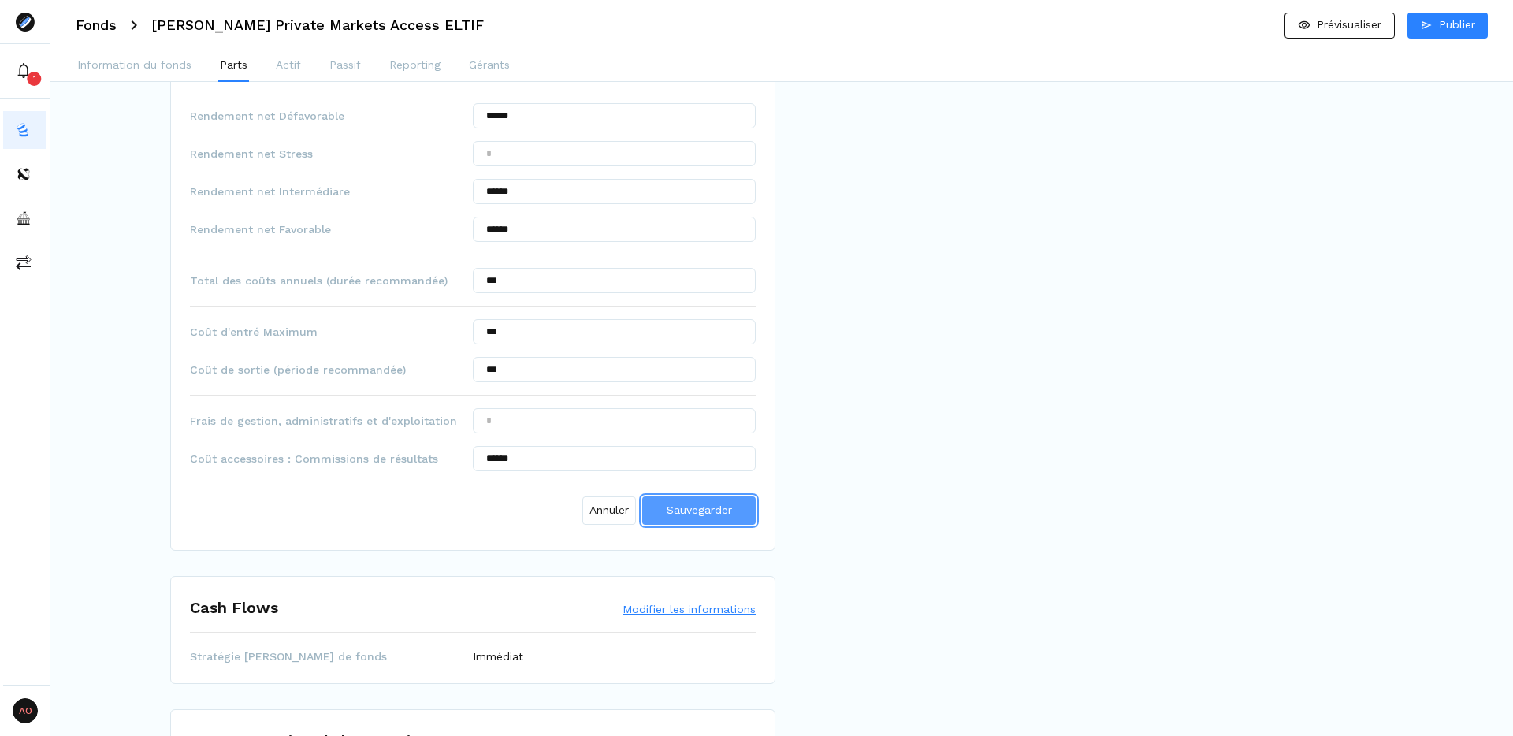
click at [731, 504] on span "Sauvegarder" at bounding box center [699, 510] width 65 height 13
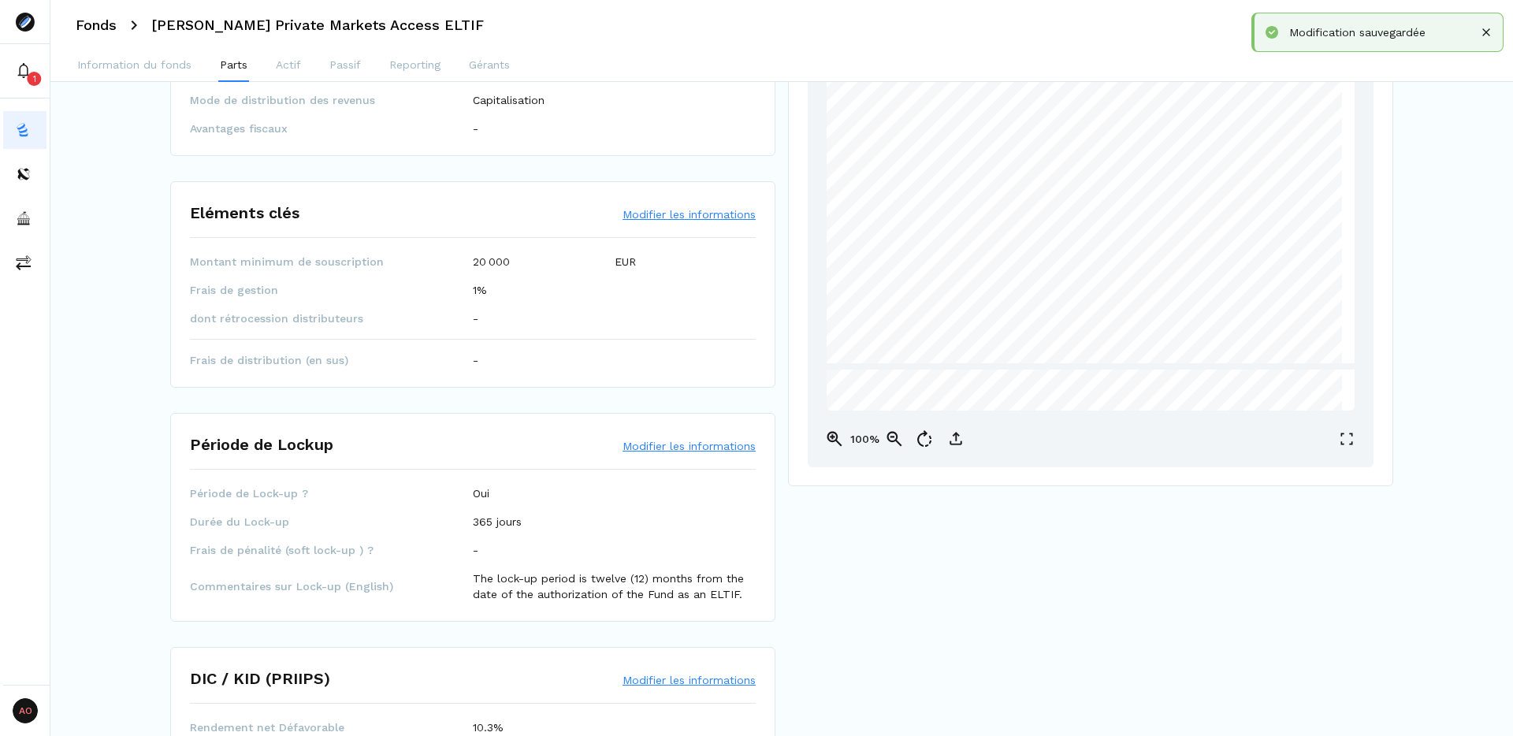
scroll to position [0, 0]
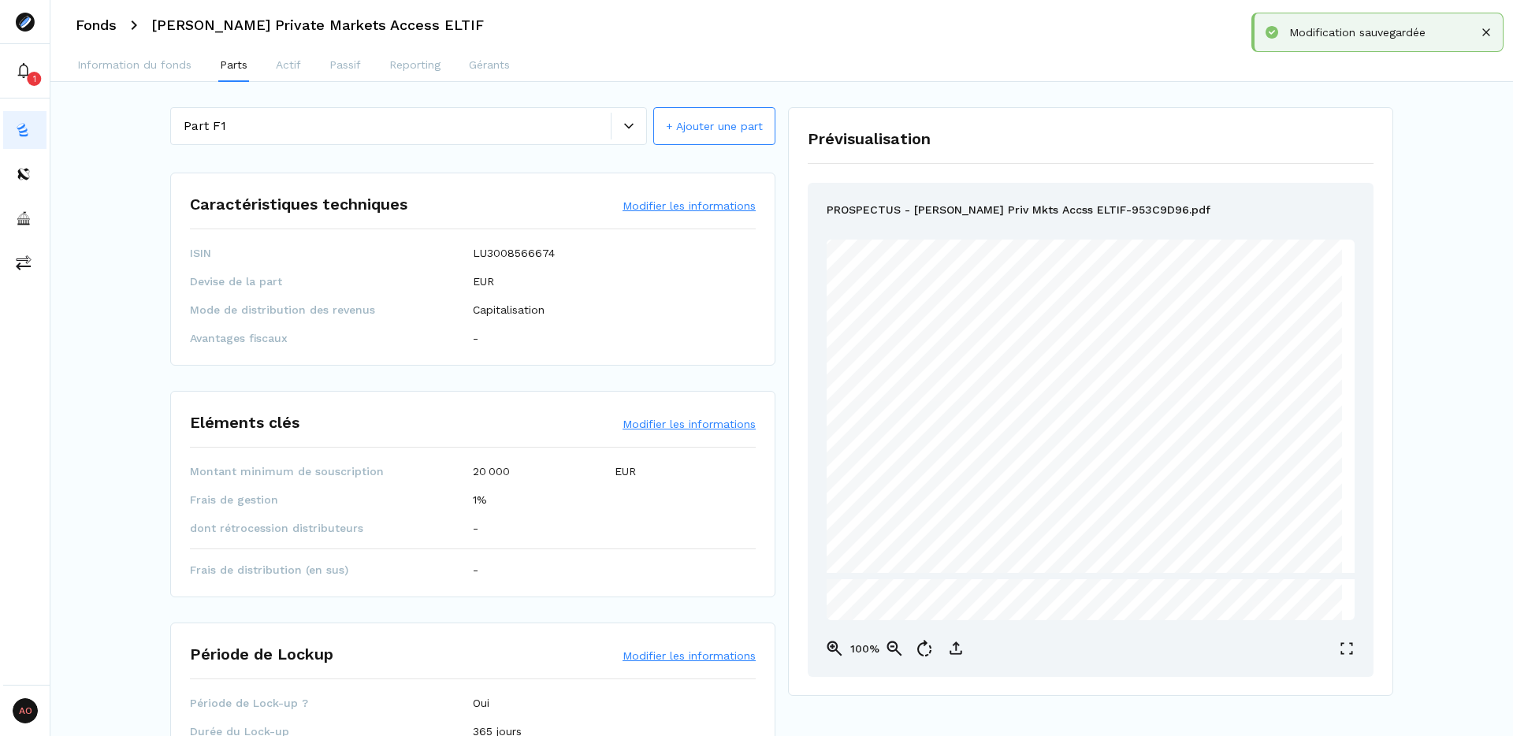
click at [624, 126] on icon at bounding box center [628, 125] width 9 height 9
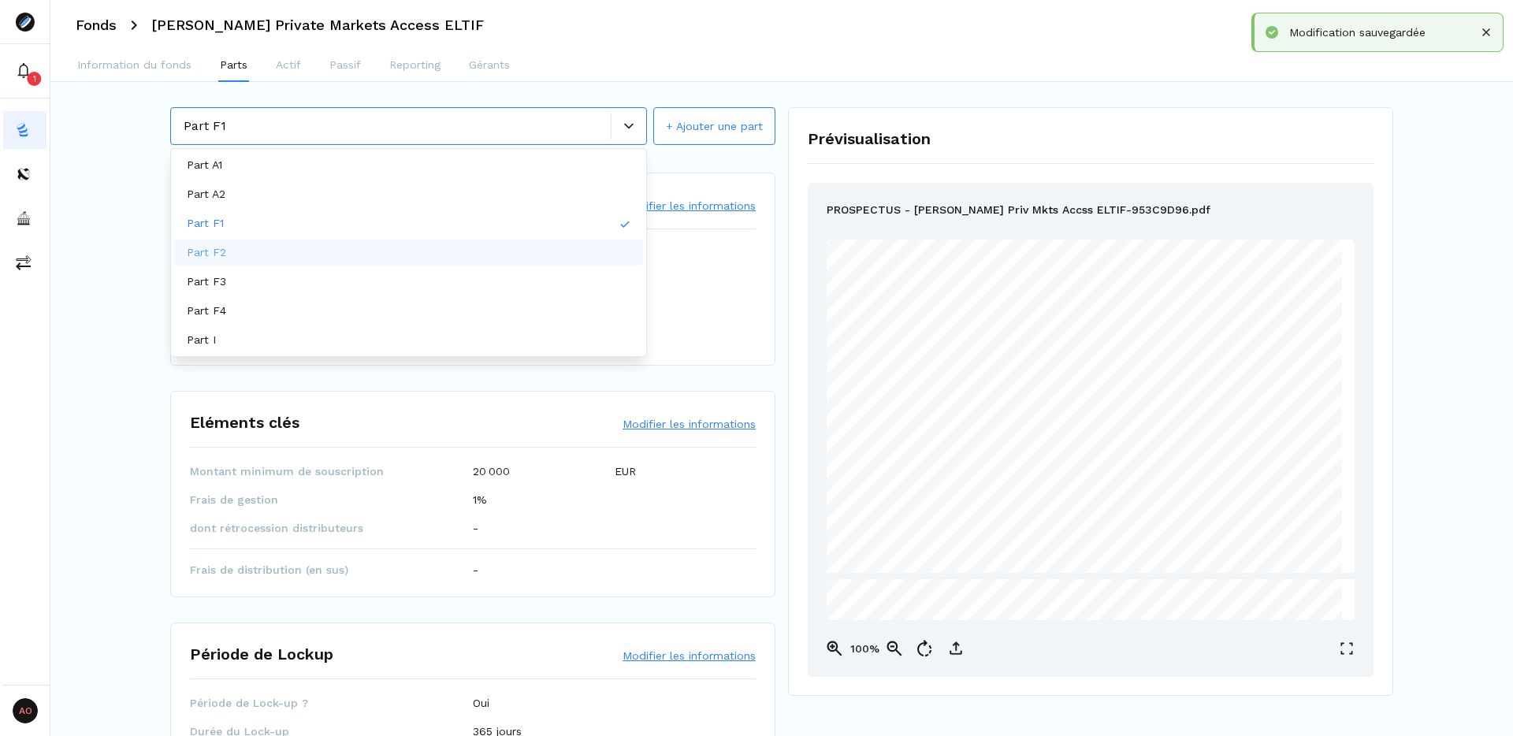
click at [526, 253] on div "Part F2" at bounding box center [408, 253] width 469 height 26
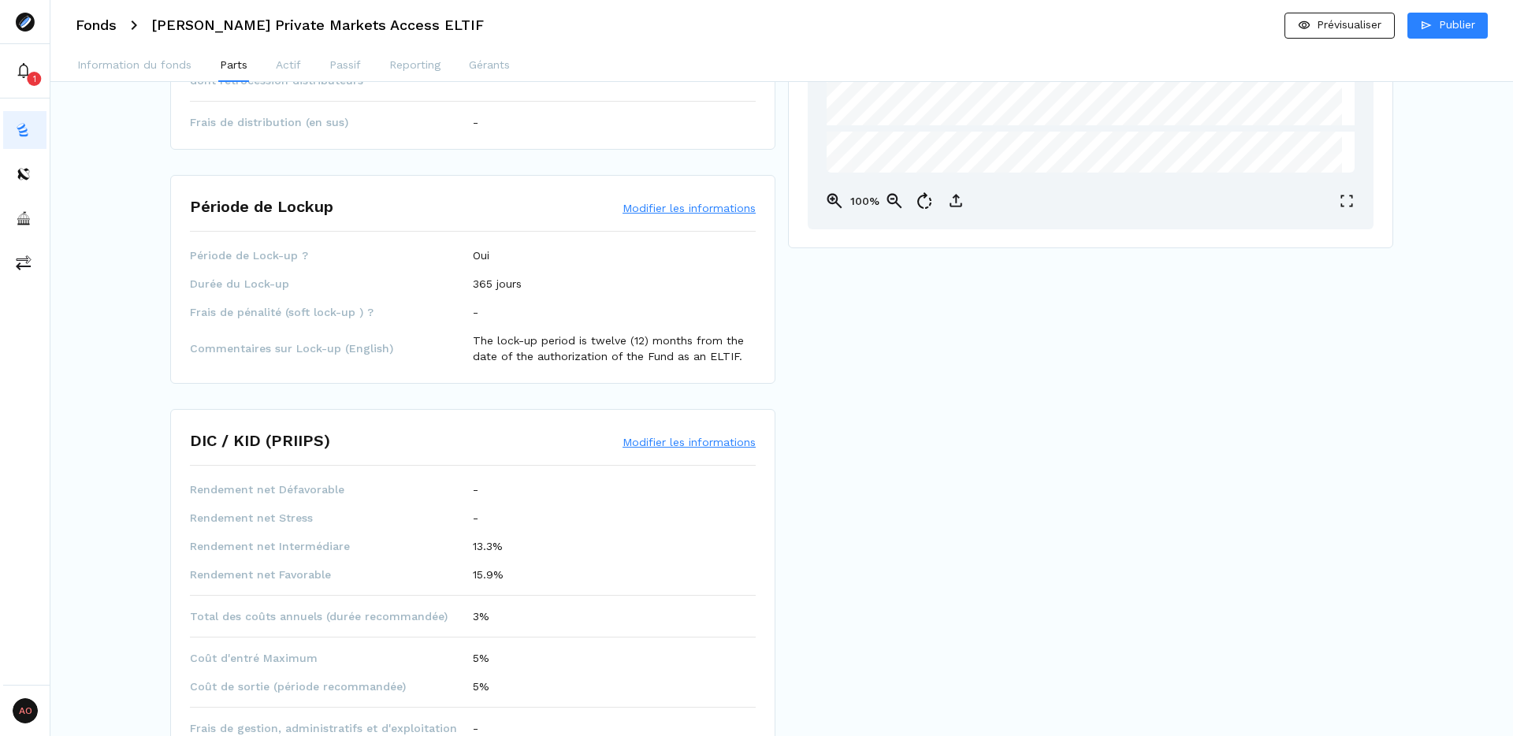
scroll to position [481, 0]
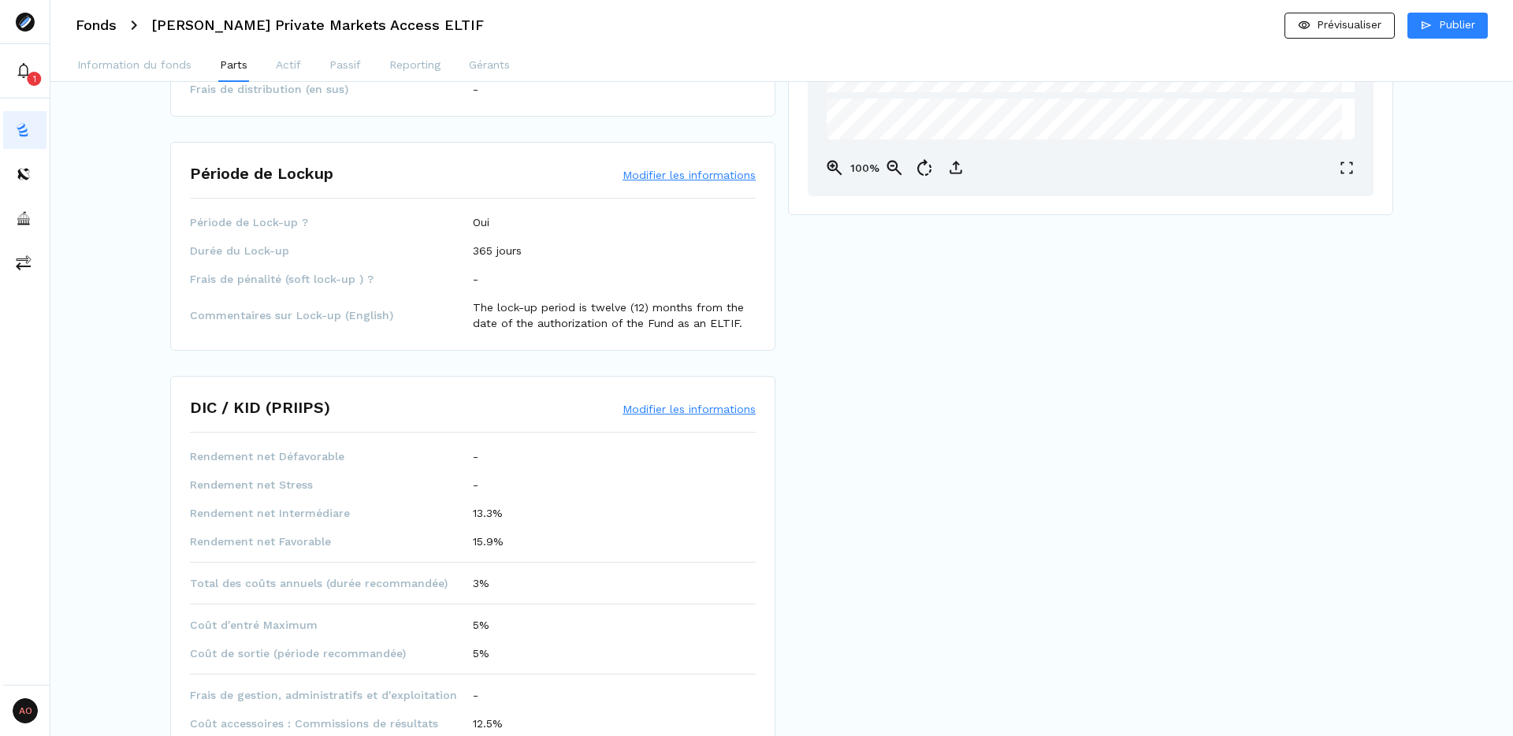
click at [690, 406] on button "Modifier les informations" at bounding box center [689, 409] width 133 height 16
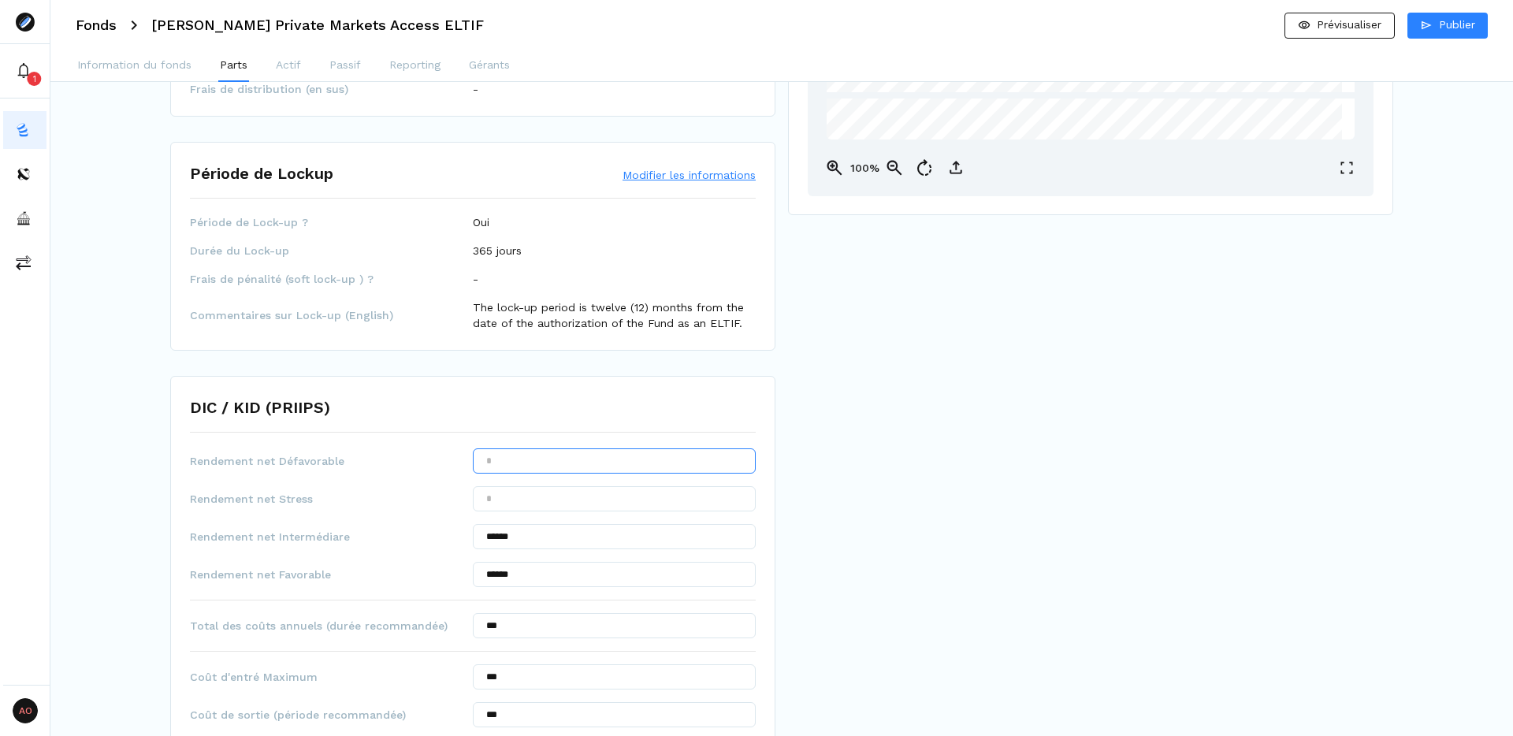
click at [617, 462] on input "text" at bounding box center [614, 460] width 283 height 25
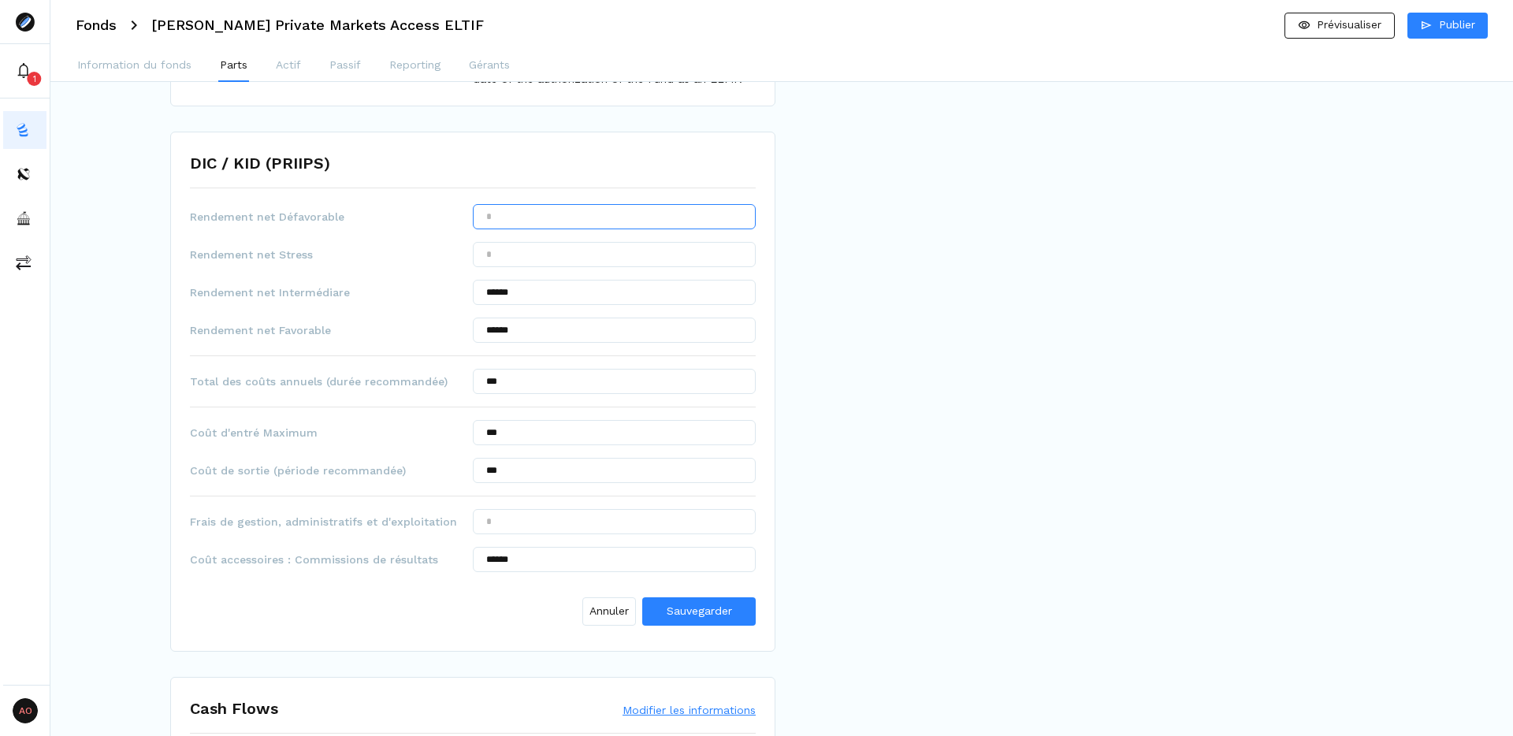
scroll to position [723, 0]
type input "******"
click at [697, 609] on span "Sauvegarder" at bounding box center [699, 612] width 65 height 13
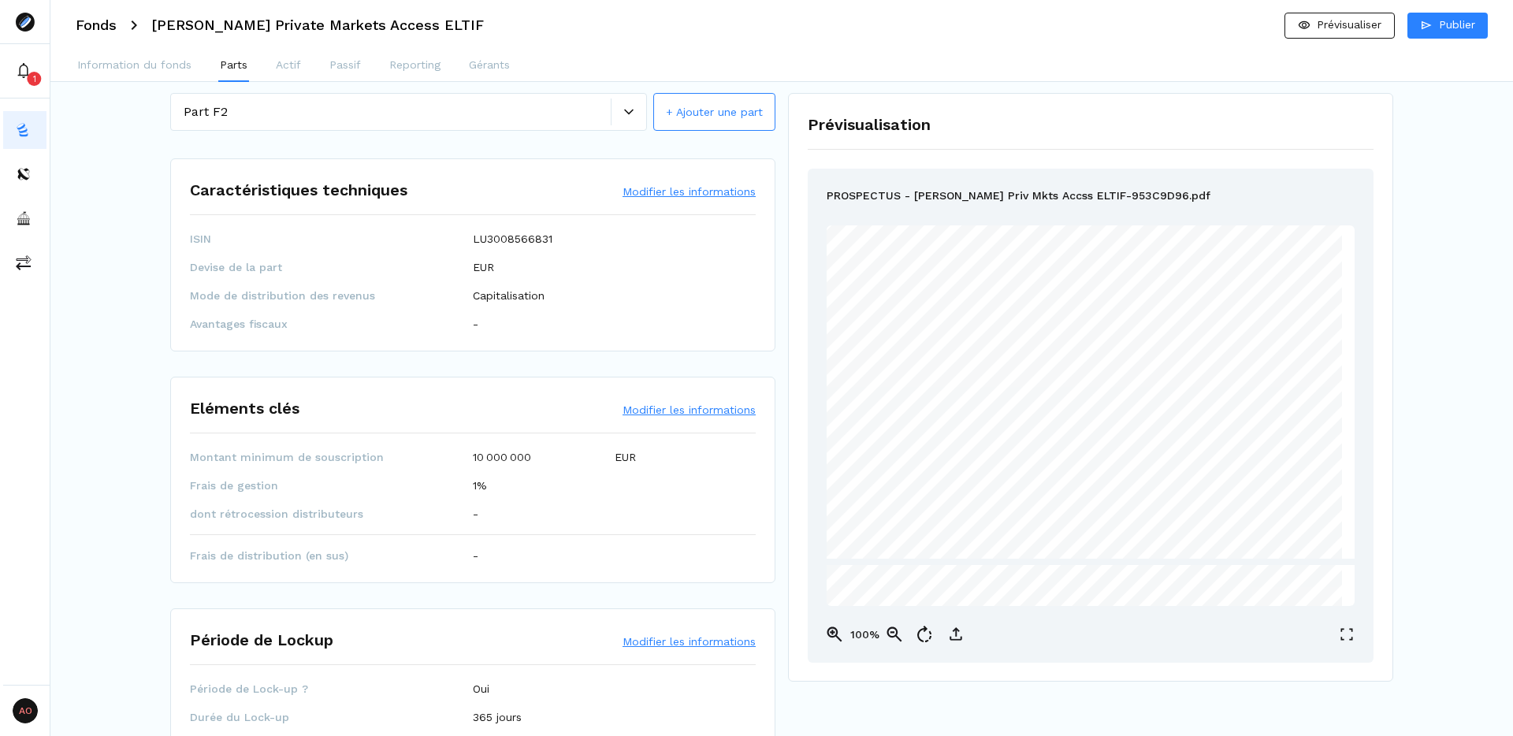
scroll to position [0, 0]
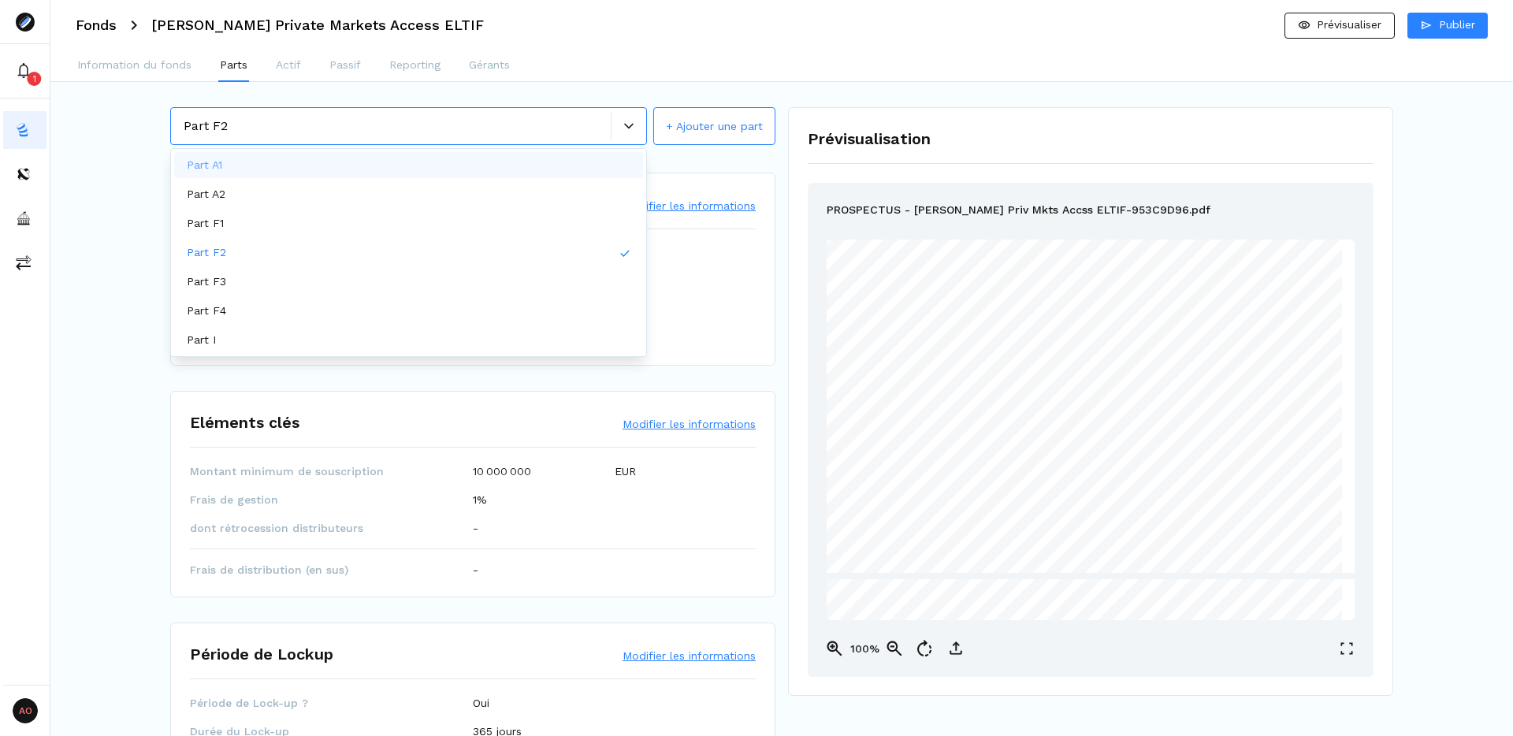
click at [634, 117] on div at bounding box center [628, 126] width 35 height 27
click at [440, 284] on div "Part F3" at bounding box center [408, 282] width 469 height 26
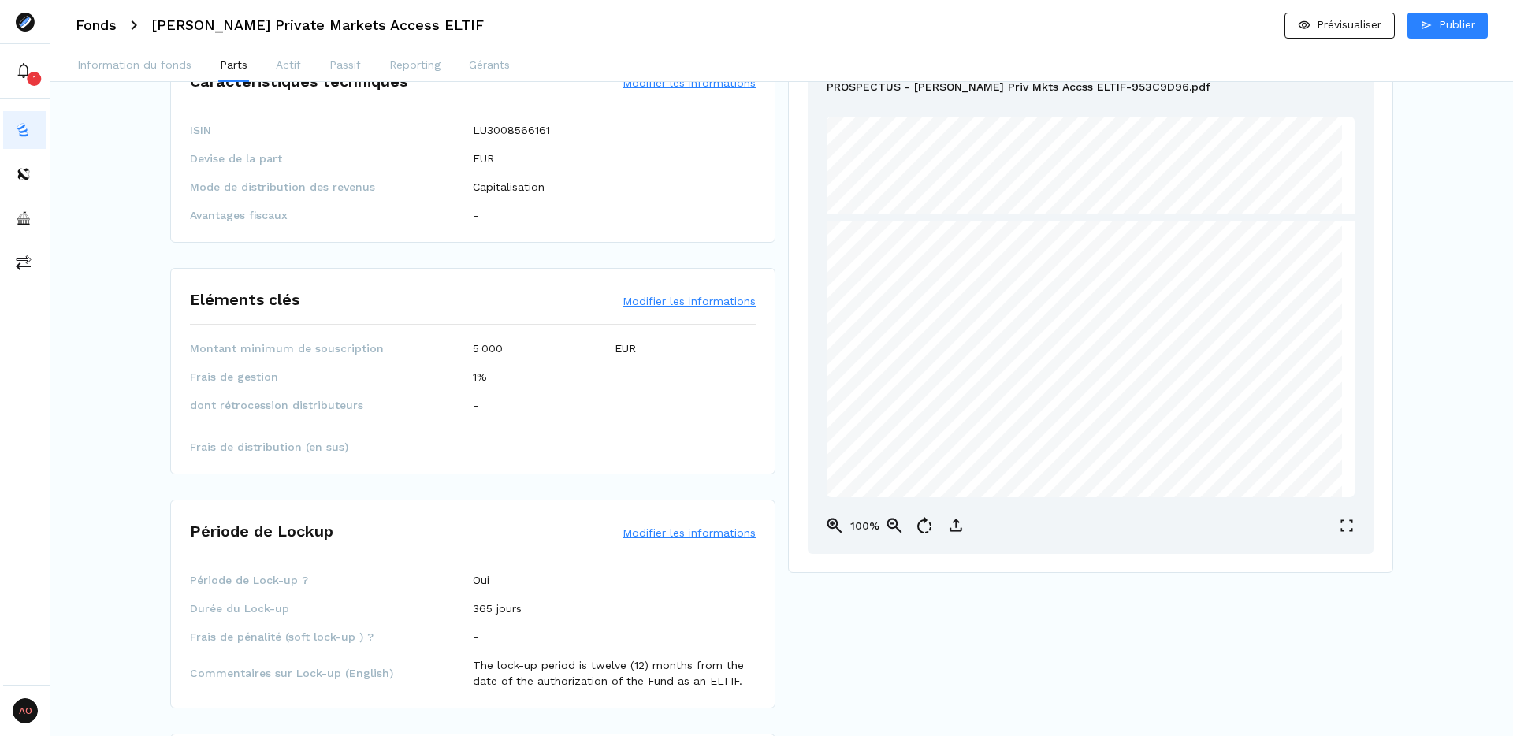
scroll to position [124, 0]
click at [671, 303] on button "Modifier les informations" at bounding box center [689, 300] width 133 height 16
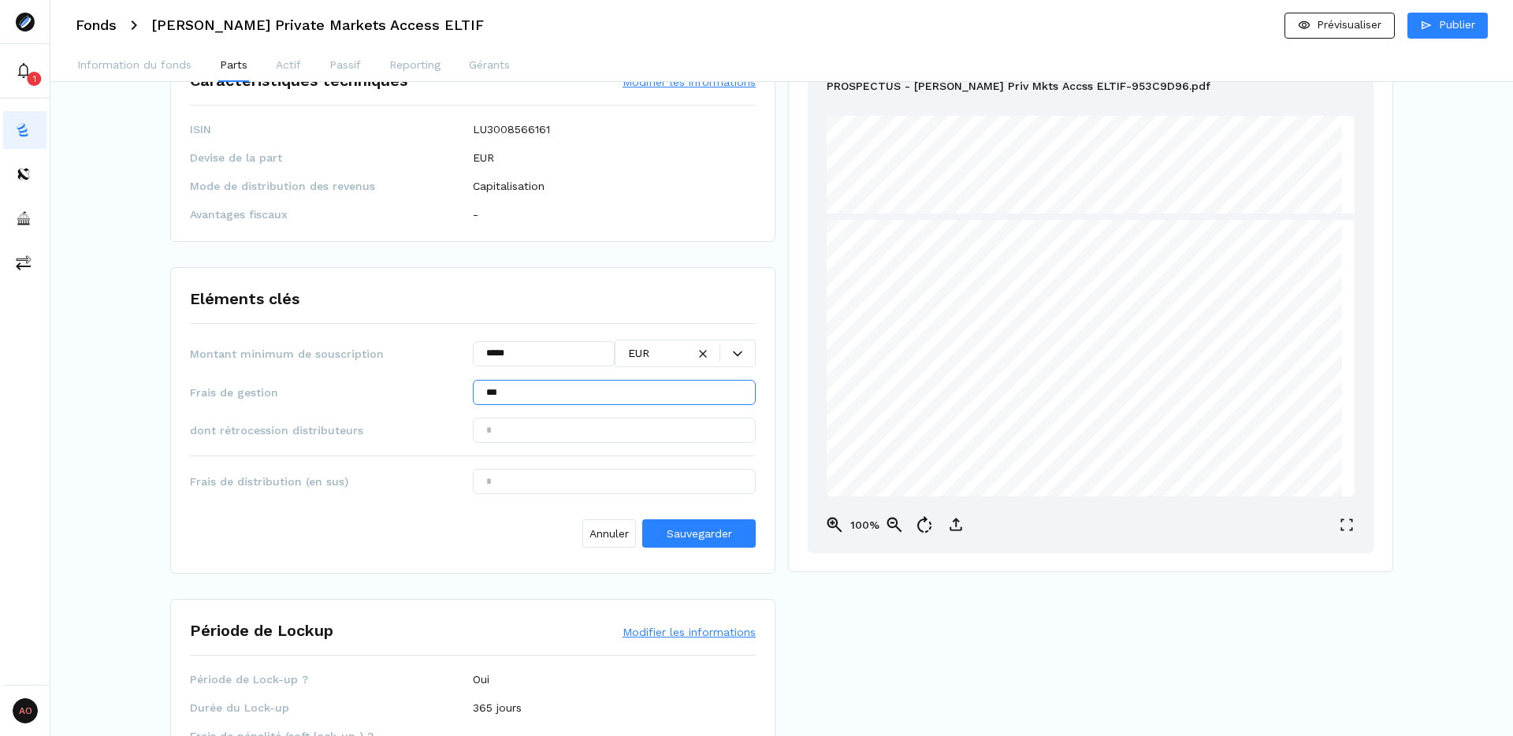
click at [488, 391] on input "***" at bounding box center [614, 392] width 283 height 25
type input "*****"
click at [684, 539] on span "Sauvegarder" at bounding box center [699, 533] width 65 height 13
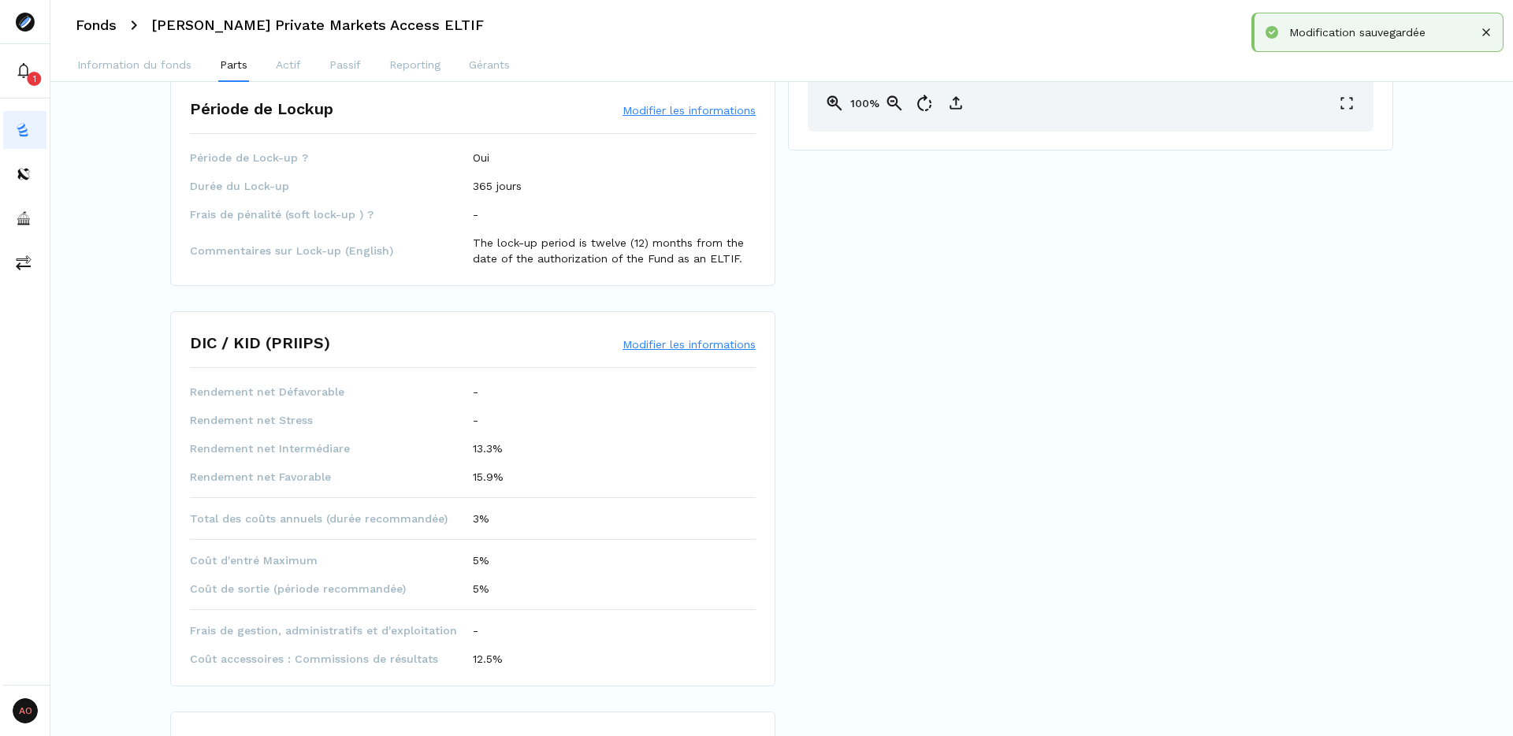
scroll to position [756, 0]
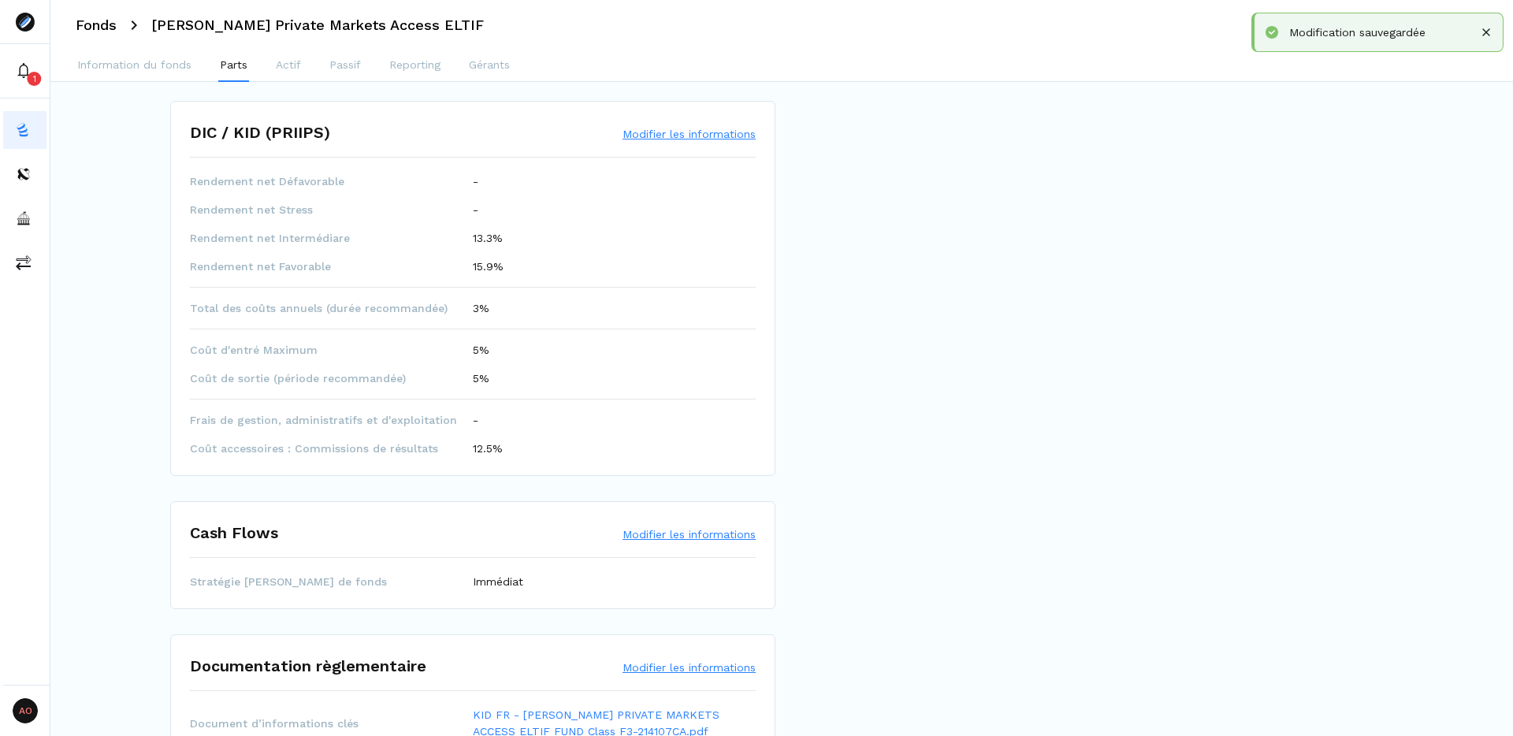
click at [485, 313] on p "3%" at bounding box center [481, 308] width 17 height 16
click at [682, 132] on button "Modifier les informations" at bounding box center [689, 134] width 133 height 16
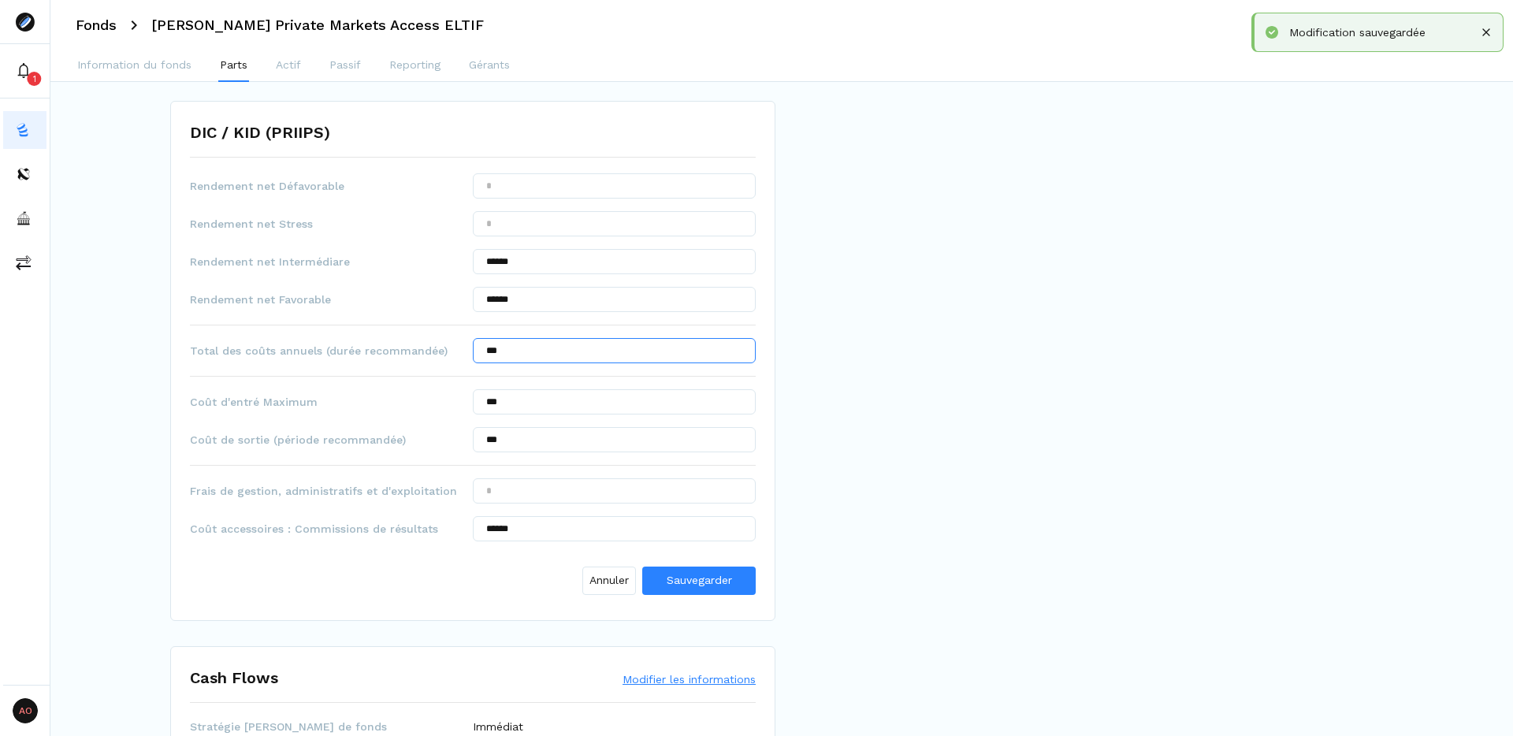
click at [488, 354] on input "***" at bounding box center [614, 350] width 283 height 25
type input "*****"
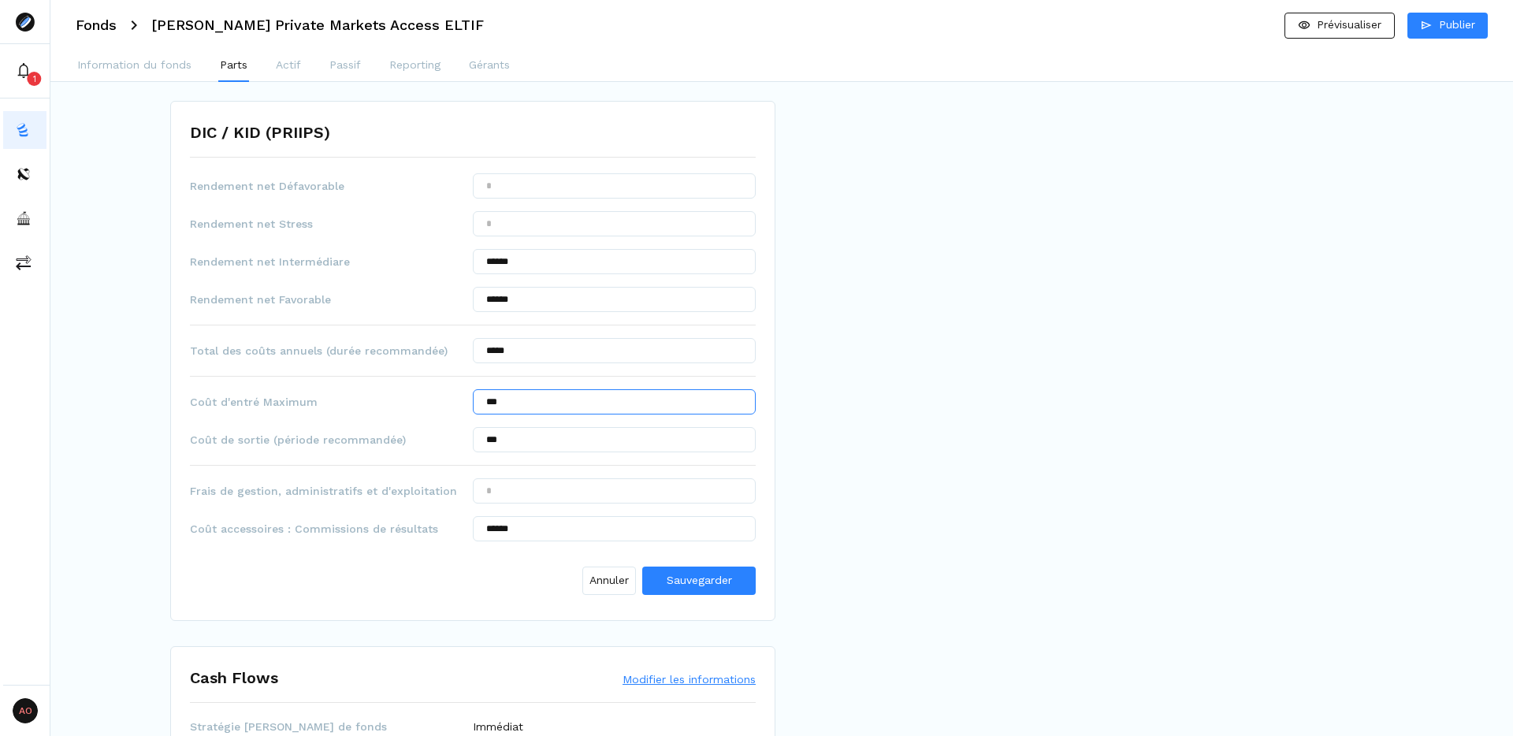
click at [492, 404] on input "***" at bounding box center [614, 401] width 283 height 25
type input "*****"
click at [495, 440] on input "***" at bounding box center [614, 439] width 283 height 25
type input "*****"
click at [515, 591] on div "Annuler Sauvegarder" at bounding box center [473, 577] width 566 height 47
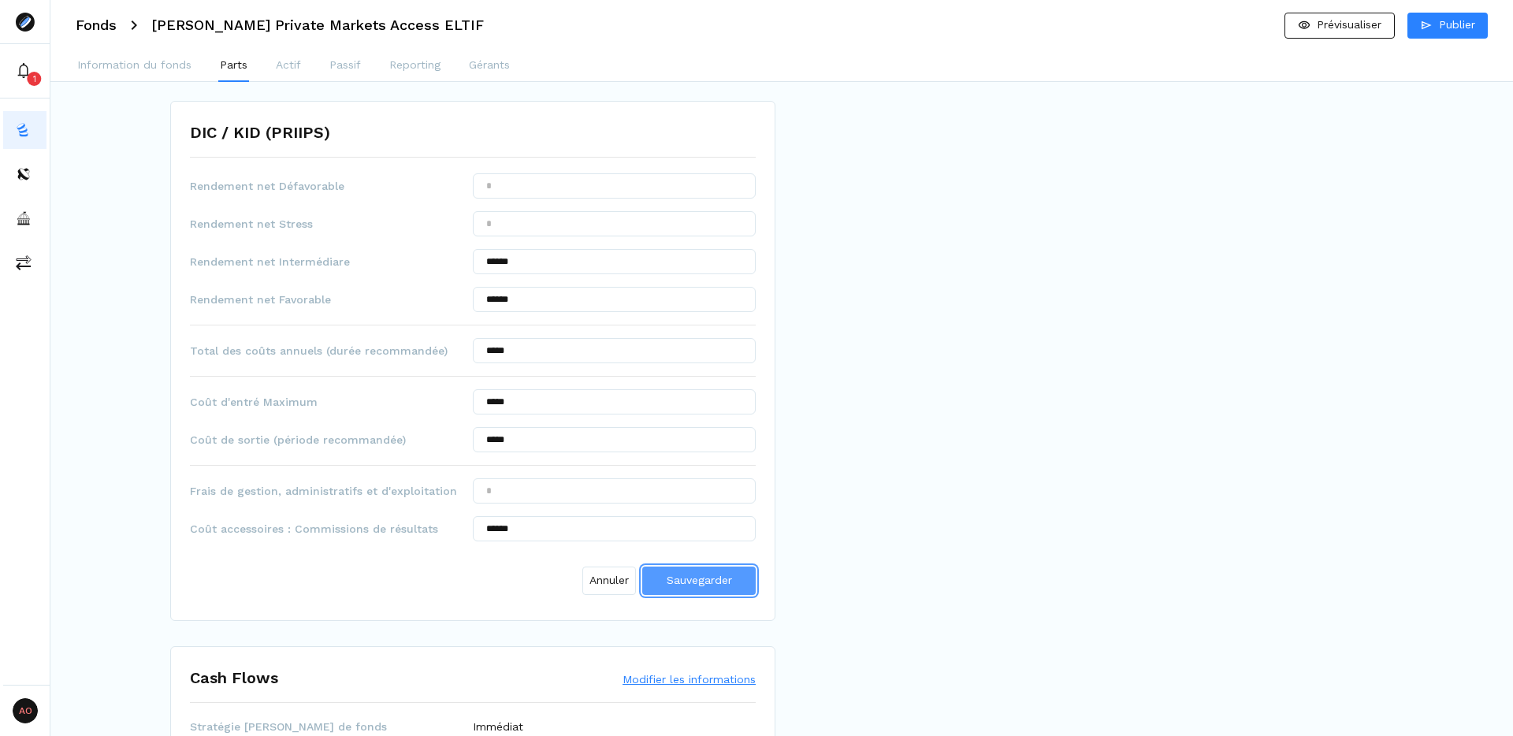
click at [707, 588] on span "Sauvegarder" at bounding box center [699, 580] width 65 height 17
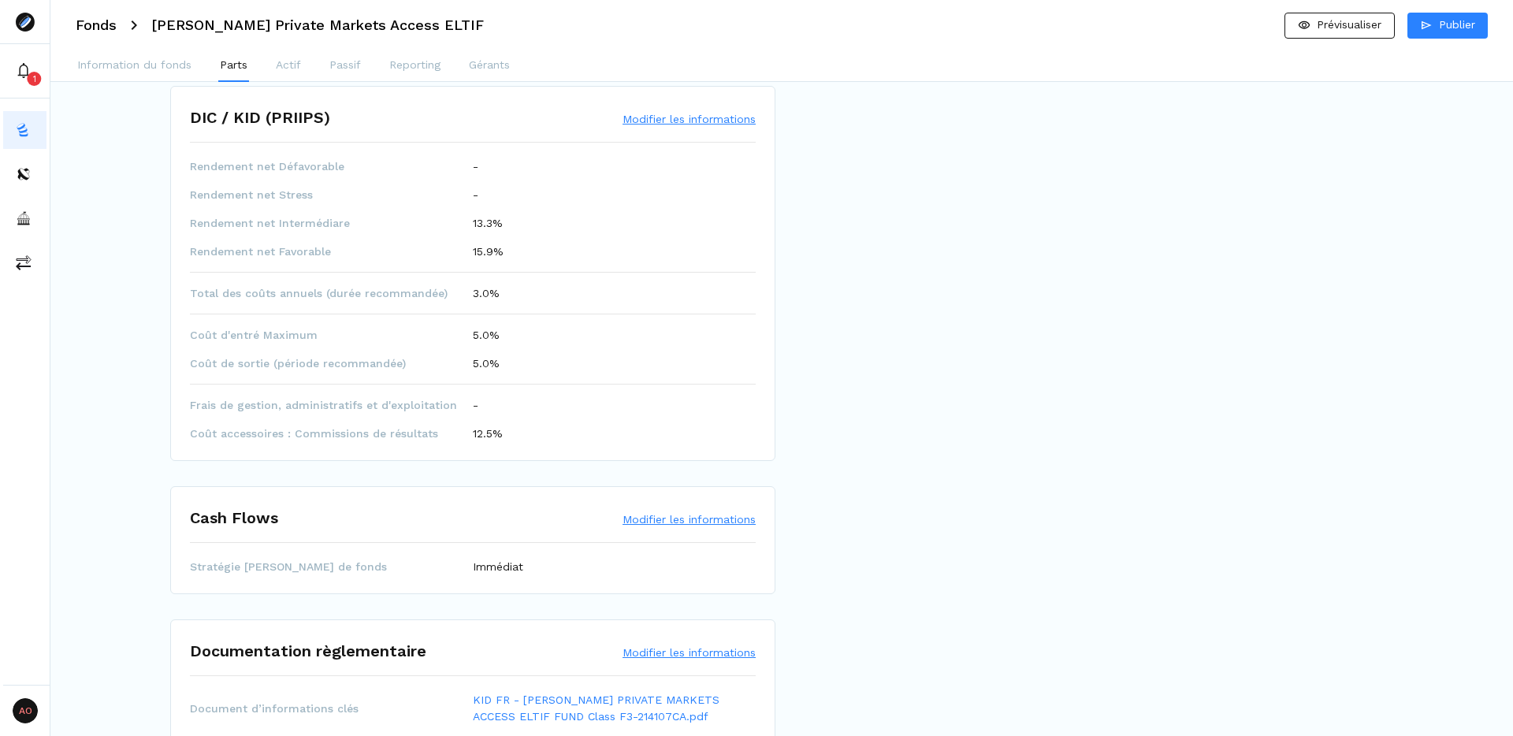
scroll to position [708, 0]
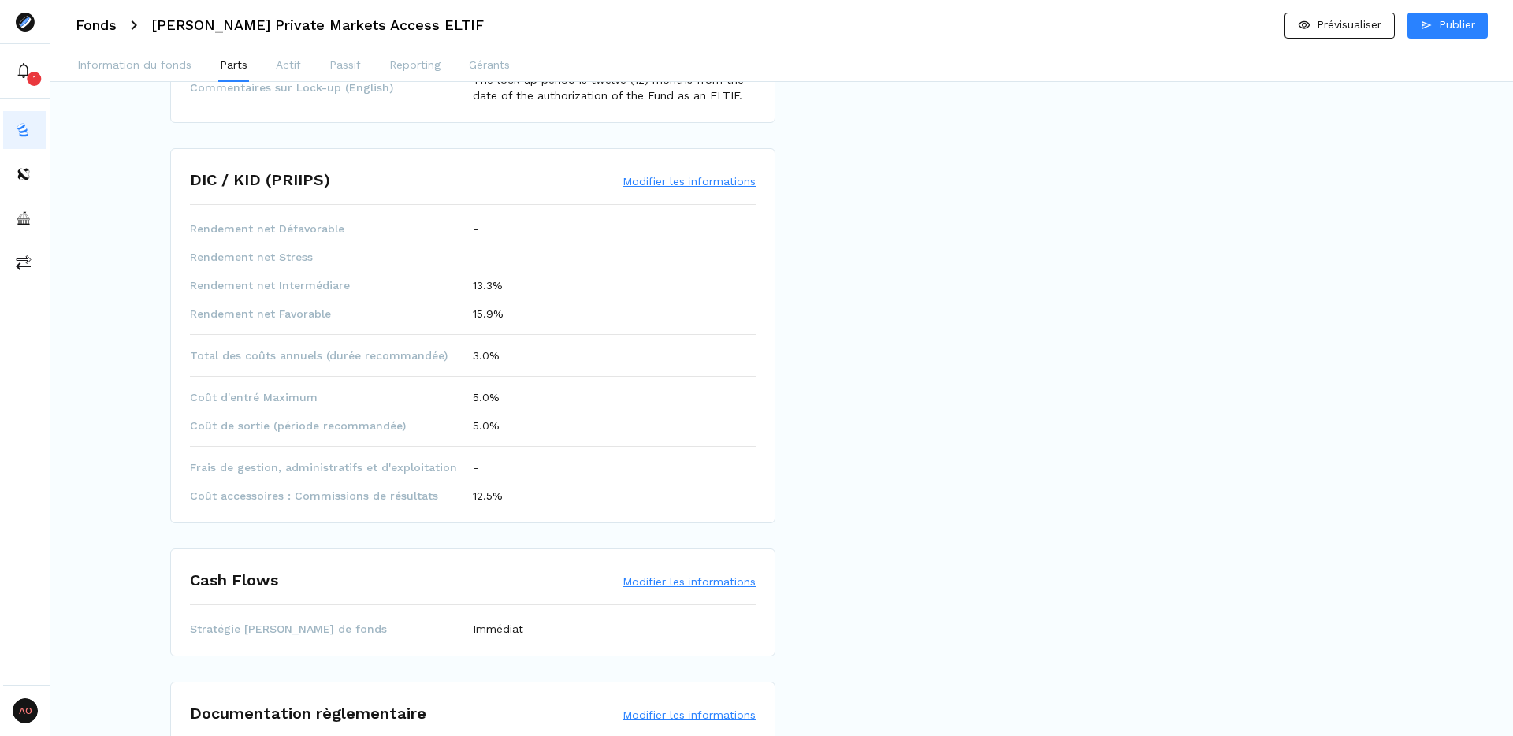
click at [686, 182] on button "Modifier les informations" at bounding box center [689, 181] width 133 height 16
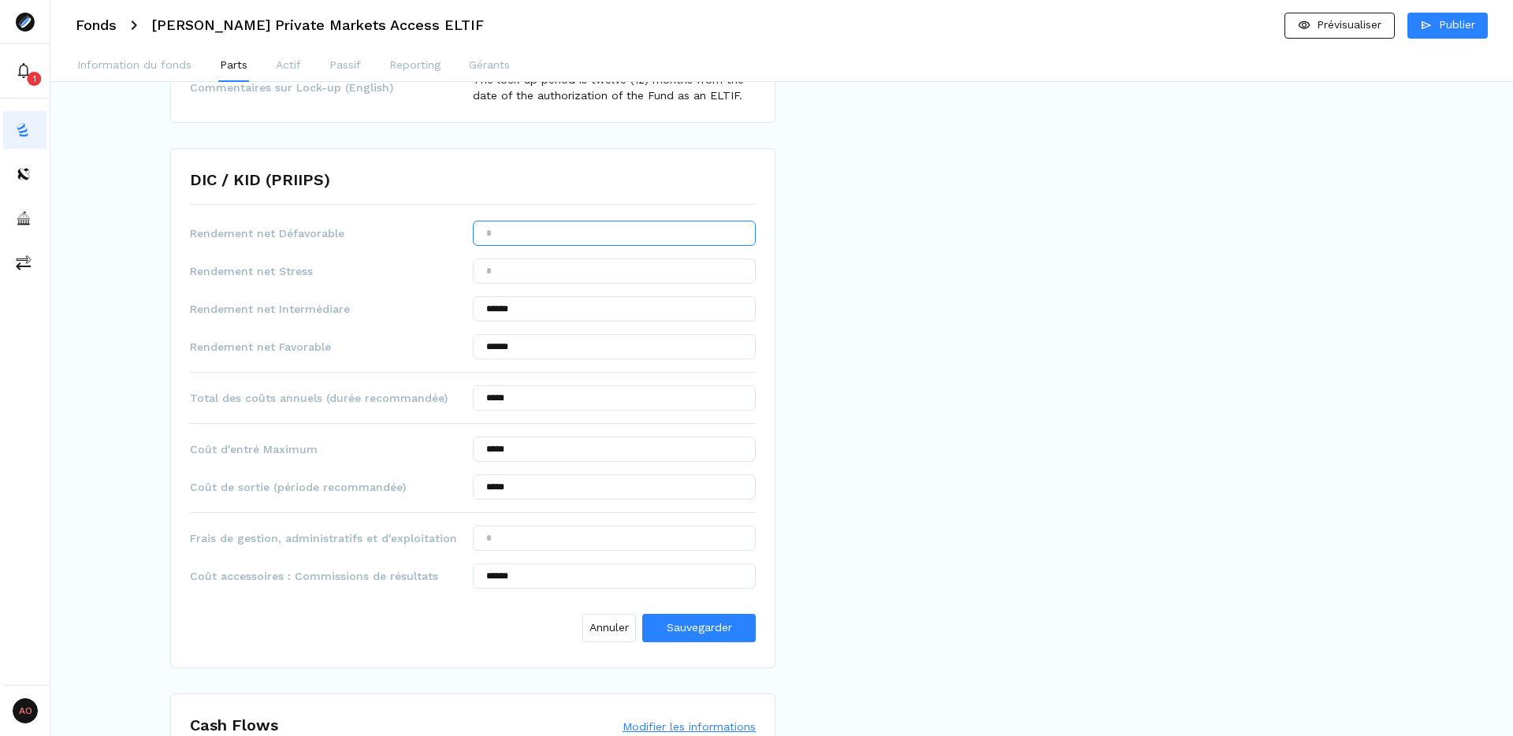
click at [588, 225] on input "text" at bounding box center [614, 233] width 283 height 25
type input "******"
click at [702, 634] on span "Sauvegarder" at bounding box center [699, 627] width 65 height 13
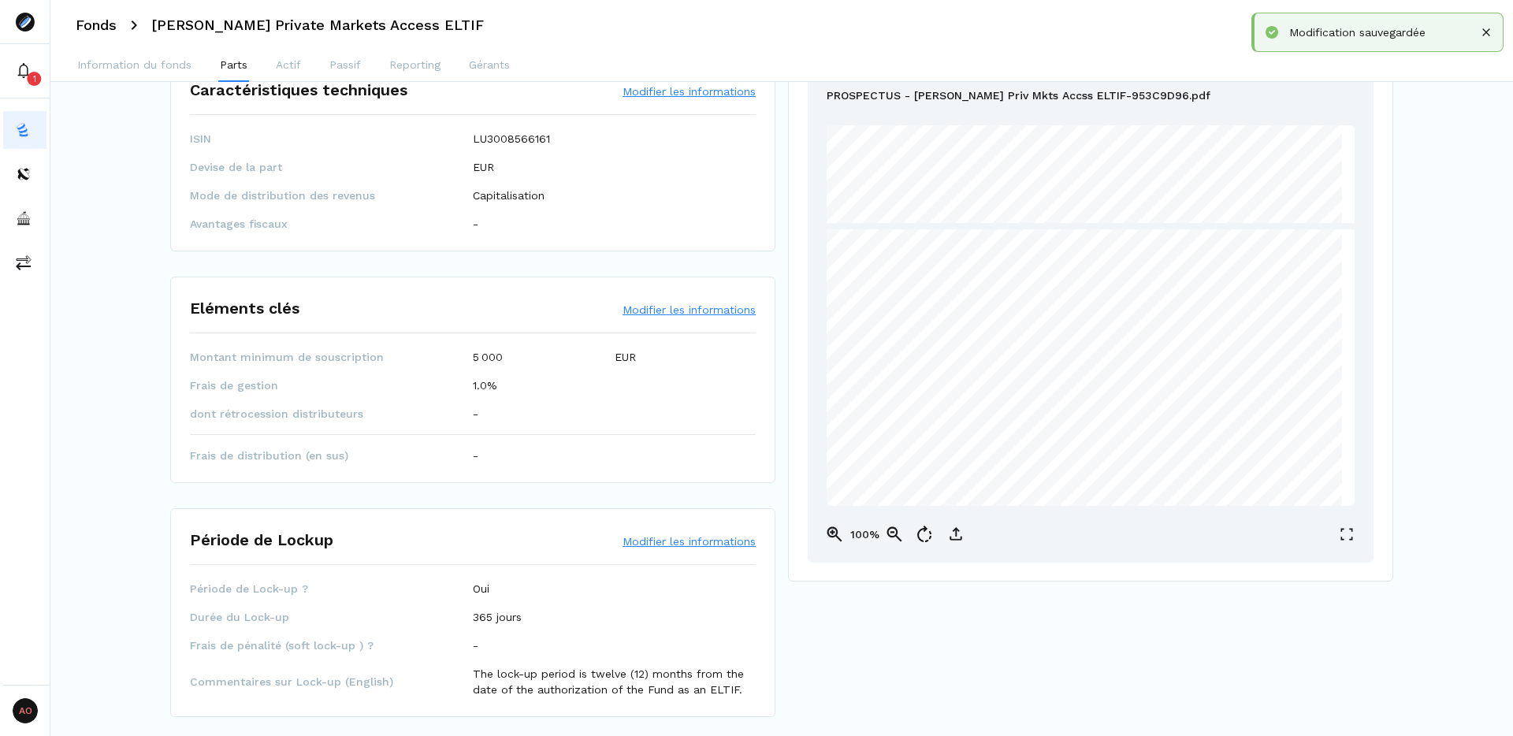
scroll to position [0, 0]
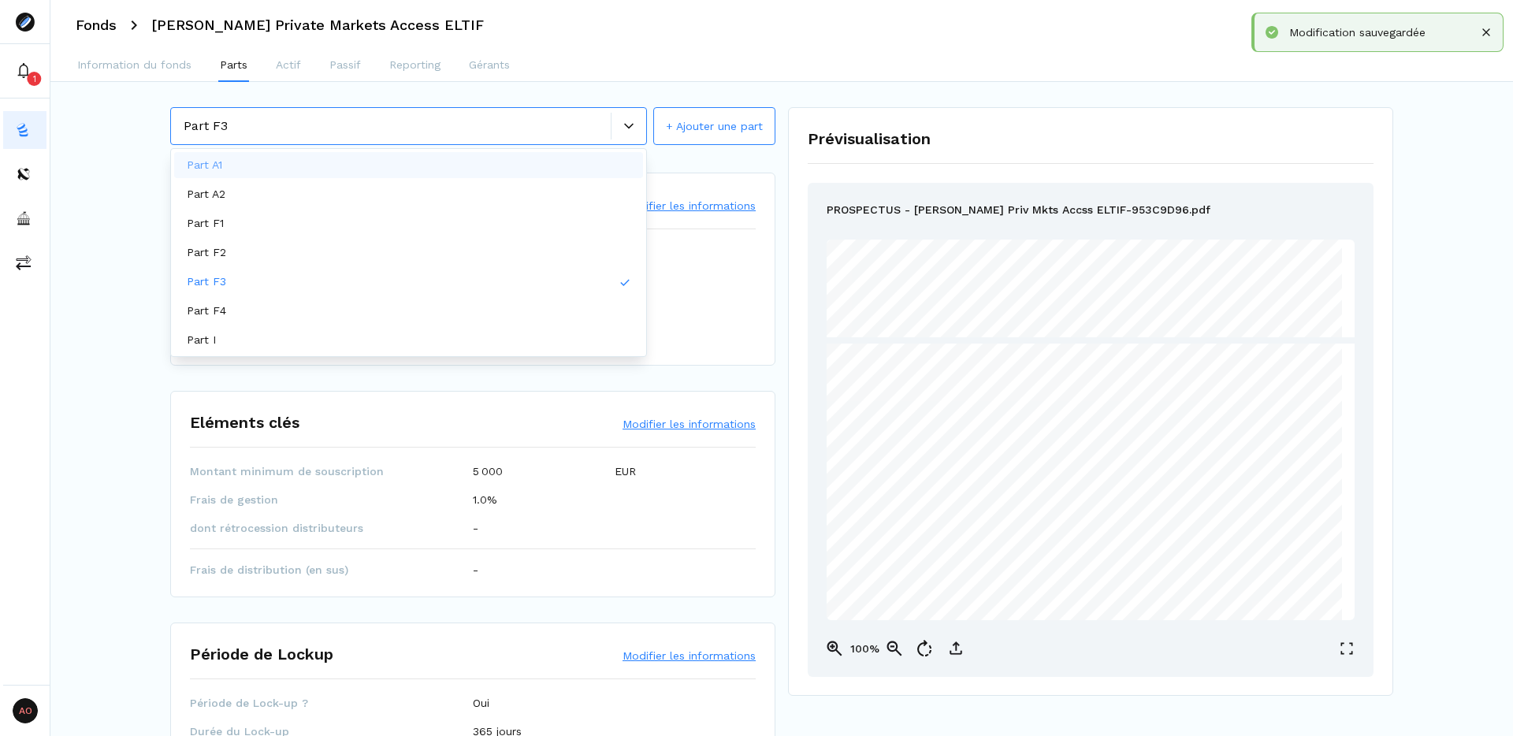
click at [638, 115] on div at bounding box center [628, 126] width 35 height 27
click at [347, 318] on div "Part F4" at bounding box center [408, 311] width 469 height 26
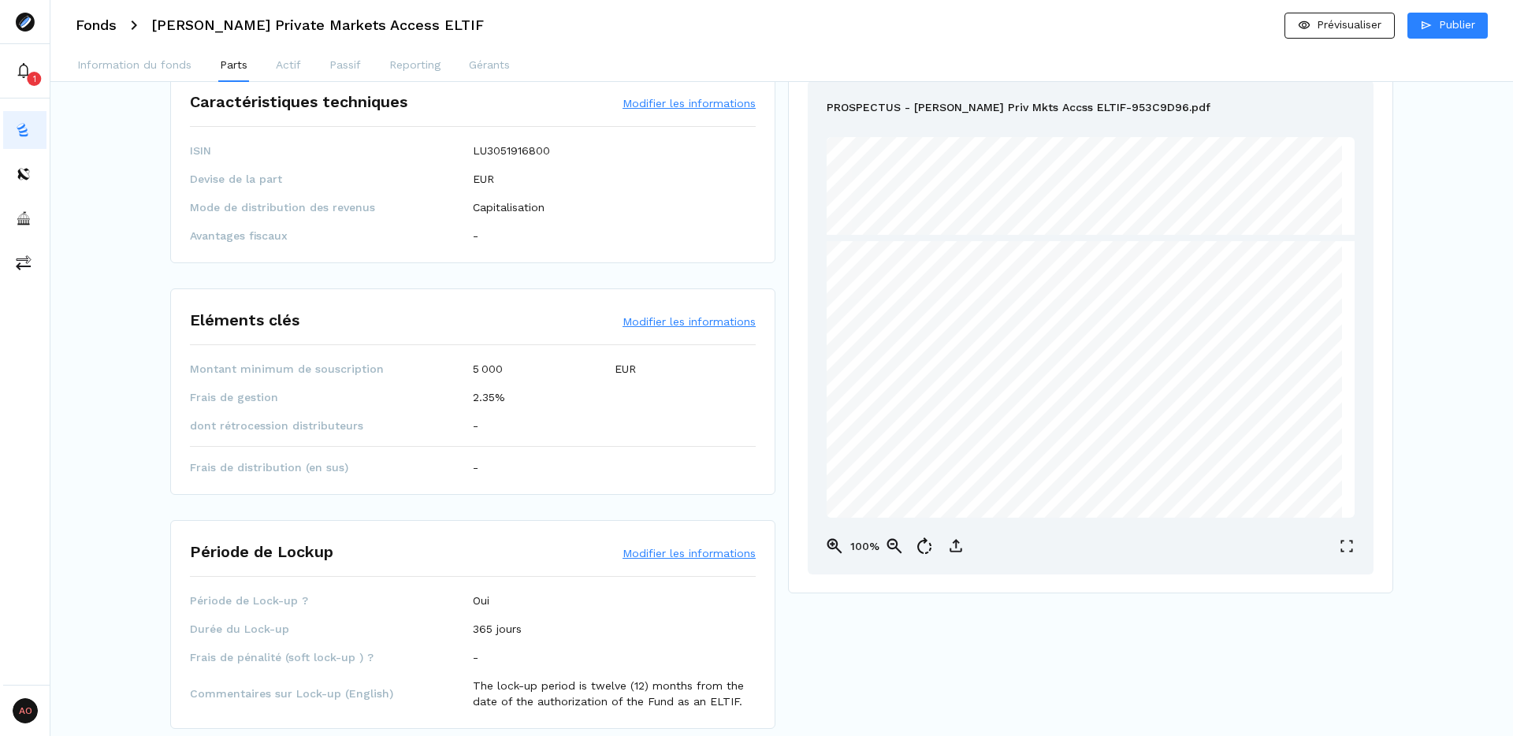
scroll to position [109, 0]
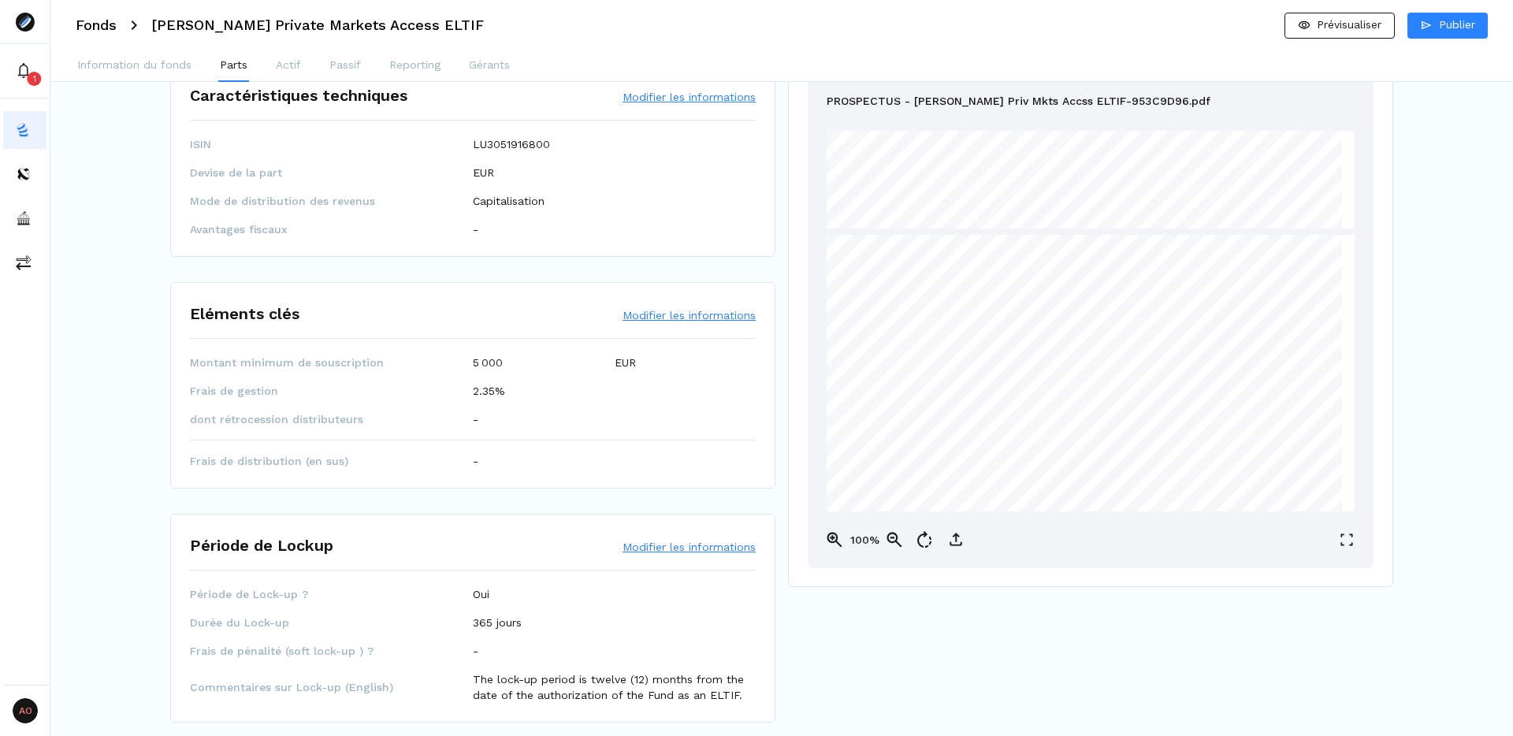
click at [695, 315] on button "Modifier les informations" at bounding box center [689, 315] width 133 height 16
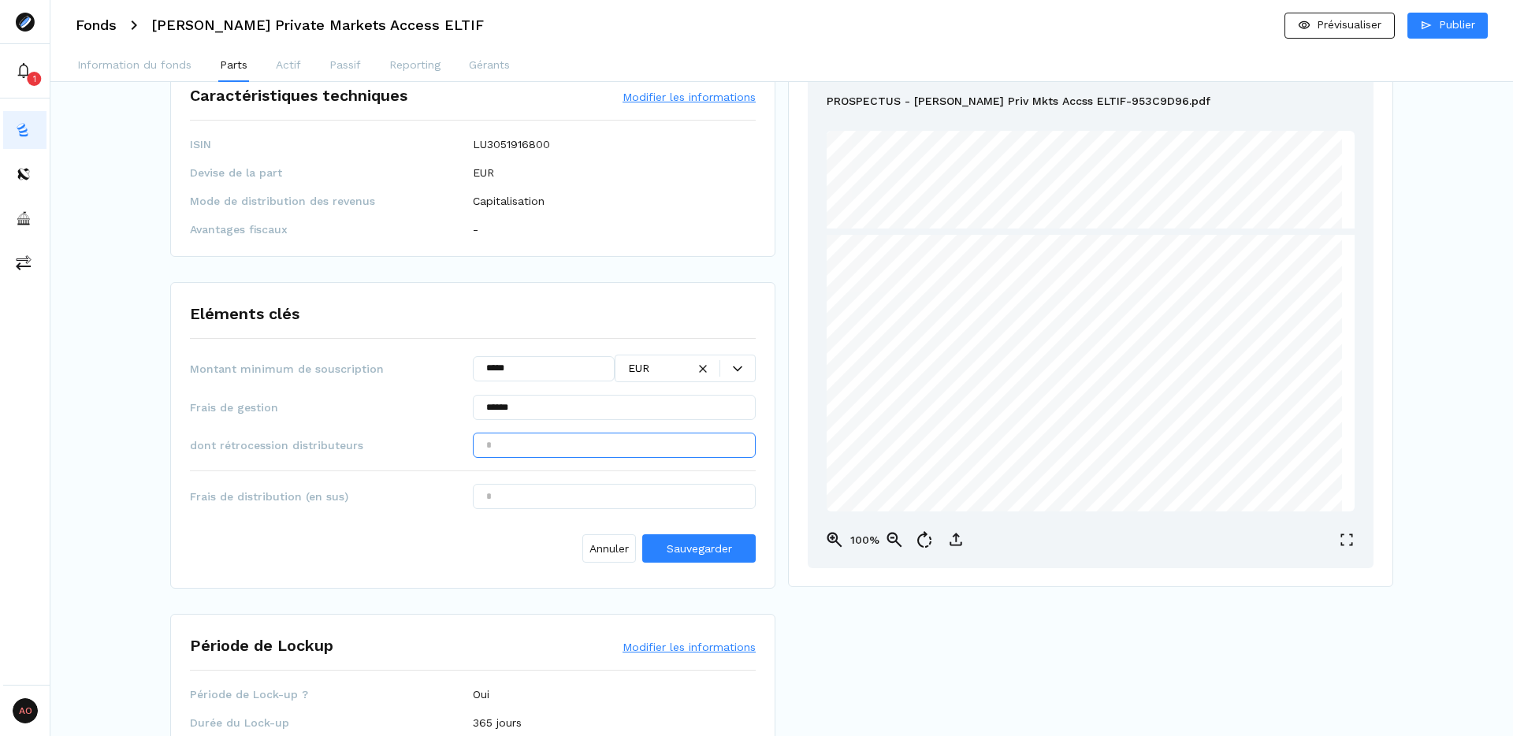
click at [549, 448] on input "text" at bounding box center [614, 445] width 283 height 25
type input "******"
click at [535, 506] on input "text" at bounding box center [614, 496] width 283 height 25
type input "******"
click at [702, 549] on span "Sauvegarder" at bounding box center [699, 548] width 65 height 13
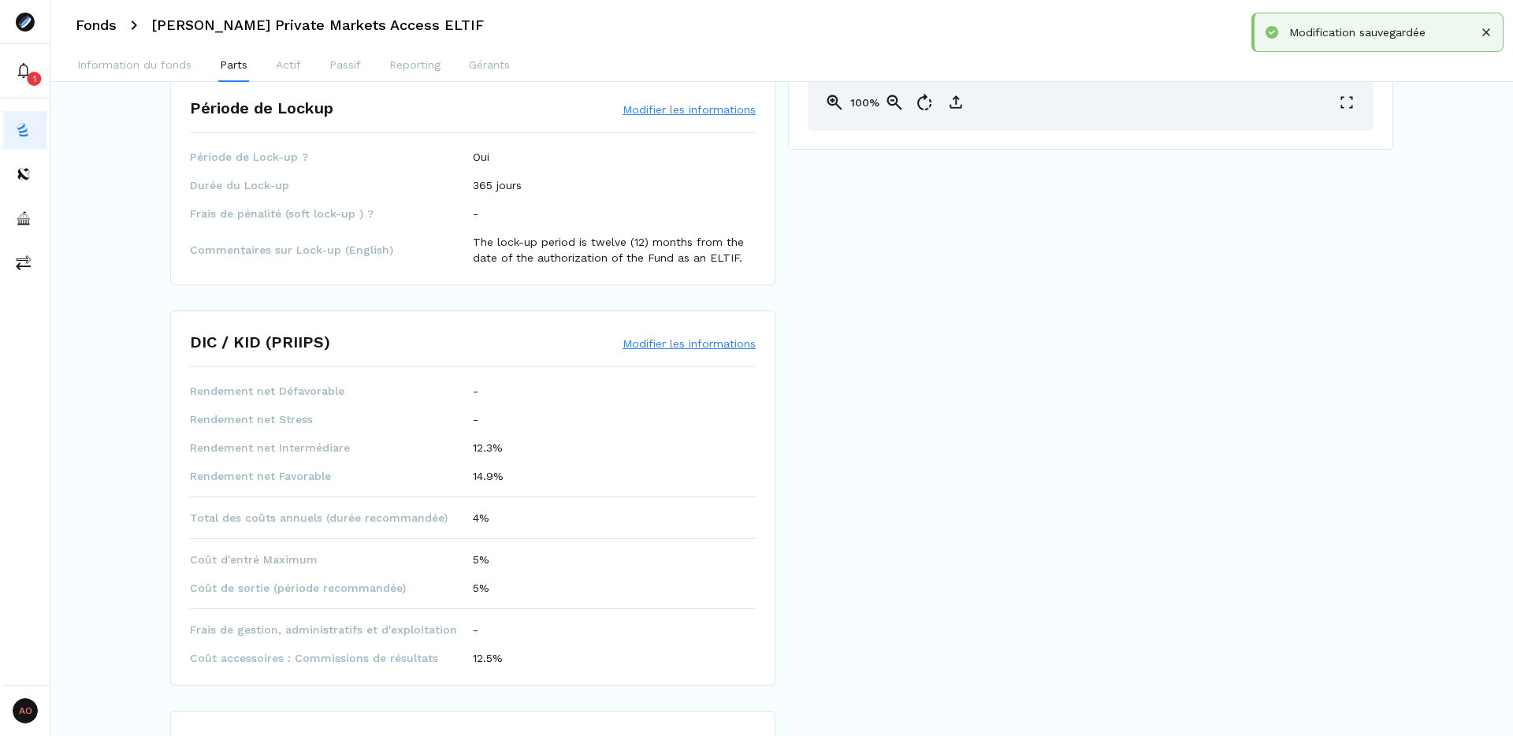
scroll to position [548, 0]
click at [684, 344] on button "Modifier les informations" at bounding box center [689, 342] width 133 height 16
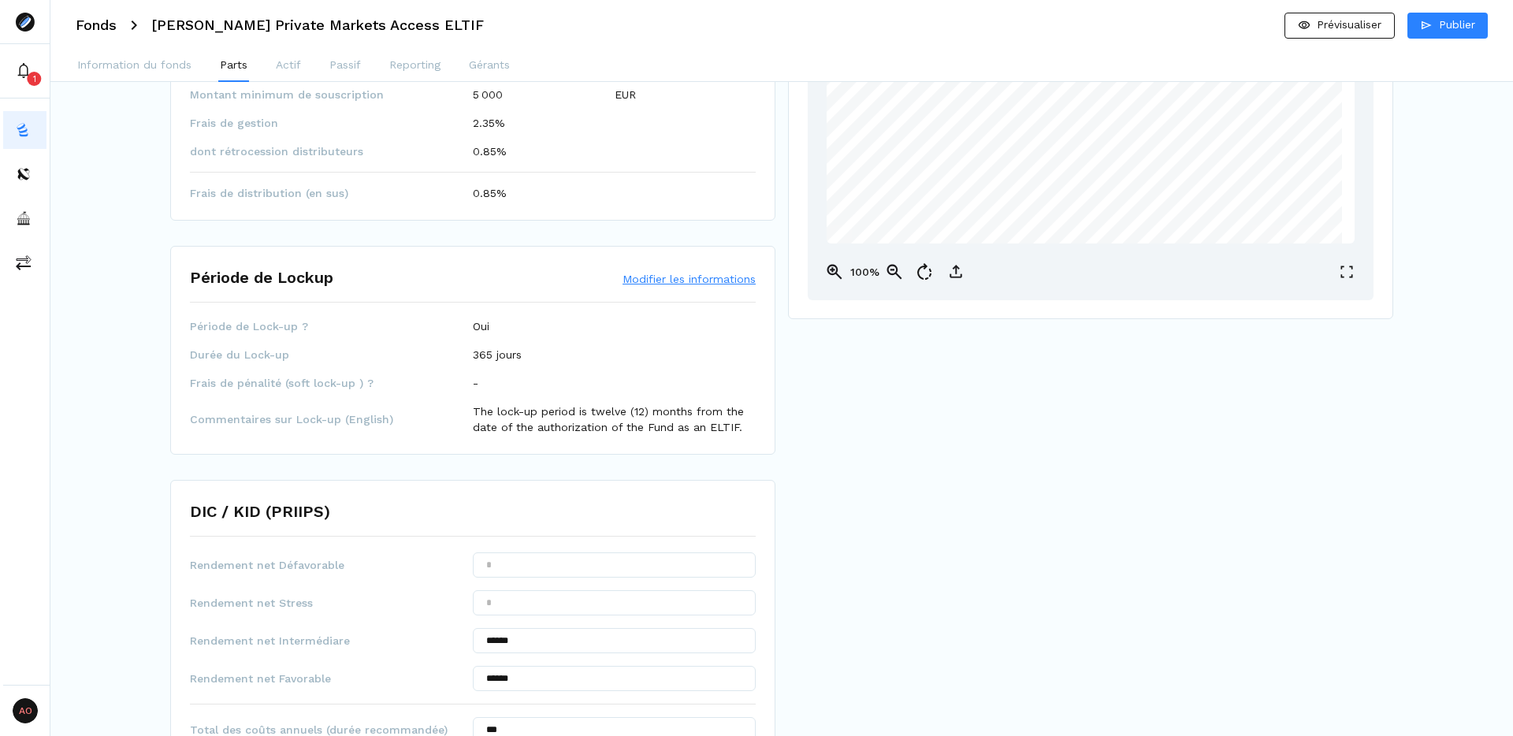
scroll to position [444, 0]
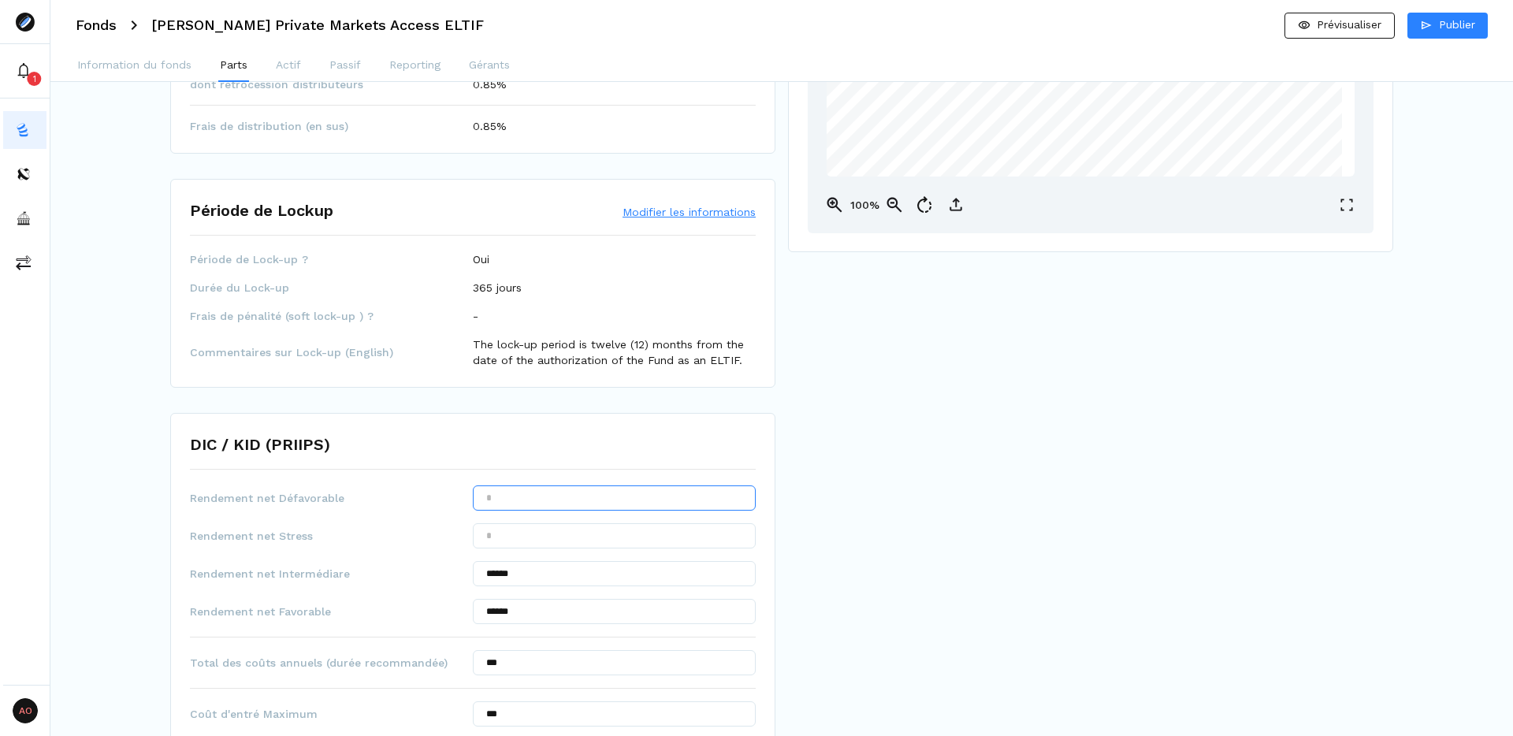
click at [599, 496] on input "text" at bounding box center [614, 497] width 283 height 25
type input "*****"
click at [1015, 507] on div "Prévisualisation PROSPECTUS - [PERSON_NAME] Priv Mkts Accss ELTIF-953C9D96.pdf …" at bounding box center [1138, 480] width 700 height 1632
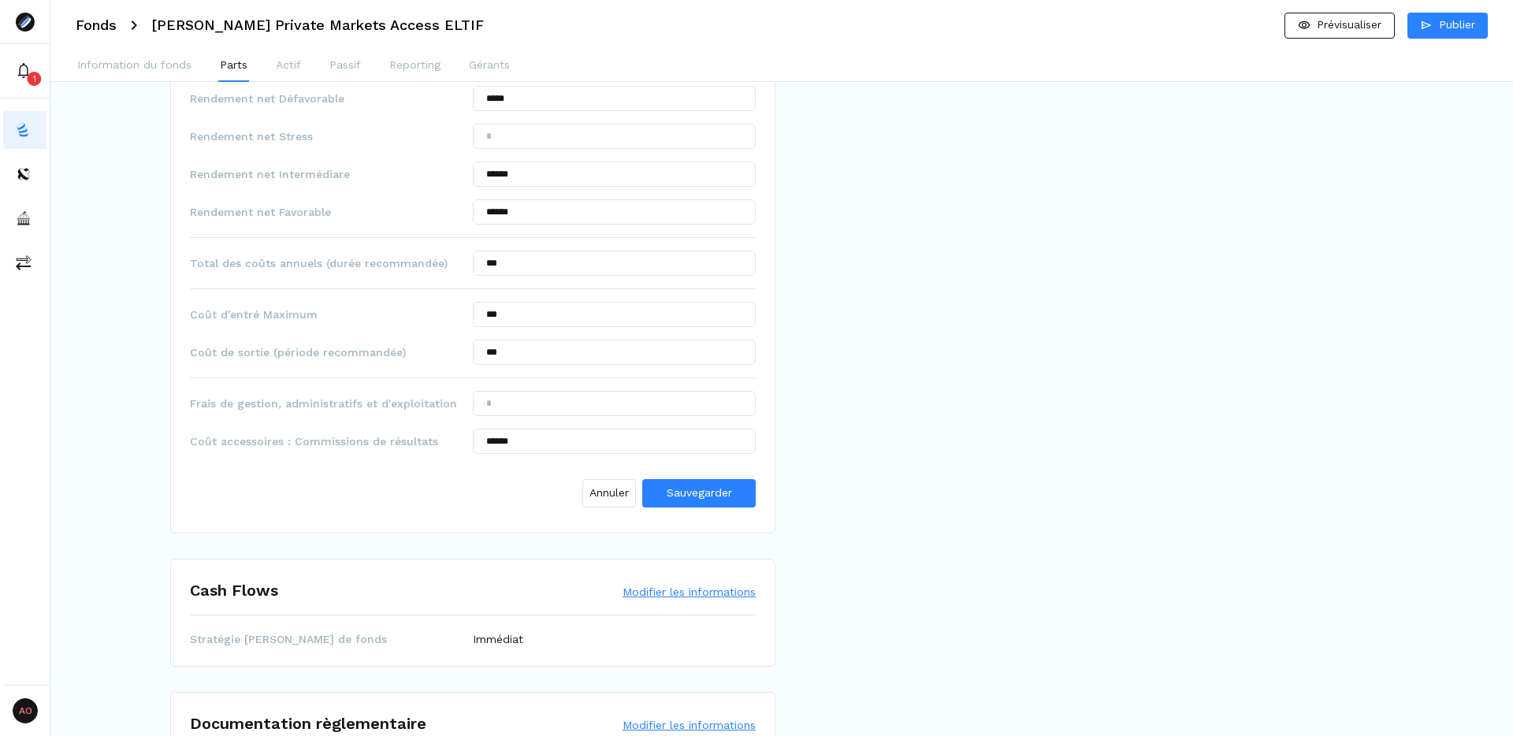
scroll to position [1003, 0]
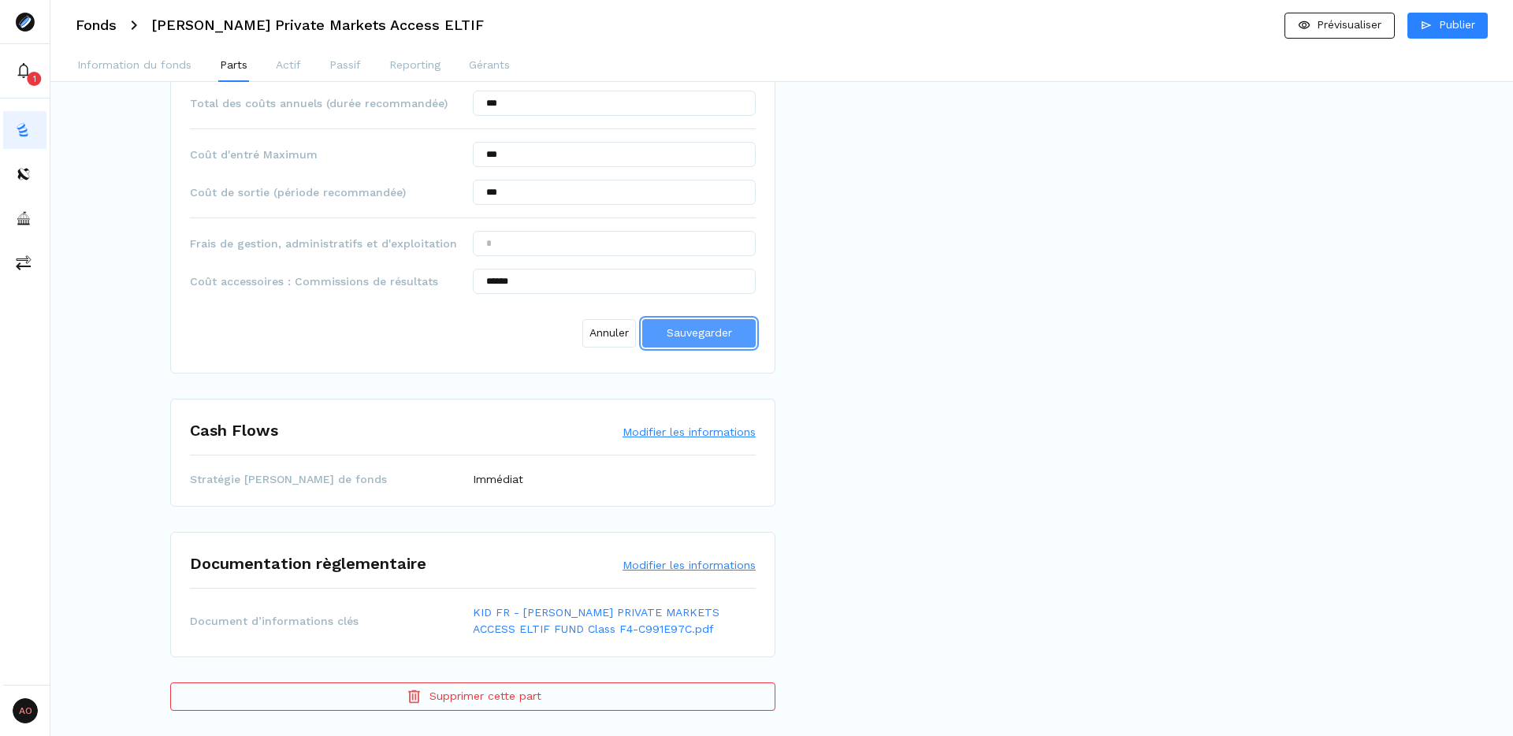
click at [721, 336] on span "Sauvegarder" at bounding box center [699, 332] width 65 height 13
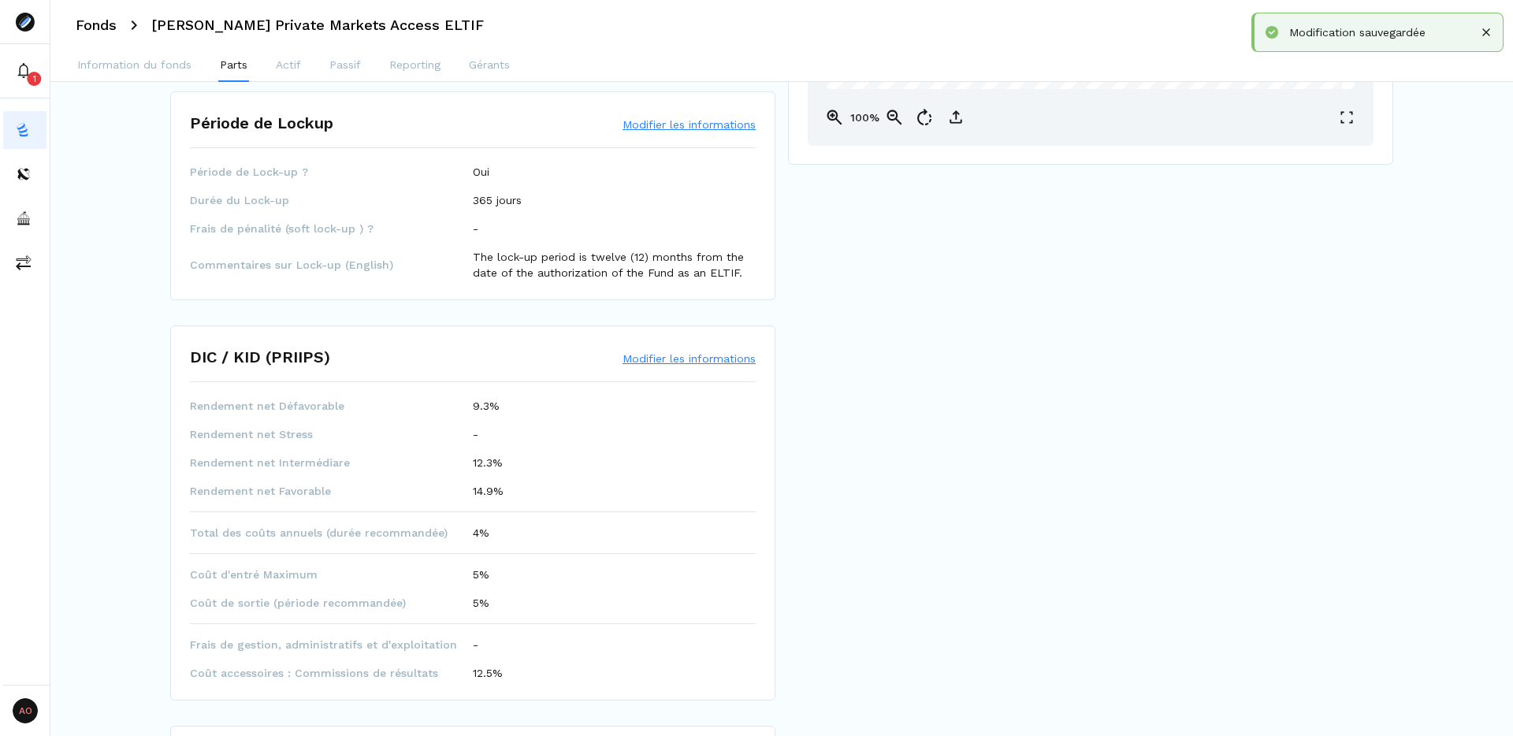
scroll to position [0, 0]
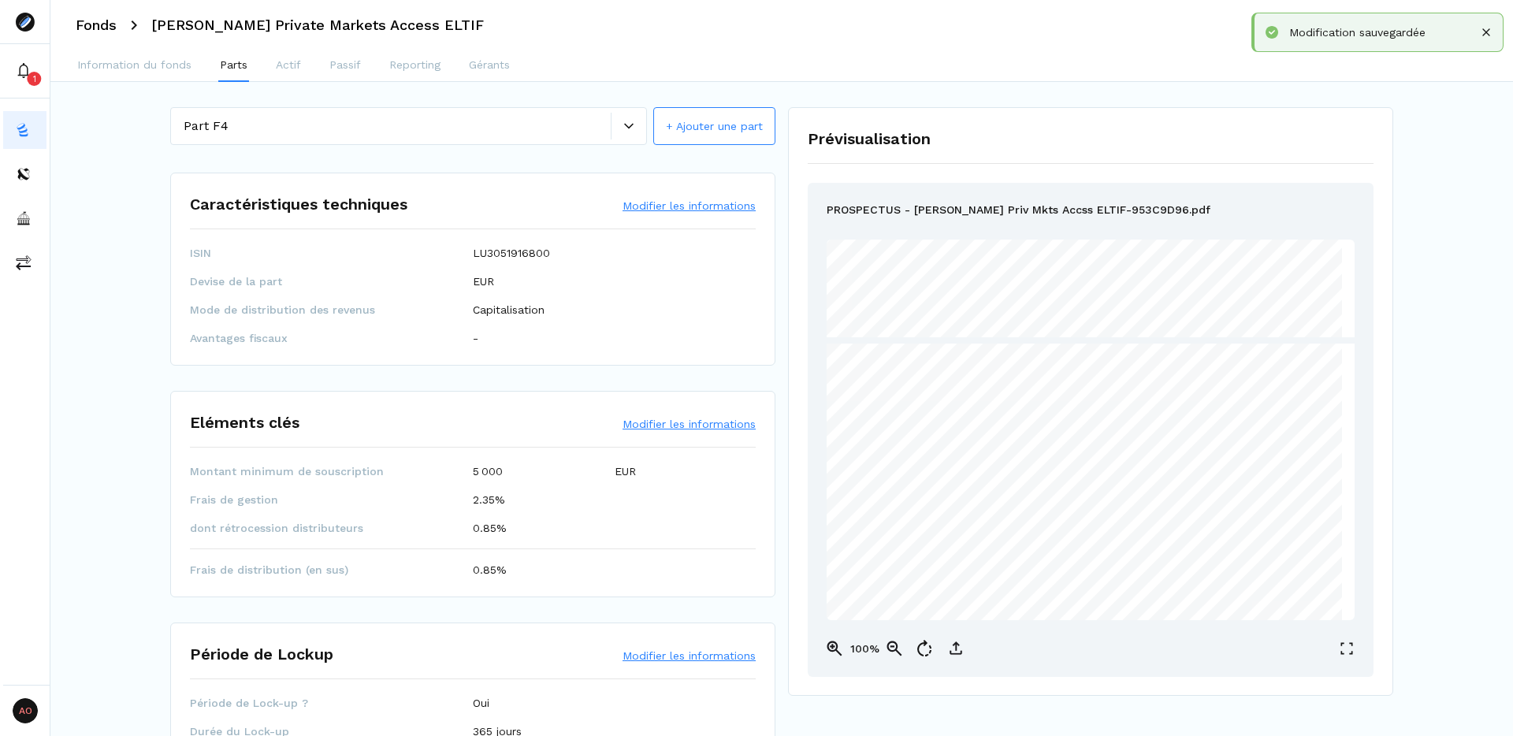
click at [618, 124] on div at bounding box center [628, 125] width 35 height 9
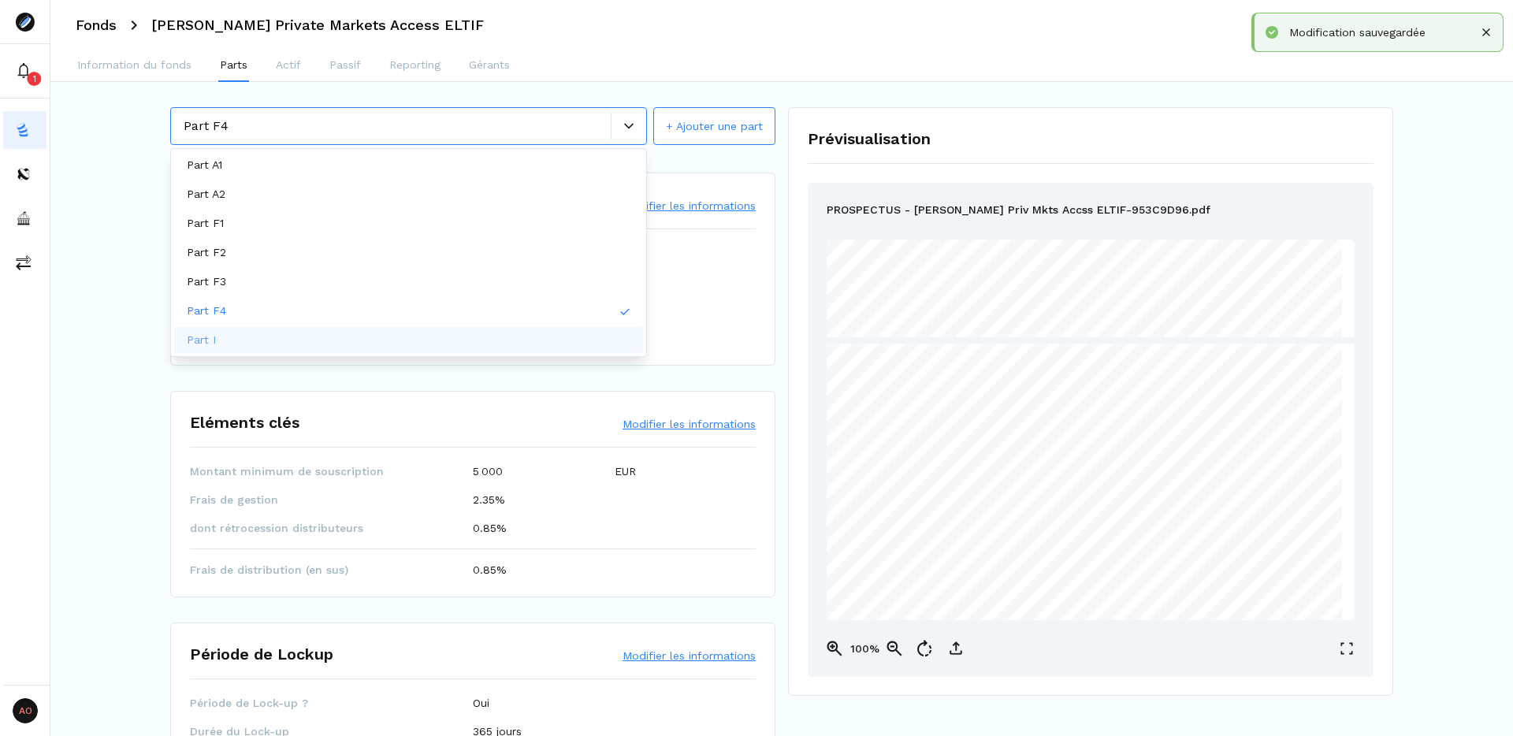
click at [398, 346] on div "Part I" at bounding box center [408, 340] width 469 height 26
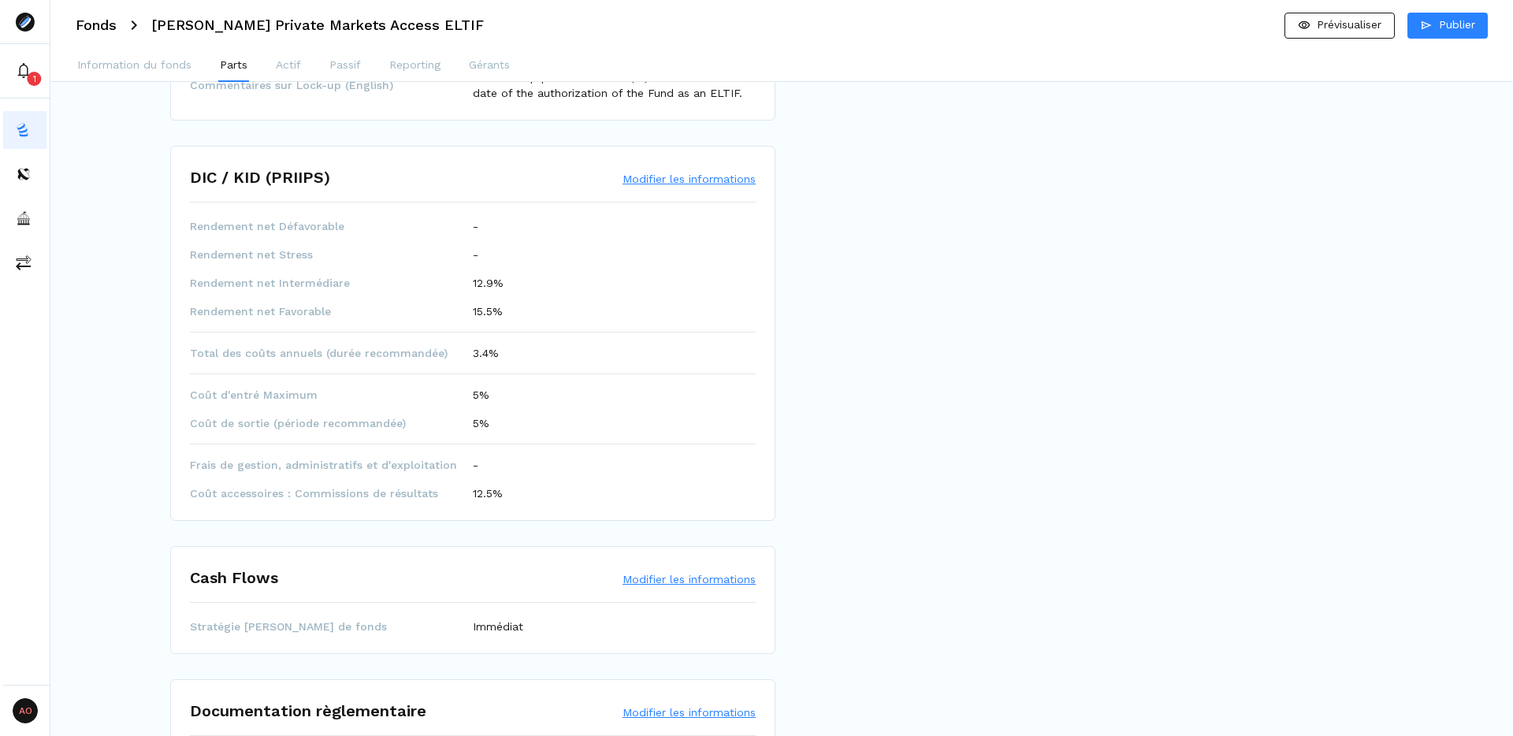
scroll to position [704, 0]
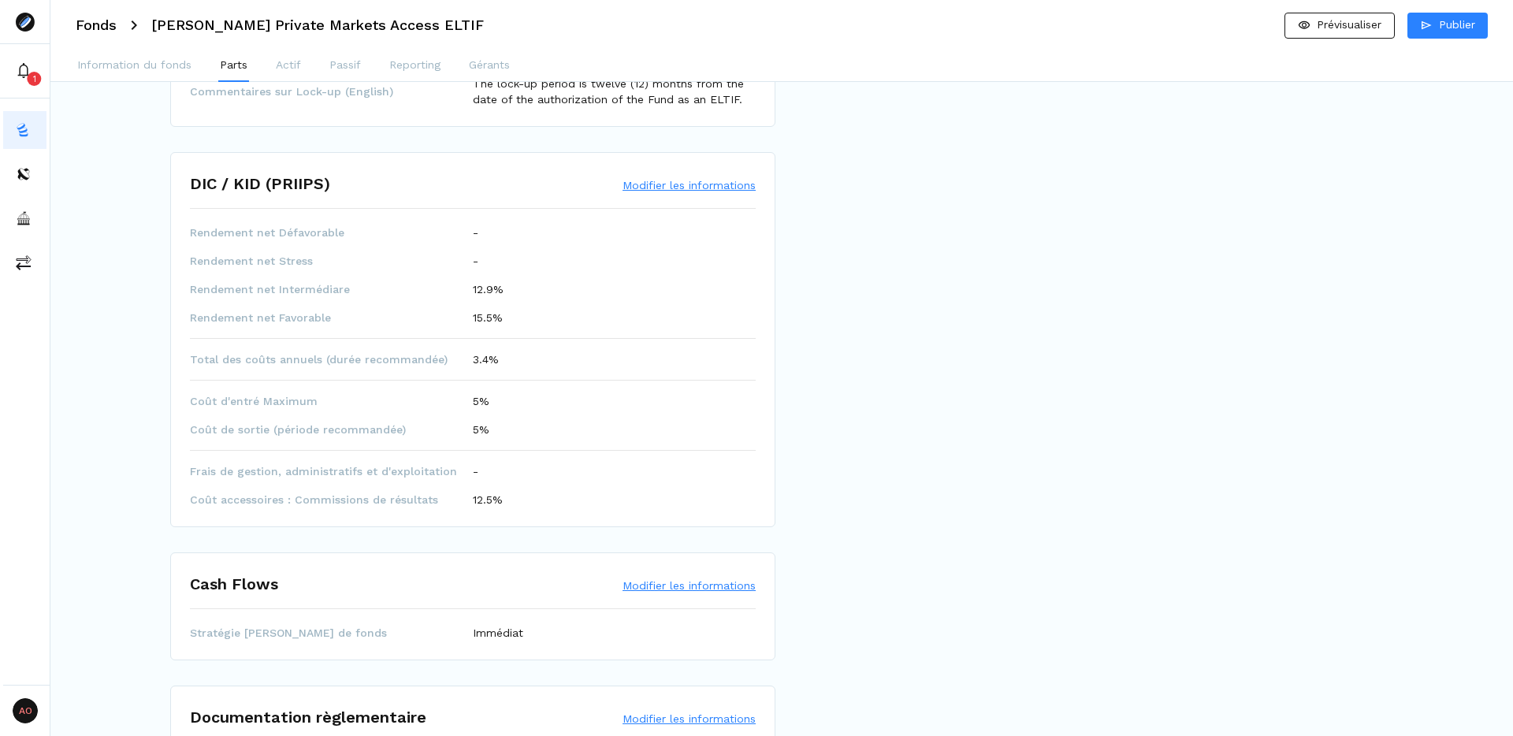
click at [720, 184] on button "Modifier les informations" at bounding box center [689, 185] width 133 height 16
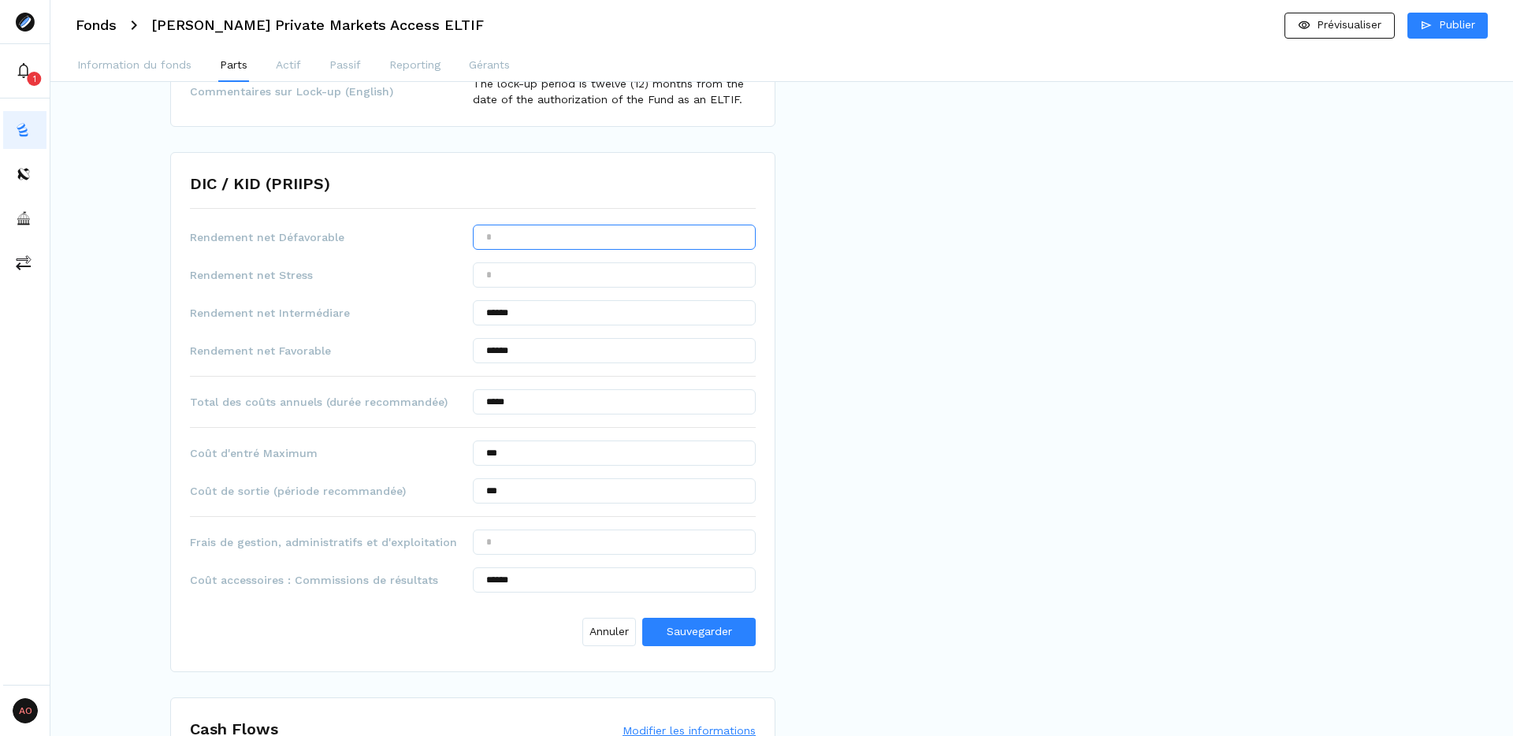
click at [529, 244] on input "text" at bounding box center [614, 237] width 283 height 25
type input "*****"
click at [689, 636] on span "Sauvegarder" at bounding box center [699, 631] width 65 height 13
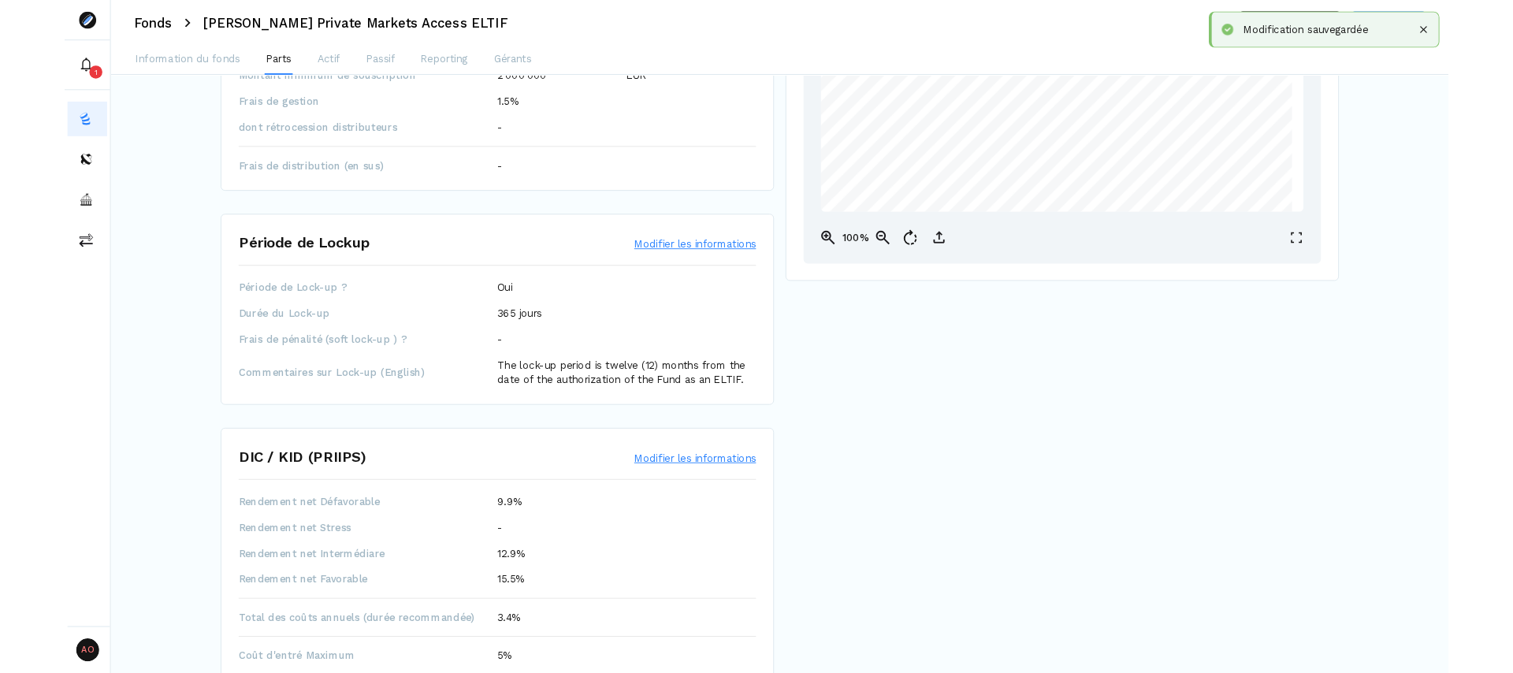
scroll to position [0, 0]
